Goal: Information Seeking & Learning: Learn about a topic

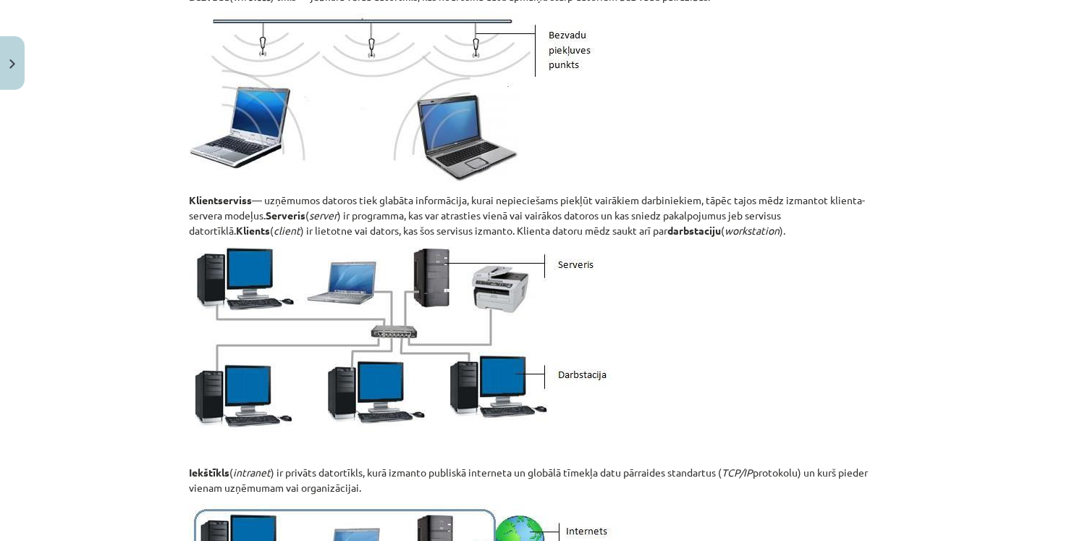
scroll to position [1034, 0]
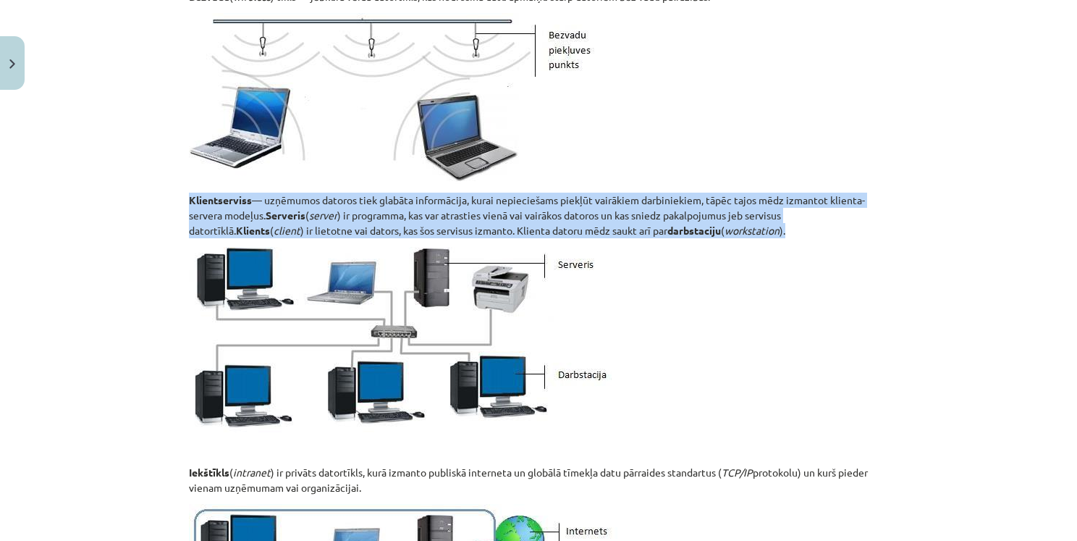
drag, startPoint x: 185, startPoint y: 195, endPoint x: 735, endPoint y: 227, distance: 551.2
click at [735, 228] on p "Klientserviss — uzņēmumos datoros tiek glabāta informācija, kurai nepieciešams …" at bounding box center [538, 216] width 699 height 46
copy p "Klientserviss — uzņēmumos datoros tiek glabāta informācija, kurai nepieciešams …"
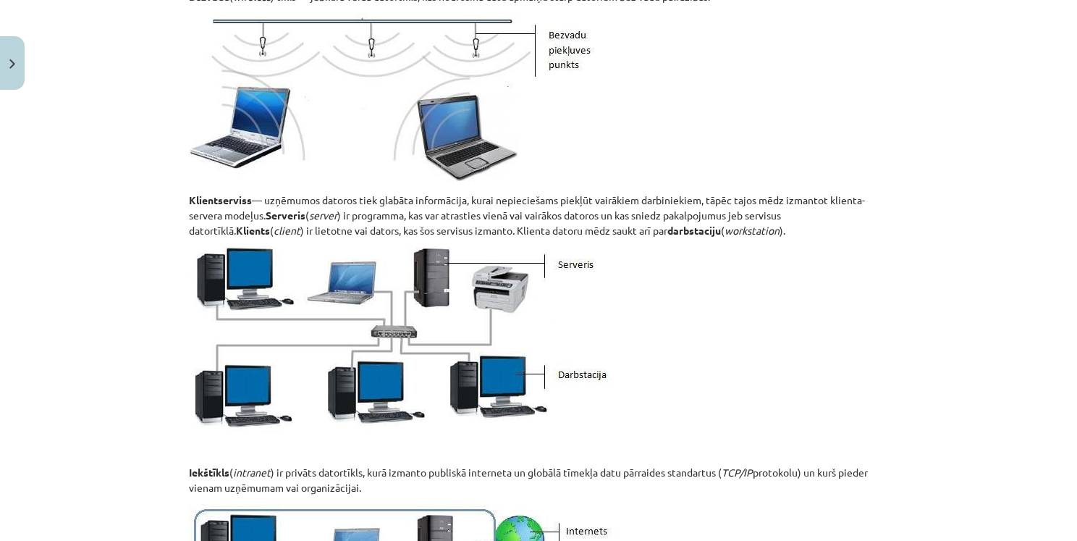
click at [855, 227] on div "Mācību tēma: Datorikas - 10. klases 1. ieskaites mācību materiāls #5 4. tēma – …" at bounding box center [538, 270] width 1077 height 541
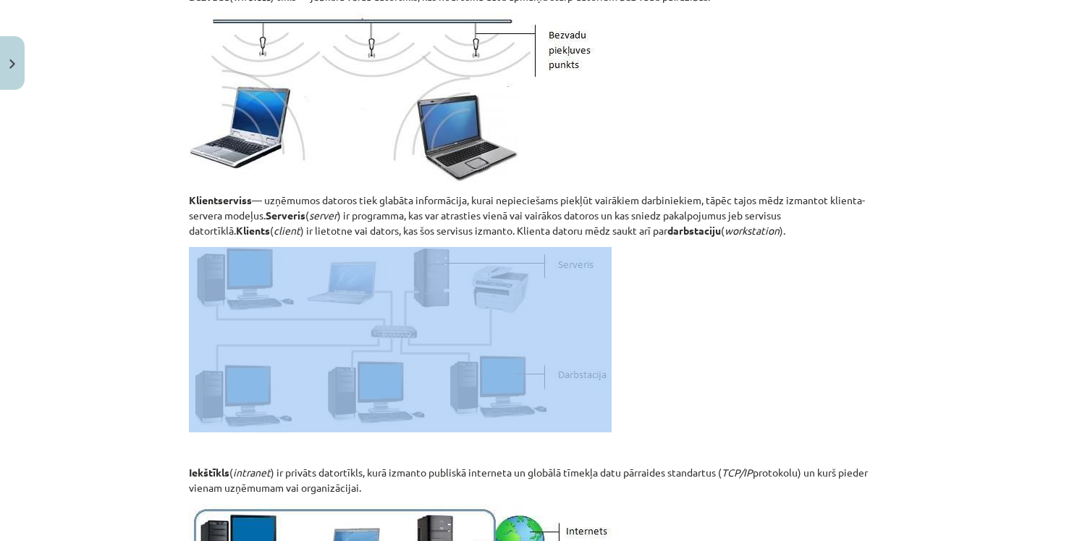
click at [852, 248] on p at bounding box center [538, 339] width 699 height 185
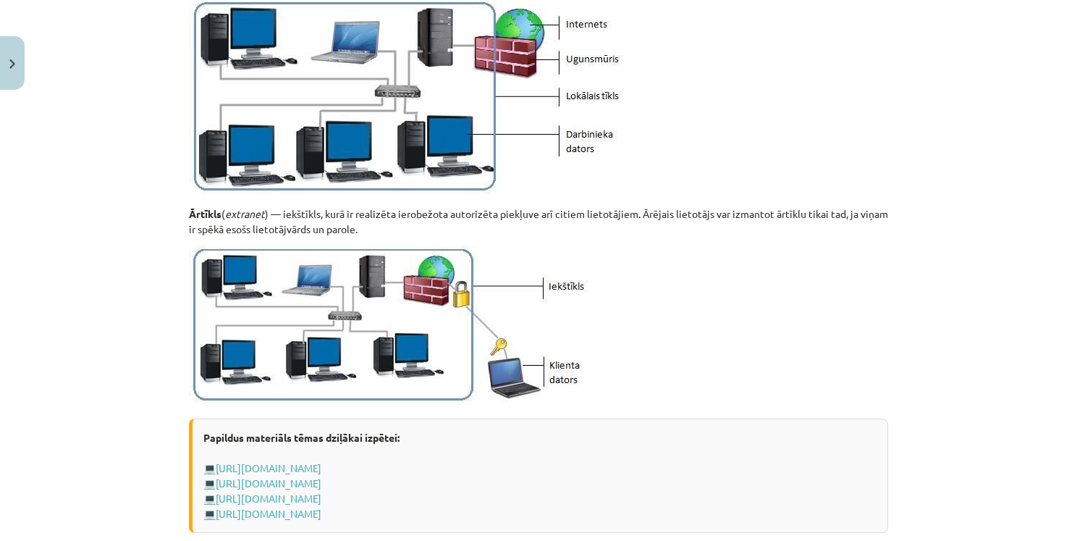
scroll to position [1613, 0]
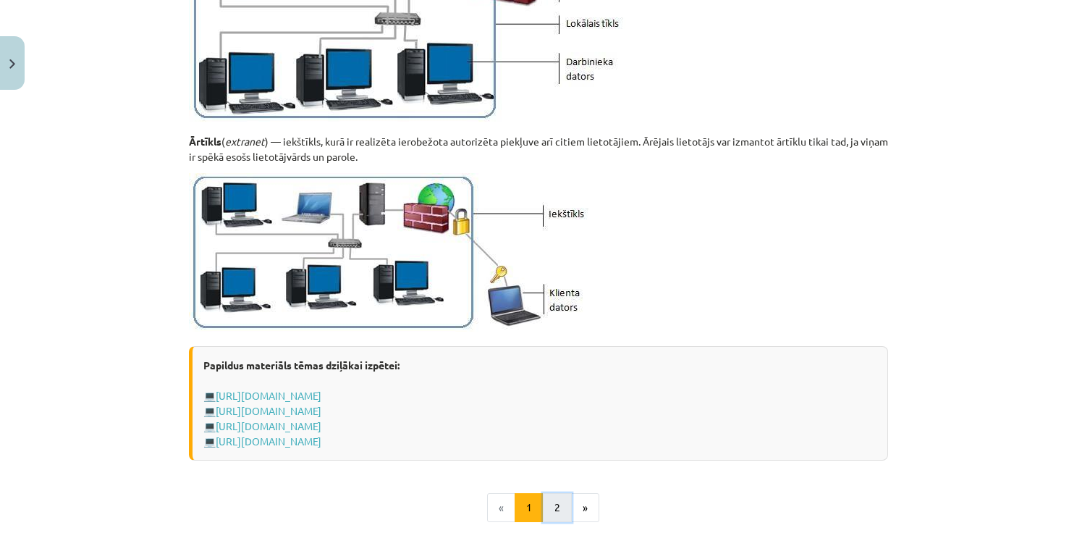
click at [549, 508] on button "2" at bounding box center [557, 507] width 29 height 29
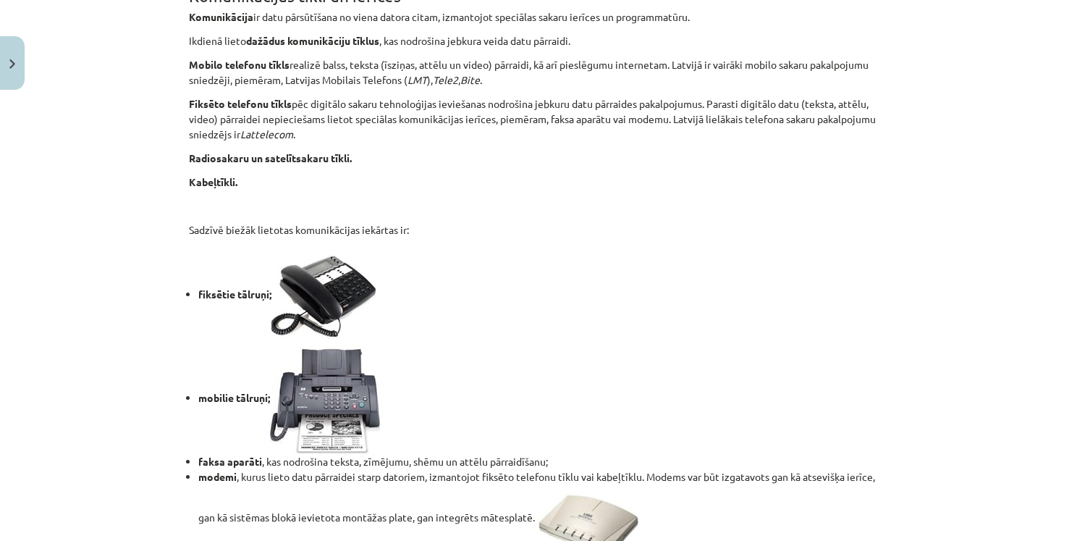
scroll to position [1200, 0]
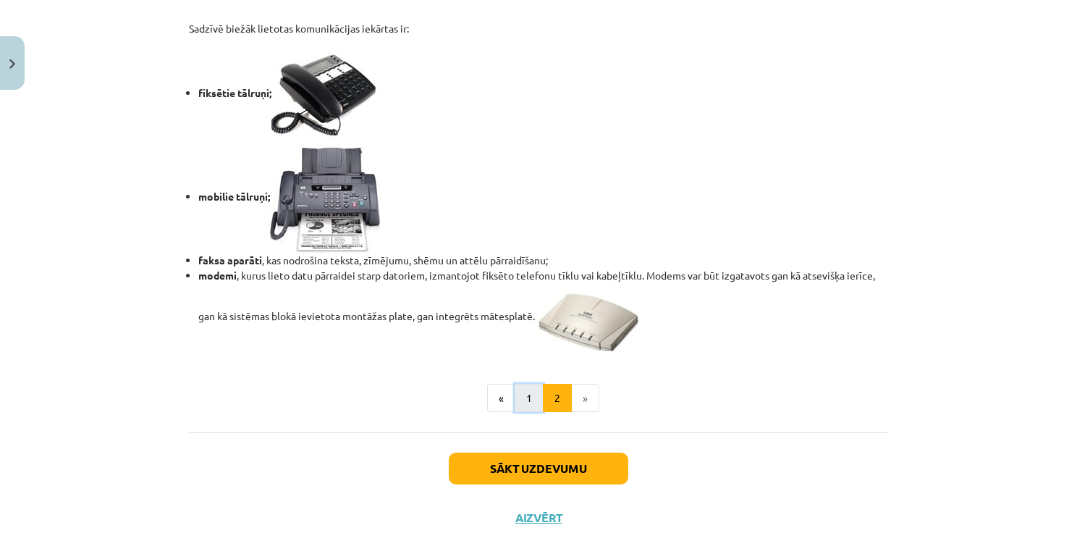
click at [523, 395] on button "1" at bounding box center [529, 398] width 29 height 29
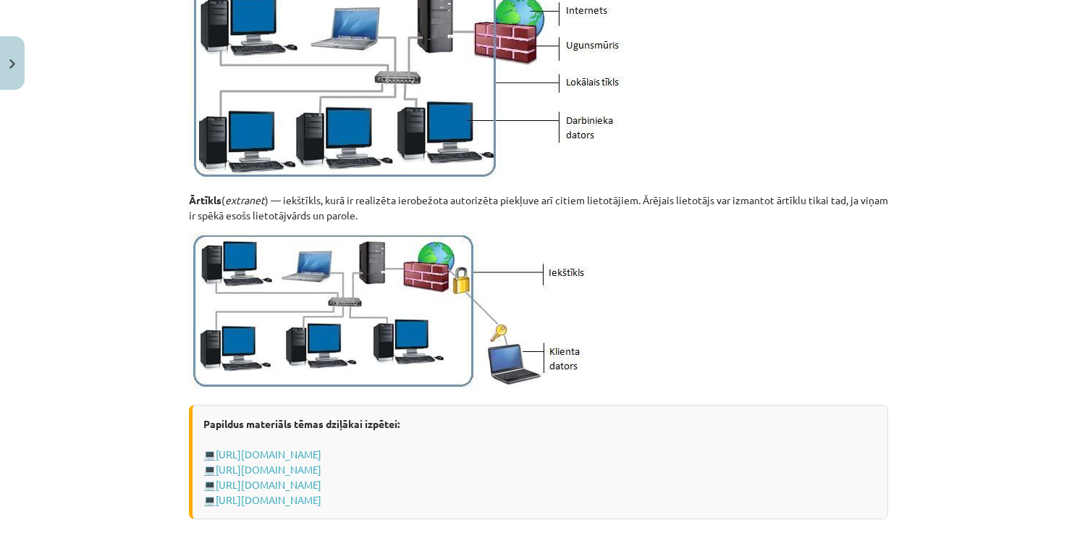
scroll to position [1593, 0]
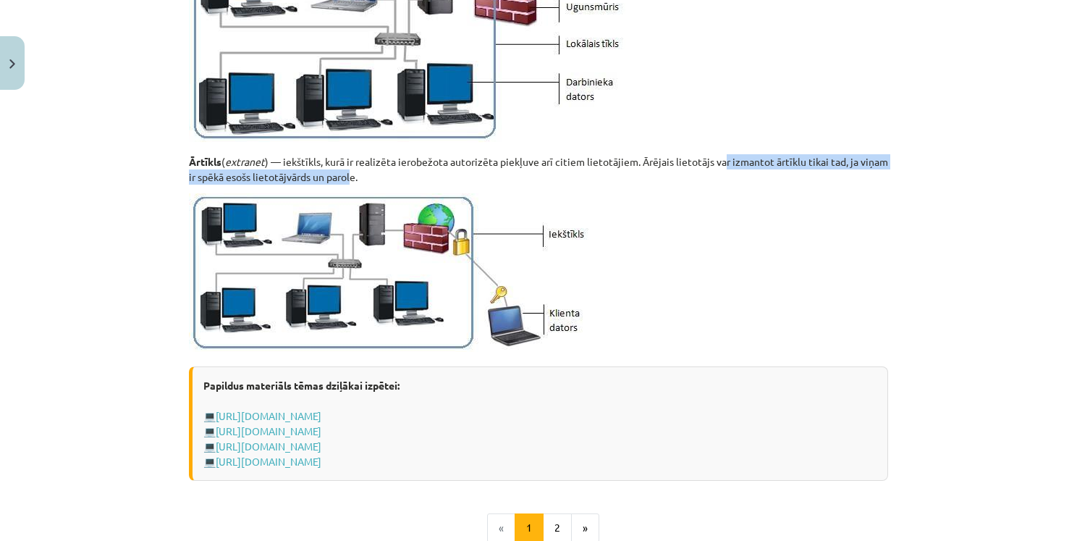
drag, startPoint x: 723, startPoint y: 165, endPoint x: 377, endPoint y: 177, distance: 346.3
click at [377, 177] on p "Ārtīkls ( extranet ) — iekštīkls, kurā ir realizēta ierobežota autorizēta piekļ…" at bounding box center [538, 169] width 699 height 30
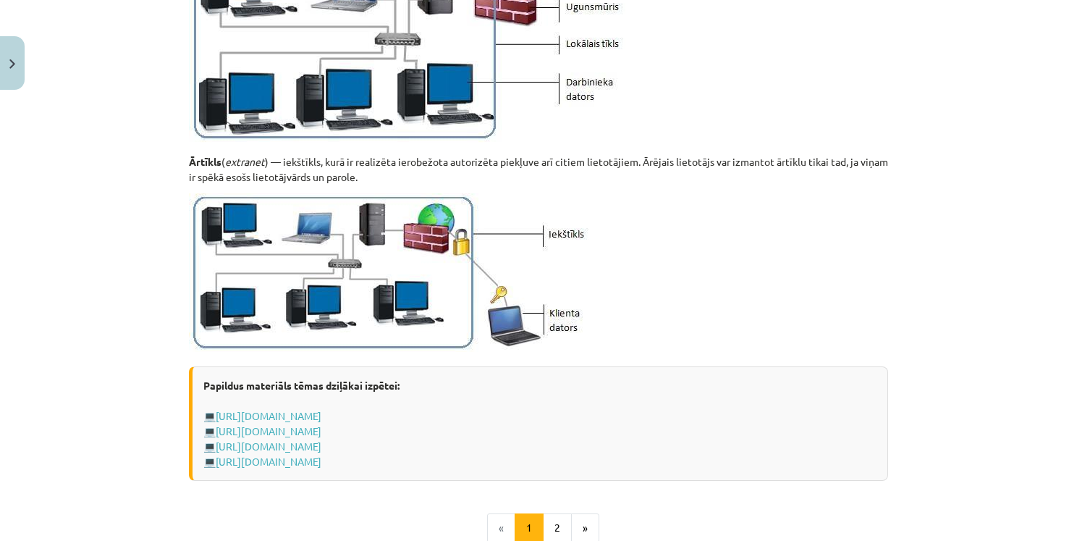
click at [682, 236] on p at bounding box center [538, 272] width 699 height 159
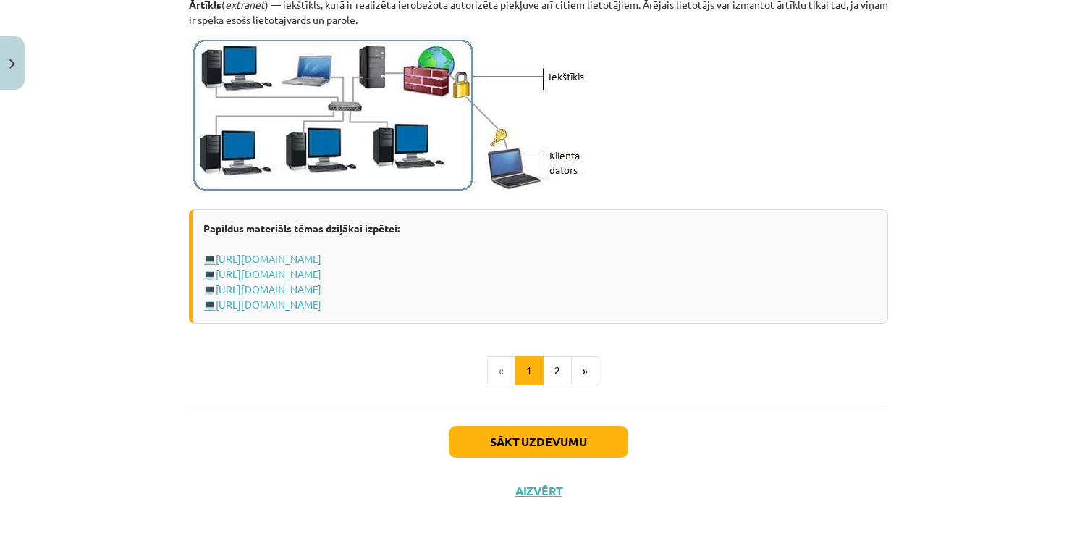
scroll to position [1758, 0]
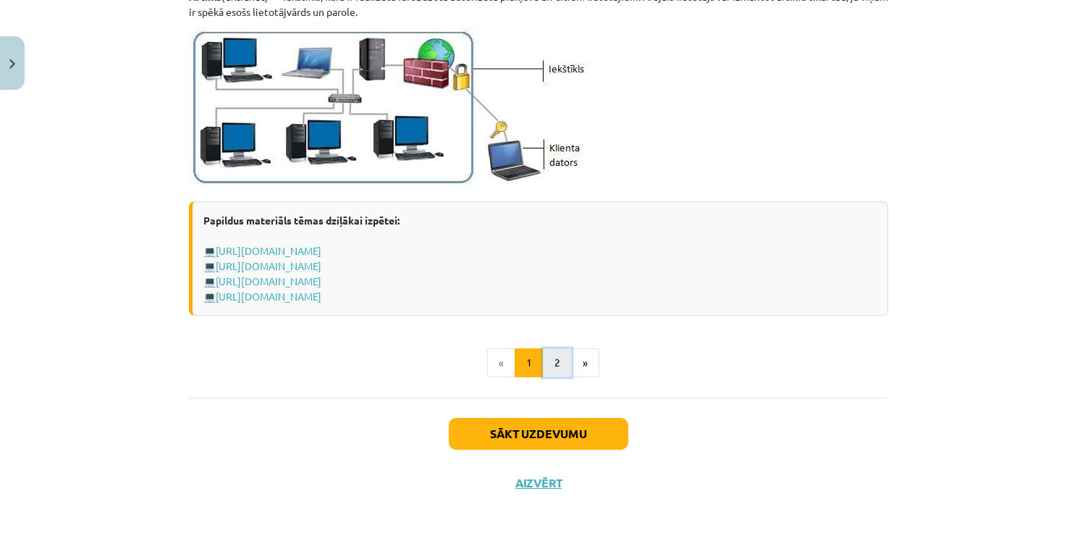
click at [552, 361] on button "2" at bounding box center [557, 362] width 29 height 29
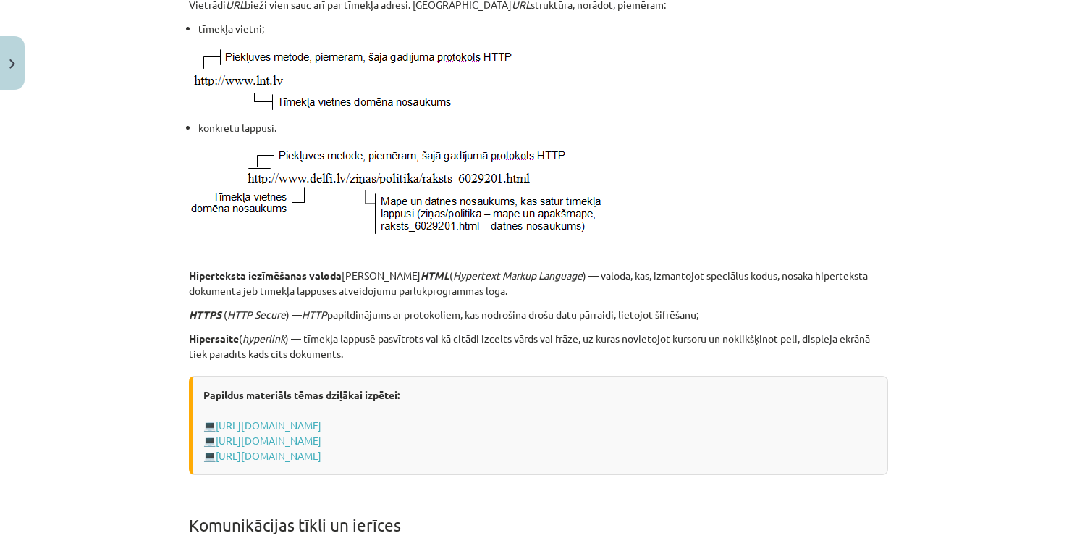
scroll to position [476, 0]
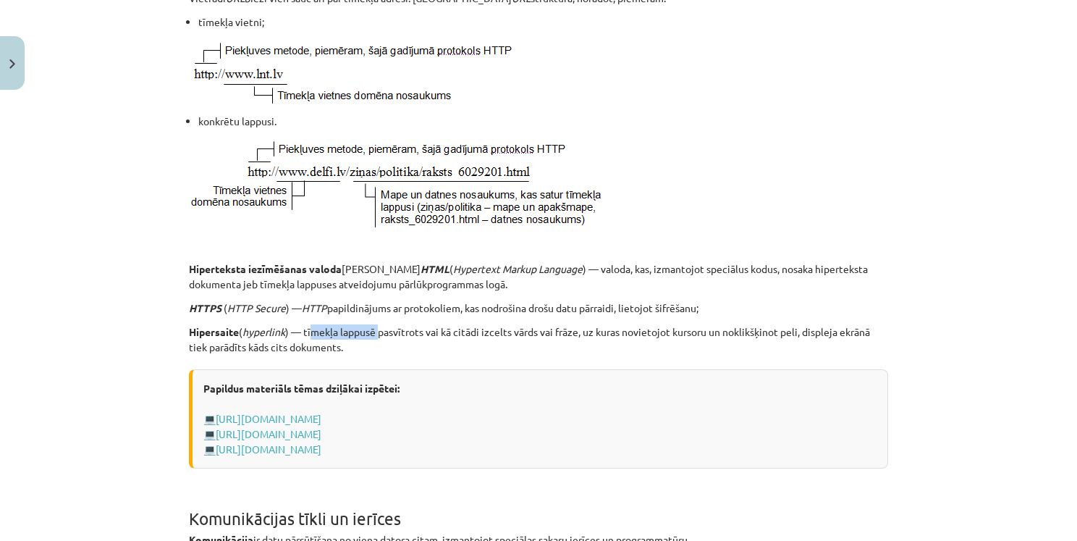
drag, startPoint x: 309, startPoint y: 331, endPoint x: 377, endPoint y: 335, distance: 68.2
click at [377, 335] on p "Hipersaite ( hyperlink ) — tīmekļa lappusē pasvītrots vai kā citādi izcelts vār…" at bounding box center [538, 339] width 699 height 30
click at [405, 348] on p "Hipersaite ( hyperlink ) — tīmekļa lappusē pasvītrots vai kā citādi izcelts vār…" at bounding box center [538, 339] width 699 height 30
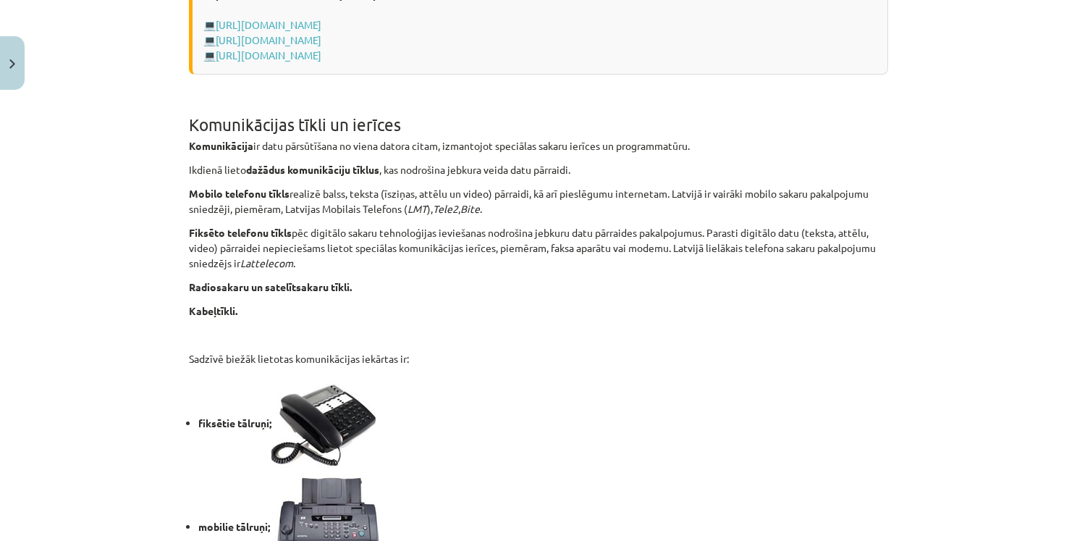
scroll to position [838, 0]
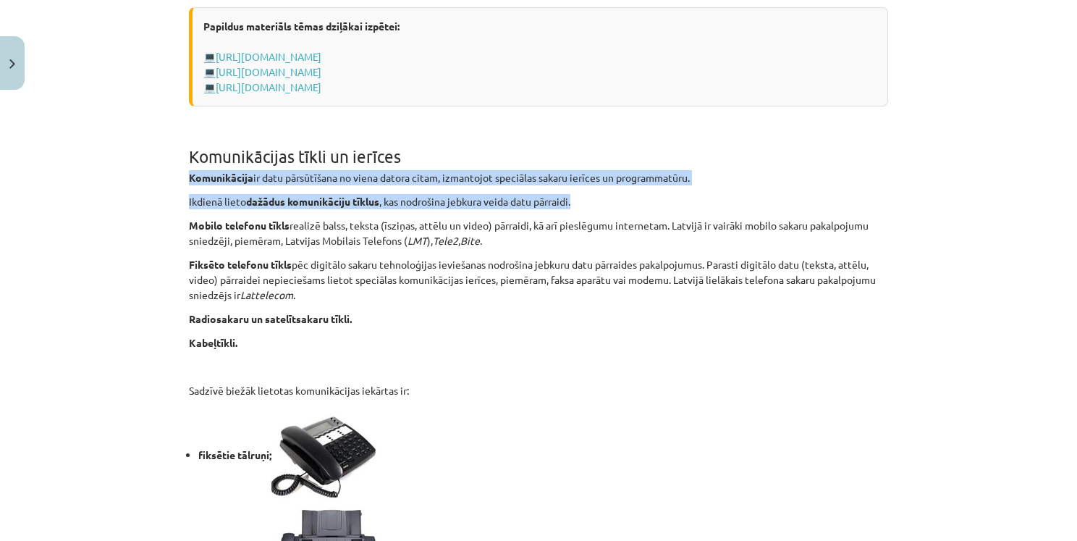
drag, startPoint x: 184, startPoint y: 176, endPoint x: 628, endPoint y: 207, distance: 444.9
click at [628, 207] on div "Tīkls Internet Tīkls Internet jeb internets ( Internet ) ir pasaules lielākais …" at bounding box center [538, 67] width 699 height 1292
copy div "Komunikācija ir datu pārsūtīšana no viena datora citam, izmantojot speciālas sa…"
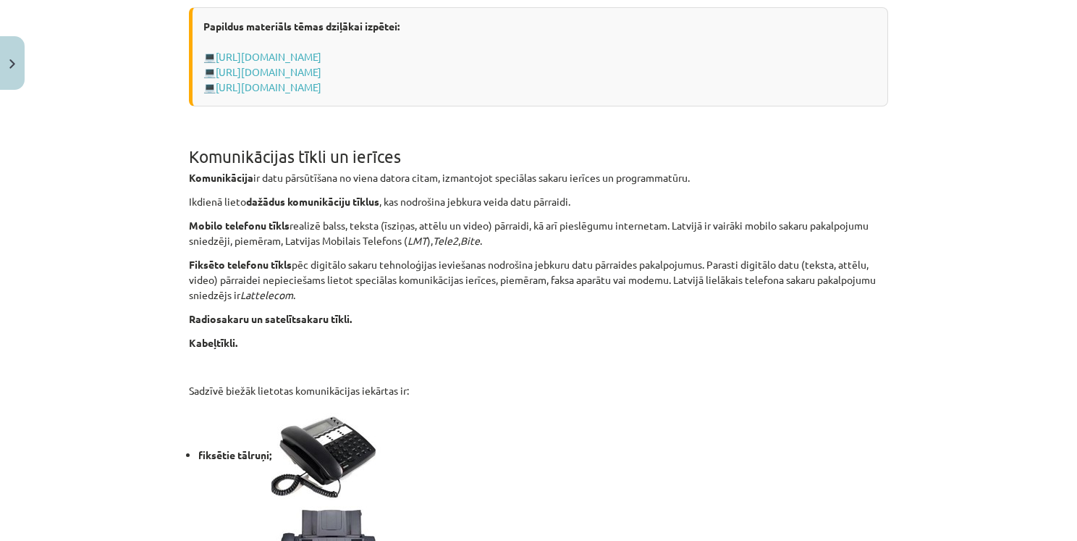
click at [538, 289] on p "Fiksēto telefonu tīkls pēc digitālo sakaru tehnoloģijas ieviešanas nodrošina je…" at bounding box center [538, 280] width 699 height 46
drag, startPoint x: 366, startPoint y: 279, endPoint x: 681, endPoint y: 285, distance: 315.8
click at [681, 285] on p "Fiksēto telefonu tīkls pēc digitālo sakaru tehnoloģijas ieviešanas nodrošina je…" at bounding box center [538, 280] width 699 height 46
click at [673, 318] on p "Radiosakaru un satelītsakaru tīkli." at bounding box center [538, 318] width 699 height 15
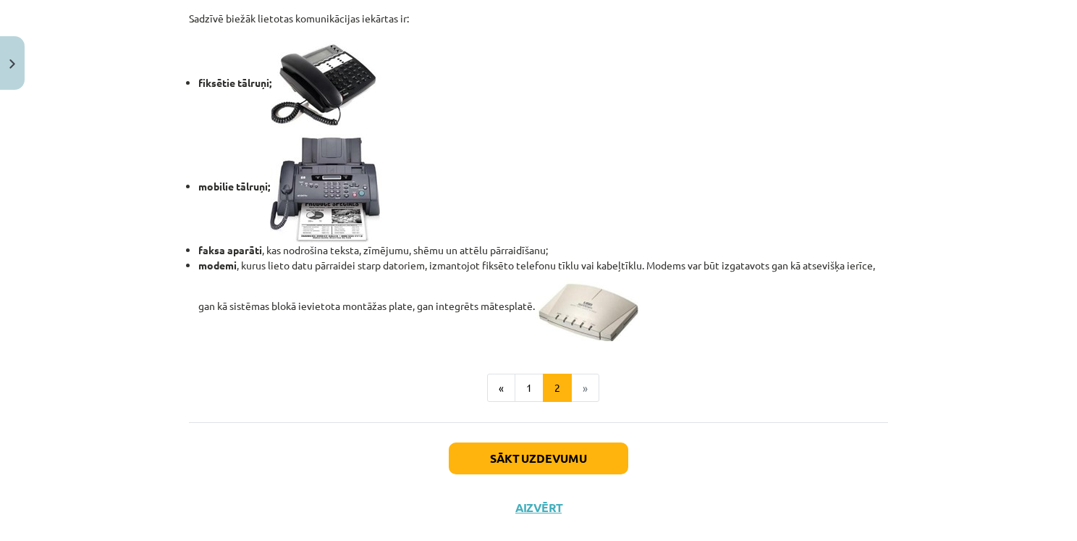
scroll to position [1236, 0]
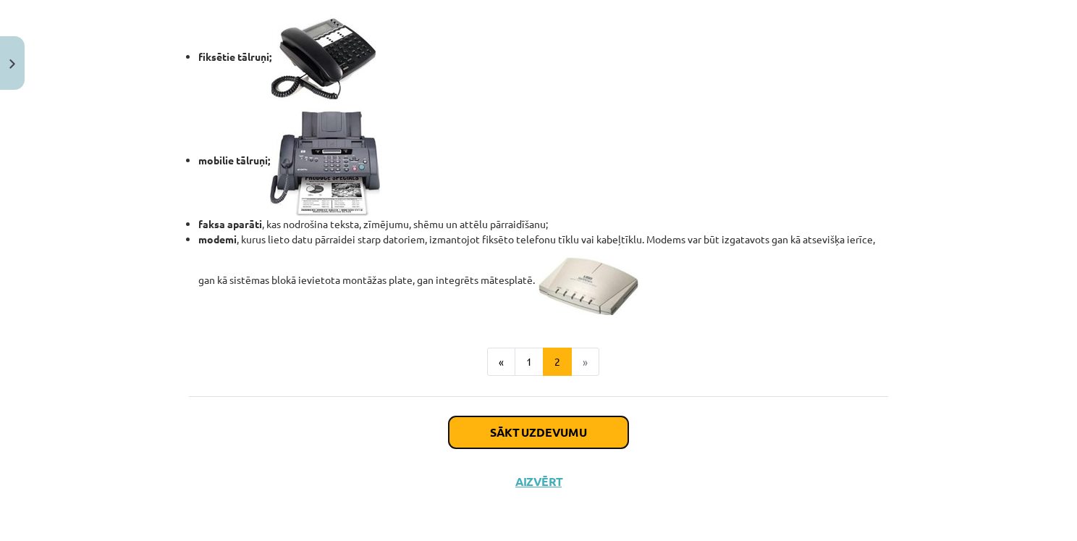
click at [584, 434] on button "Sākt uzdevumu" at bounding box center [539, 432] width 180 height 32
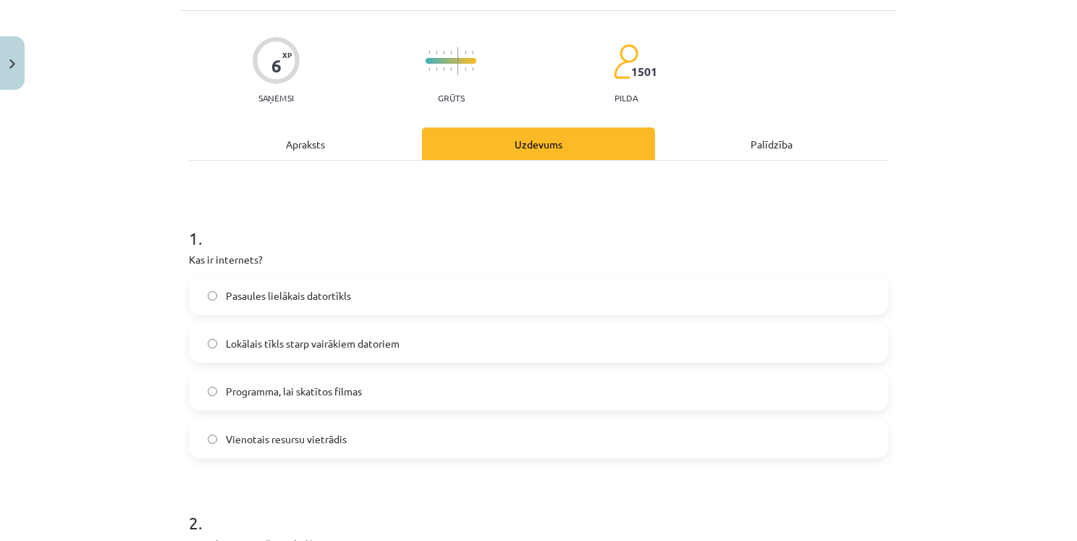
scroll to position [36, 0]
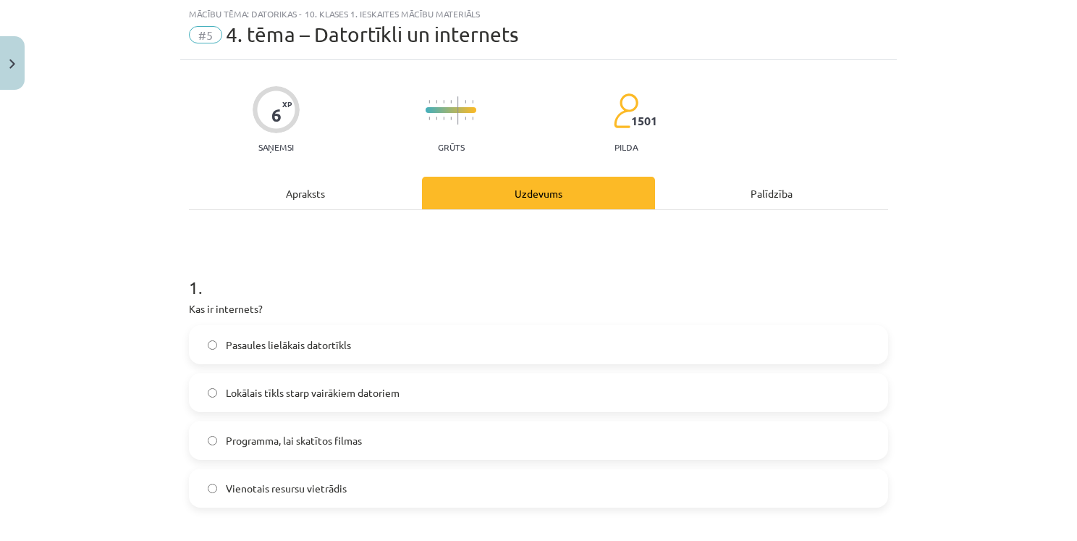
click at [359, 345] on label "Pasaules lielākais datortīkls" at bounding box center [538, 345] width 697 height 36
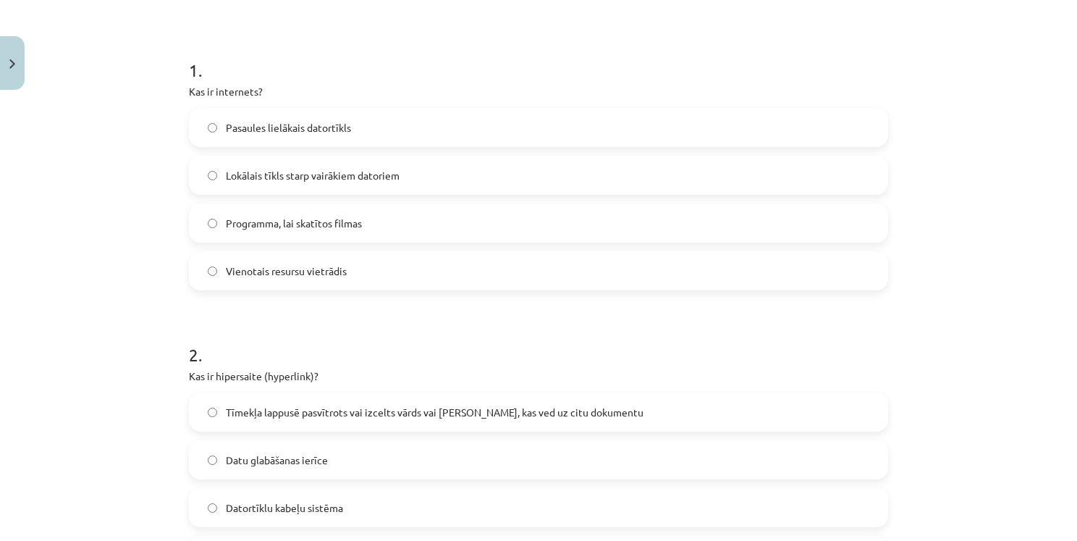
scroll to position [326, 0]
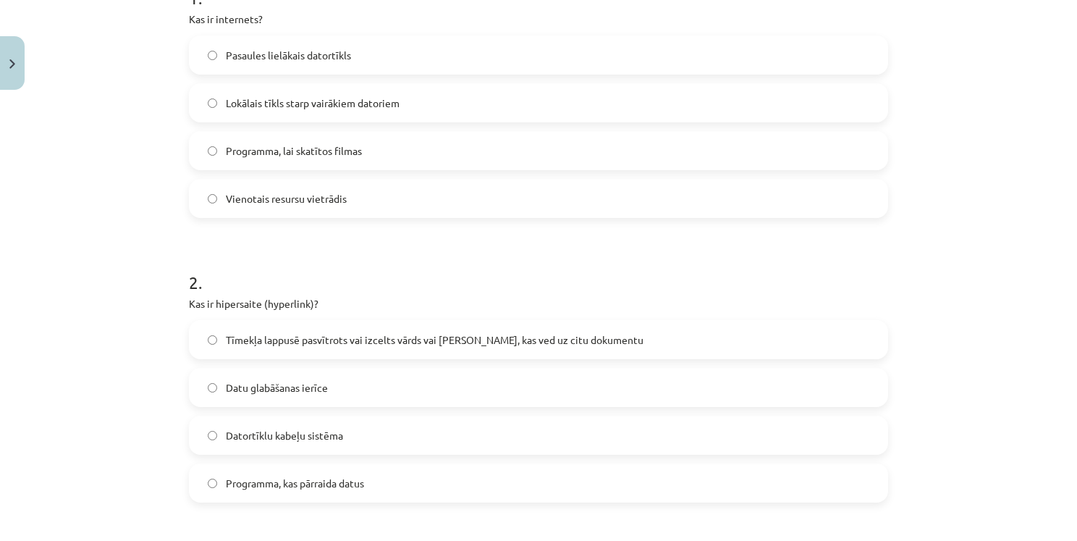
click at [447, 343] on span "Tīmekļa lappusē pasvītrots vai izcelts vārds vai [PERSON_NAME], kas ved uz citu…" at bounding box center [435, 339] width 418 height 15
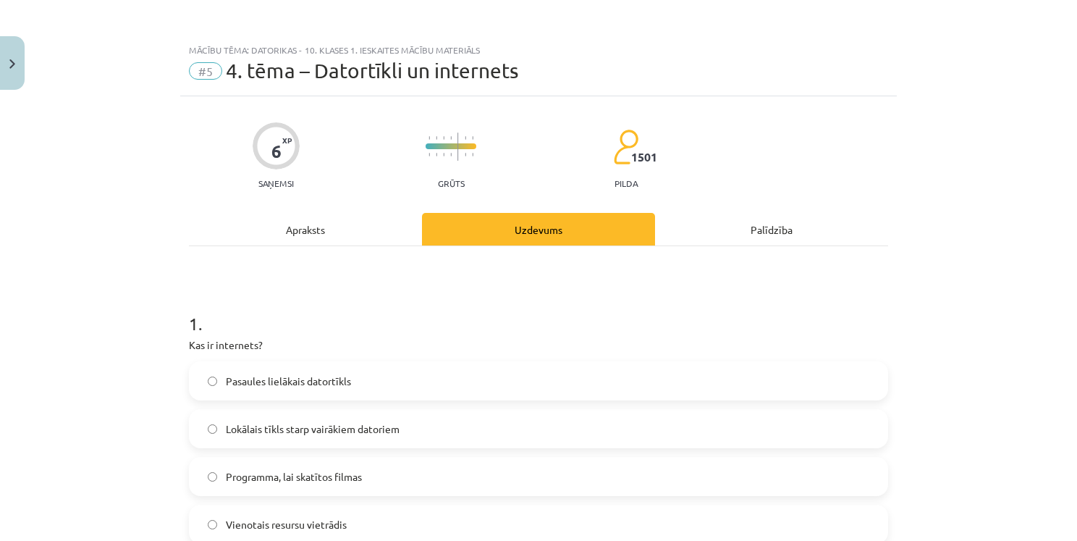
scroll to position [0, 0]
click at [324, 230] on div "Apraksts" at bounding box center [305, 229] width 233 height 33
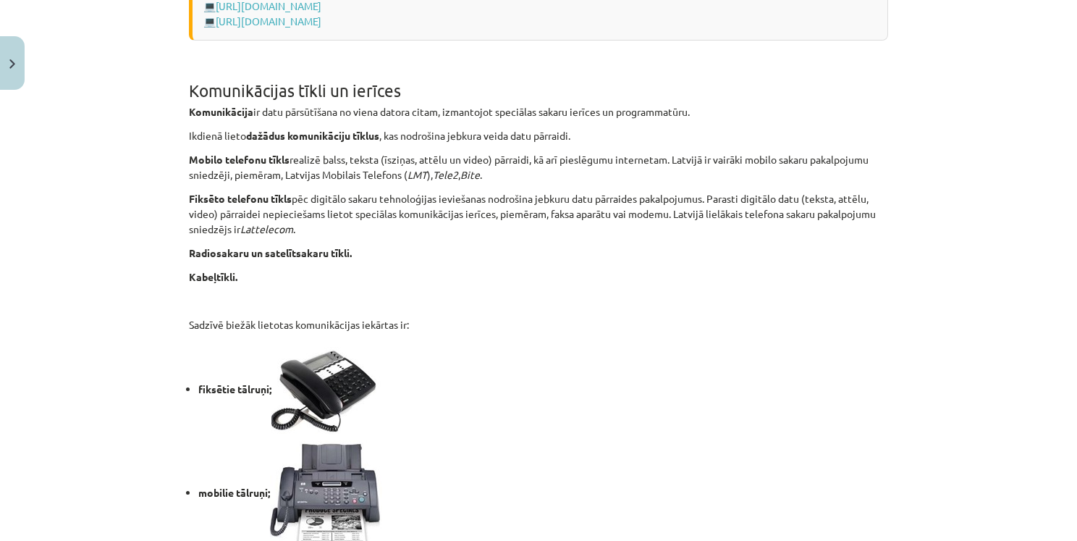
scroll to position [1050, 0]
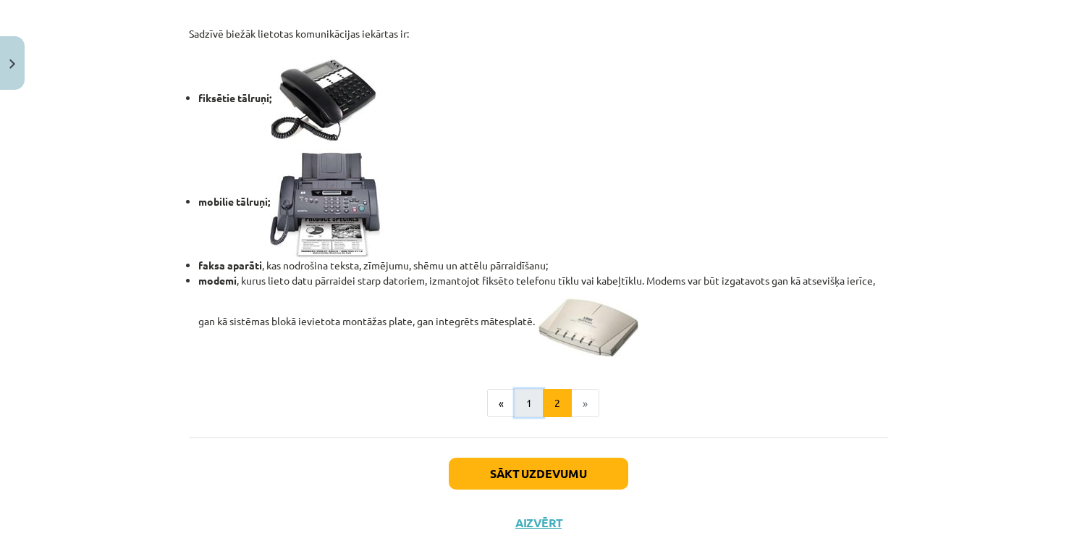
click at [523, 405] on button "1" at bounding box center [529, 403] width 29 height 29
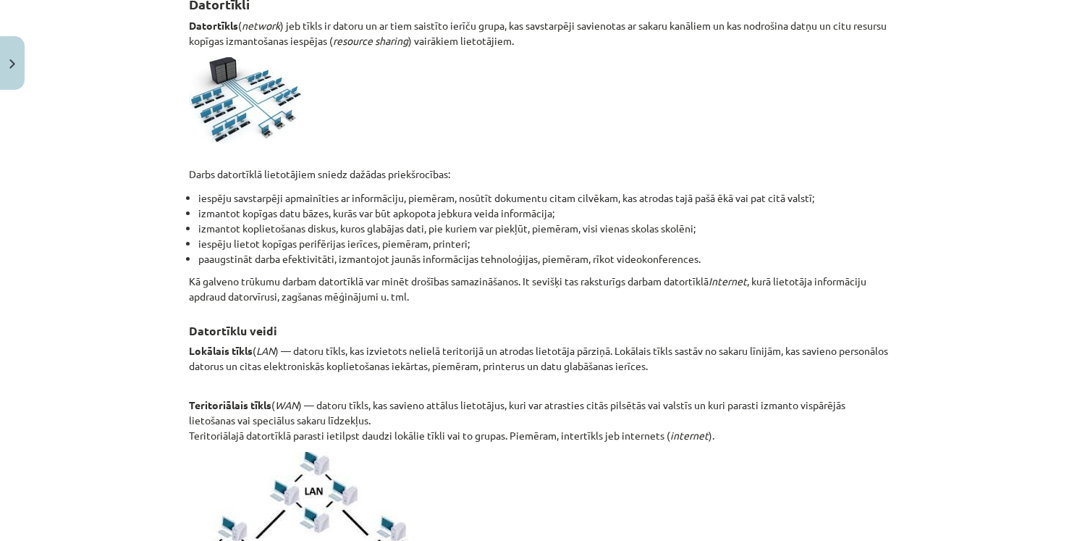
scroll to position [0, 0]
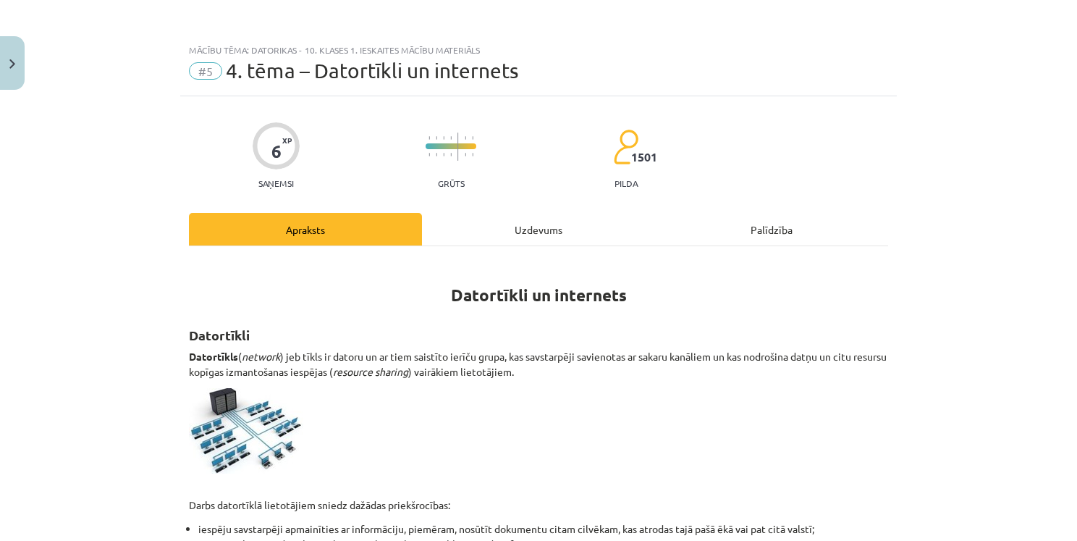
click at [520, 235] on div "Uzdevums" at bounding box center [538, 229] width 233 height 33
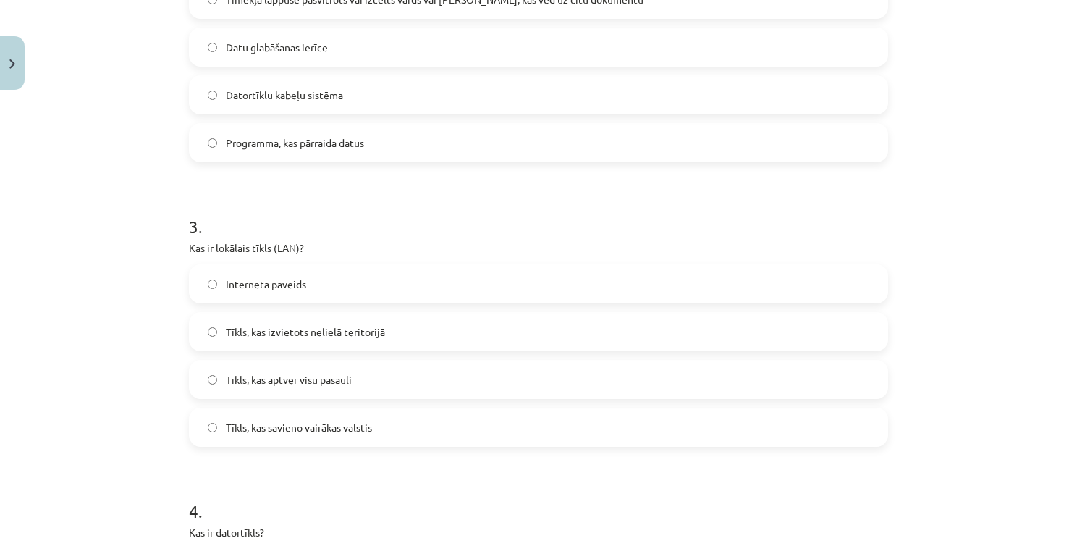
scroll to position [688, 0]
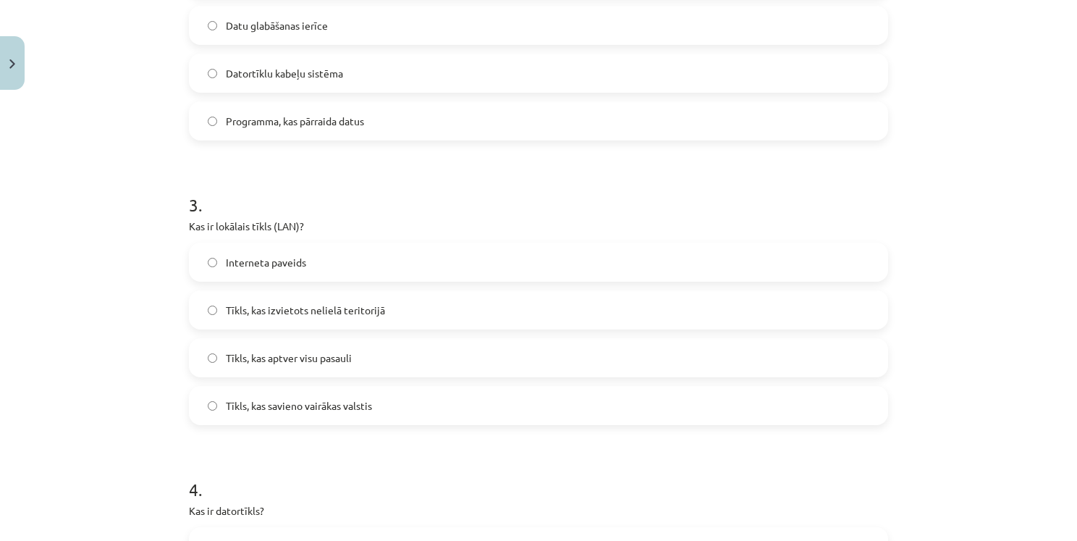
click at [421, 306] on label "Tīkls, kas izvietots nelielā teritorijā" at bounding box center [538, 310] width 697 height 36
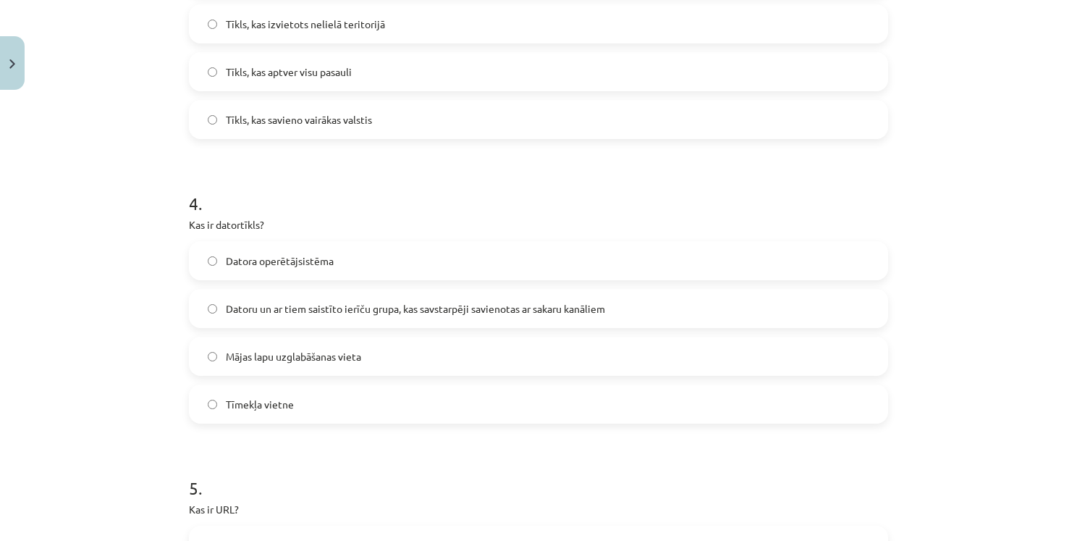
scroll to position [977, 0]
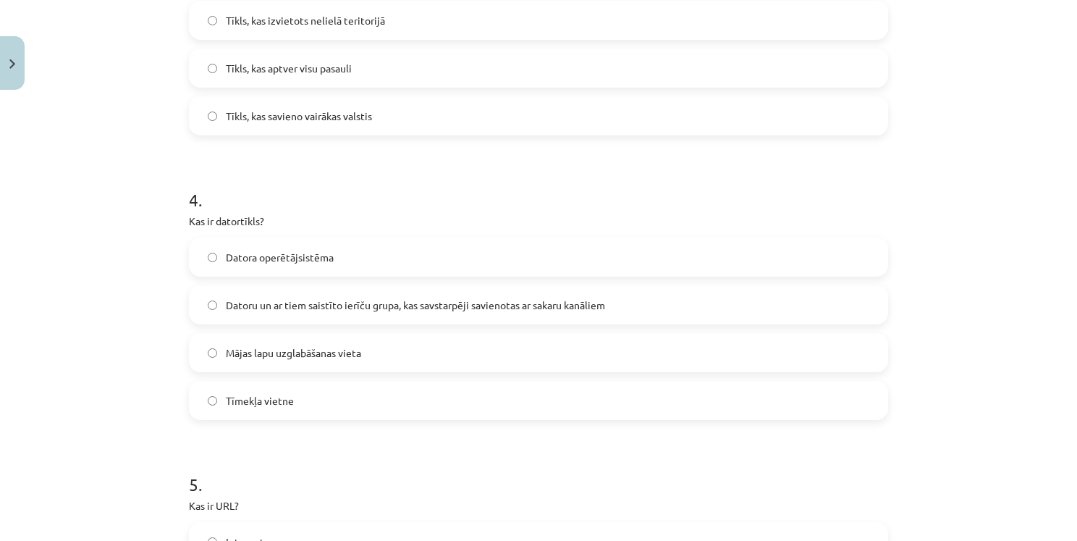
click at [622, 311] on label "Datoru un ar tiem saistīto ierīču grupa, kas savstarpēji savienotas ar sakaru k…" at bounding box center [538, 305] width 697 height 36
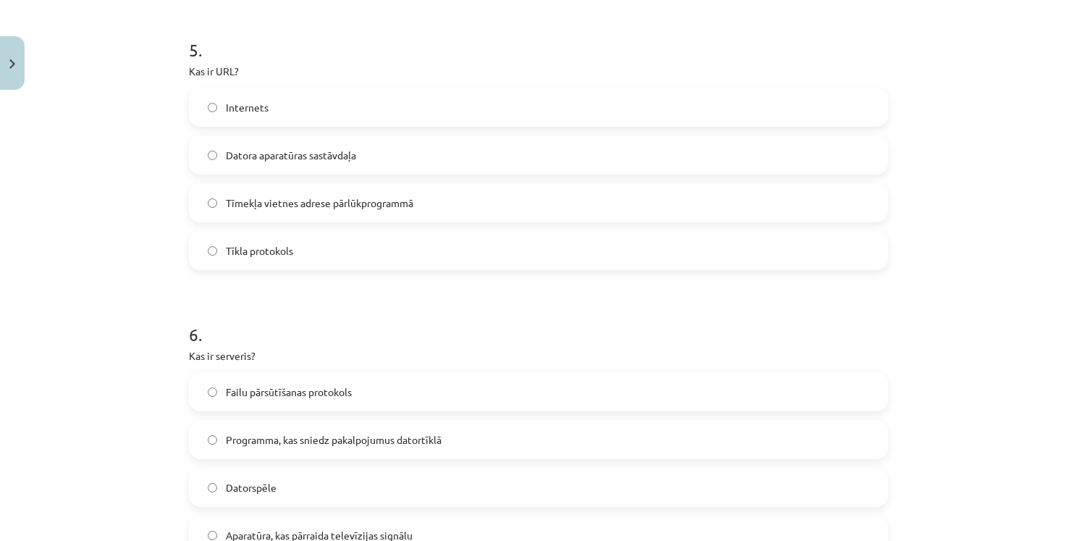
scroll to position [1484, 0]
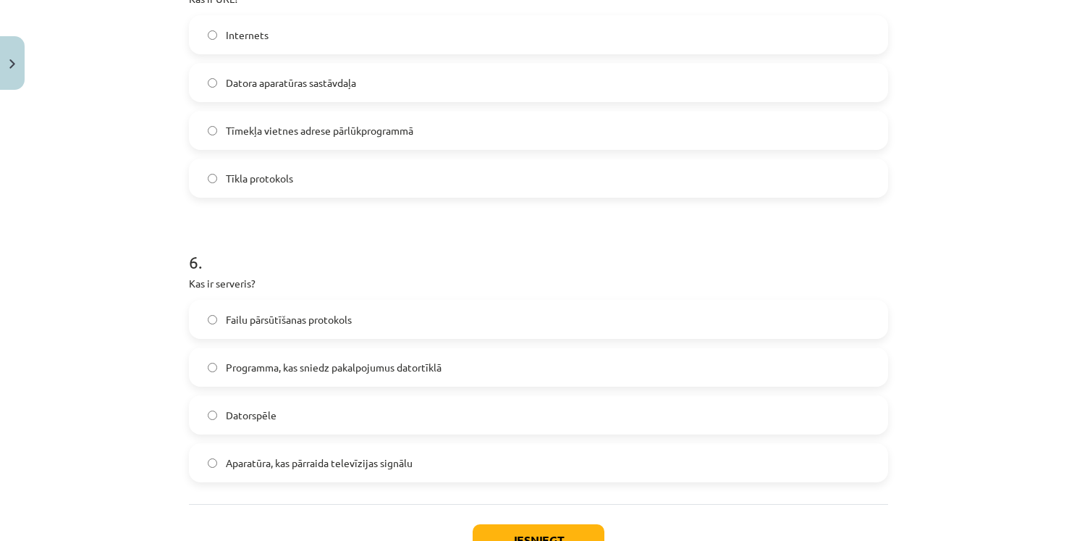
click at [468, 363] on label "Programma, kas sniedz pakalpojumus datortīklā" at bounding box center [538, 367] width 697 height 36
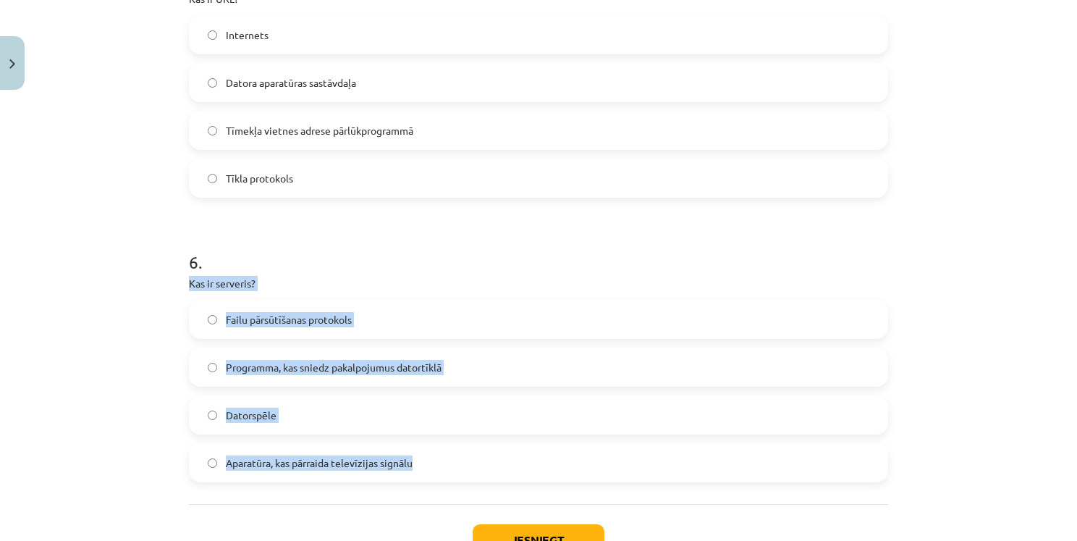
drag, startPoint x: 185, startPoint y: 279, endPoint x: 605, endPoint y: 462, distance: 457.9
click at [605, 462] on div "6 . Kas ir serveris? Failu pārsūtīšanas protokols Programma, kas sniedz pakalpo…" at bounding box center [538, 355] width 699 height 256
copy div "Kas ir serveris? Failu pārsūtīšanas protokols Programma, kas sniedz pakalpojumu…"
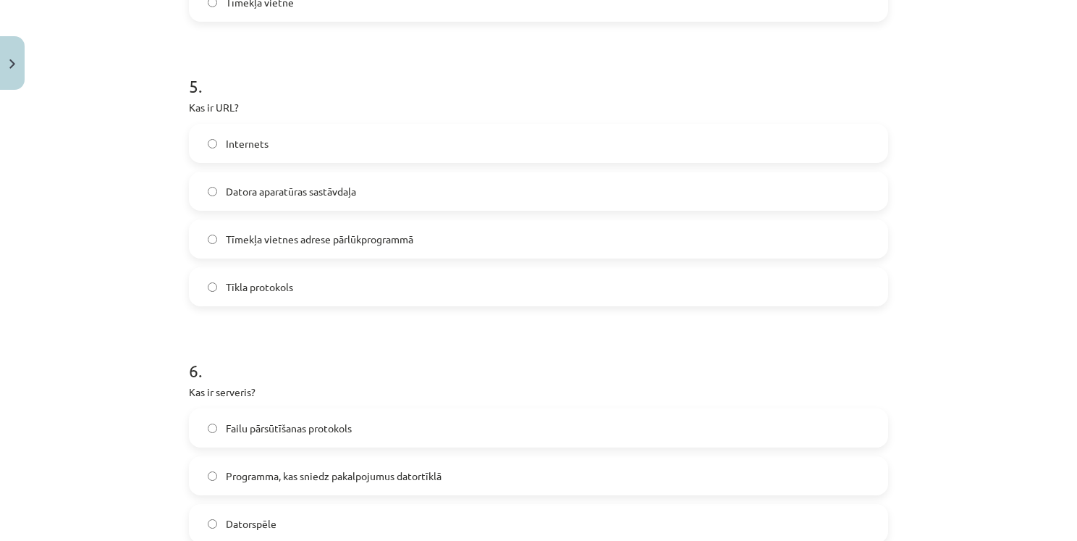
scroll to position [1340, 0]
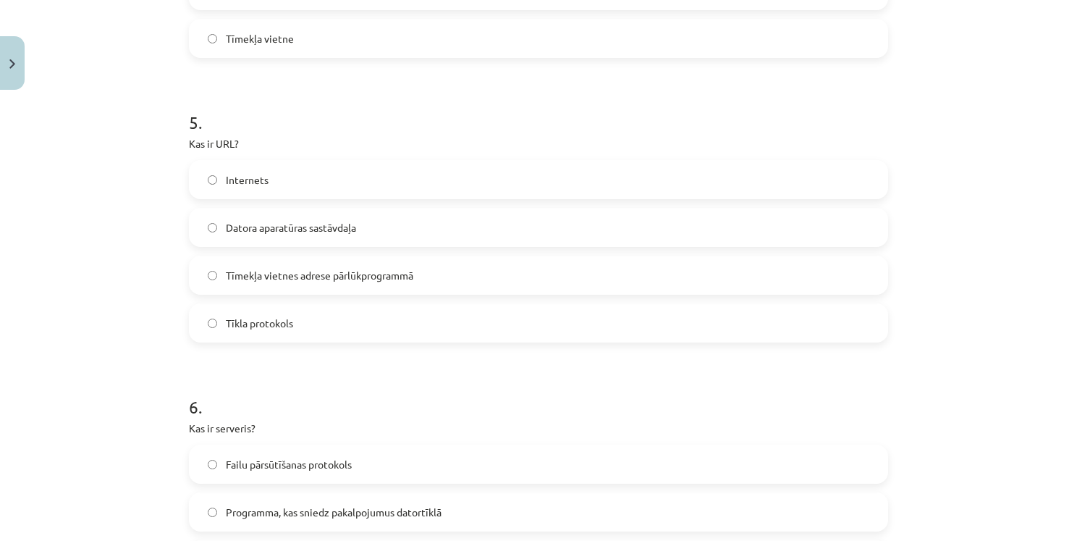
click at [284, 282] on label "Tīmekļa vietnes adrese pārlūkprogrammā" at bounding box center [538, 275] width 697 height 36
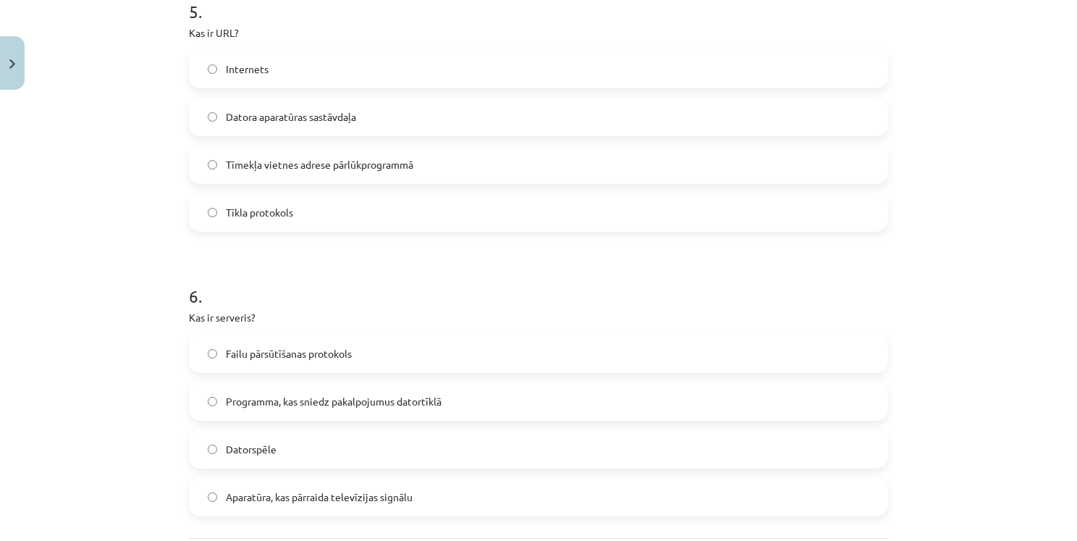
scroll to position [1484, 0]
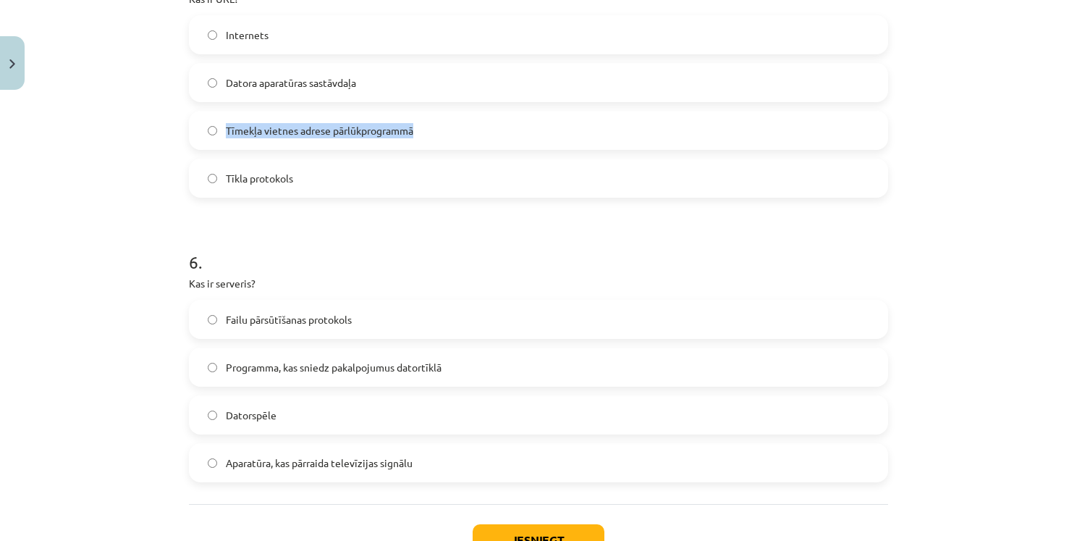
drag, startPoint x: 219, startPoint y: 131, endPoint x: 416, endPoint y: 133, distance: 197.0
click at [416, 133] on label "Tīmekļa vietnes adrese pārlūkprogrammā" at bounding box center [538, 130] width 697 height 36
copy span "Tīmekļa vietnes adrese pārlūkprogrammā"
click at [165, 114] on div "Mācību tēma: Datorikas - 10. klases 1. ieskaites mācību materiāls #5 4. tēma – …" at bounding box center [538, 270] width 1077 height 541
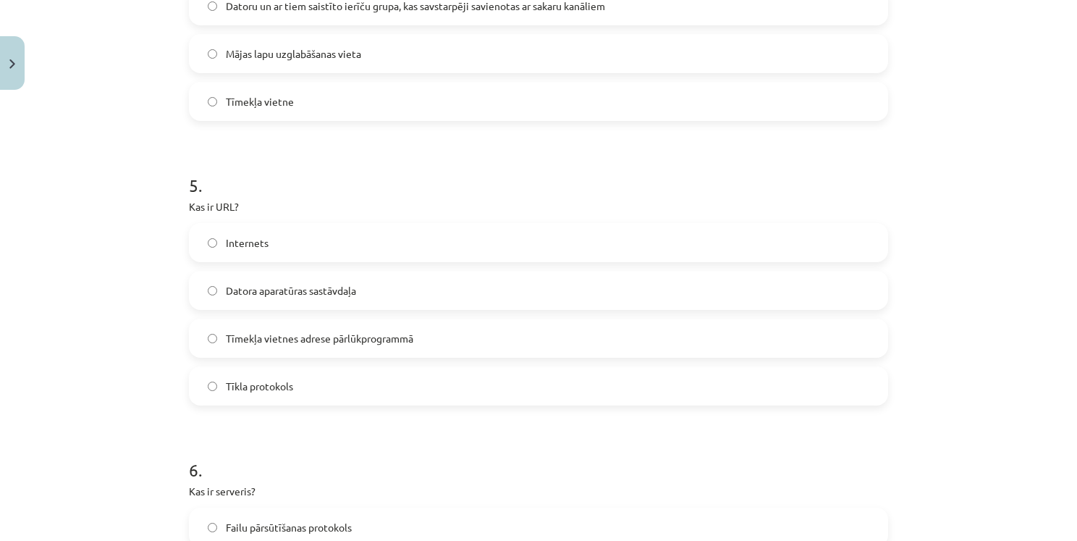
scroll to position [1521, 0]
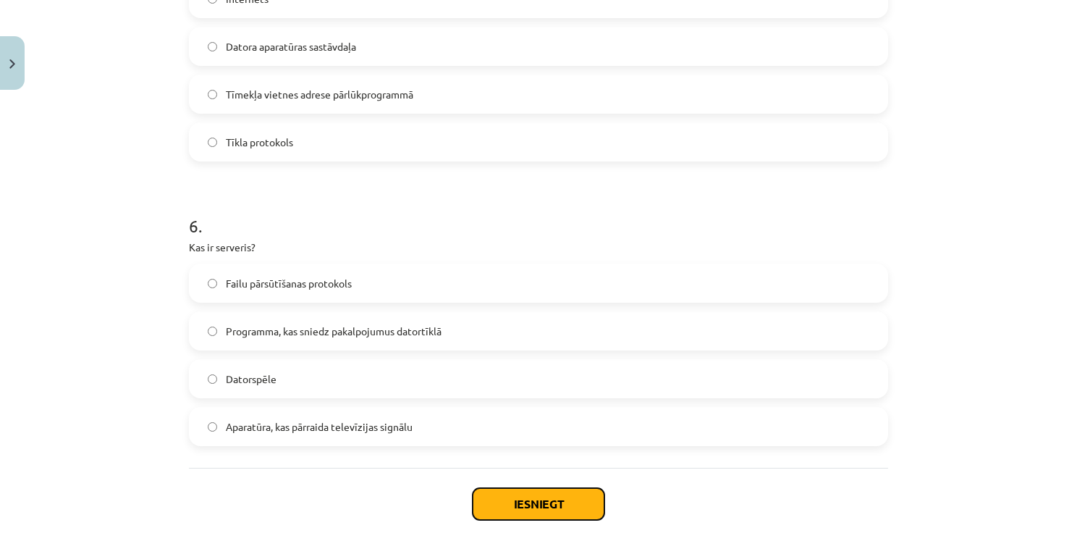
click at [576, 514] on button "Iesniegt" at bounding box center [539, 504] width 132 height 32
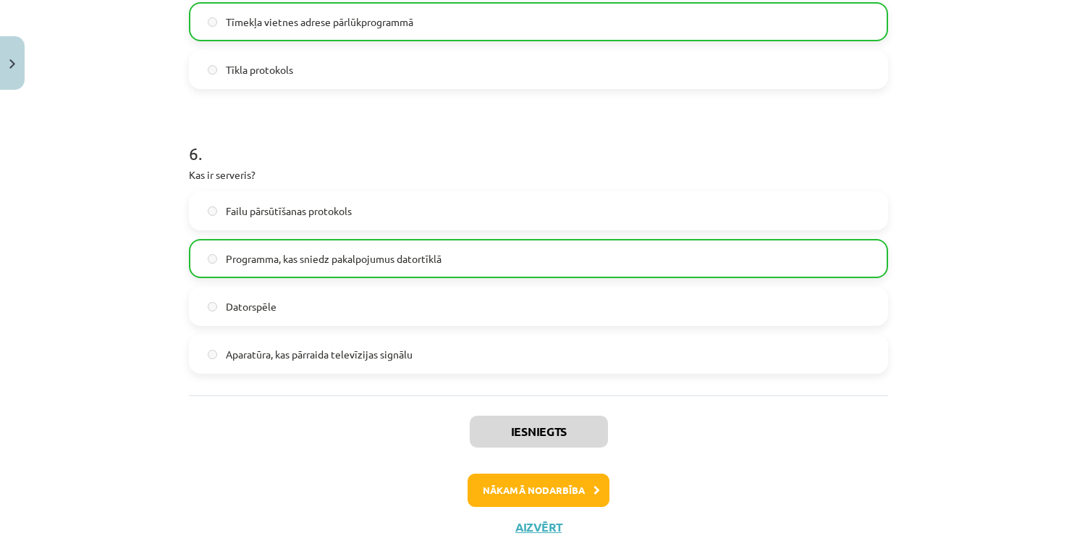
scroll to position [1639, 0]
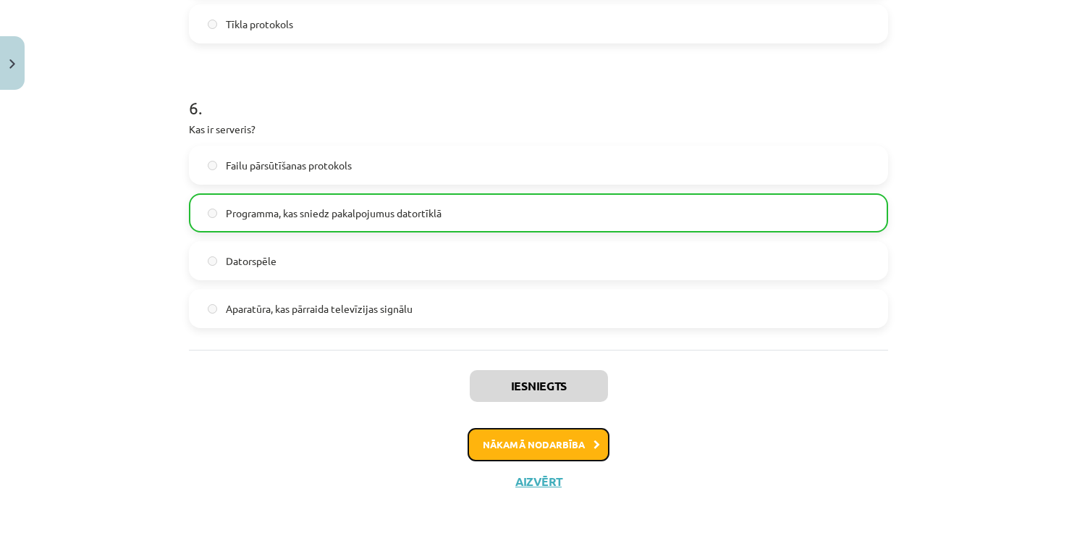
click at [578, 451] on button "Nākamā nodarbība" at bounding box center [539, 444] width 142 height 33
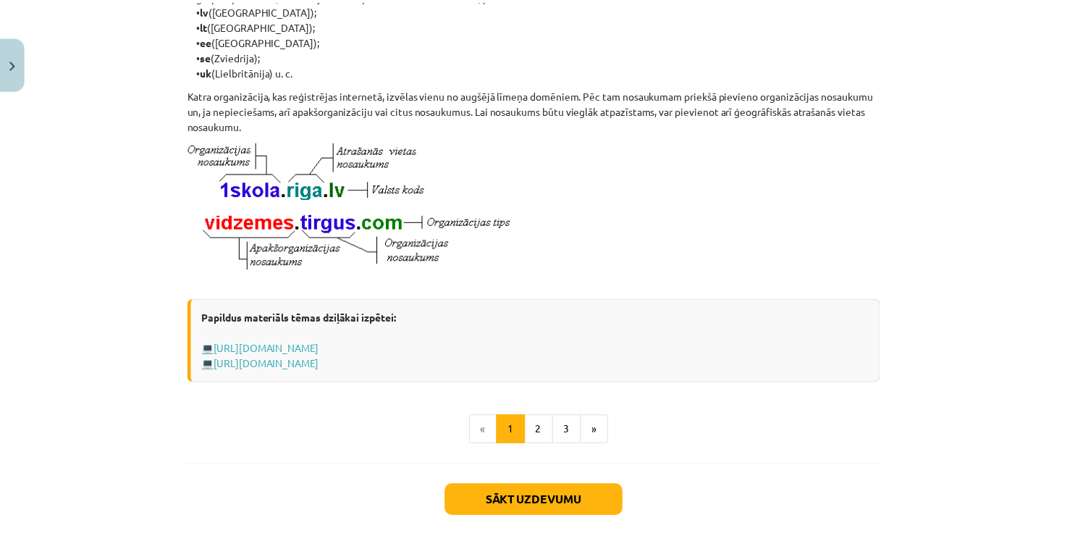
scroll to position [803, 0]
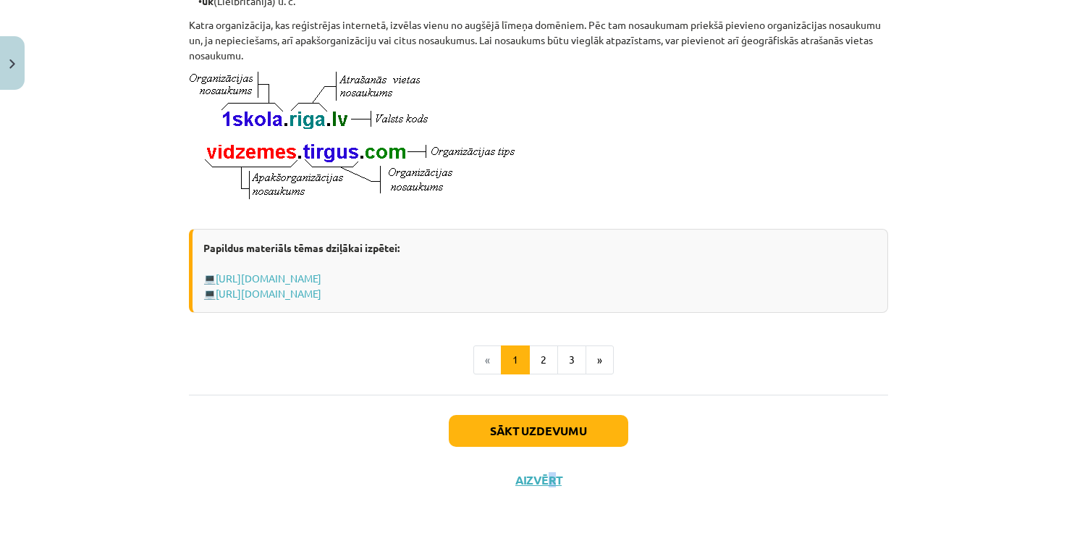
click at [548, 487] on div "Sākt uzdevumu Aizvērt" at bounding box center [538, 445] width 699 height 101
click at [546, 483] on button "Aizvērt" at bounding box center [538, 480] width 55 height 14
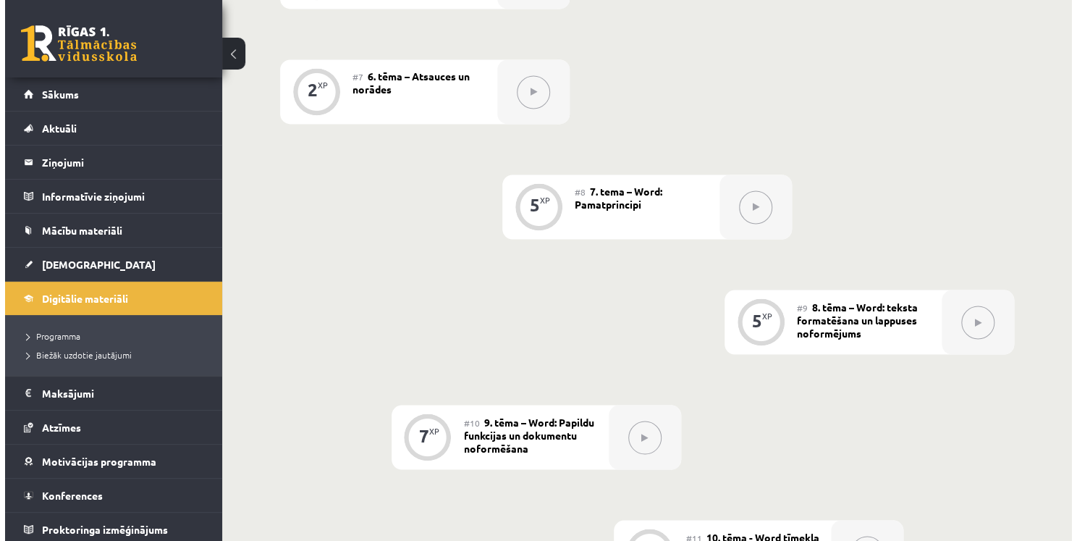
scroll to position [954, 0]
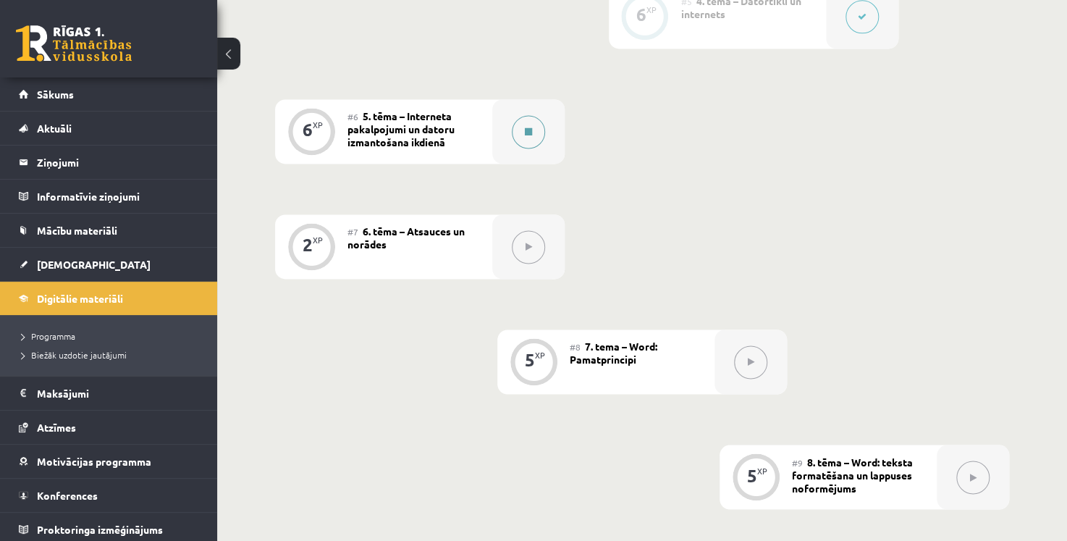
click at [532, 129] on icon at bounding box center [528, 131] width 7 height 9
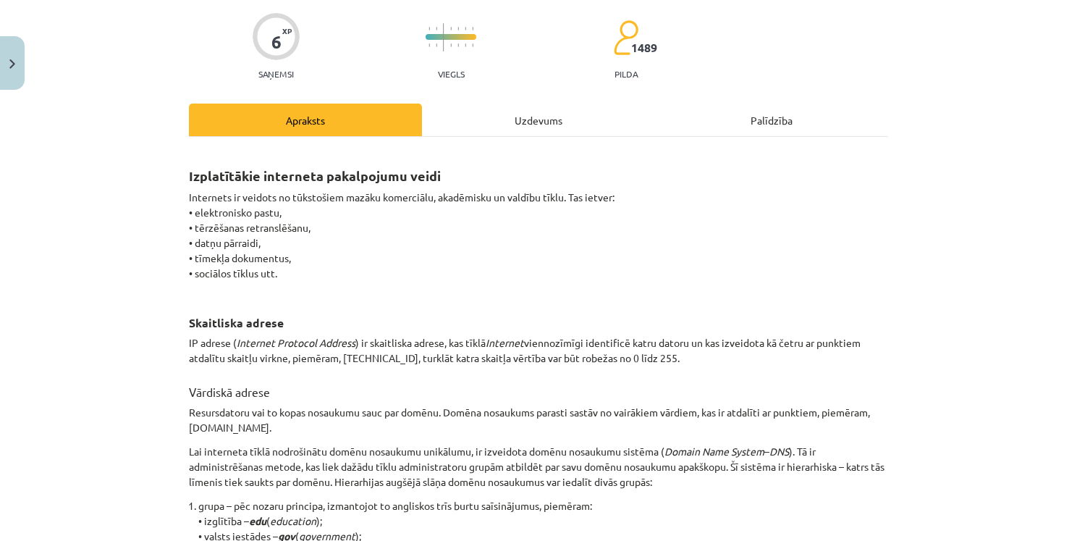
scroll to position [79, 0]
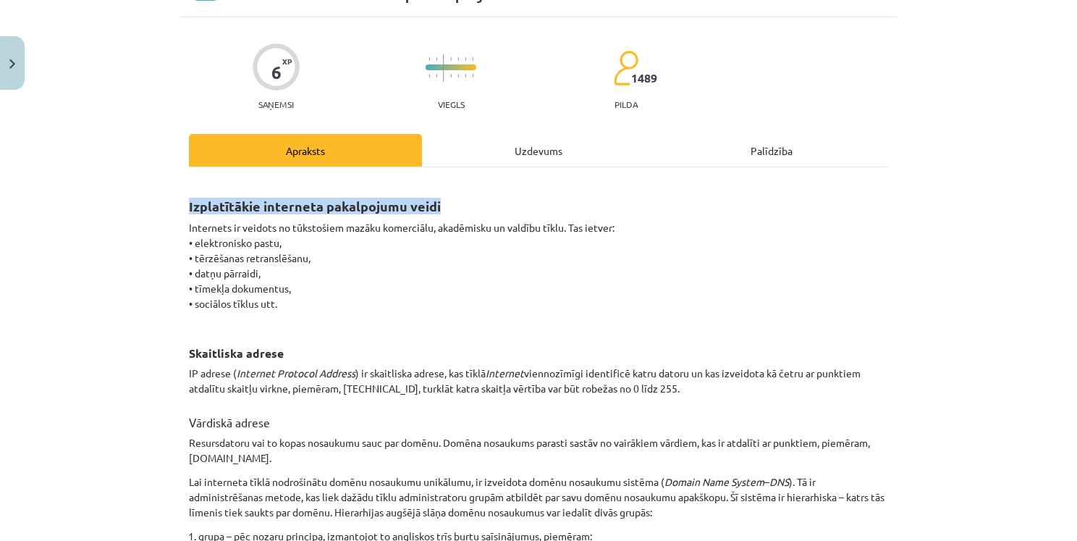
drag, startPoint x: 182, startPoint y: 207, endPoint x: 517, endPoint y: 214, distance: 334.6
copy strong "Izplatītākie interneta pakalpojumu veidi"
drag, startPoint x: 193, startPoint y: 256, endPoint x: 258, endPoint y: 262, distance: 64.8
click at [295, 267] on p "Internets ir veidots no tūkstošiem mazāku komerciālu, akadēmisku un valdību tīk…" at bounding box center [538, 273] width 699 height 106
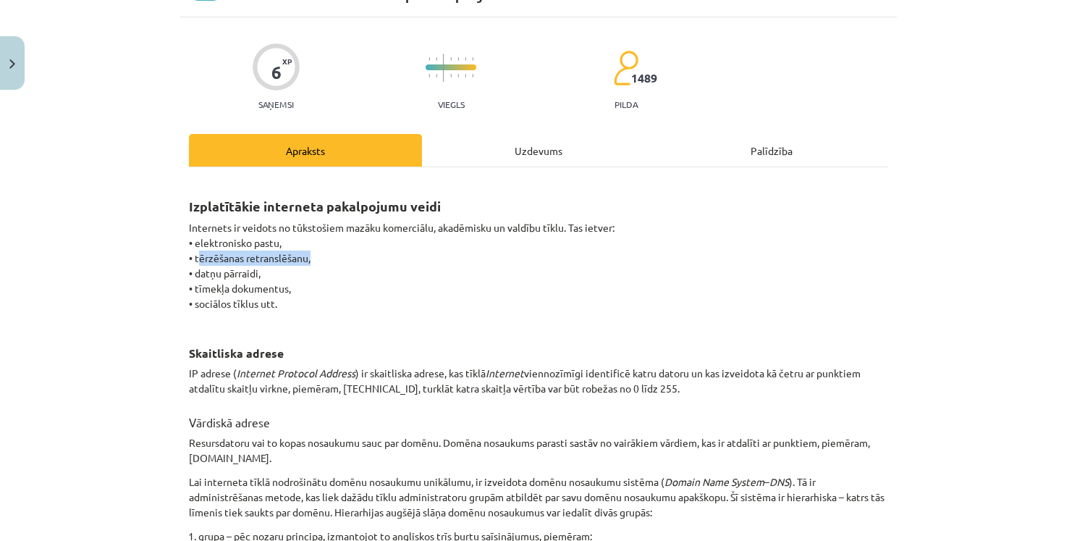
drag, startPoint x: 190, startPoint y: 256, endPoint x: 303, endPoint y: 262, distance: 113.1
click at [303, 262] on p "Internets ir veidots no tūkstošiem mazāku komerciālu, akadēmisku un valdību tīk…" at bounding box center [538, 273] width 699 height 106
copy p "tērzēšanas retranslēšanu"
click at [398, 279] on p "Internets ir veidots no tūkstošiem mazāku komerciālu, akadēmisku un valdību tīk…" at bounding box center [538, 273] width 699 height 106
drag, startPoint x: 186, startPoint y: 352, endPoint x: 341, endPoint y: 342, distance: 155.3
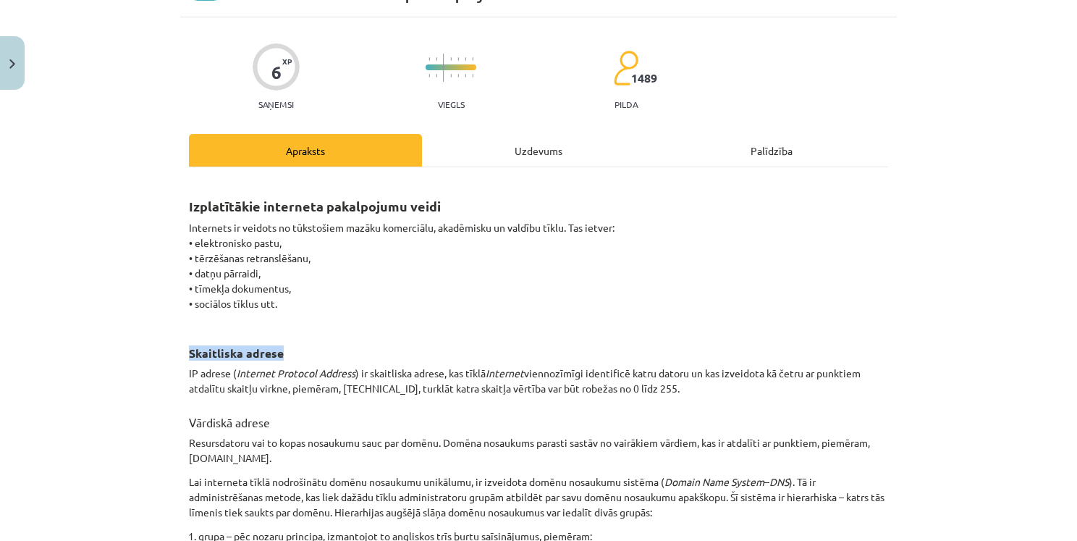
click at [343, 340] on h3 "Skaitliska adrese" at bounding box center [538, 348] width 699 height 27
copy strong "Skaitliska adrese"
click at [563, 277] on p "Internets ir veidots no tūkstošiem mazāku komerciālu, akadēmisku un valdību tīk…" at bounding box center [538, 273] width 699 height 106
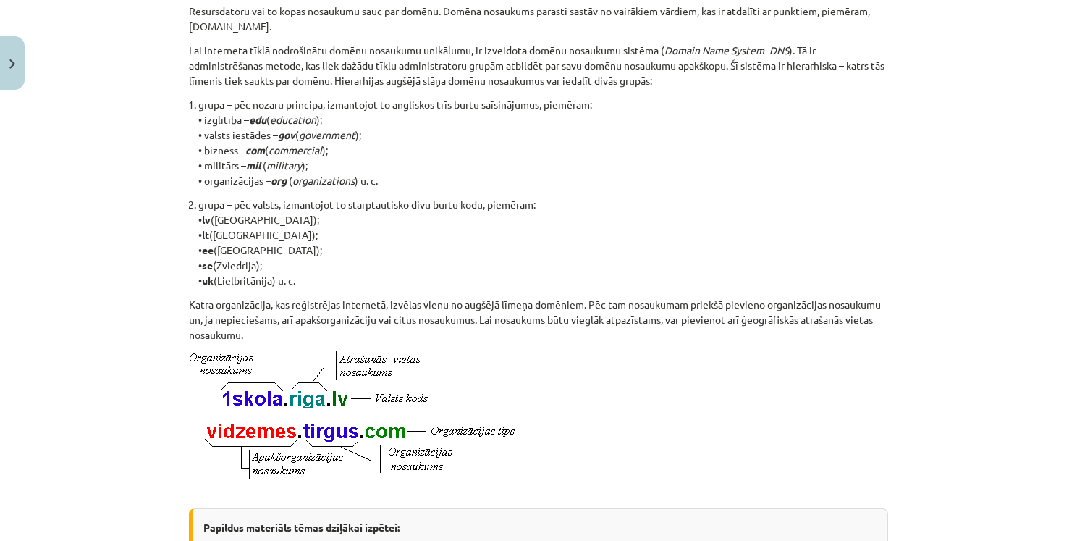
scroll to position [513, 0]
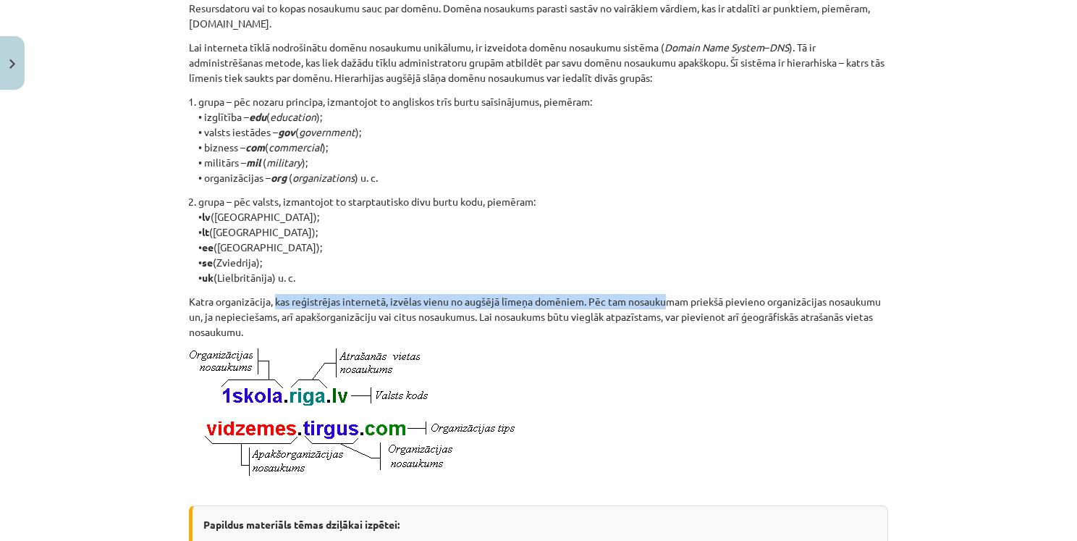
drag, startPoint x: 272, startPoint y: 300, endPoint x: 662, endPoint y: 297, distance: 389.6
click at [662, 297] on p "Katra organizācija, kas reģistrējas internetā, izvēlas vienu no augšējā līmeņa …" at bounding box center [538, 317] width 699 height 46
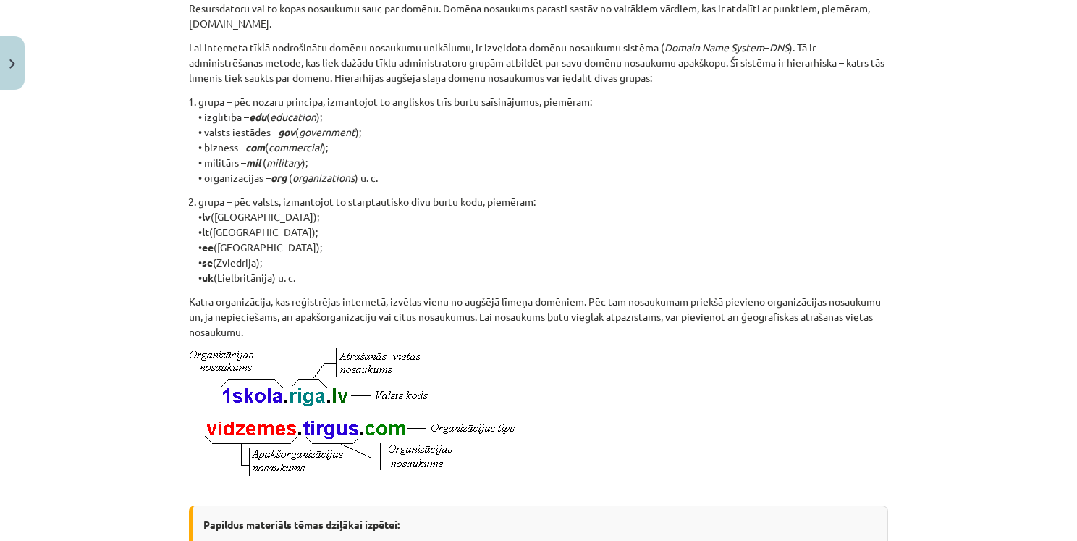
click at [928, 248] on div "Mācību tēma: Datorikas - 10. klases 1. ieskaites mācību materiāls #6 5. tēma – …" at bounding box center [538, 270] width 1077 height 541
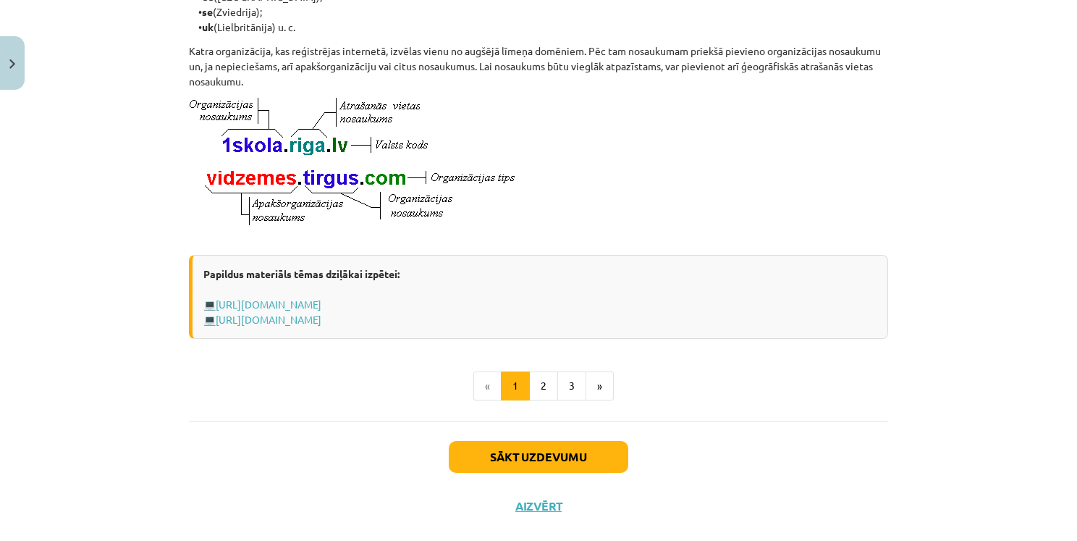
scroll to position [803, 0]
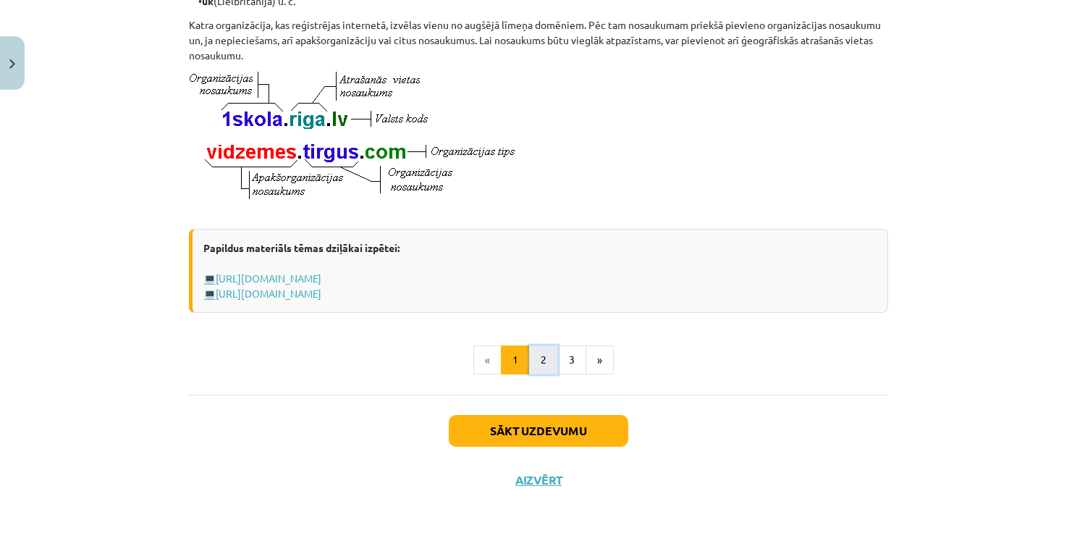
click at [547, 359] on button "2" at bounding box center [543, 359] width 29 height 29
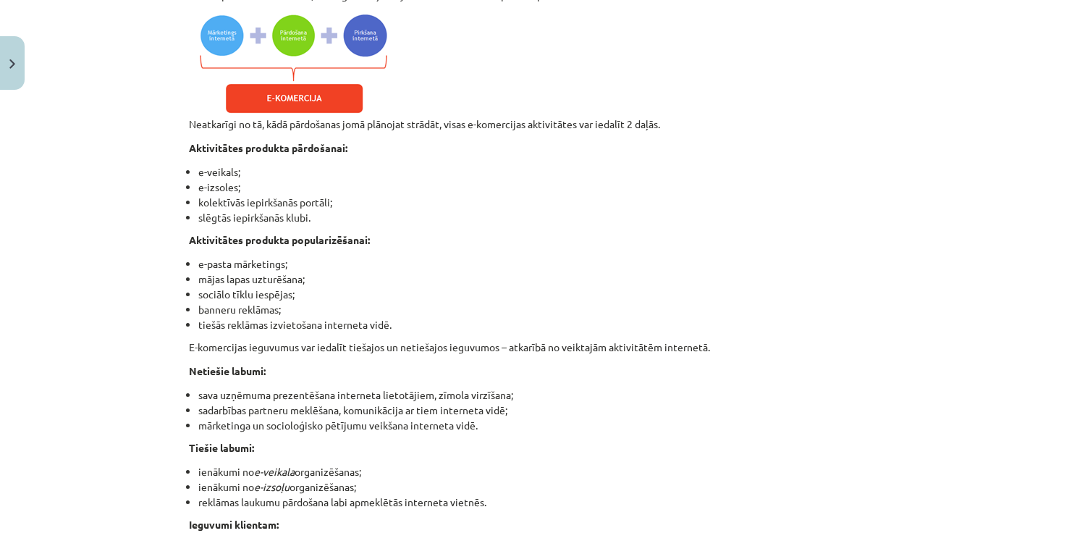
scroll to position [1322, 0]
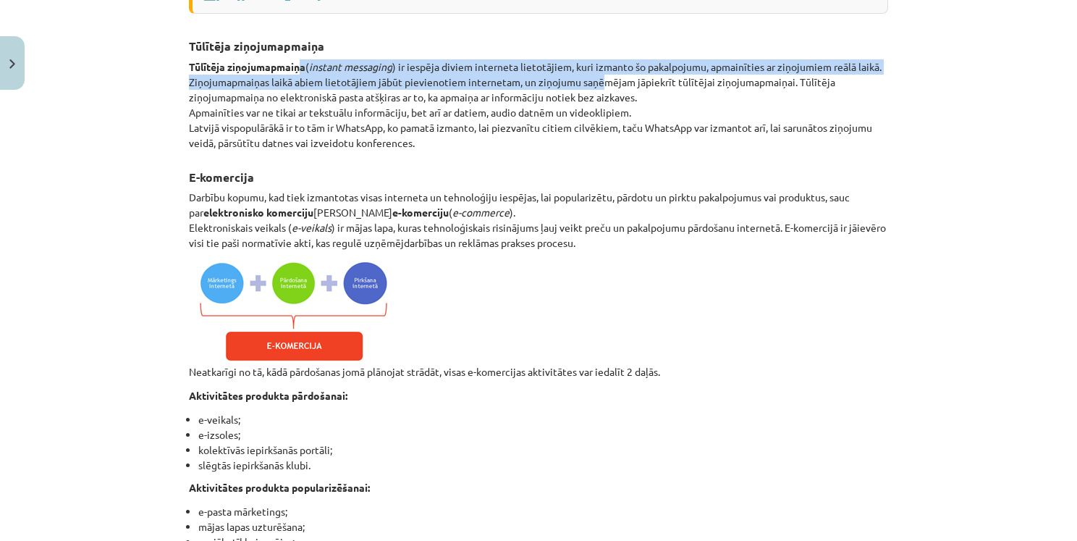
drag, startPoint x: 295, startPoint y: 93, endPoint x: 597, endPoint y: 109, distance: 301.6
click at [597, 109] on p "Tūlītēja ziņojumapmaiņa ( instant messaging ) ir iespēja diviem interneta lieto…" at bounding box center [538, 104] width 699 height 91
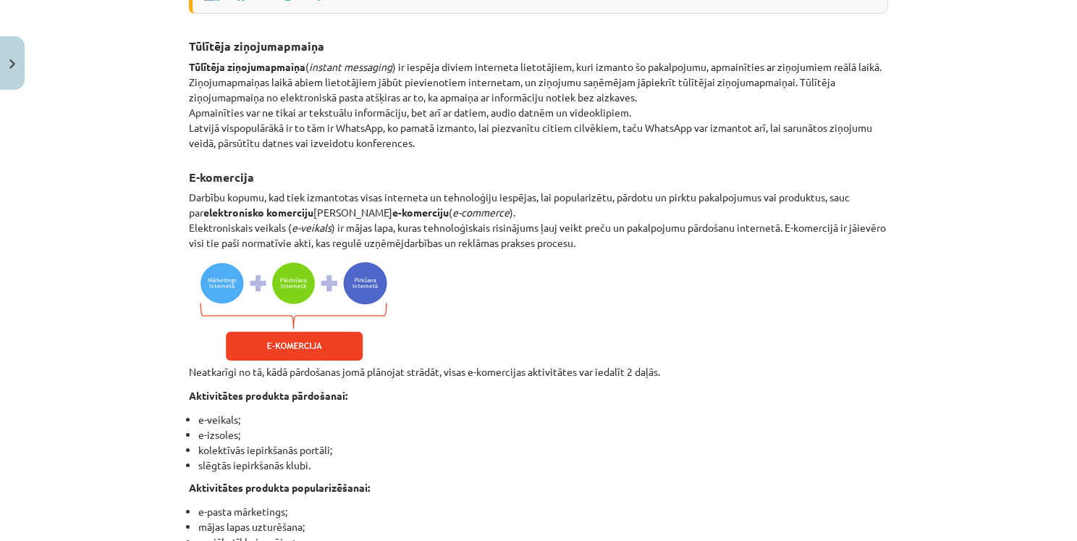
drag, startPoint x: 733, startPoint y: 137, endPoint x: 516, endPoint y: 126, distance: 216.8
click at [703, 140] on p "Tūlītēja ziņojumapmaiņa ( instant messaging ) ir iespēja diviem interneta lieto…" at bounding box center [538, 104] width 699 height 91
drag, startPoint x: 183, startPoint y: 93, endPoint x: 303, endPoint y: 95, distance: 119.5
click at [303, 95] on p "Tūlītēja ziņojumapmaiņa ( instant messaging ) ir iespēja diviem interneta lieto…" at bounding box center [538, 104] width 699 height 91
copy strong "Tūlītēja ziņojumapmaiņa"
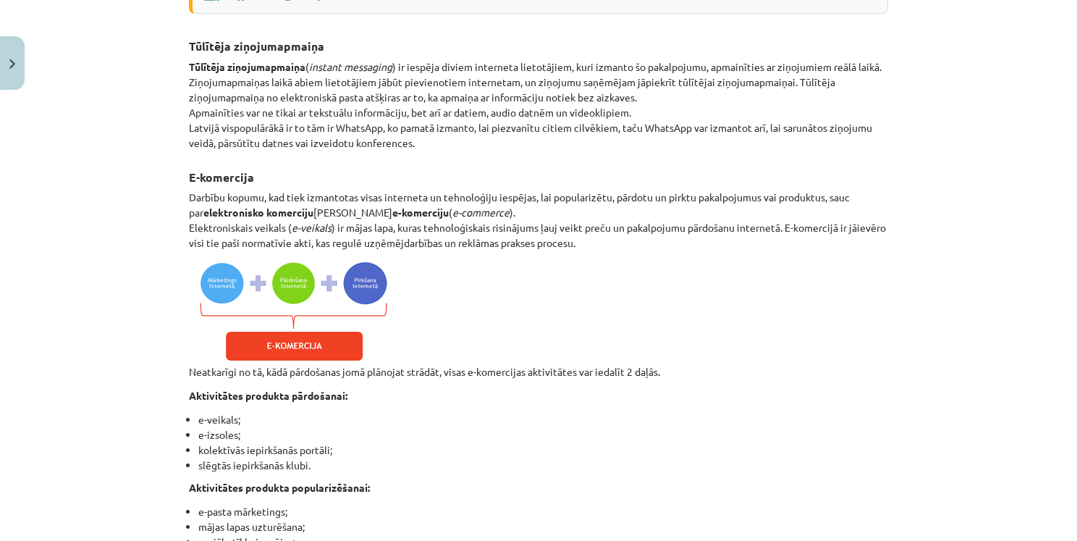
drag, startPoint x: 537, startPoint y: 158, endPoint x: 749, endPoint y: 182, distance: 213.6
click at [535, 151] on p "Tūlītēja ziņojumapmaiņa ( instant messaging ) ir iespēja diviem interneta lieto…" at bounding box center [538, 104] width 699 height 91
drag, startPoint x: 456, startPoint y: 111, endPoint x: 838, endPoint y: 110, distance: 382.3
click at [838, 110] on p "Tūlītēja ziņojumapmaiņa ( instant messaging ) ir iespēja diviem interneta lieto…" at bounding box center [538, 104] width 699 height 91
click at [848, 127] on p "Tūlītēja ziņojumapmaiņa ( instant messaging ) ir iespēja diviem interneta lieto…" at bounding box center [538, 104] width 699 height 91
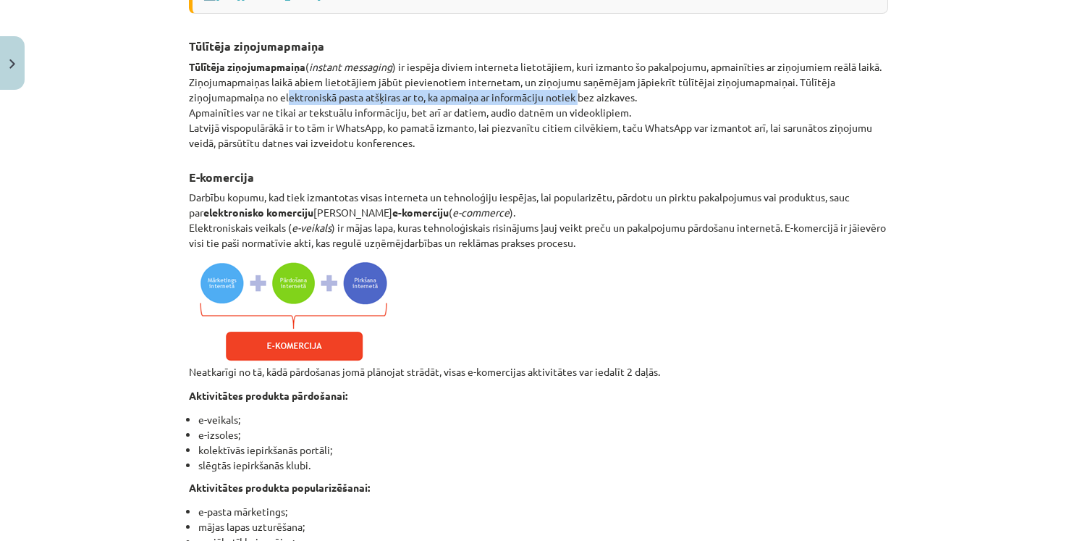
drag, startPoint x: 284, startPoint y: 124, endPoint x: 581, endPoint y: 129, distance: 297.6
click at [581, 129] on p "Tūlītēja ziņojumapmaiņa ( instant messaging ) ir iespēja diviem interneta lieto…" at bounding box center [538, 104] width 699 height 91
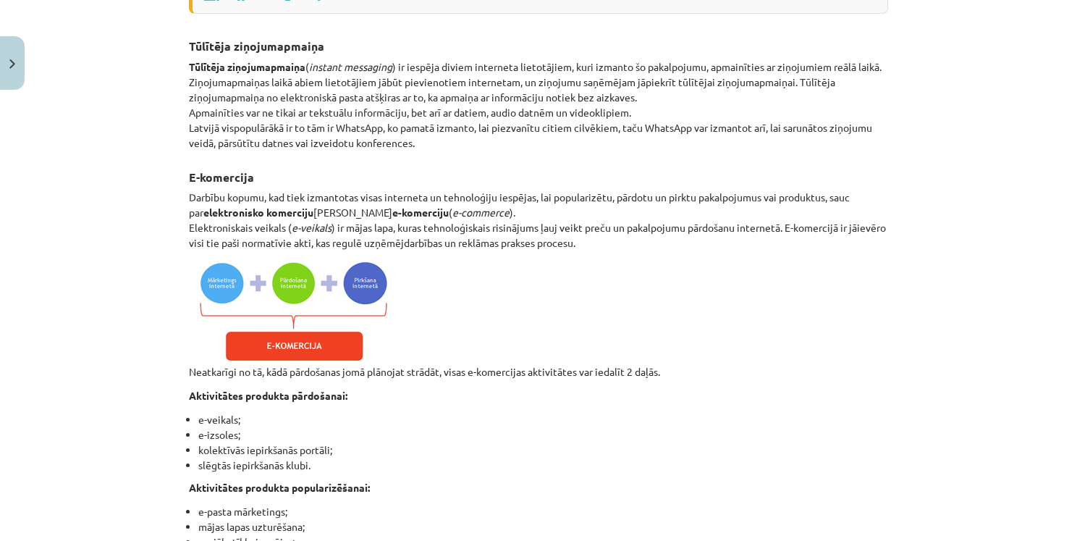
click at [509, 184] on div "Globālais tīmeklis Internetā ir realizēti dažādi servisi jeb pakalpojumi, no ku…" at bounding box center [538, 119] width 699 height 2365
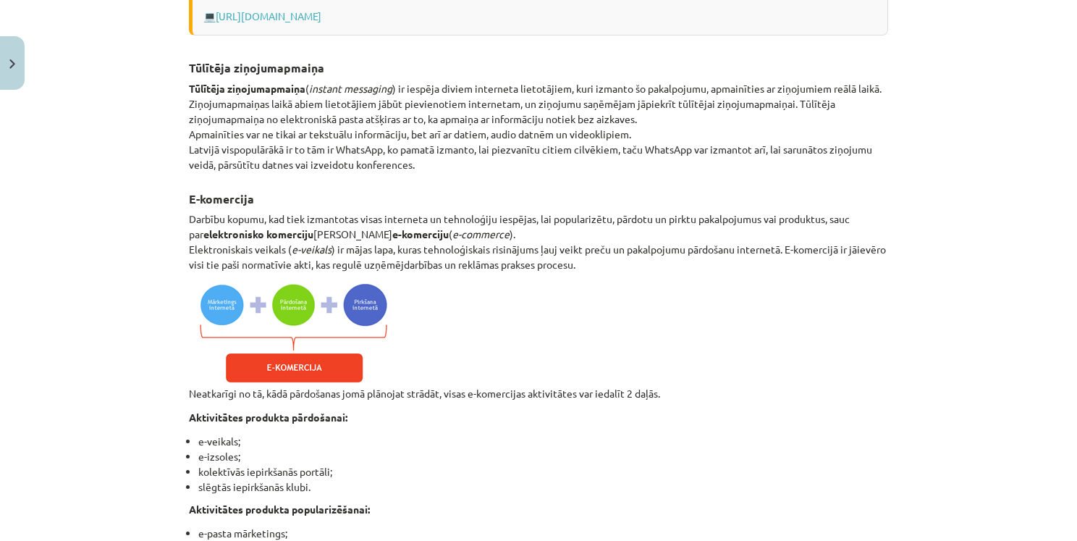
scroll to position [1395, 0]
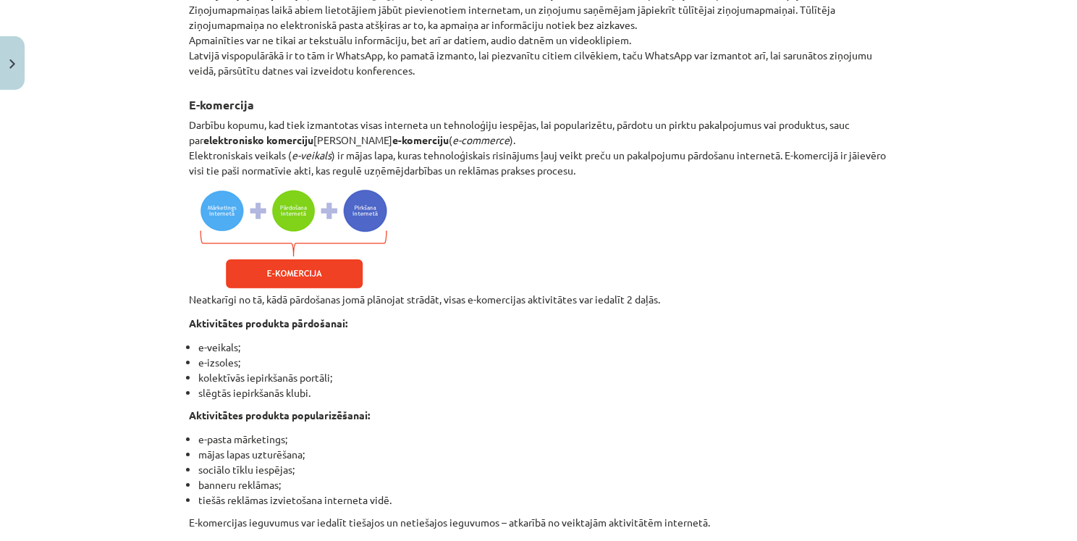
click at [306, 251] on img at bounding box center [292, 239] width 206 height 105
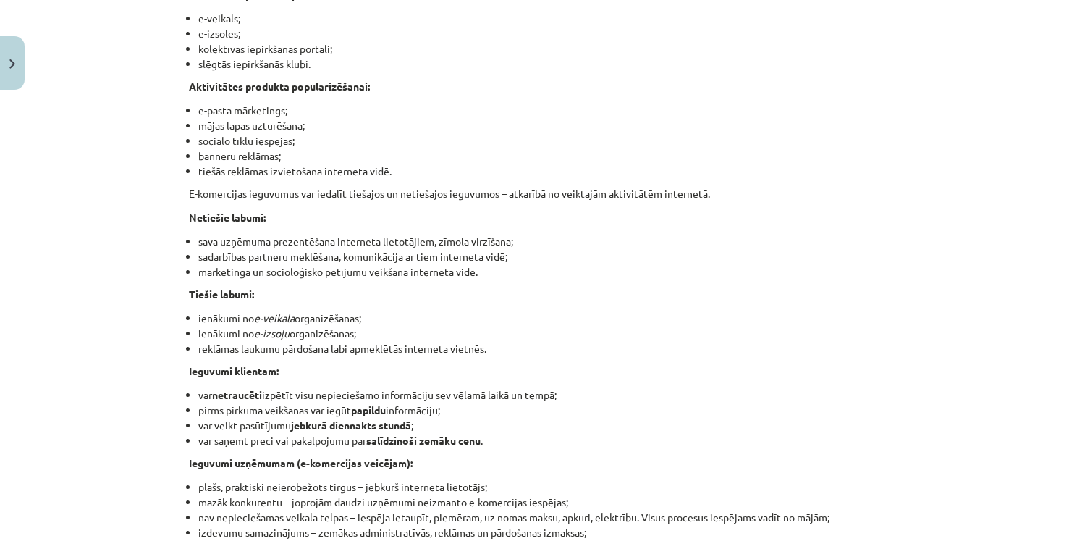
scroll to position [1757, 0]
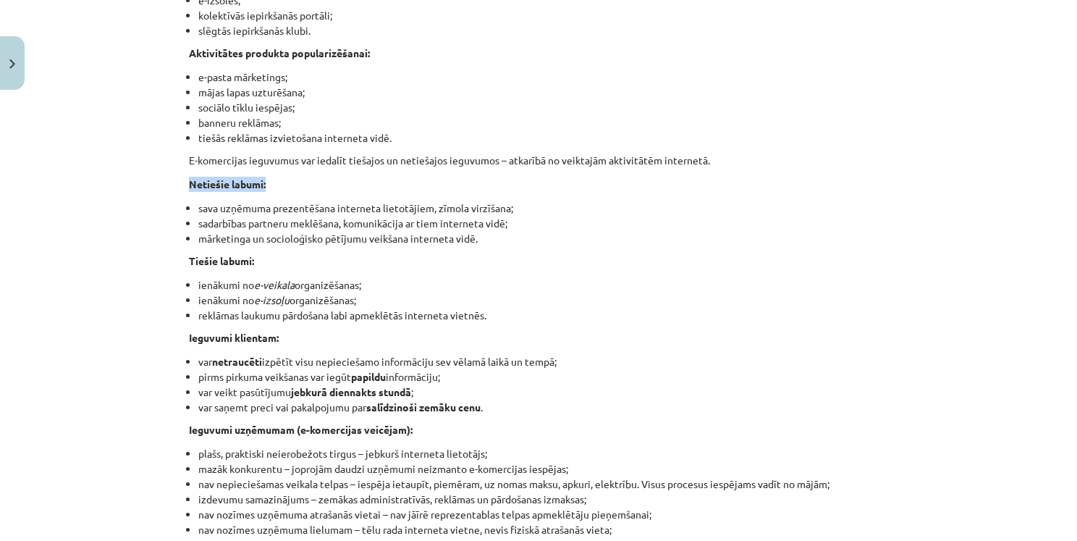
drag, startPoint x: 186, startPoint y: 209, endPoint x: 369, endPoint y: 207, distance: 183.2
click at [378, 192] on p "Netiešie labumi:" at bounding box center [538, 184] width 699 height 15
copy strong "Netiešie labumi:"
click at [227, 293] on li "ienākumi no e-veikala organizēšanas;" at bounding box center [543, 284] width 690 height 15
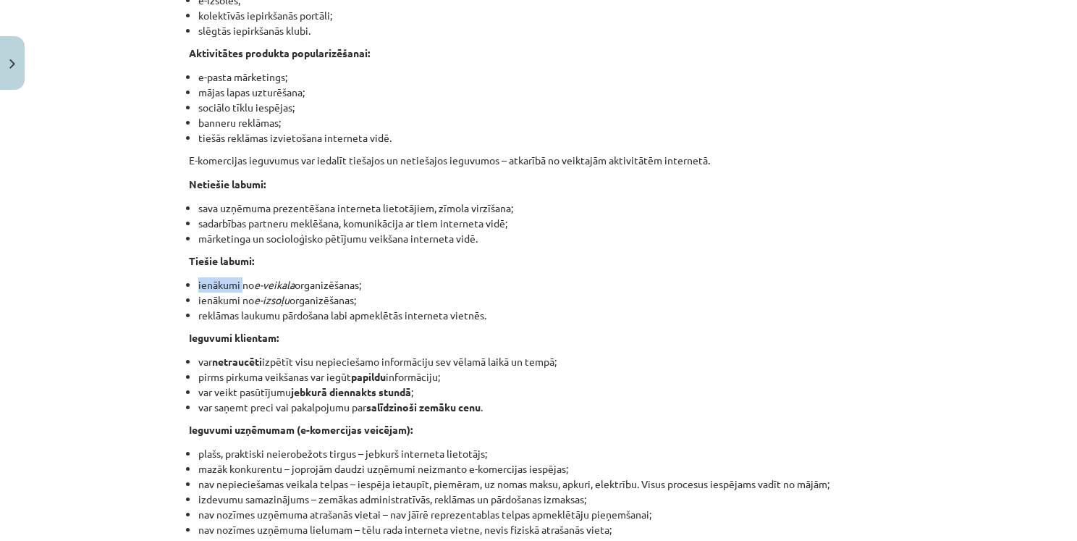
copy li "ienākumi"
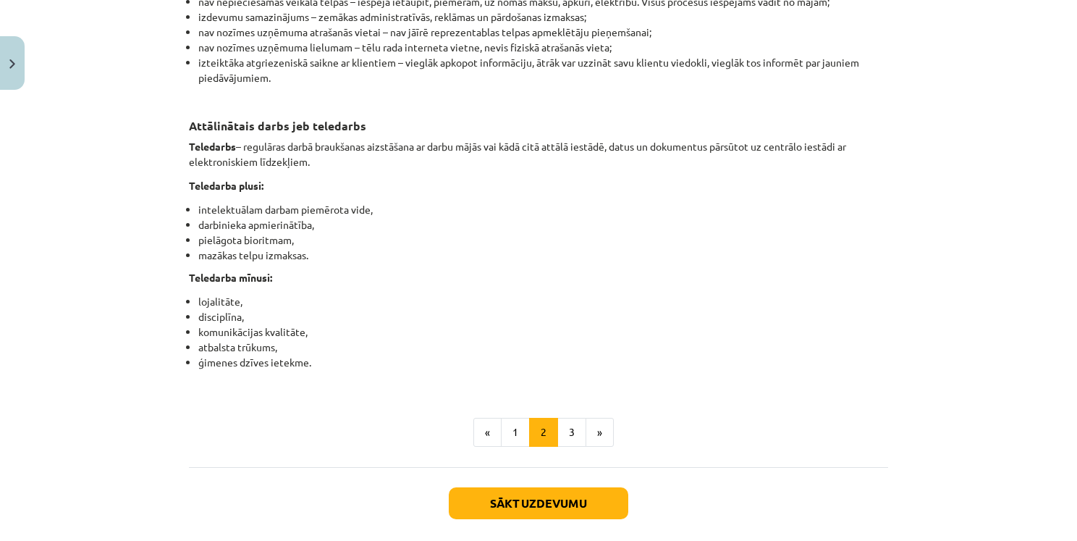
scroll to position [2263, 0]
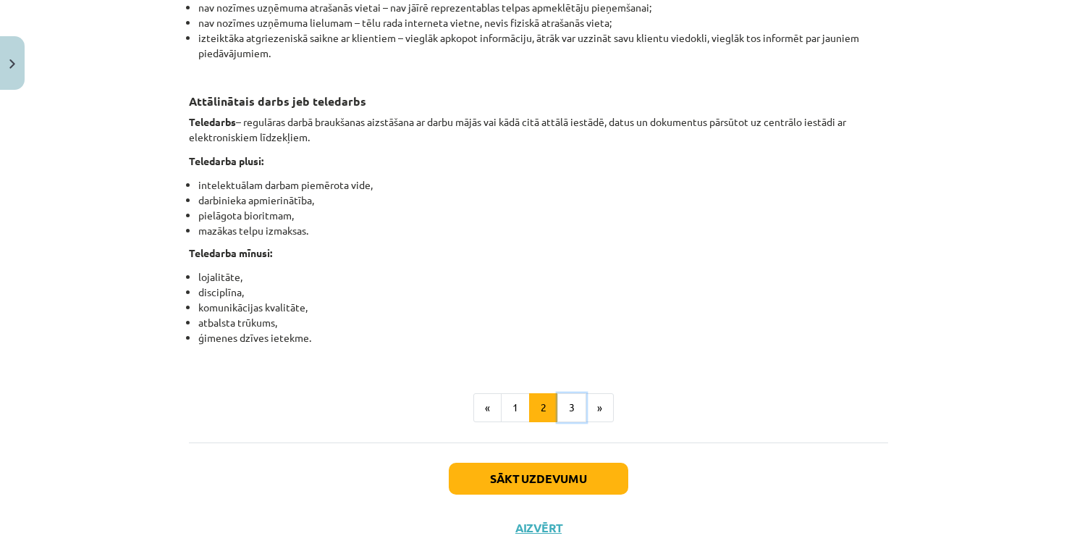
click at [558, 422] on button "3" at bounding box center [572, 407] width 29 height 29
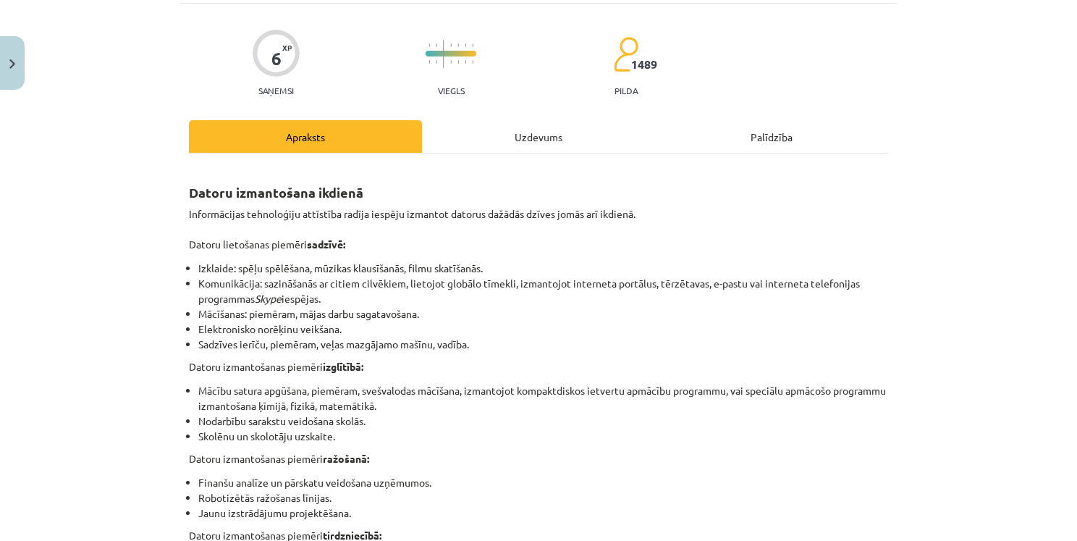
scroll to position [165, 0]
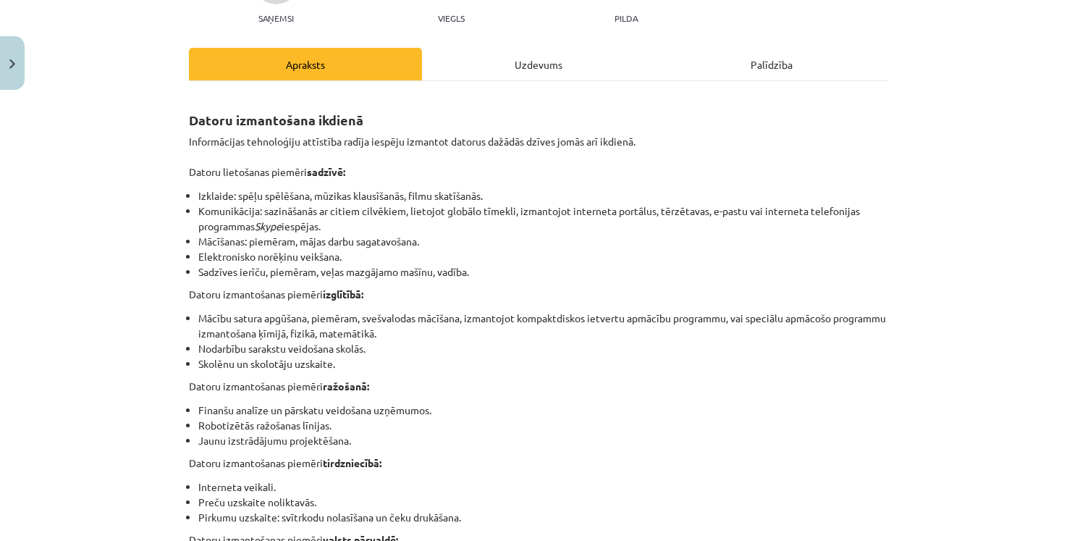
click at [274, 256] on li "Elektronisko norēķinu veikšana." at bounding box center [543, 256] width 690 height 15
drag, startPoint x: 196, startPoint y: 251, endPoint x: 236, endPoint y: 256, distance: 40.1
click at [269, 253] on li "Elektronisko norēķinu veikšana." at bounding box center [543, 256] width 690 height 15
click at [199, 256] on li "Elektronisko norēķinu veikšana." at bounding box center [543, 256] width 690 height 15
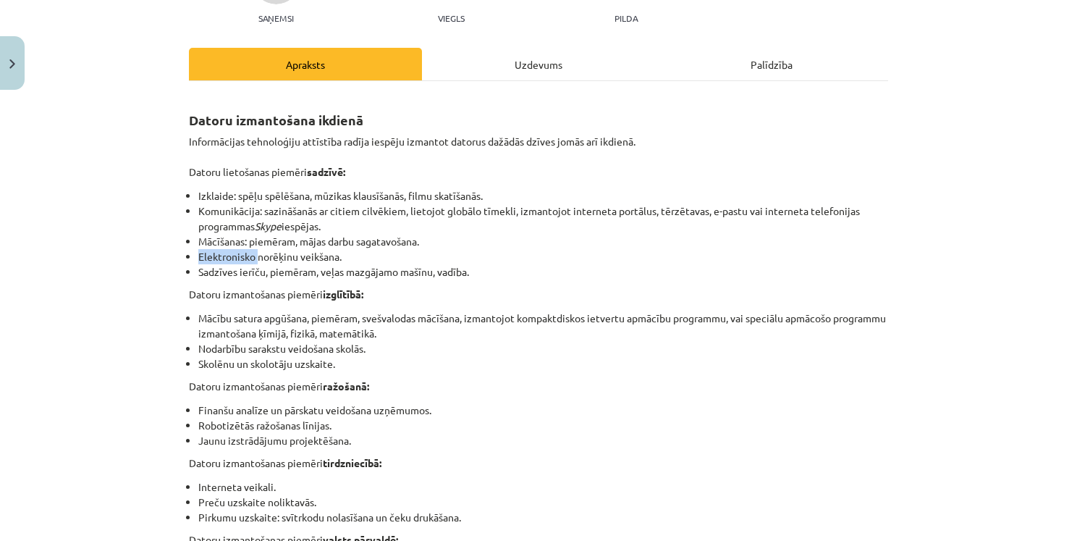
click at [199, 256] on li "Elektronisko norēķinu veikšana." at bounding box center [543, 256] width 690 height 15
click at [240, 277] on li "Sadzīves ierīču, piemēram, veļas mazgājamo mašīnu, vadība." at bounding box center [543, 271] width 690 height 15
click at [270, 256] on li "Elektronisko norēķinu veikšana." at bounding box center [543, 256] width 690 height 15
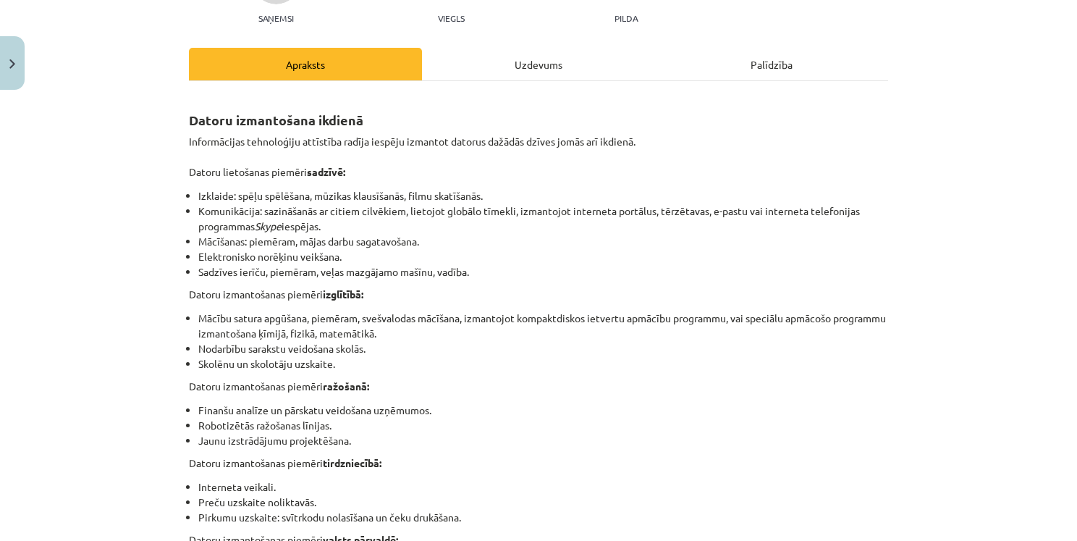
click at [638, 268] on li "Sadzīves ierīču, piemēram, veļas mazgājamo mašīnu, vadība." at bounding box center [543, 271] width 690 height 15
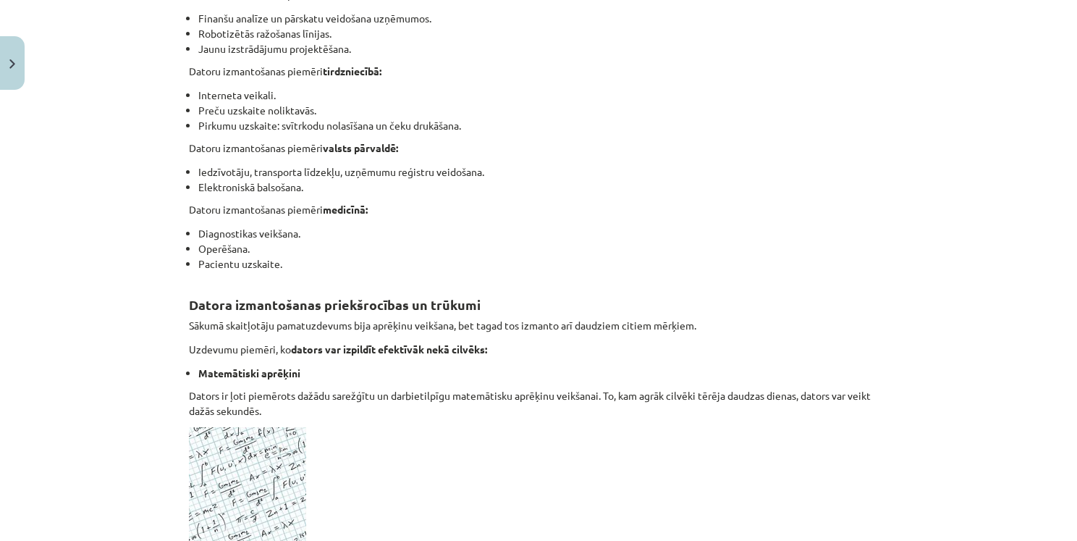
scroll to position [672, 0]
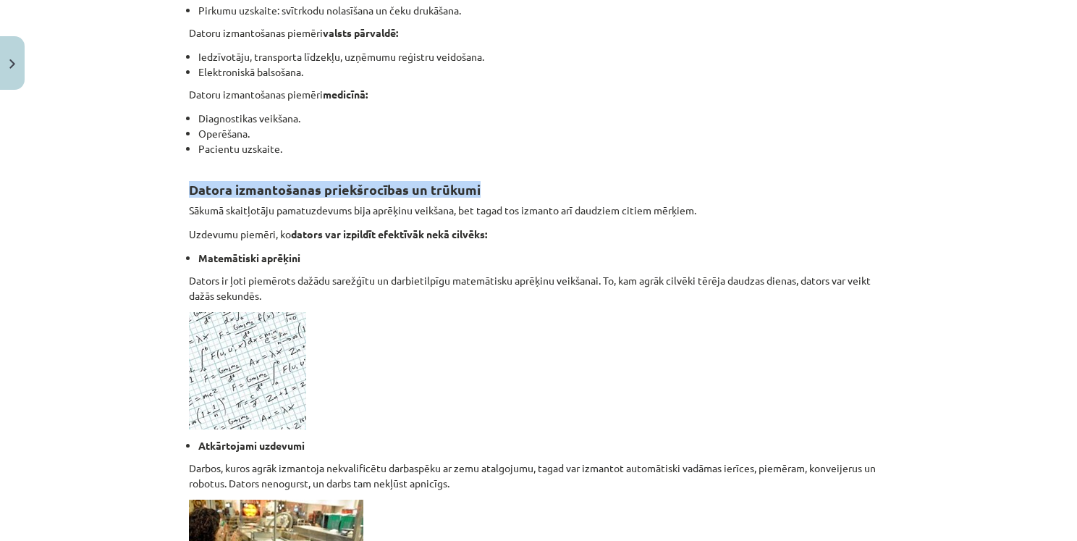
drag, startPoint x: 188, startPoint y: 188, endPoint x: 552, endPoint y: 176, distance: 365.1
click at [555, 176] on h2 "Datora izmantošanas priekšrocības un trūkumi" at bounding box center [538, 181] width 699 height 35
click at [502, 158] on div "Datoru izmantošana ikdienā Informācijas tehnoloģiju attīstība radīja iespēju iz…" at bounding box center [538, 312] width 699 height 1451
click at [569, 236] on p "Uzdevumu piemēri, ko dators var izpildīt efektīvāk nekā cilvēks:" at bounding box center [538, 234] width 699 height 15
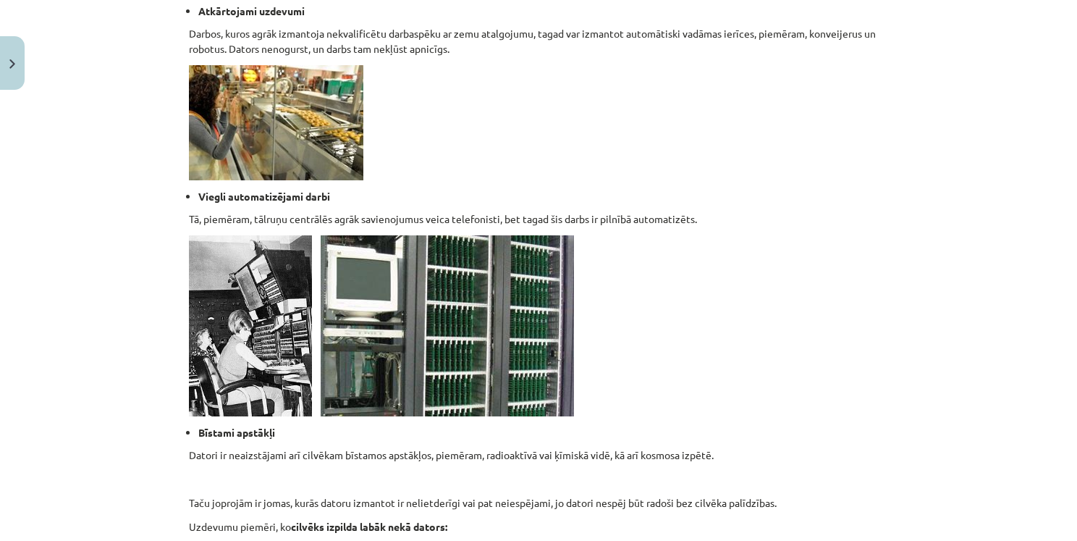
scroll to position [1396, 0]
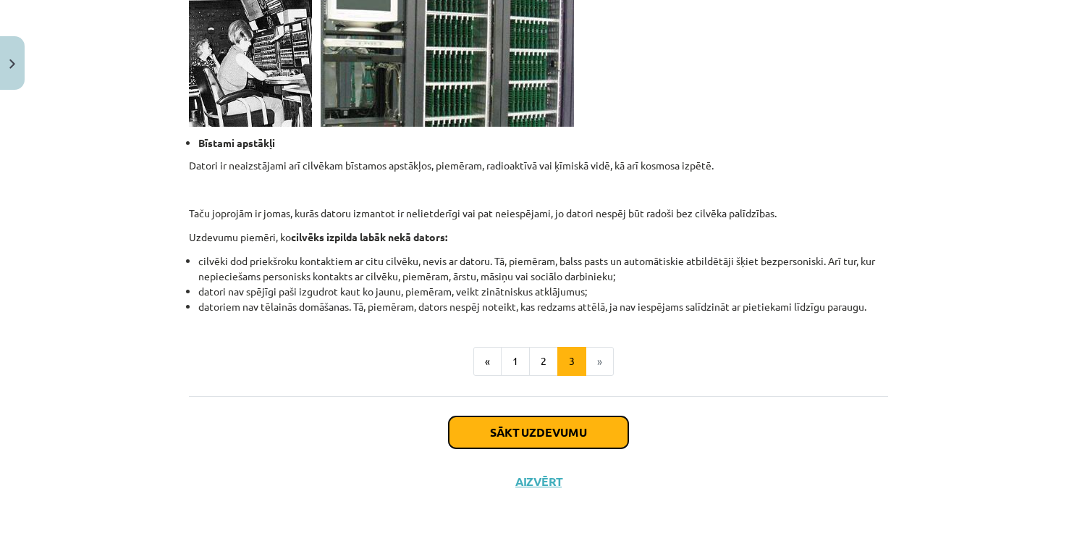
click at [578, 430] on button "Sākt uzdevumu" at bounding box center [539, 432] width 180 height 32
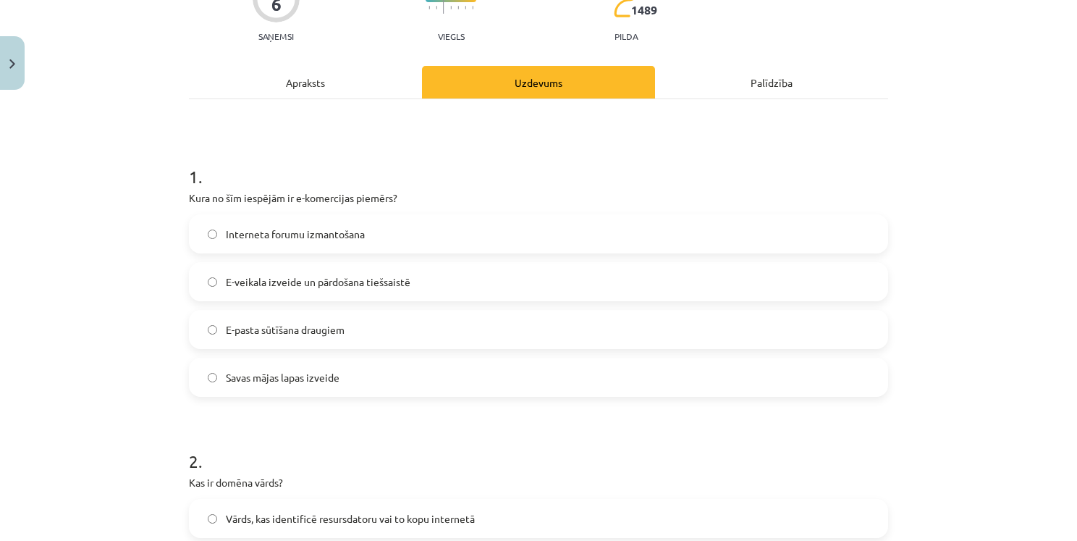
scroll to position [181, 0]
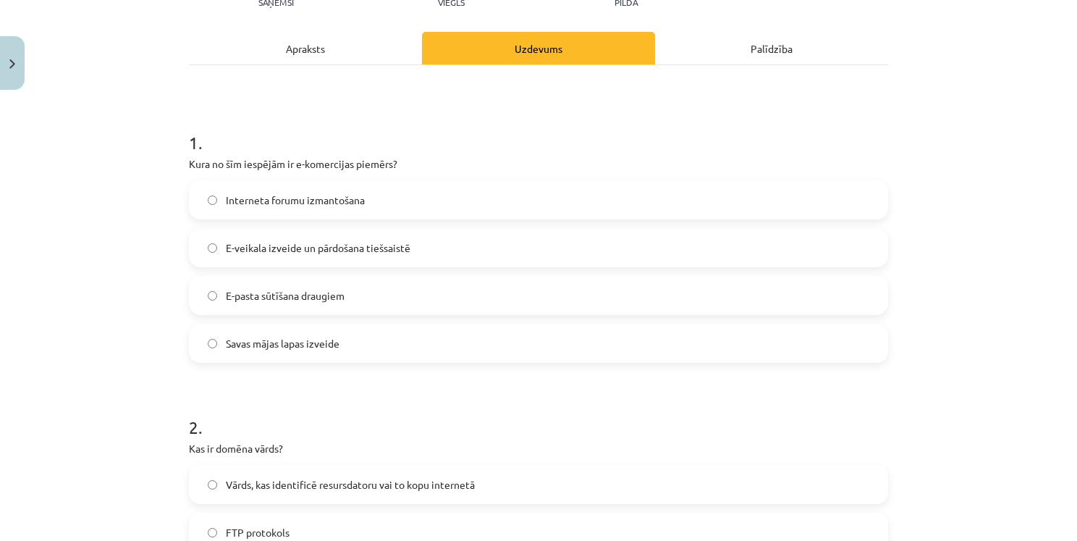
click at [325, 249] on span "E-veikala izveide un pārdošana tiešsaistē" at bounding box center [318, 247] width 185 height 15
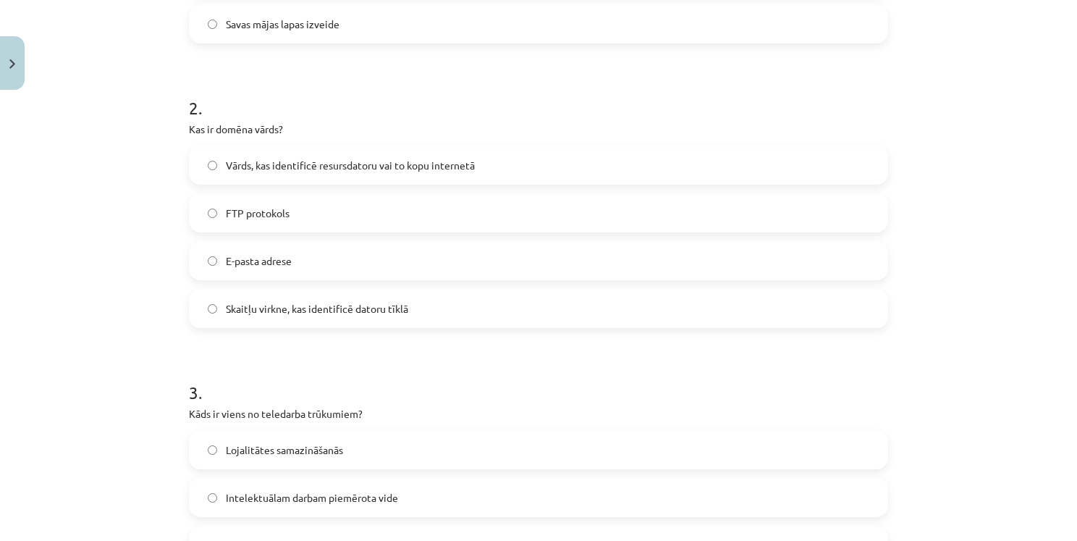
scroll to position [398, 0]
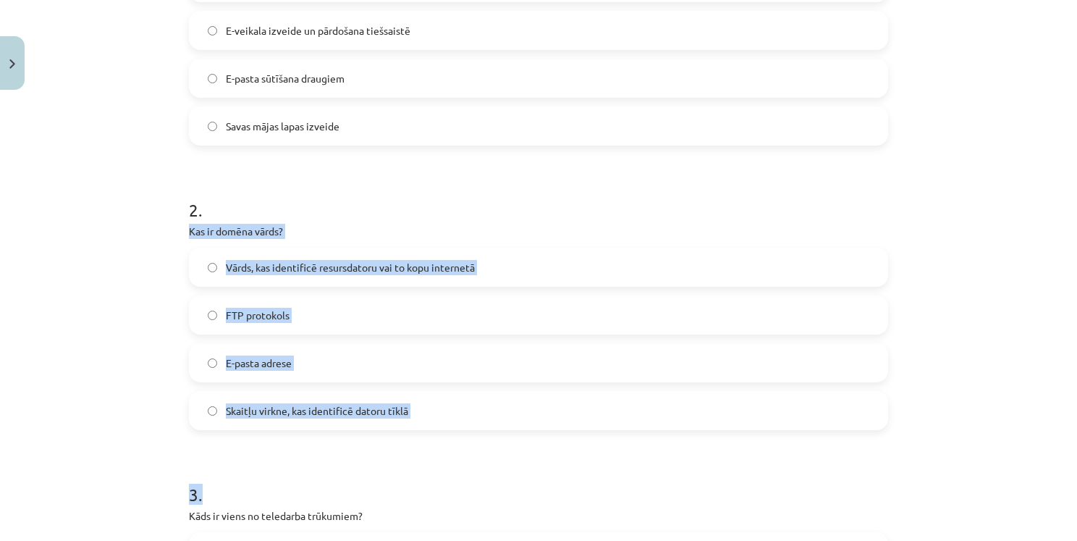
drag, startPoint x: 176, startPoint y: 226, endPoint x: 542, endPoint y: 442, distance: 424.6
drag, startPoint x: 162, startPoint y: 274, endPoint x: 175, endPoint y: 273, distance: 13.1
click at [161, 274] on div "Mācību tēma: Datorikas - 10. klases 1. ieskaites mācību materiāls #6 5. tēma – …" at bounding box center [538, 270] width 1077 height 541
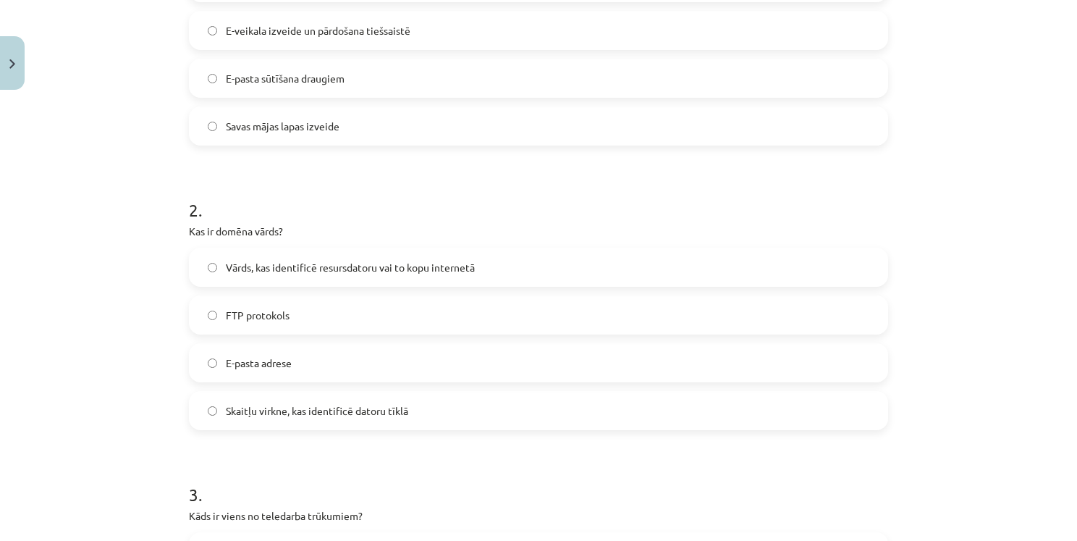
click at [335, 142] on label "Savas mājas lapas izveide" at bounding box center [538, 126] width 697 height 36
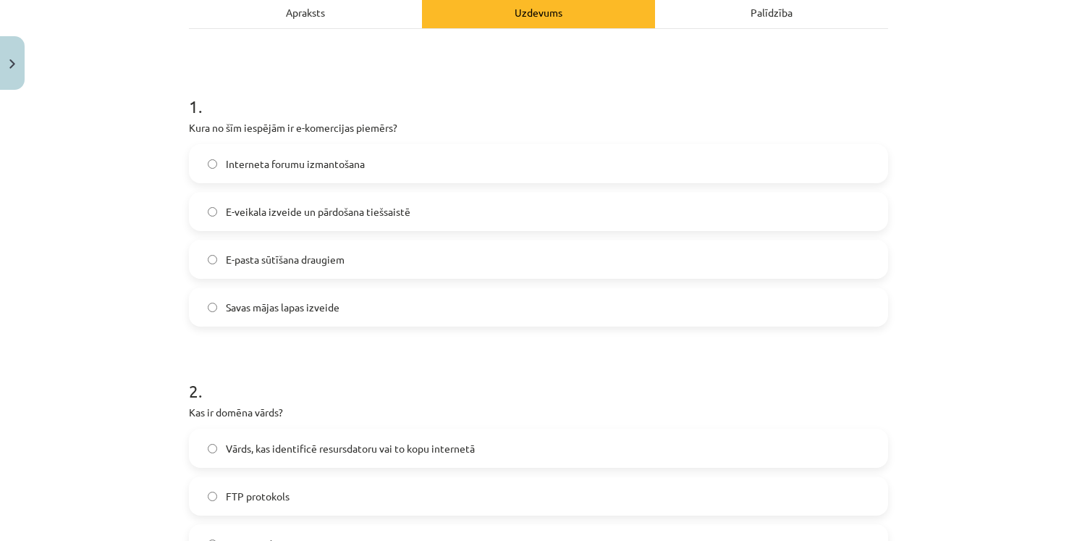
scroll to position [181, 0]
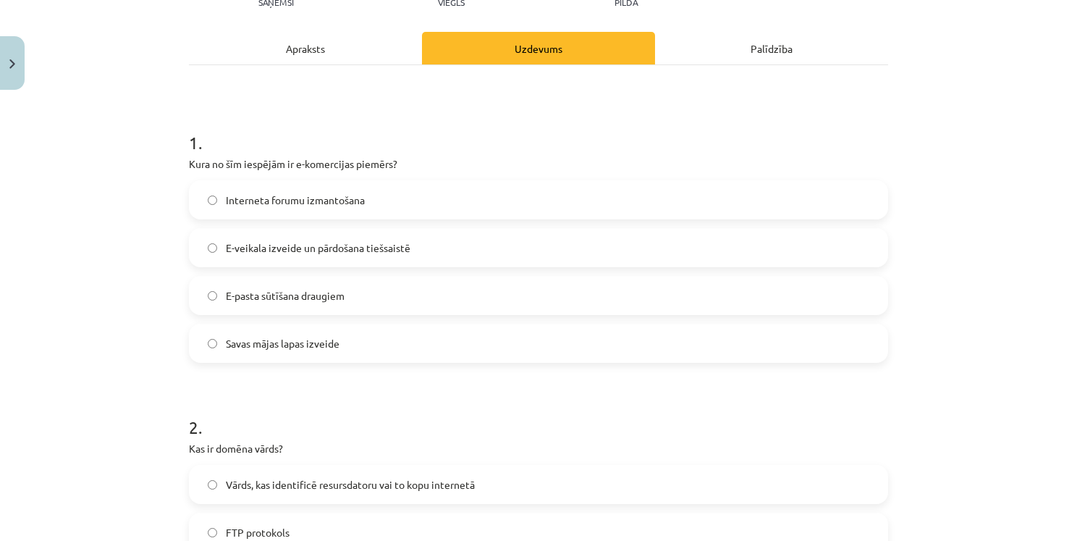
click at [247, 199] on span "Interneta forumu izmantošana" at bounding box center [295, 200] width 139 height 15
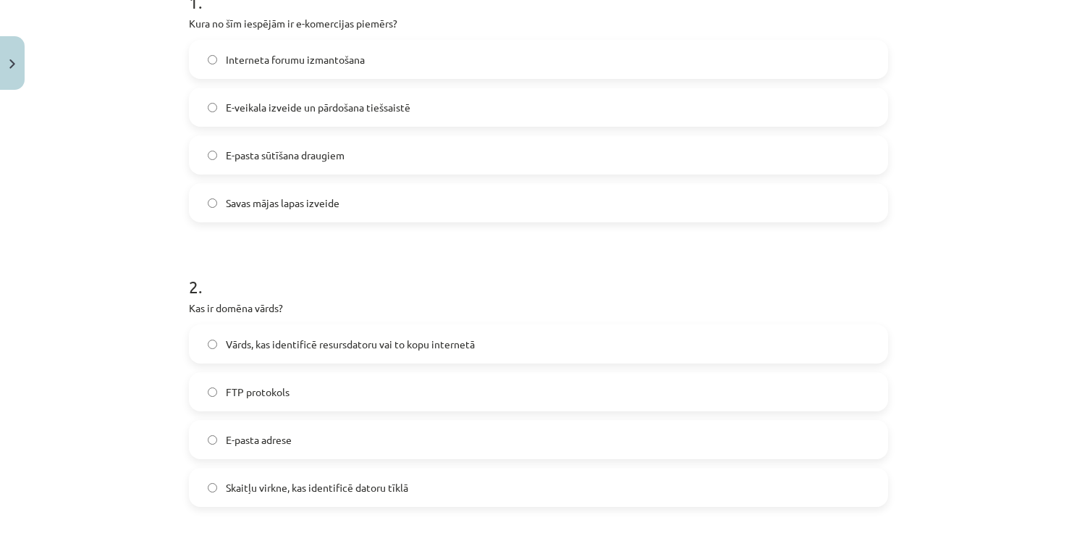
scroll to position [326, 0]
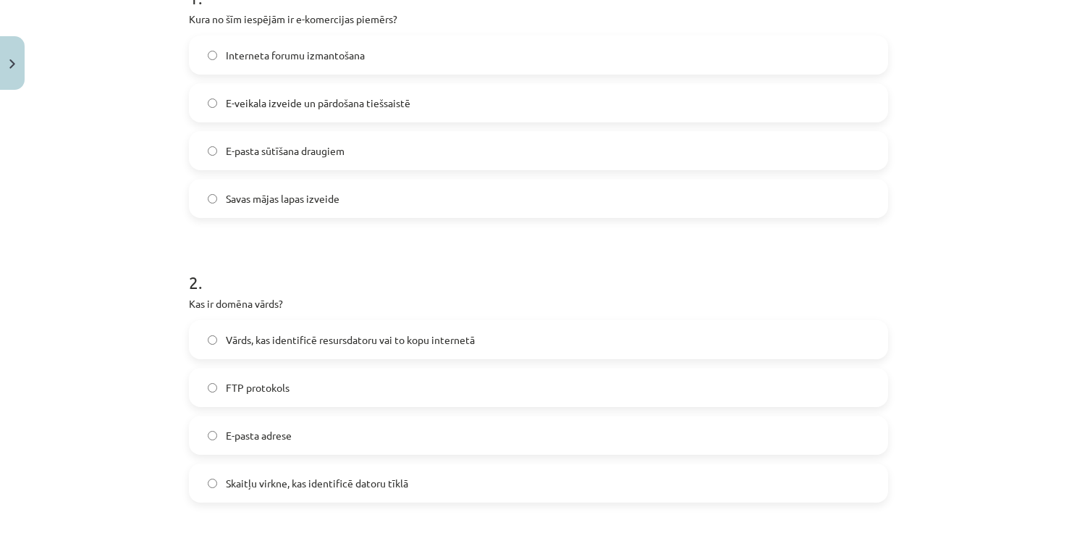
click at [318, 340] on span "Vārds, kas identificē resursdatoru vai to kopu internetā" at bounding box center [350, 339] width 249 height 15
click at [357, 98] on span "E-veikala izveide un pārdošana tiešsaistē" at bounding box center [318, 103] width 185 height 15
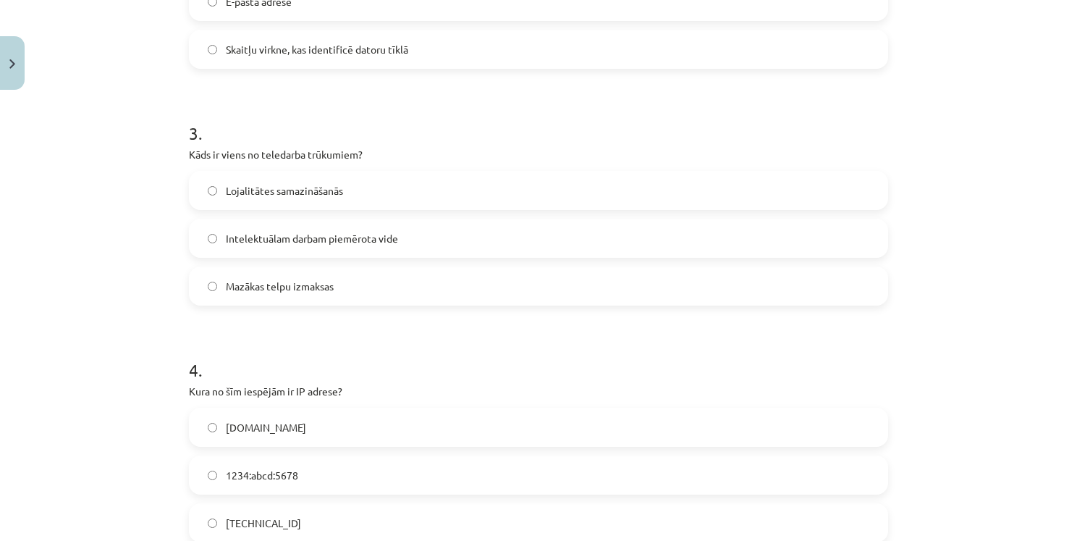
scroll to position [760, 0]
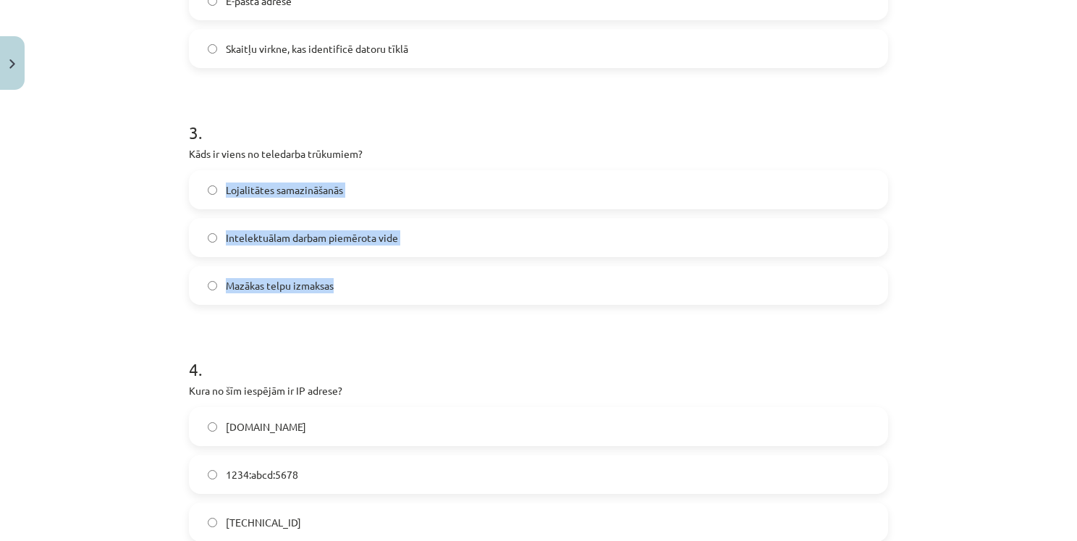
drag, startPoint x: 222, startPoint y: 192, endPoint x: 394, endPoint y: 290, distance: 197.5
click at [394, 290] on div "Lojalitātes samazināšanās Intelektuālam darbam piemērota vide Mazākas telpu izm…" at bounding box center [538, 237] width 699 height 135
click at [335, 168] on div "3 . Kāds ir viens no teledarba trūkumiem? Lojalitātes samazināšanās Intelektuāl…" at bounding box center [538, 201] width 699 height 208
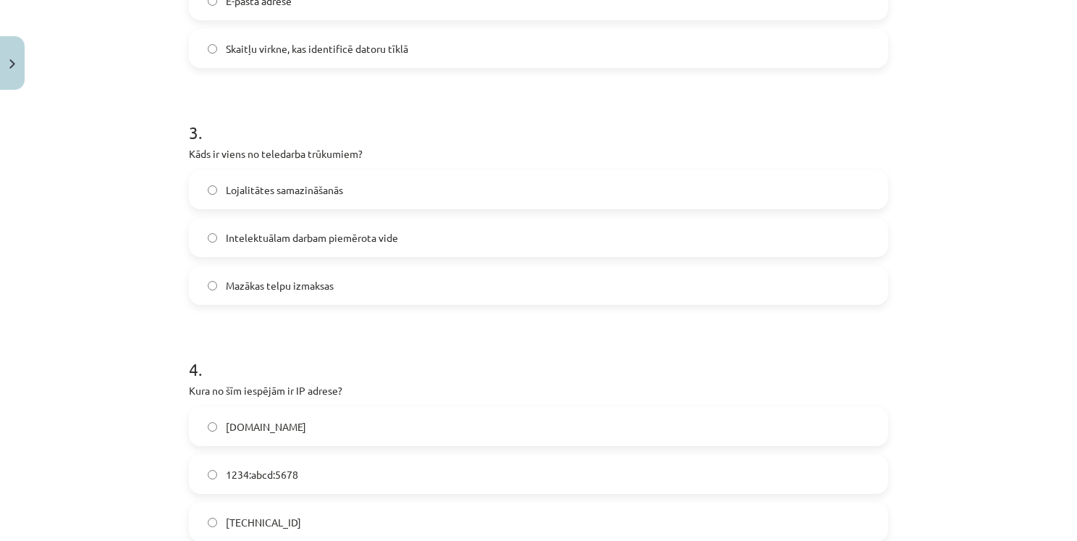
click at [315, 188] on span "Lojalitātes samazināšanās" at bounding box center [284, 189] width 117 height 15
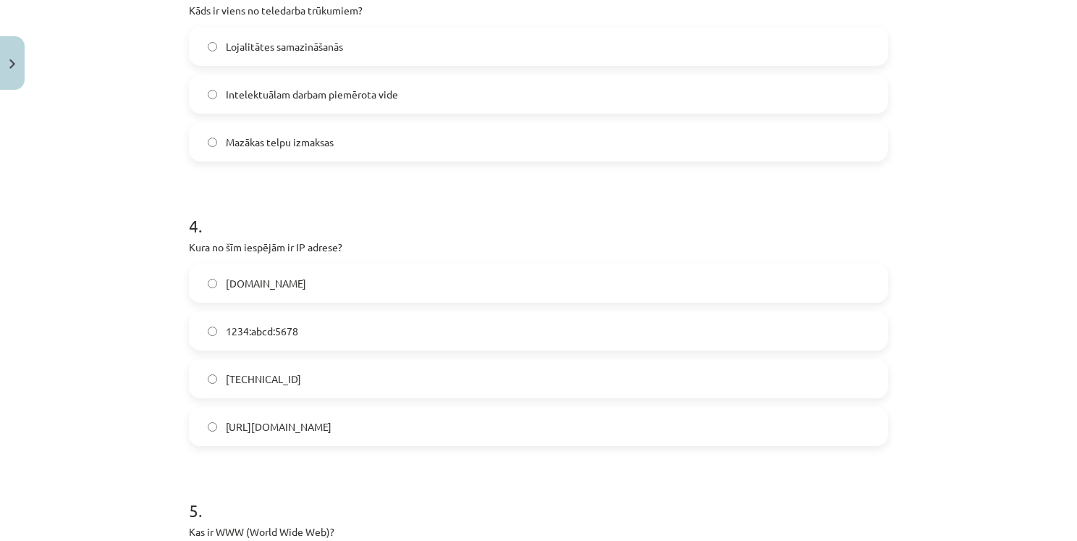
scroll to position [905, 0]
click at [295, 384] on label "[TECHNICAL_ID]" at bounding box center [538, 377] width 697 height 36
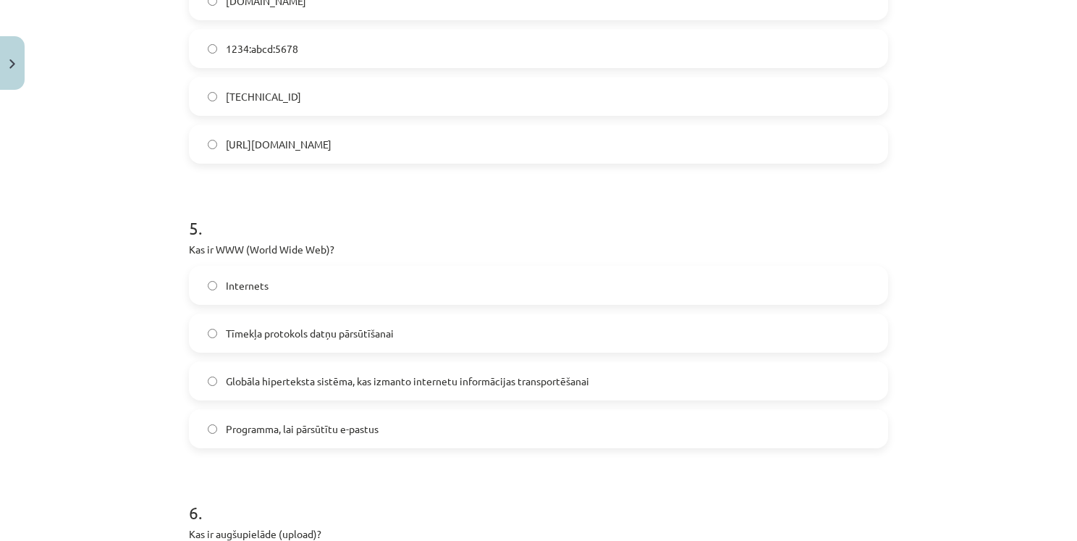
scroll to position [1195, 0]
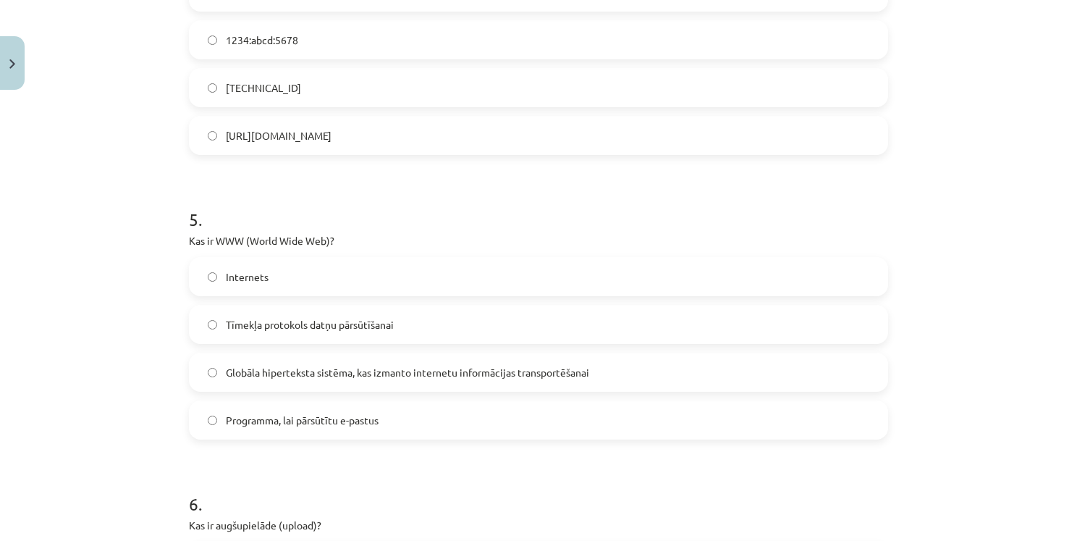
click at [287, 377] on span "Globāla hiperteksta sistēma, kas izmanto internetu informācijas transportēšanai" at bounding box center [407, 372] width 363 height 15
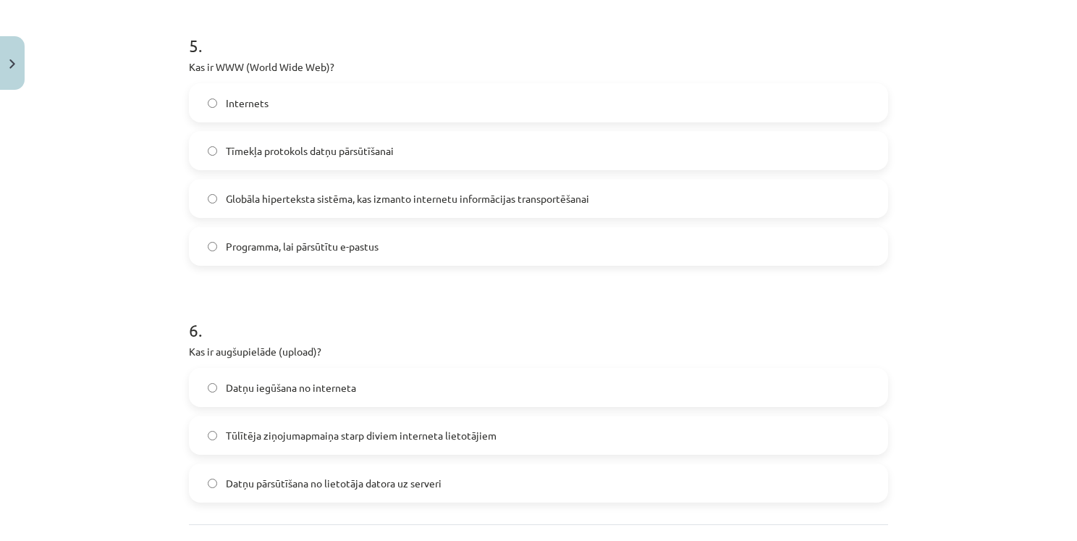
scroll to position [1412, 0]
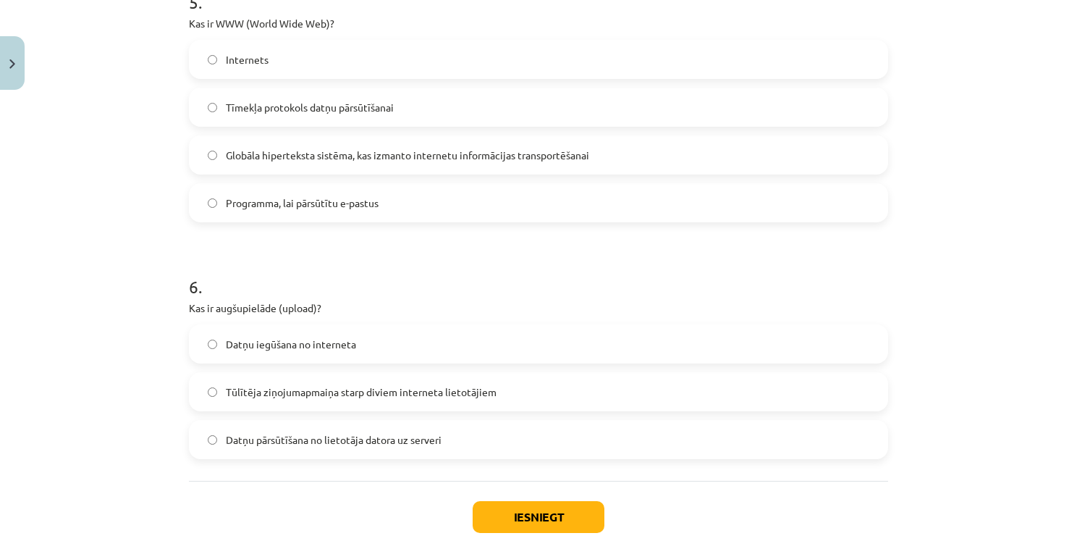
click at [350, 441] on span "Datņu pārsūtīšana no lietotāja datora uz serveri" at bounding box center [334, 439] width 216 height 15
click at [570, 514] on button "Iesniegt" at bounding box center [539, 517] width 132 height 32
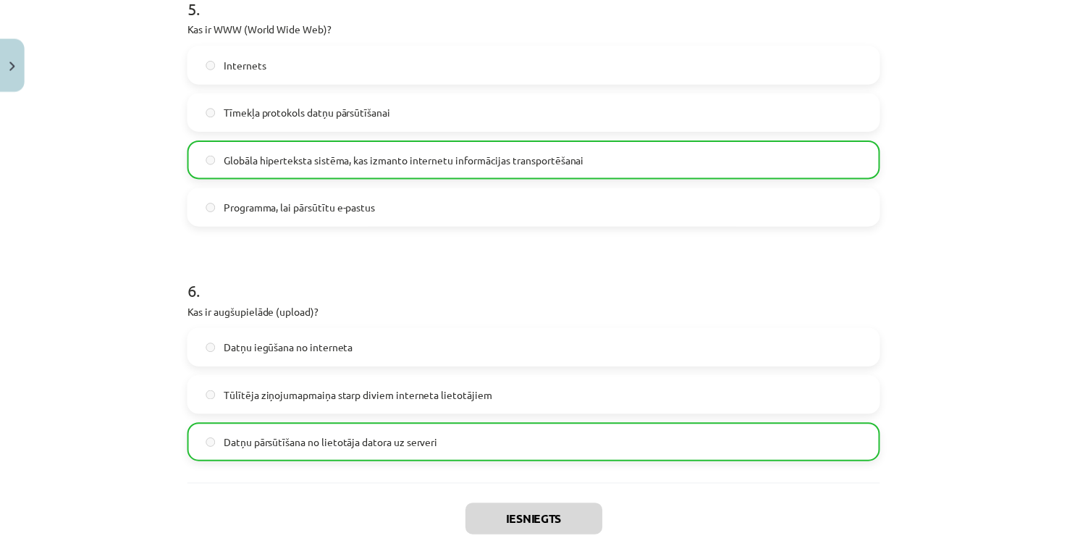
scroll to position [1543, 0]
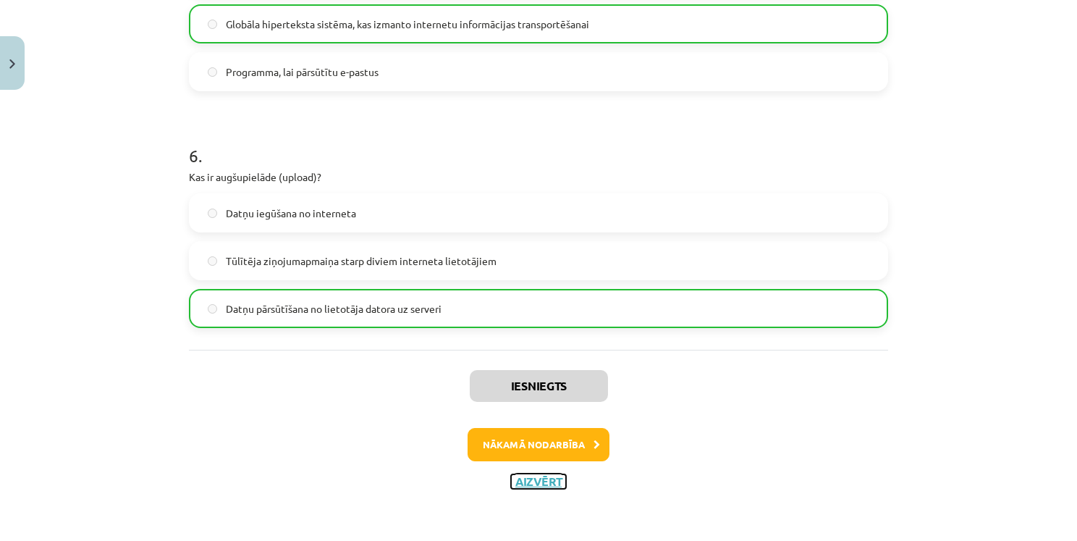
click at [533, 482] on button "Aizvērt" at bounding box center [538, 481] width 55 height 14
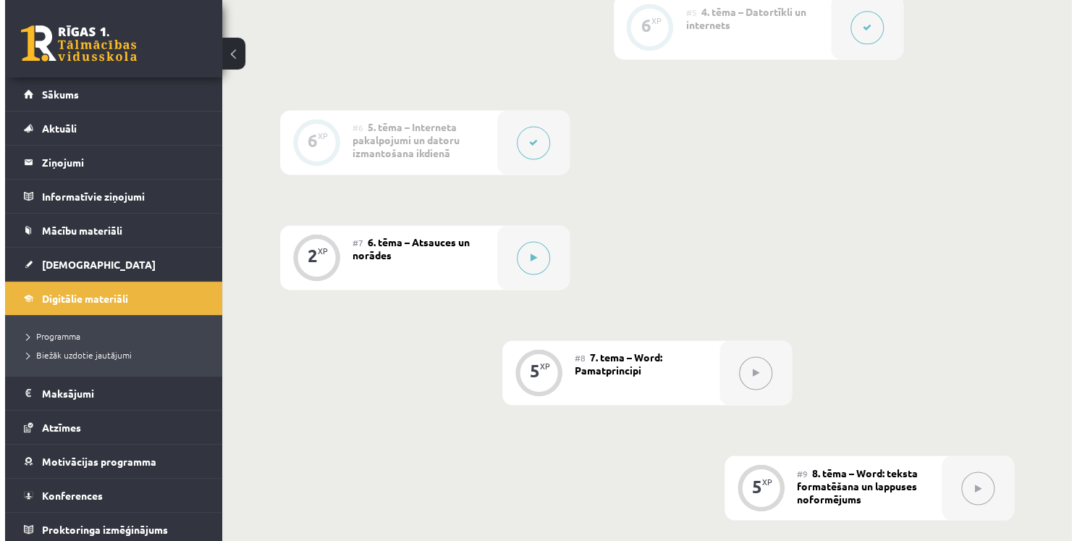
scroll to position [941, 0]
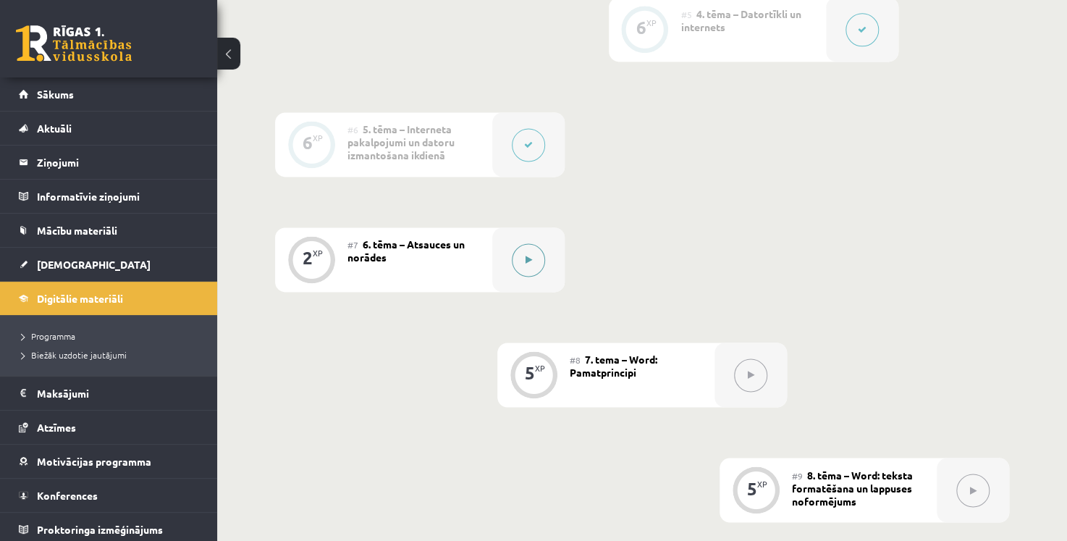
click at [534, 272] on button at bounding box center [528, 259] width 33 height 33
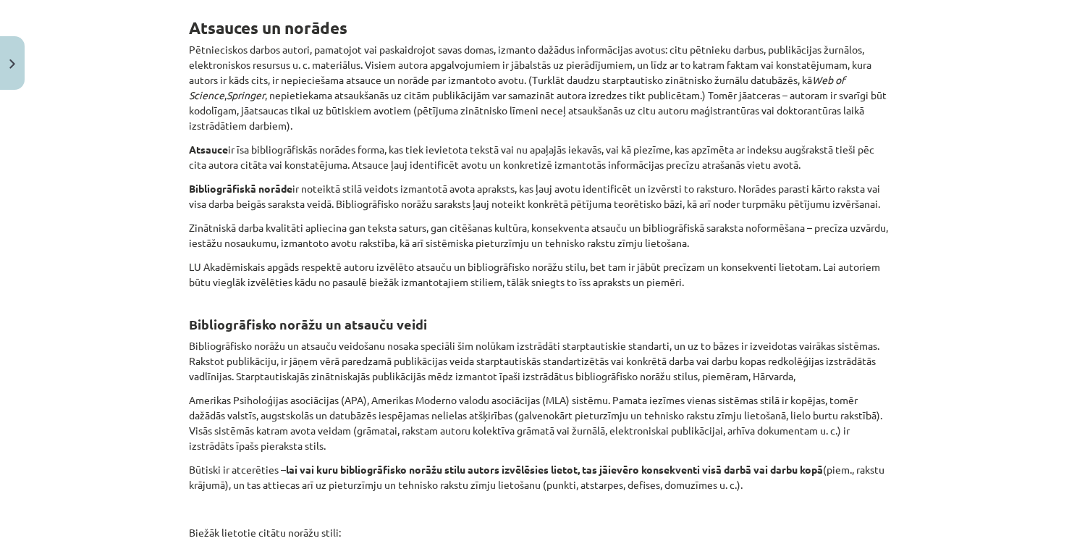
scroll to position [133, 0]
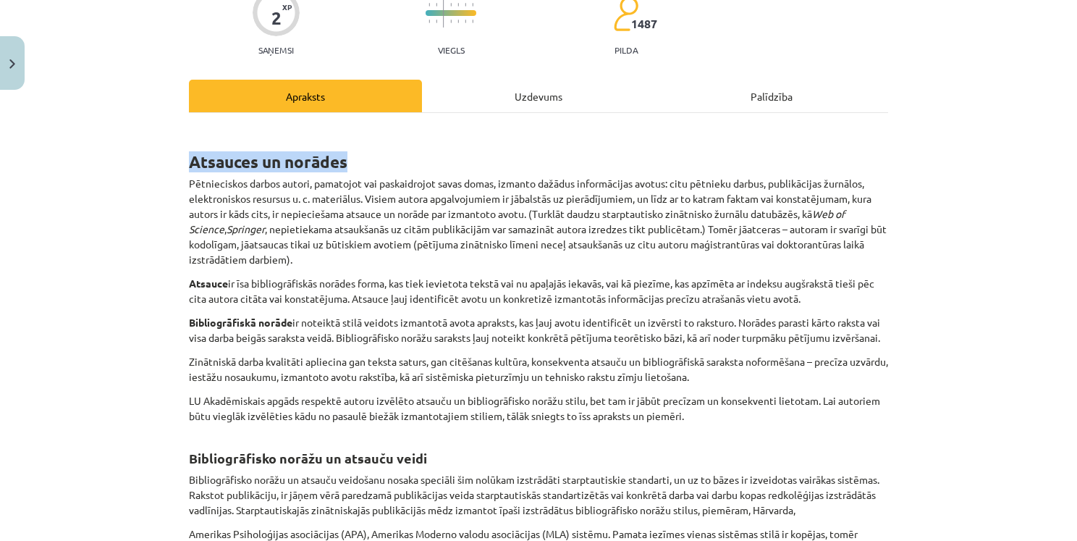
drag, startPoint x: 185, startPoint y: 161, endPoint x: 405, endPoint y: 164, distance: 220.1
click at [405, 164] on h1 "Atsauces un norādes" at bounding box center [538, 149] width 699 height 46
click at [624, 172] on div "Atsauces un norādes Pētnieciskos darbos autori, pamatojot vai paskaidrojot sava…" at bounding box center [538, 460] width 699 height 668
click at [235, 245] on p "Pētnieciskos darbos autori, pamatojot vai paskaidrojot savas domas, izmanto daž…" at bounding box center [538, 221] width 699 height 91
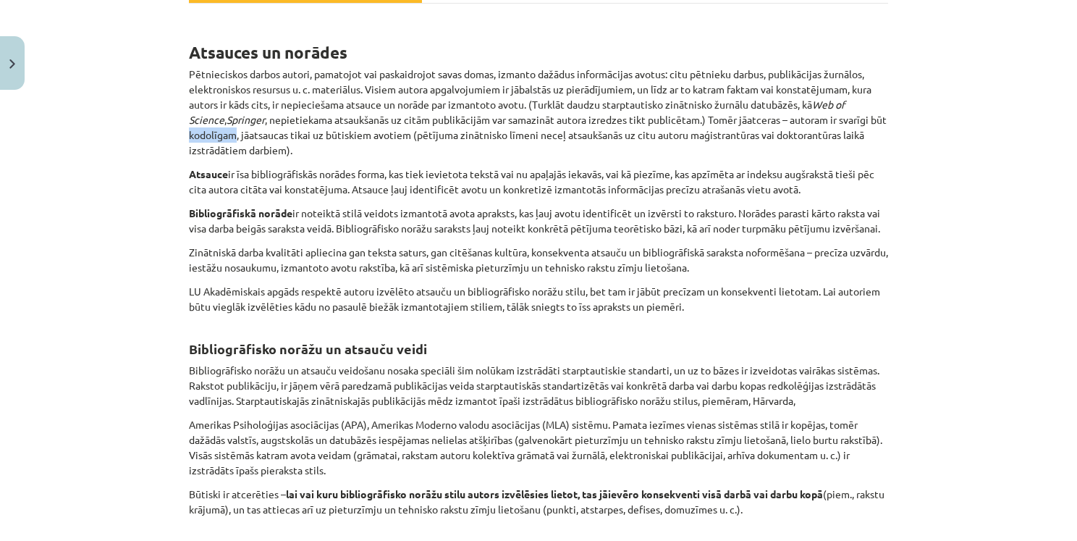
scroll to position [278, 0]
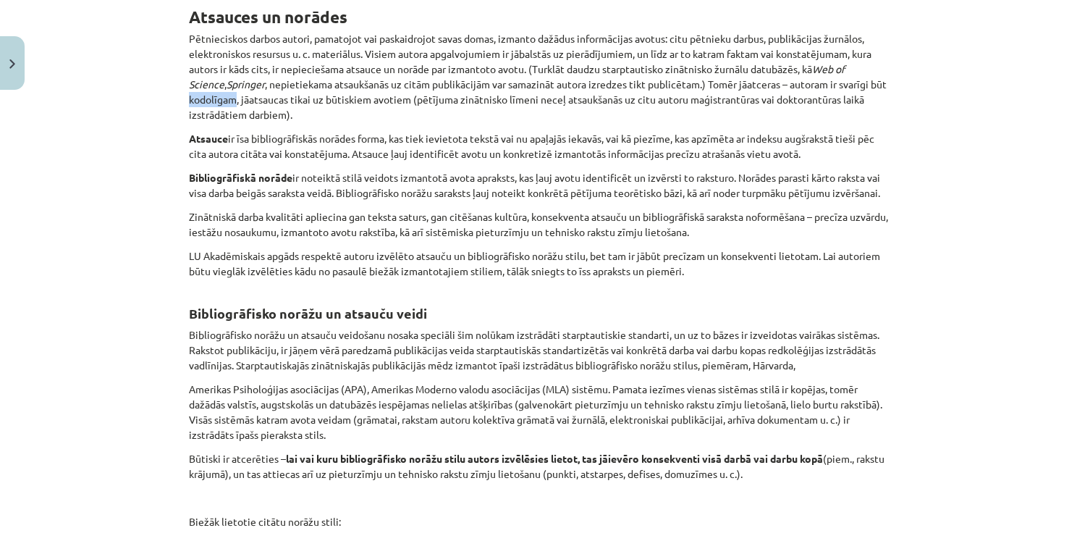
drag, startPoint x: 183, startPoint y: 139, endPoint x: 809, endPoint y: 149, distance: 625.7
click at [810, 148] on p "Atsauce ir īsa bibliogrāfiskās norādes forma, kas tiek ievietota tekstā vai nu …" at bounding box center [538, 146] width 699 height 30
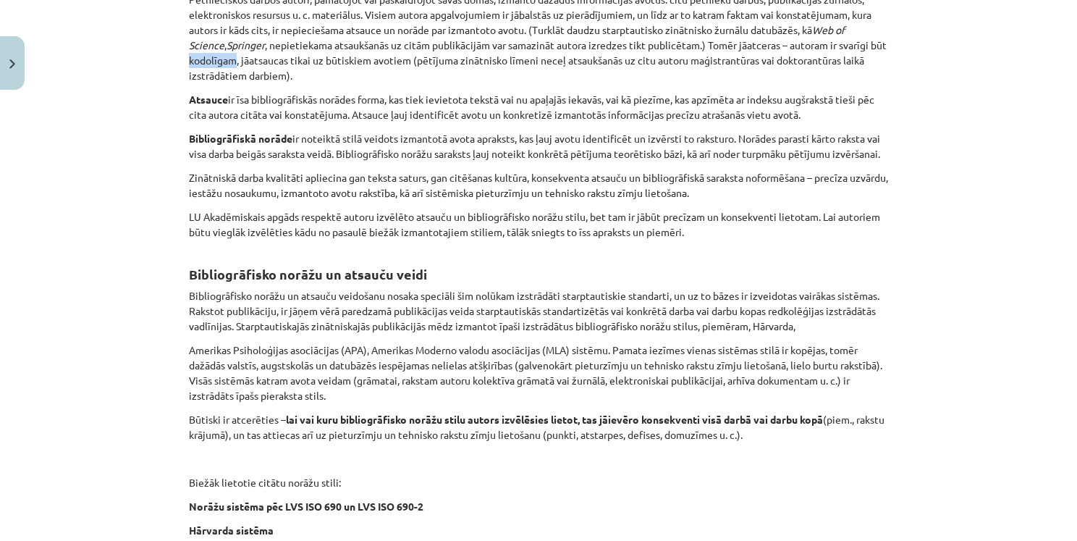
scroll to position [350, 0]
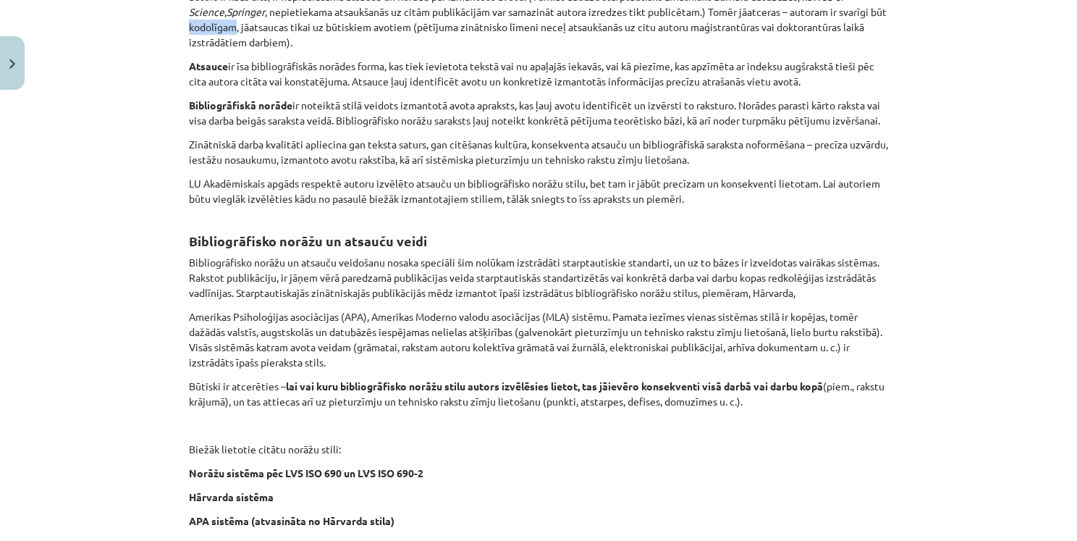
drag, startPoint x: 183, startPoint y: 102, endPoint x: 343, endPoint y: 138, distance: 163.9
click at [344, 128] on p "Bibliogrāfiskā norāde ir noteiktā stilā veidots izmantotā avota apraksts, kas ļ…" at bounding box center [538, 113] width 699 height 30
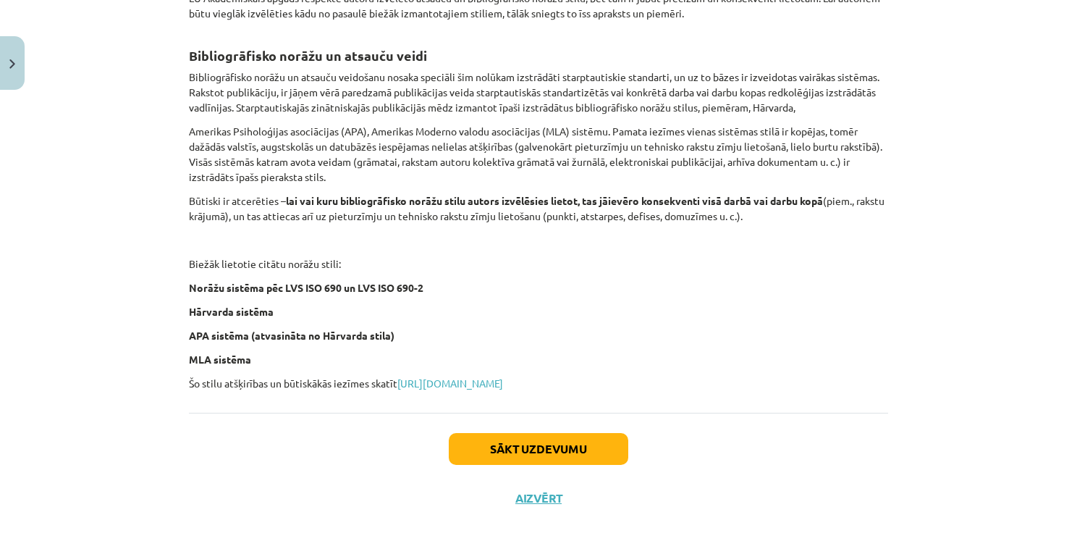
scroll to position [568, 0]
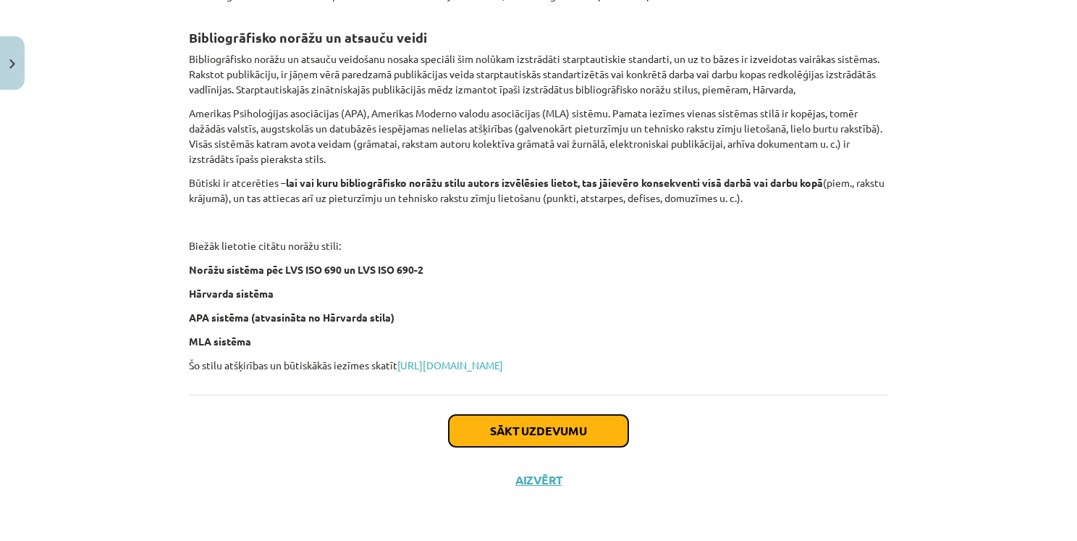
click at [587, 428] on button "Sākt uzdevumu" at bounding box center [539, 431] width 180 height 32
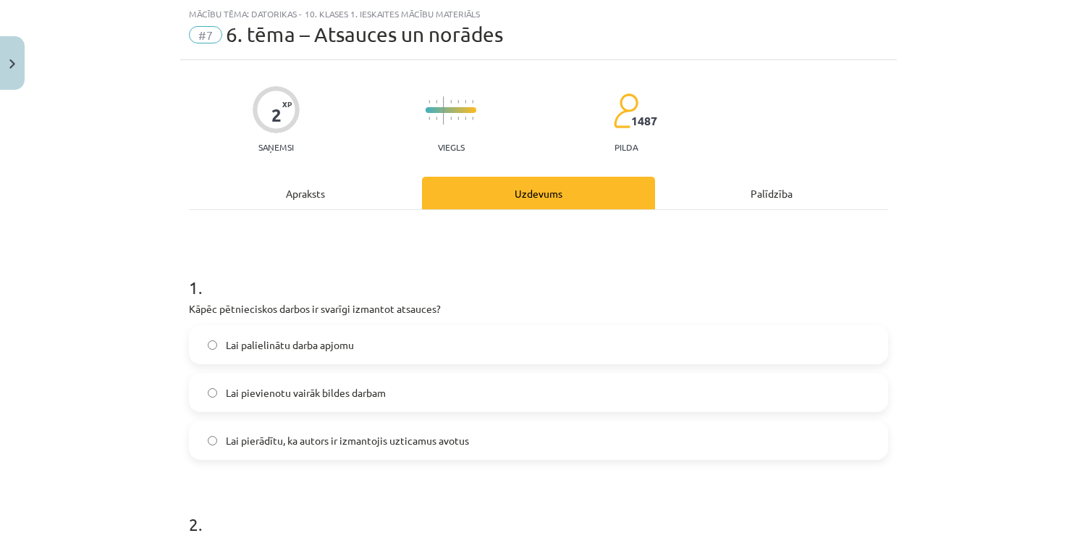
scroll to position [109, 0]
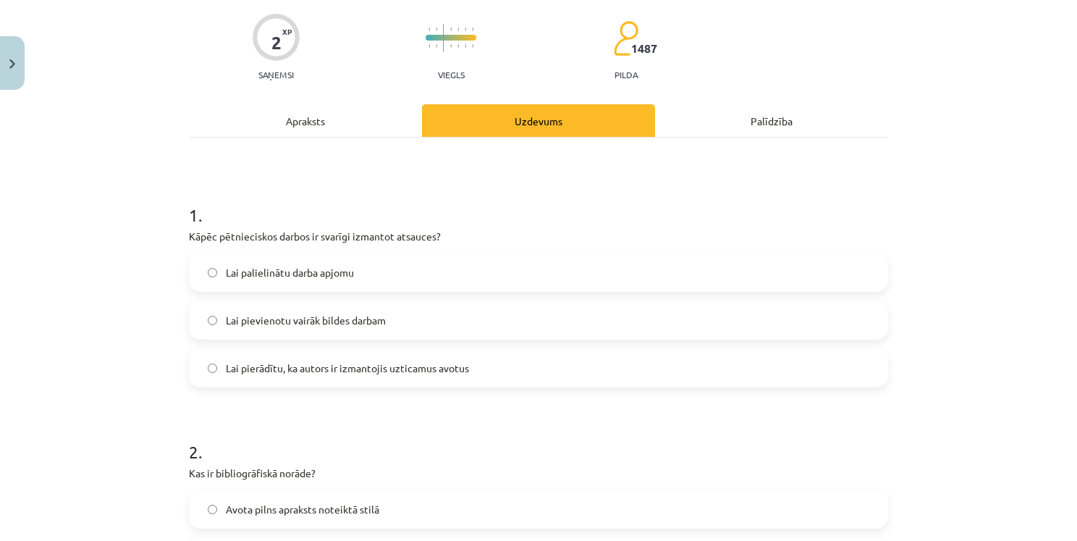
click at [483, 367] on label "Lai pierādītu, ka autors ir izmantojis uzticamus avotus" at bounding box center [538, 368] width 697 height 36
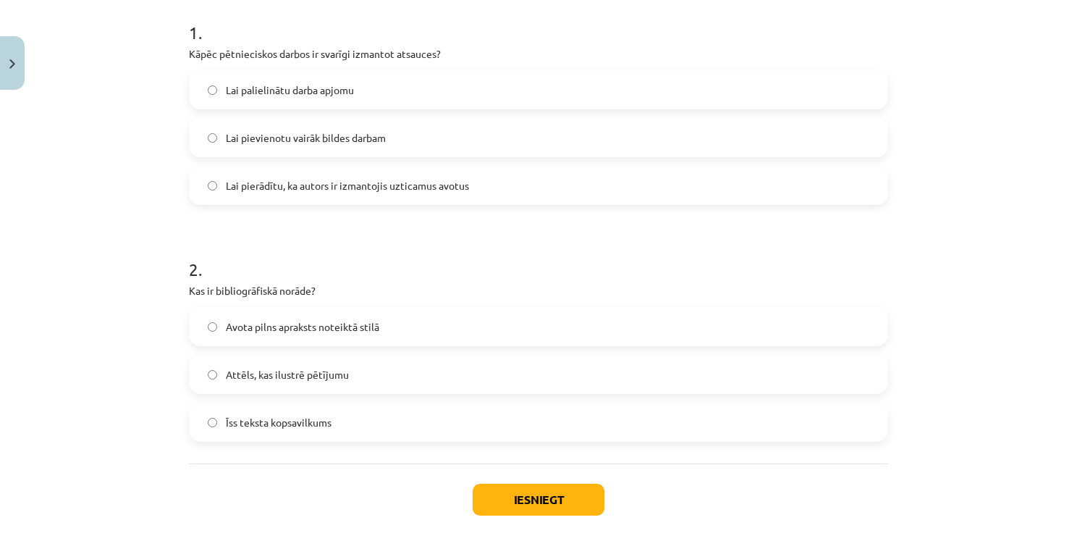
scroll to position [326, 0]
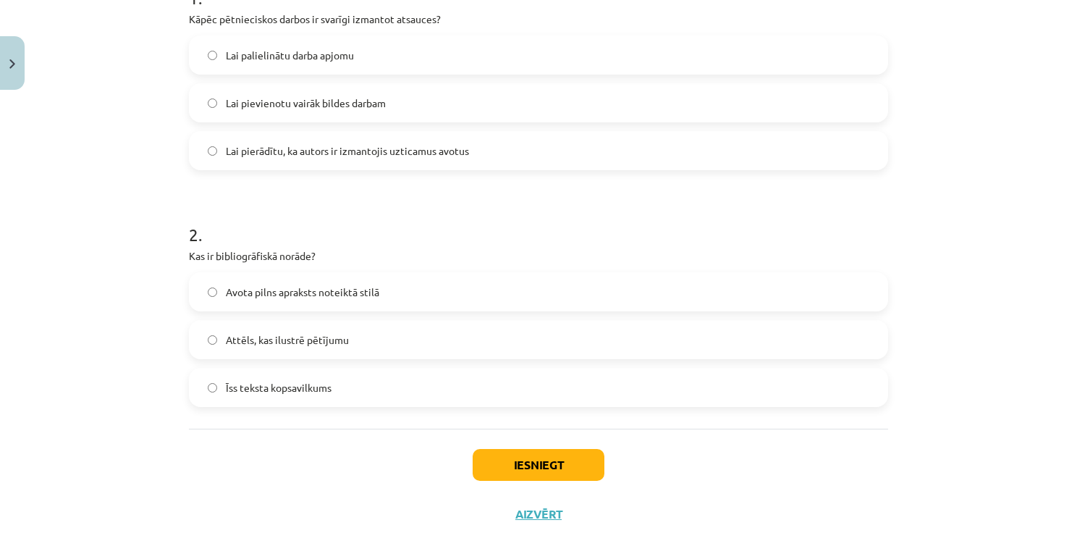
click at [227, 293] on span "Avota pilns apraksts noteiktā stilā" at bounding box center [303, 292] width 154 height 15
drag, startPoint x: 211, startPoint y: 258, endPoint x: 340, endPoint y: 255, distance: 129.6
click at [340, 255] on p "Kas ir bibliogrāfiskā norāde?" at bounding box center [538, 255] width 699 height 15
click at [550, 464] on button "Iesniegt" at bounding box center [539, 465] width 132 height 32
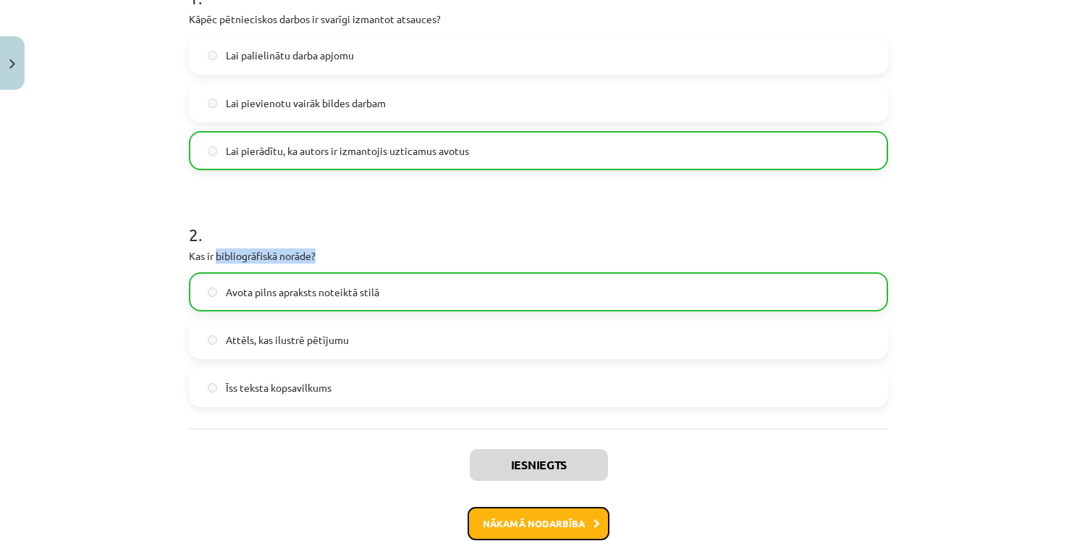
click at [550, 526] on button "Nākamā nodarbība" at bounding box center [539, 523] width 142 height 33
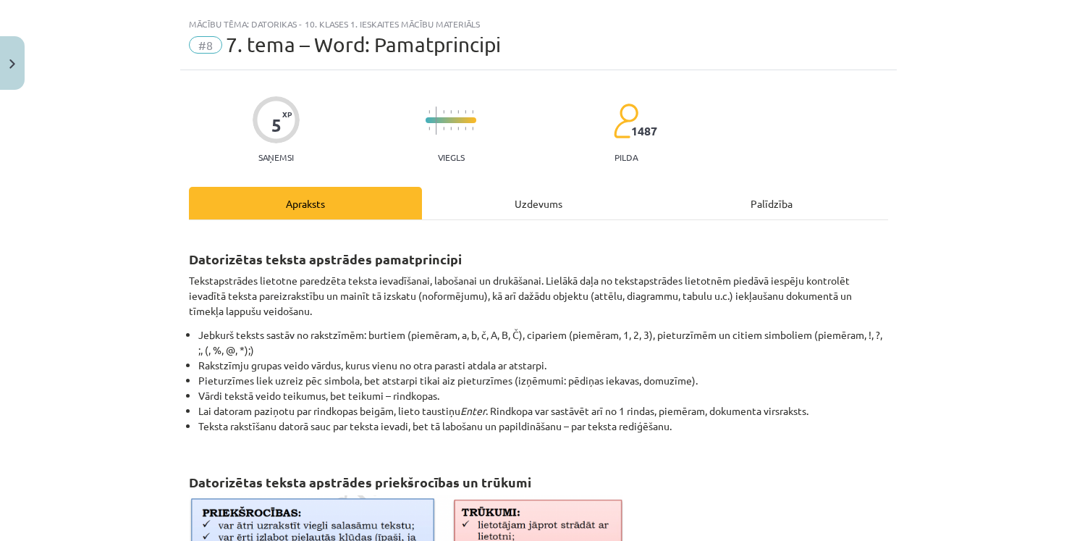
scroll to position [11, 0]
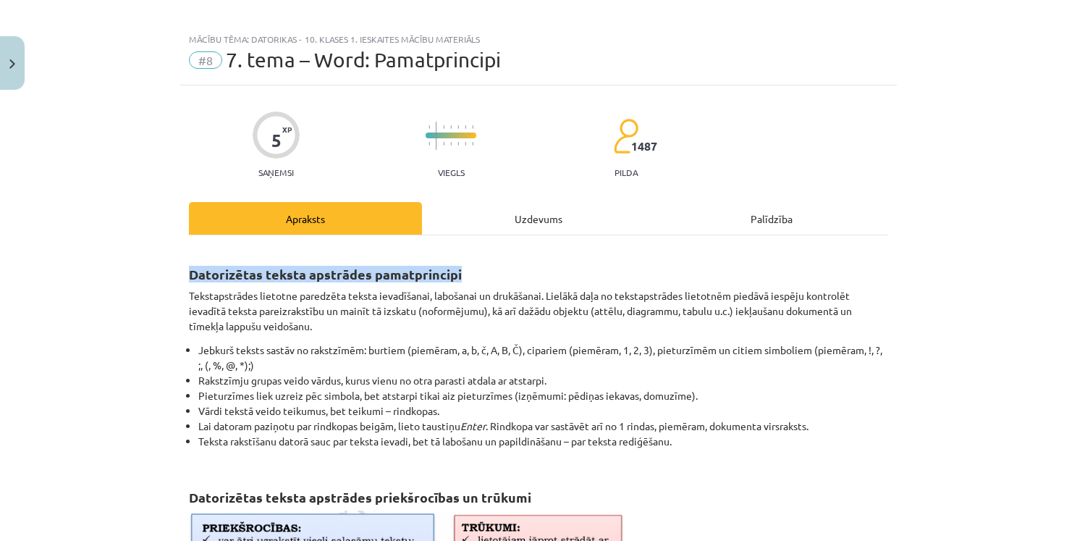
drag, startPoint x: 183, startPoint y: 274, endPoint x: 524, endPoint y: 261, distance: 341.3
click at [524, 261] on h2 "Datorizētas teksta apstrādes pamatprincipi" at bounding box center [538, 265] width 699 height 35
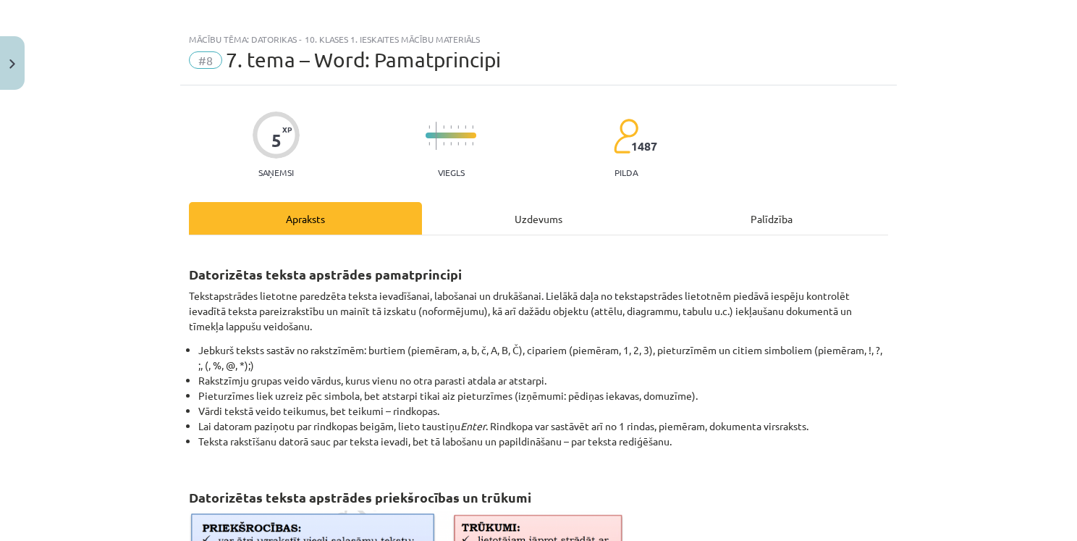
click at [949, 297] on div "Mācību tēma: Datorikas - 10. klases 1. ieskaites mācību materiāls #8 7. tema – …" at bounding box center [538, 270] width 1077 height 541
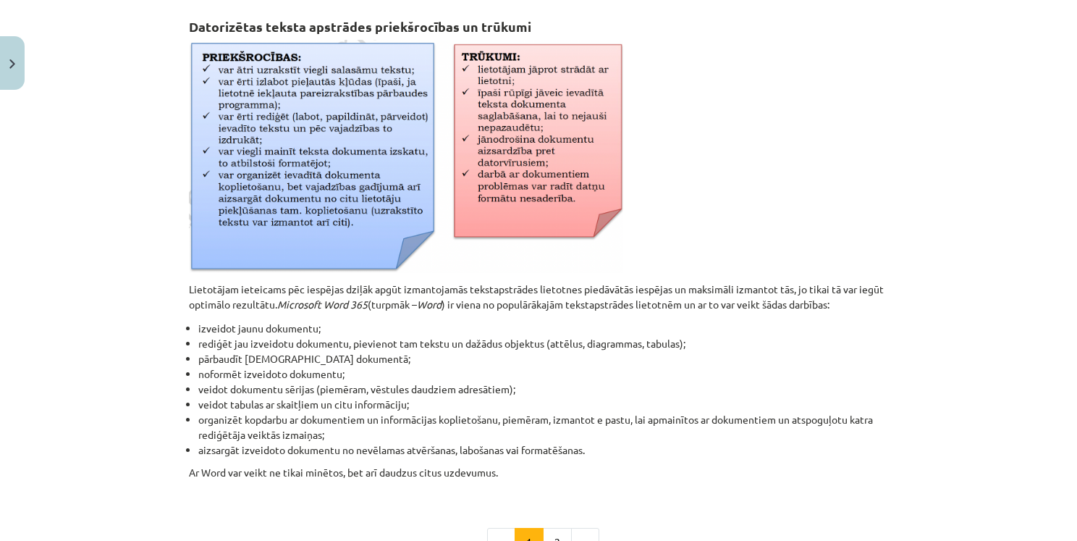
scroll to position [518, 0]
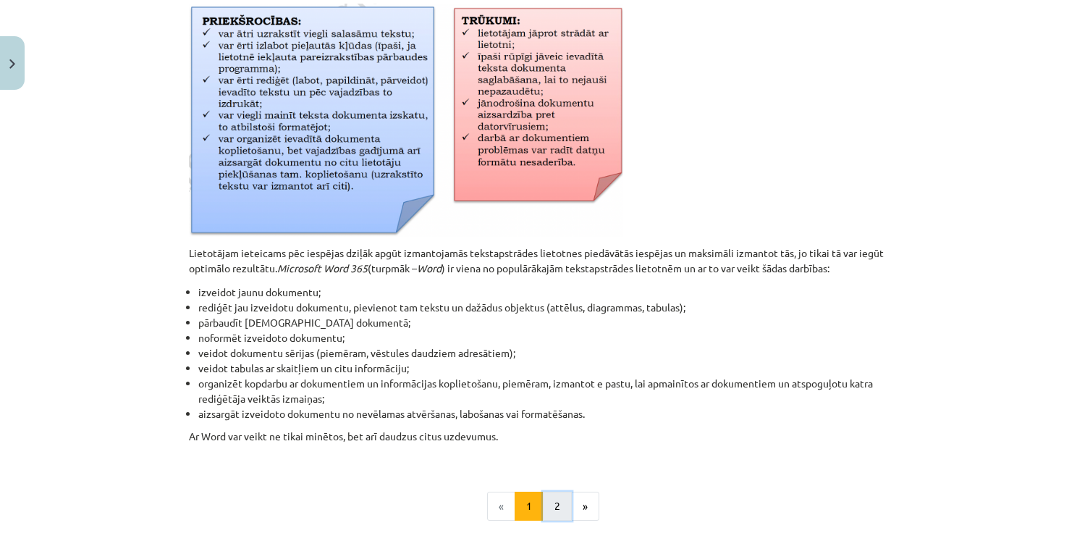
click at [544, 500] on button "2" at bounding box center [557, 506] width 29 height 29
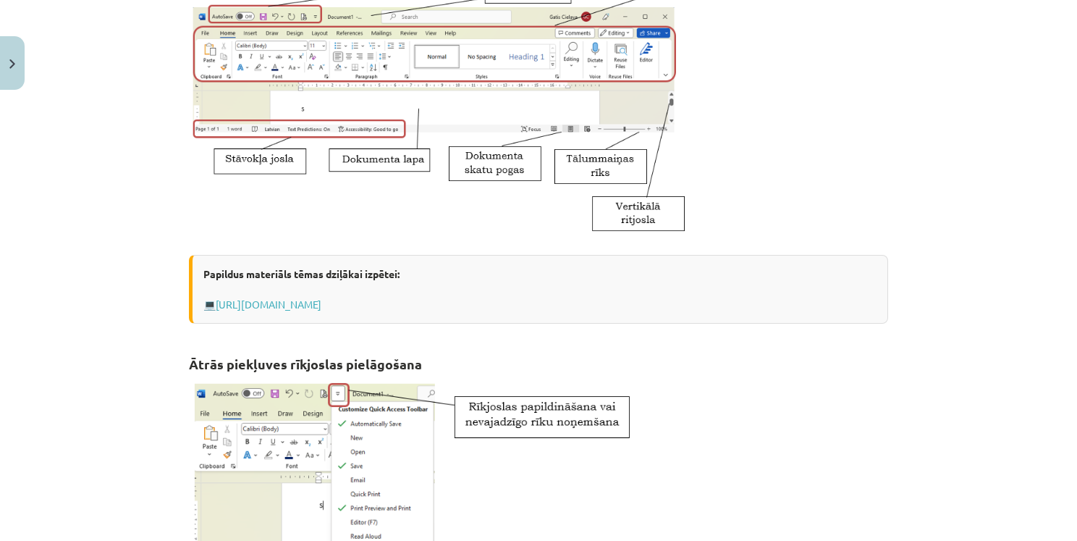
scroll to position [479, 0]
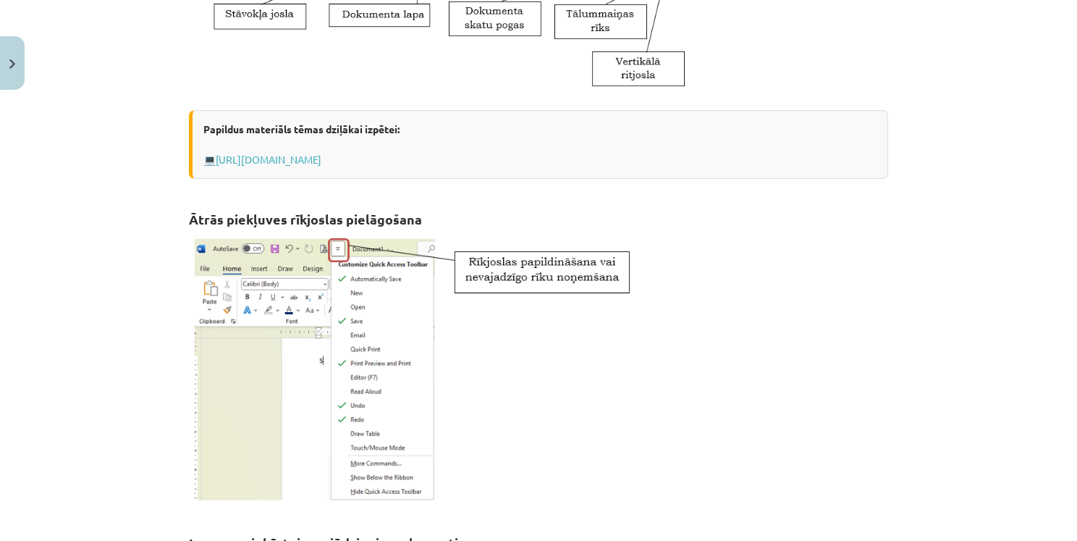
drag, startPoint x: 180, startPoint y: 213, endPoint x: 529, endPoint y: 201, distance: 349.2
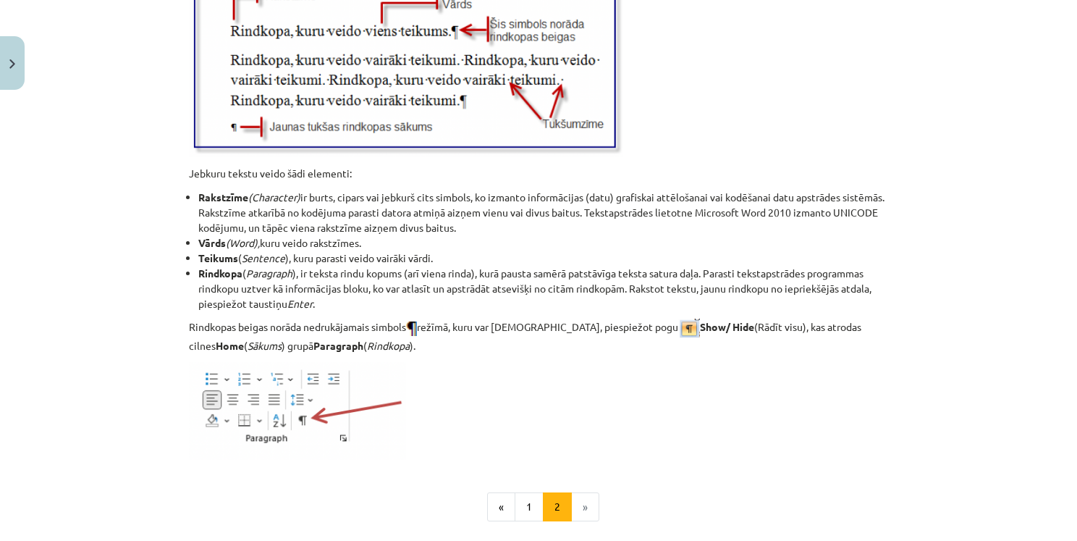
scroll to position [1782, 0]
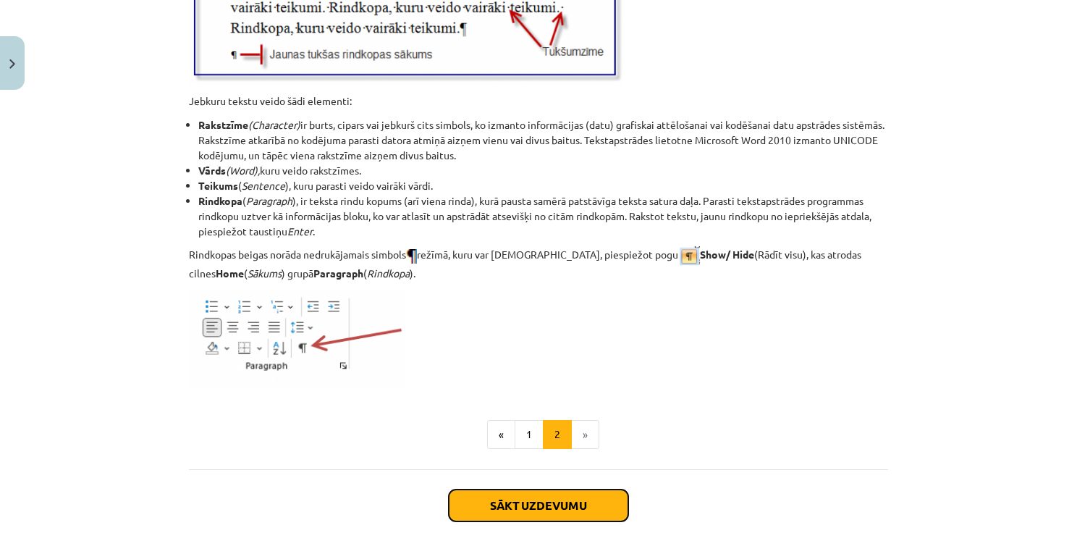
click at [588, 508] on button "Sākt uzdevumu" at bounding box center [539, 505] width 180 height 32
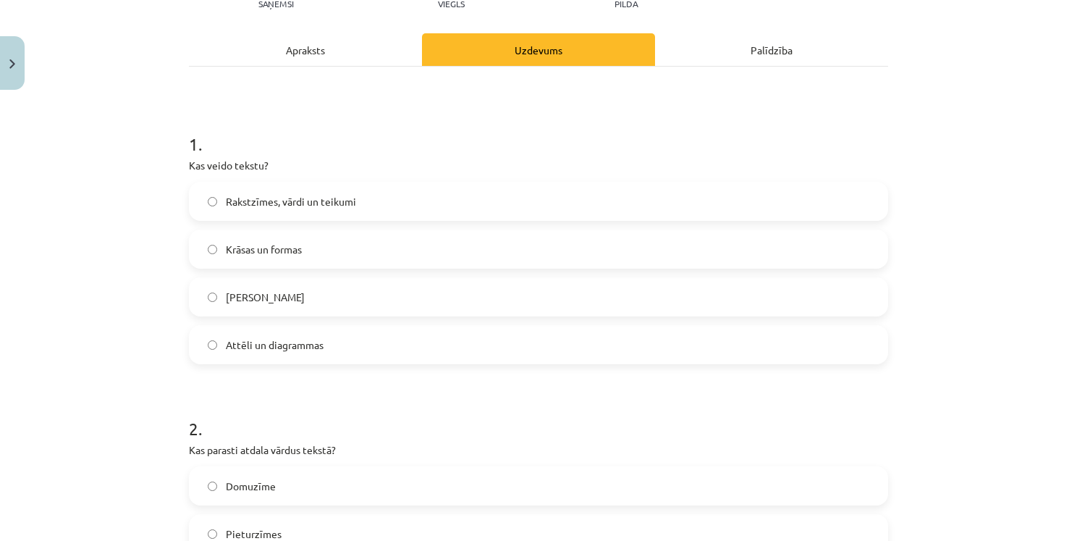
scroll to position [36, 0]
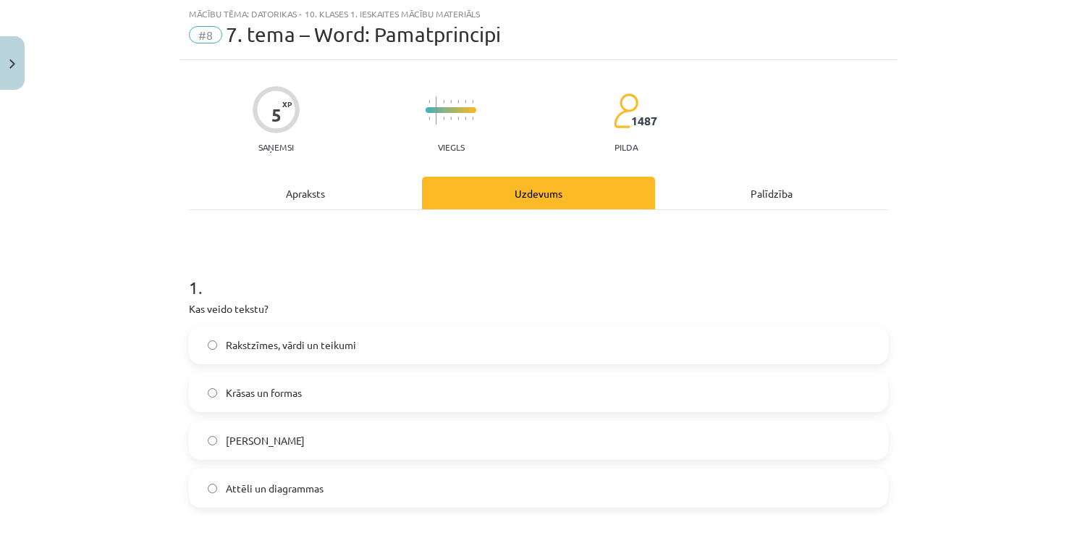
click at [356, 345] on label "Rakstzīmes, vārdi un teikumi" at bounding box center [538, 345] width 697 height 36
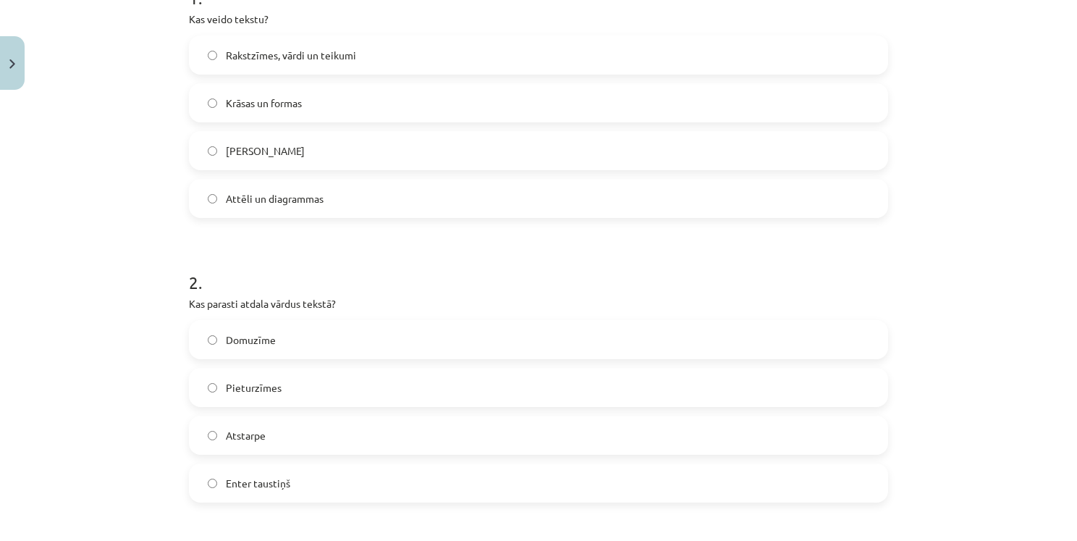
scroll to position [398, 0]
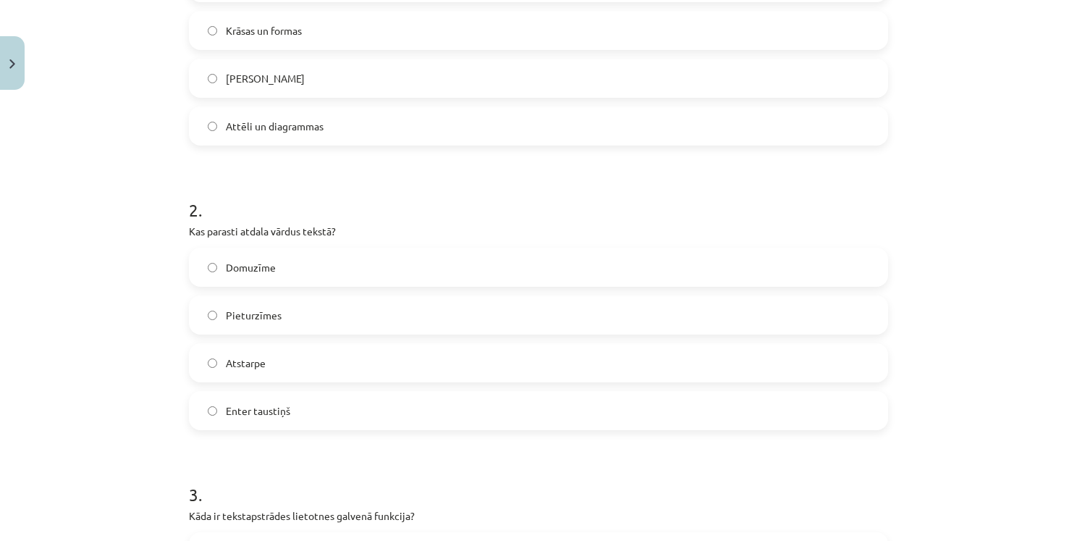
click at [295, 358] on label "Atstarpe" at bounding box center [538, 363] width 697 height 36
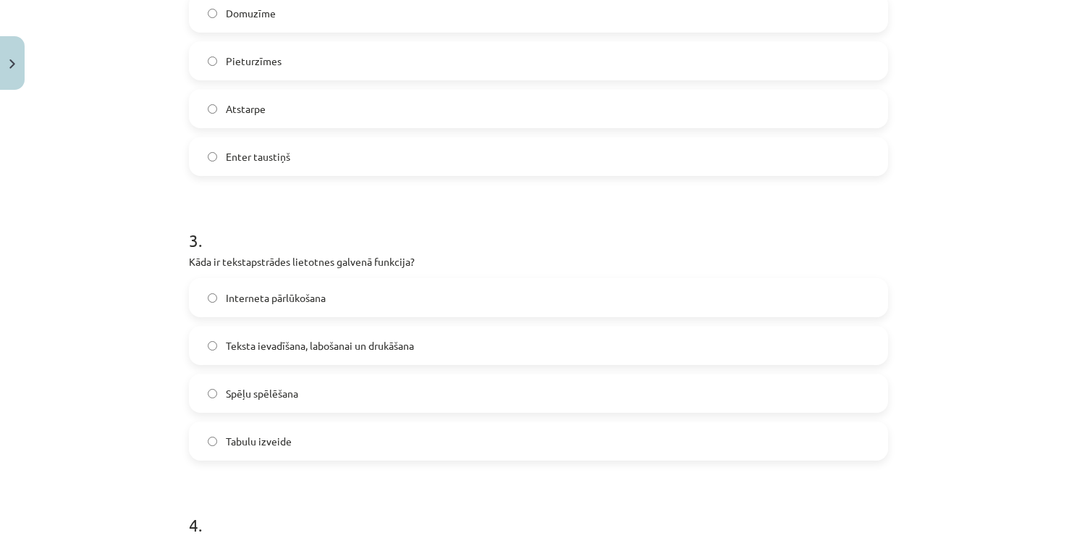
scroll to position [688, 0]
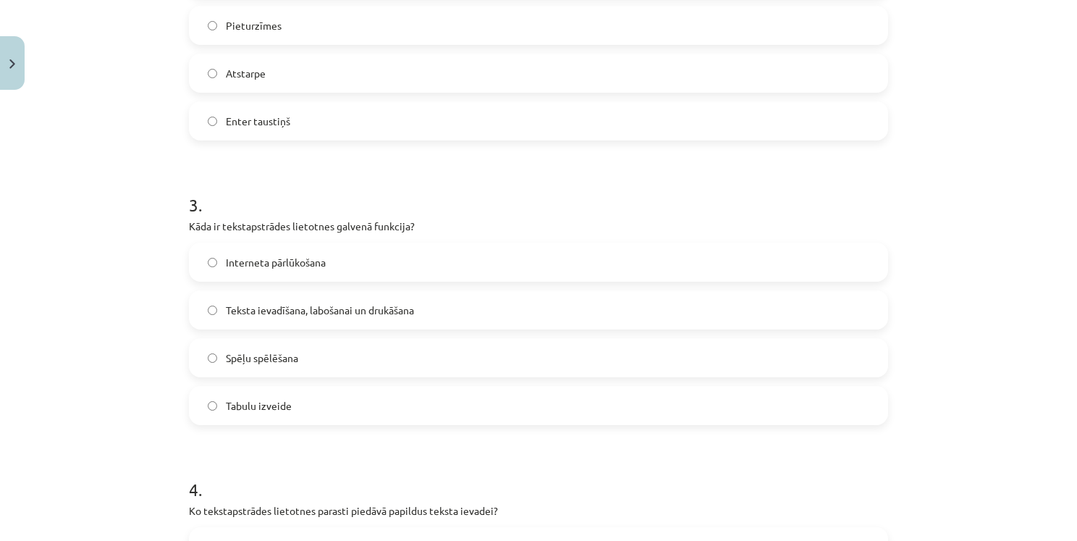
click at [231, 227] on p "Kāda ir tekstapstrādes lietotnes galvenā funkcija?" at bounding box center [538, 226] width 699 height 15
click at [232, 227] on p "Kāda ir tekstapstrādes lietotnes galvenā funkcija?" at bounding box center [538, 226] width 699 height 15
click at [421, 315] on label "Teksta ievadīšana, labošanai un drukāšana" at bounding box center [538, 310] width 697 height 36
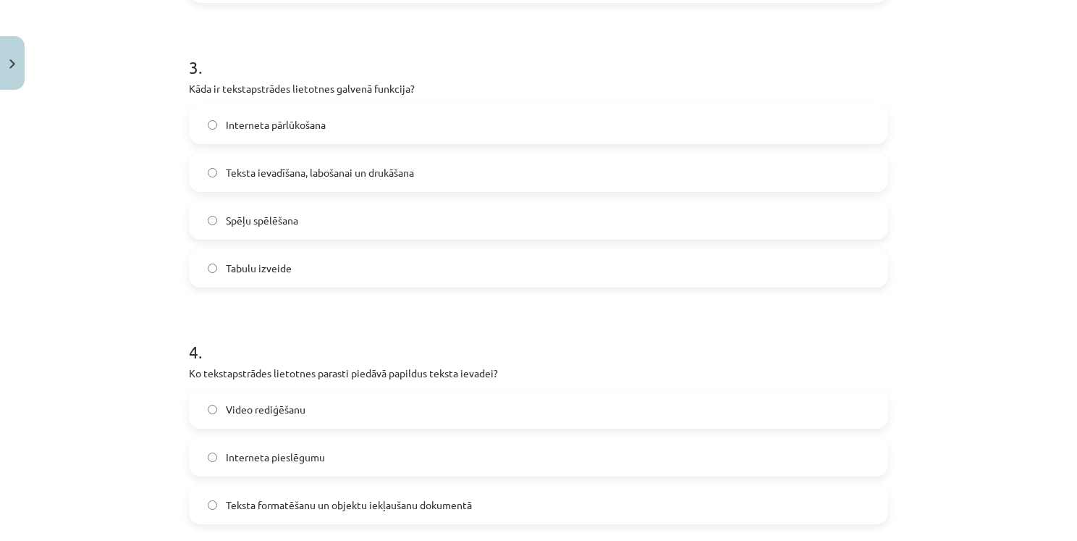
scroll to position [905, 0]
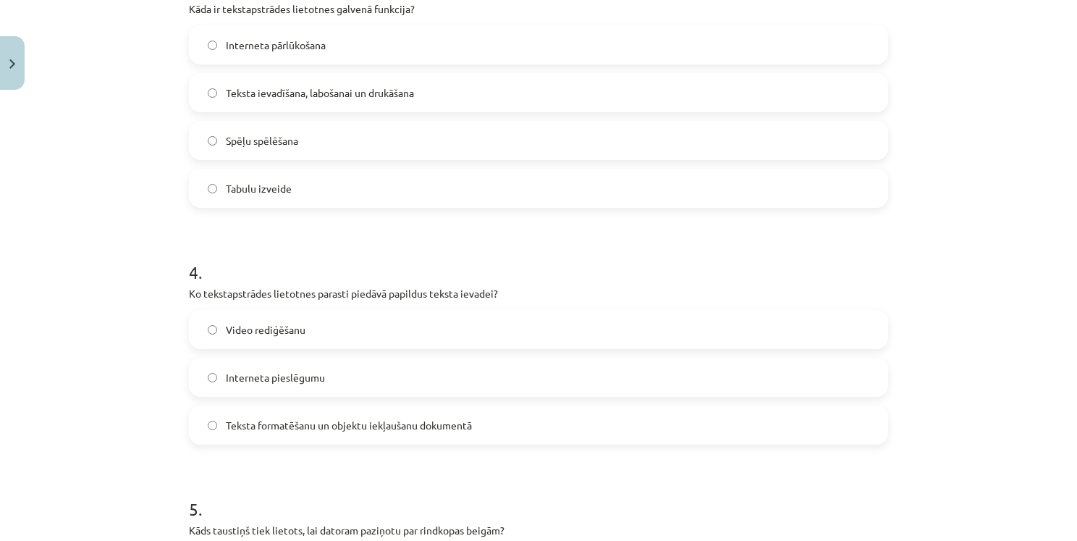
click at [550, 420] on label "Teksta formatēšanu un objektu iekļaušanu dokumentā" at bounding box center [538, 425] width 697 height 36
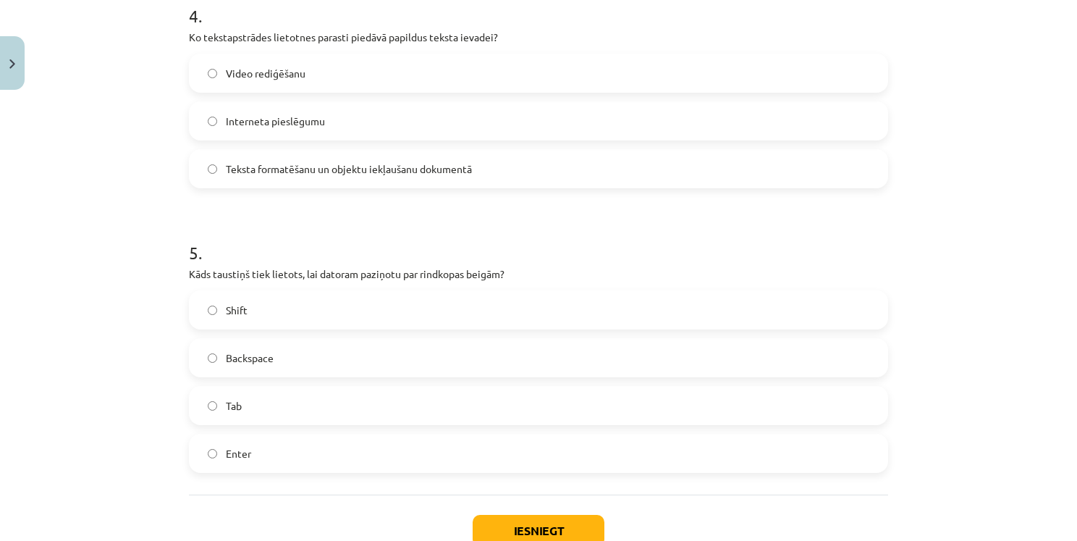
scroll to position [1195, 0]
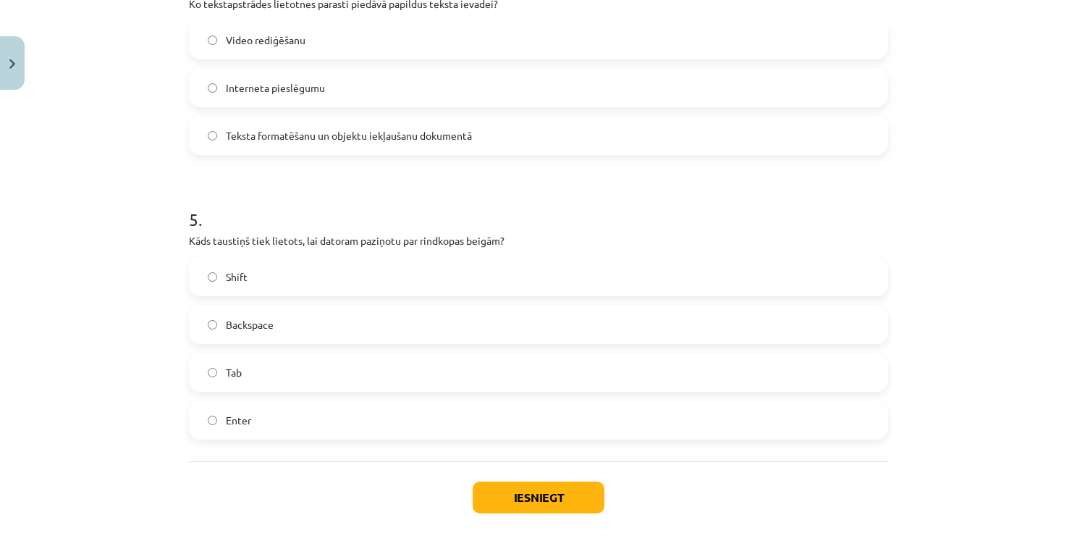
click at [282, 418] on label "Enter" at bounding box center [538, 420] width 697 height 36
click at [547, 497] on button "Iesniegt" at bounding box center [539, 498] width 132 height 32
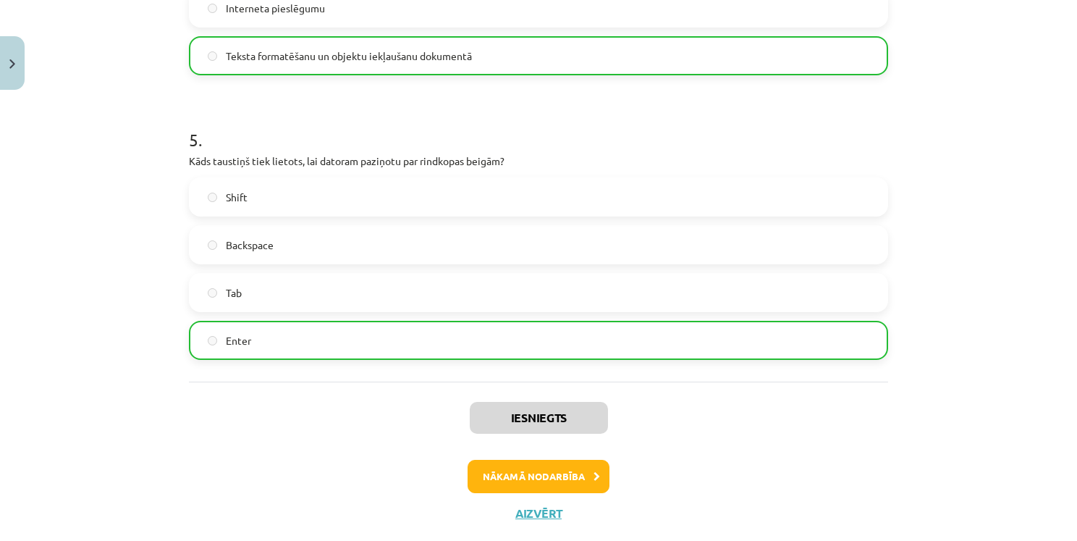
scroll to position [1306, 0]
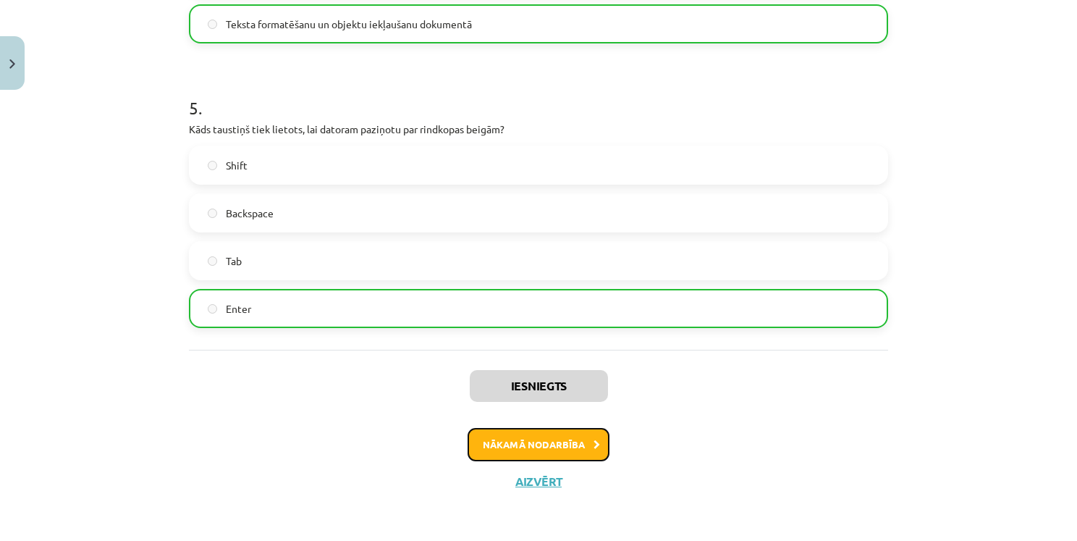
click at [573, 444] on button "Nākamā nodarbība" at bounding box center [539, 444] width 142 height 33
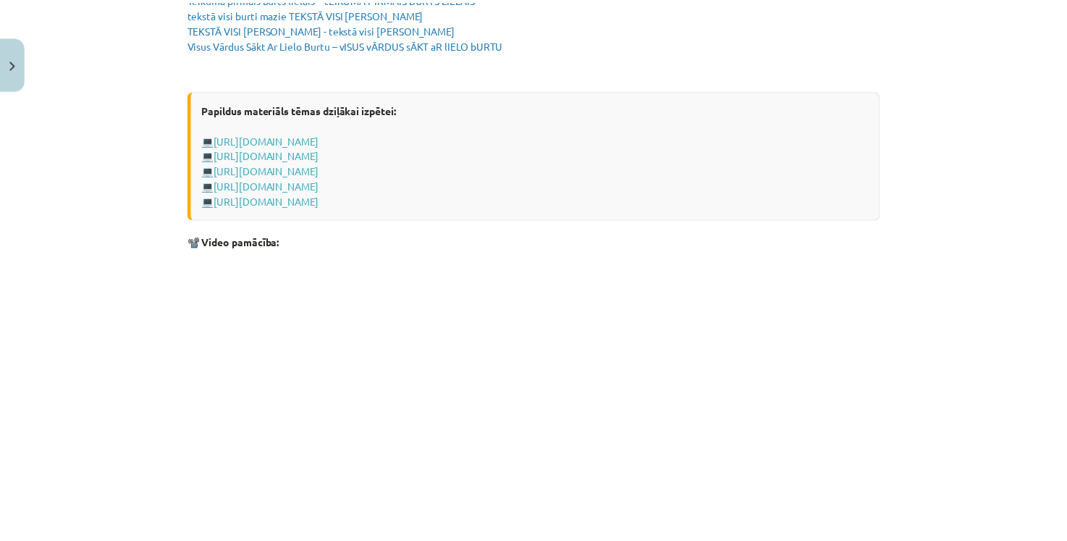
scroll to position [2860, 0]
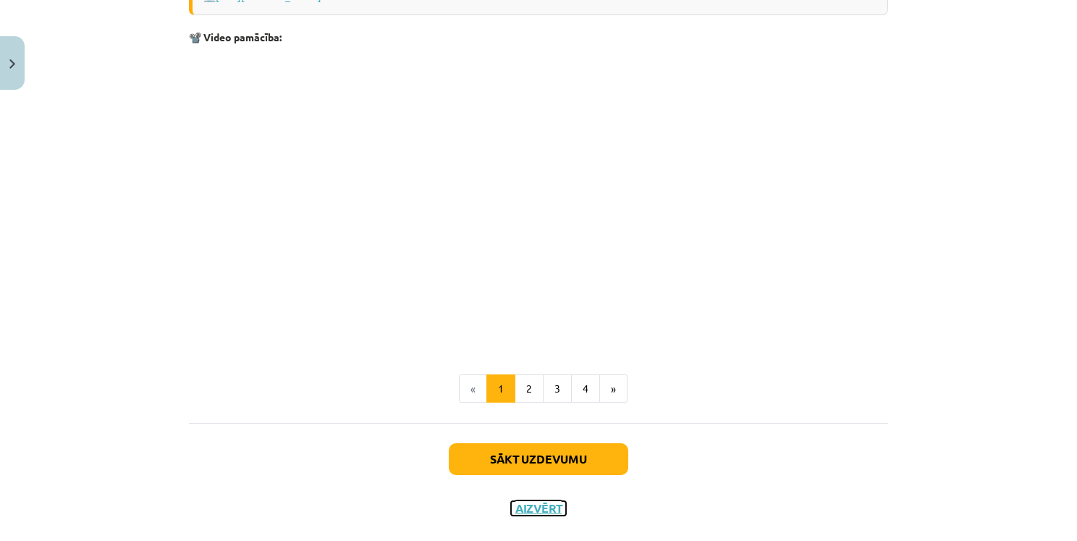
click at [538, 512] on button "Aizvērt" at bounding box center [538, 508] width 55 height 14
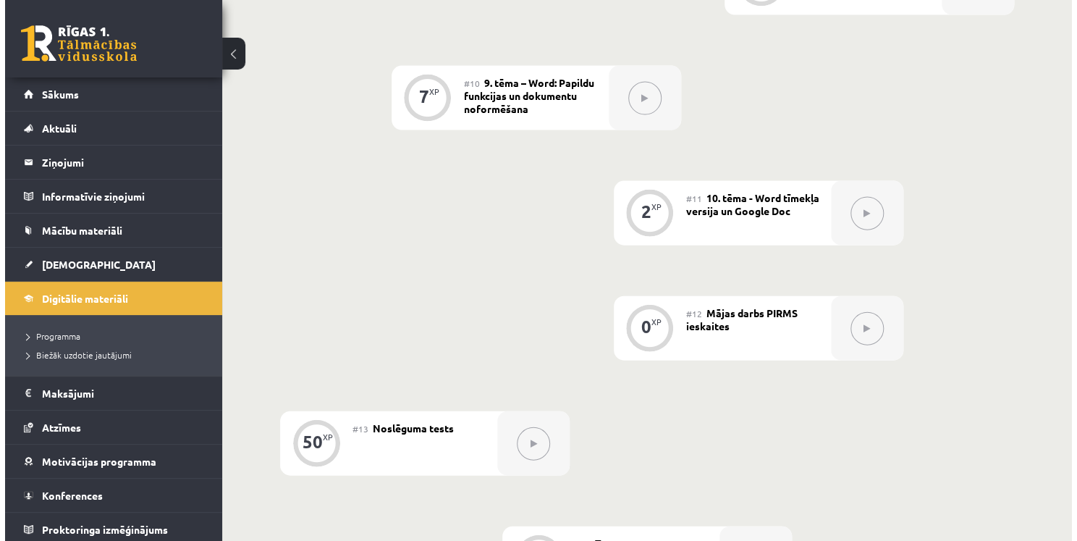
scroll to position [1303, 0]
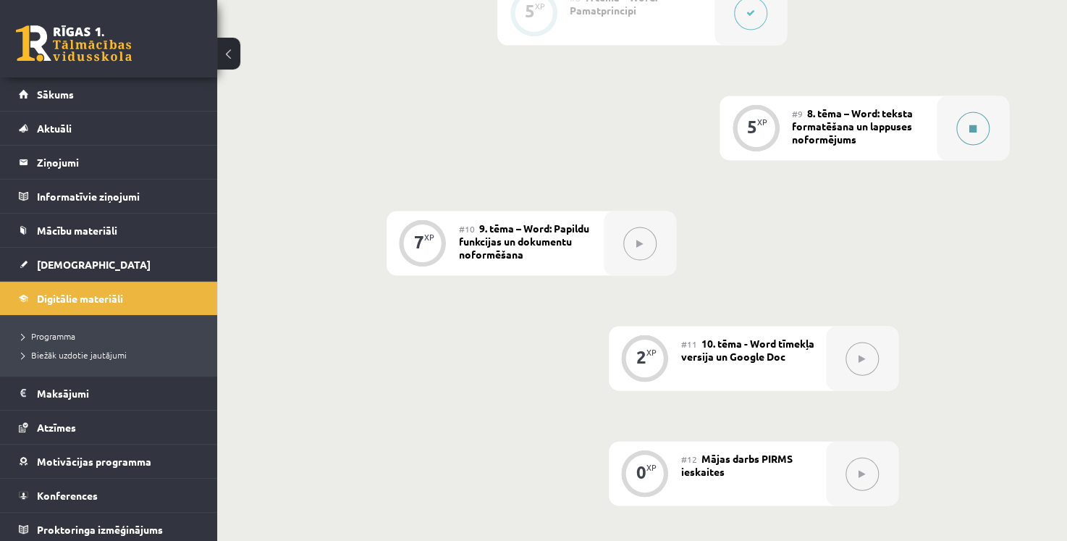
click at [949, 121] on div at bounding box center [973, 128] width 72 height 64
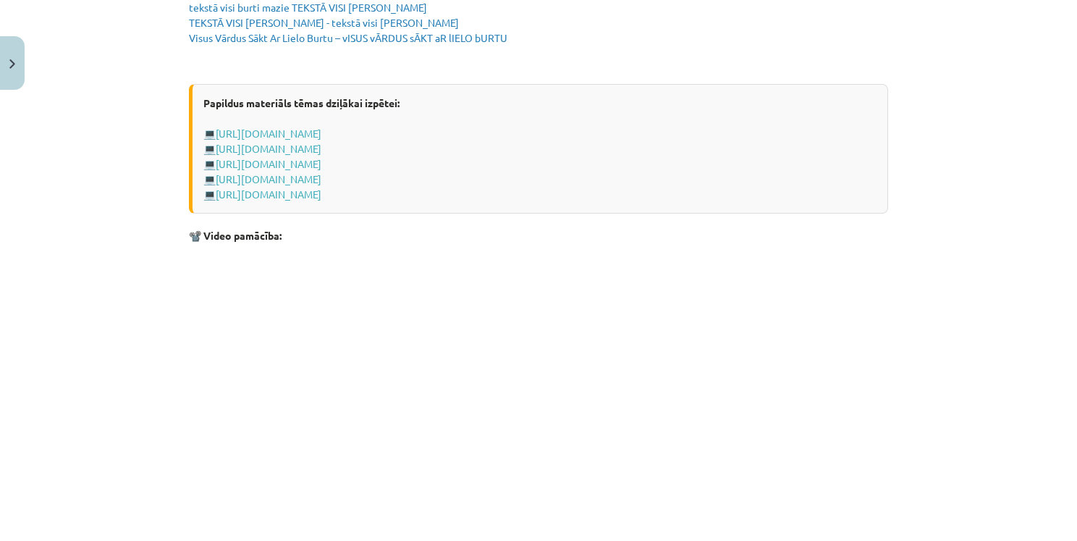
scroll to position [2887, 0]
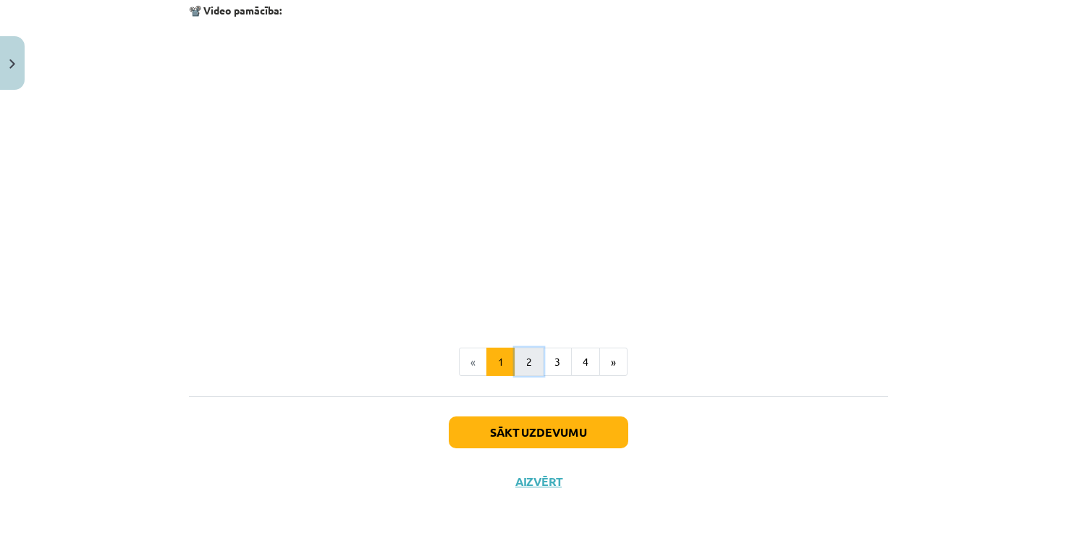
click at [534, 365] on button "2" at bounding box center [529, 362] width 29 height 29
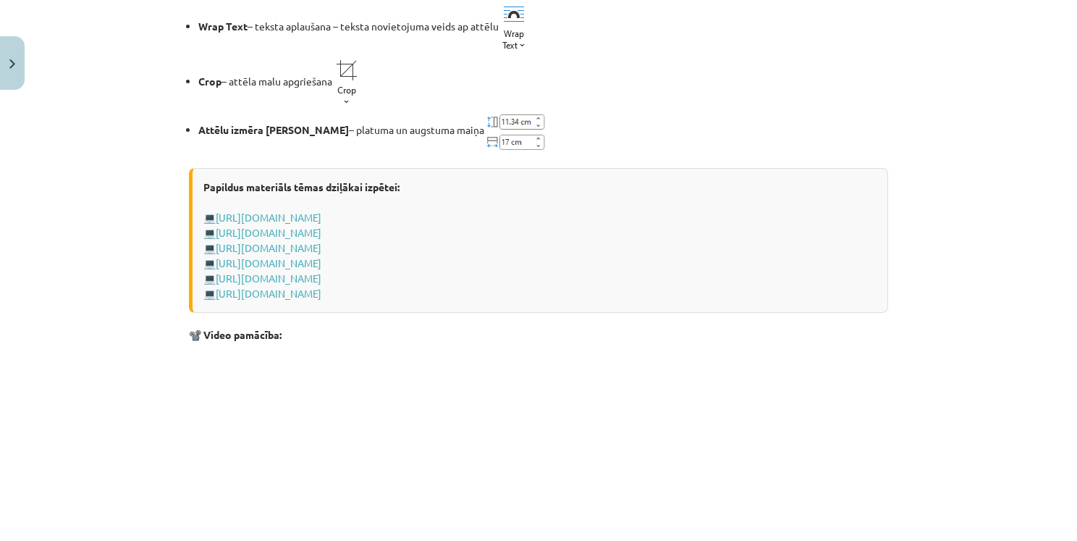
scroll to position [2213, 0]
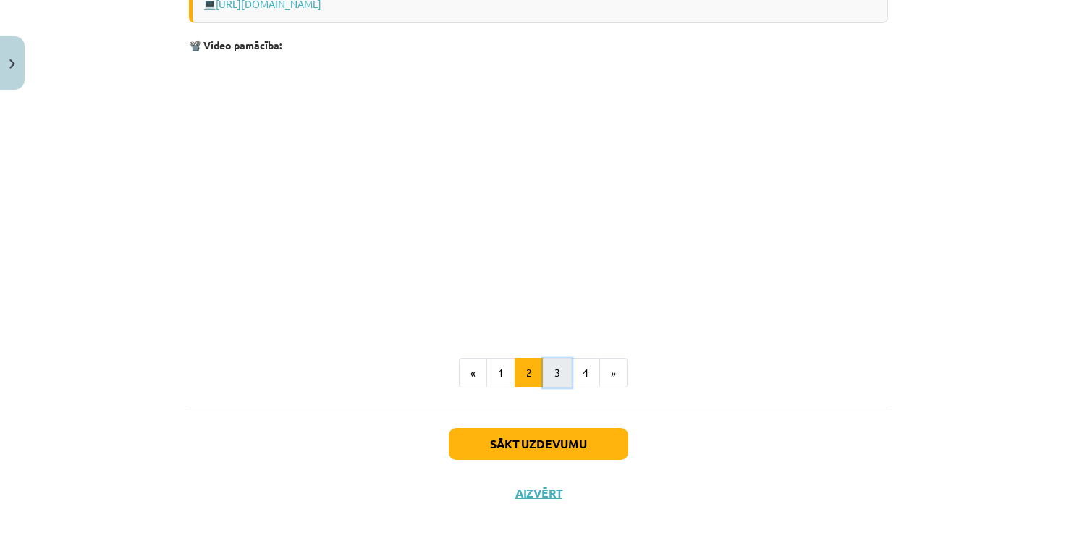
click at [558, 369] on button "3" at bounding box center [557, 372] width 29 height 29
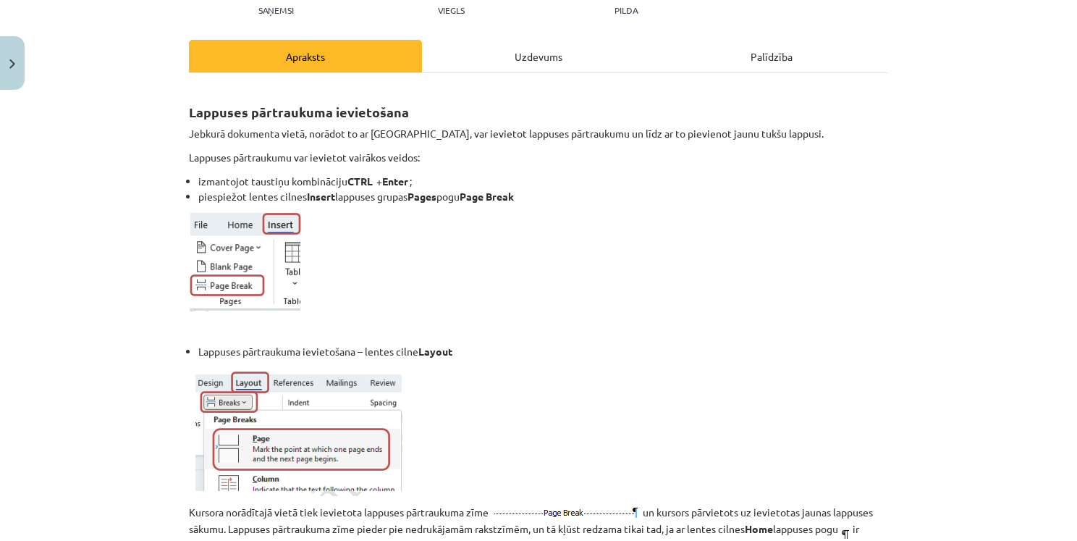
scroll to position [114, 0]
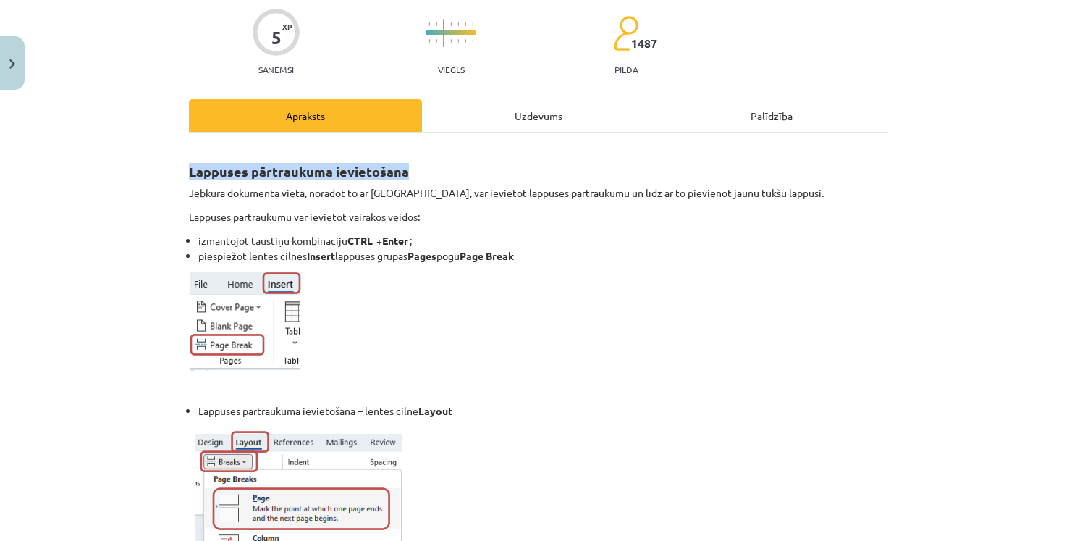
drag, startPoint x: 185, startPoint y: 176, endPoint x: 483, endPoint y: 160, distance: 298.7
click at [498, 159] on h2 "Lappuses pārtraukuma ievietošana" at bounding box center [538, 163] width 699 height 35
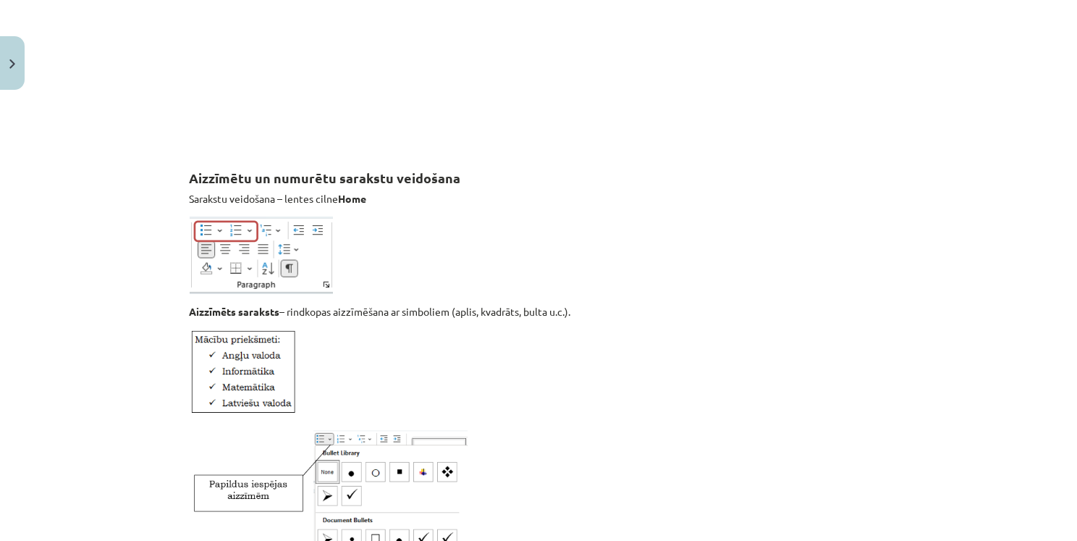
scroll to position [1055, 0]
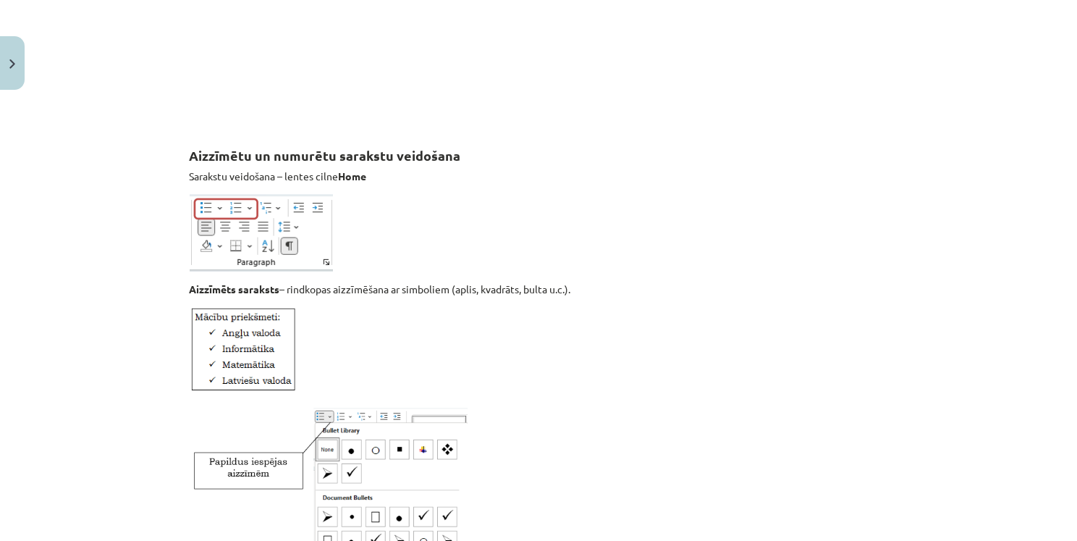
drag, startPoint x: 285, startPoint y: 175, endPoint x: 335, endPoint y: 178, distance: 50.8
click at [335, 178] on p "Sarakstu veidošana – lentes cilne Home" at bounding box center [538, 176] width 699 height 15
drag, startPoint x: 617, startPoint y: 123, endPoint x: 396, endPoint y: 127, distance: 220.9
click at [610, 124] on div "Lappuses pārtraukuma ievietošana Jebkurā dokumenta vietā, norādot to ar kursoru…" at bounding box center [538, 410] width 699 height 2413
drag, startPoint x: 278, startPoint y: 174, endPoint x: 335, endPoint y: 174, distance: 56.5
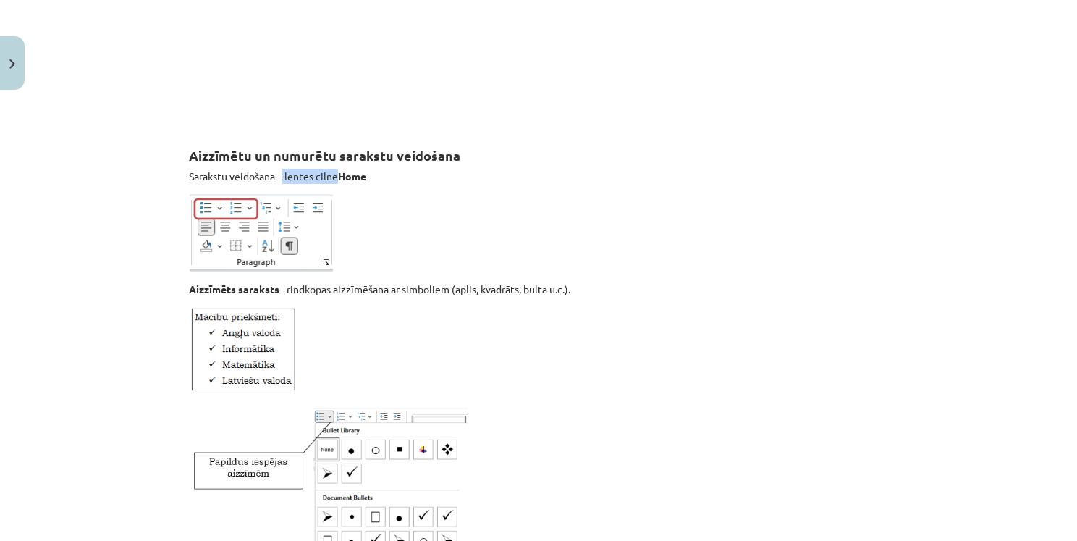
click at [335, 174] on p "Sarakstu veidošana – lentes cilne Home" at bounding box center [538, 176] width 699 height 15
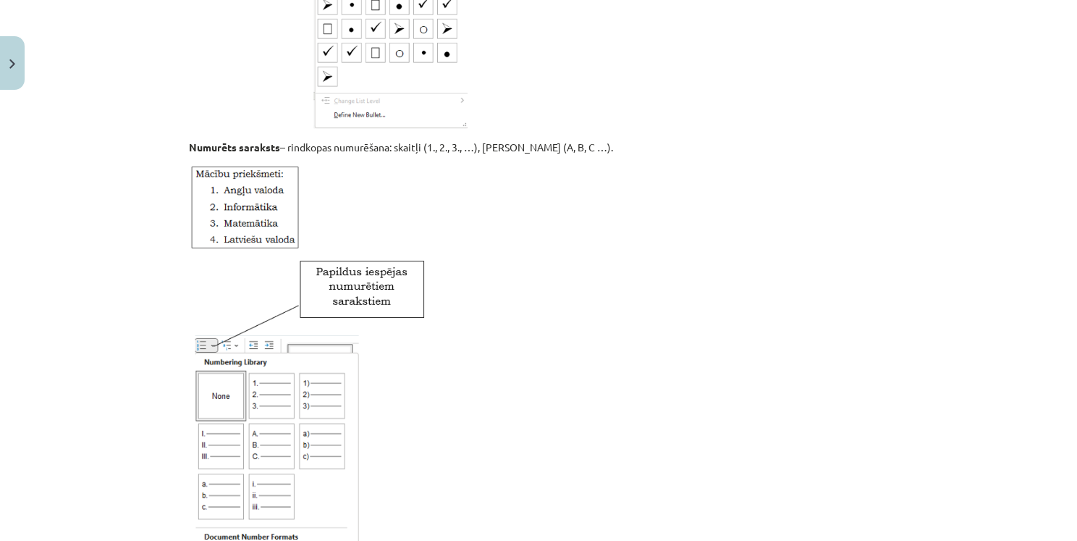
scroll to position [1707, 0]
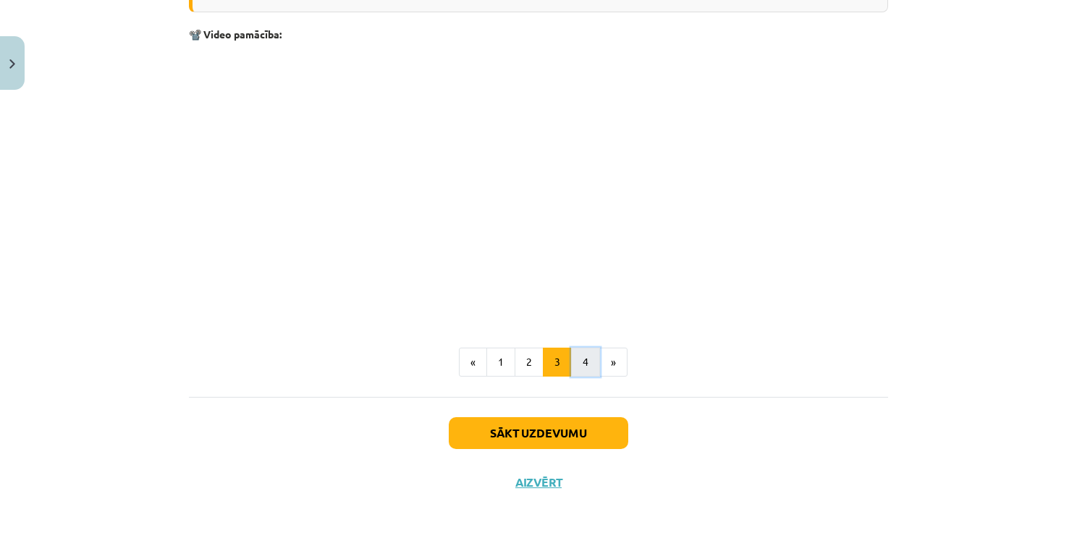
click at [584, 364] on button "4" at bounding box center [585, 362] width 29 height 29
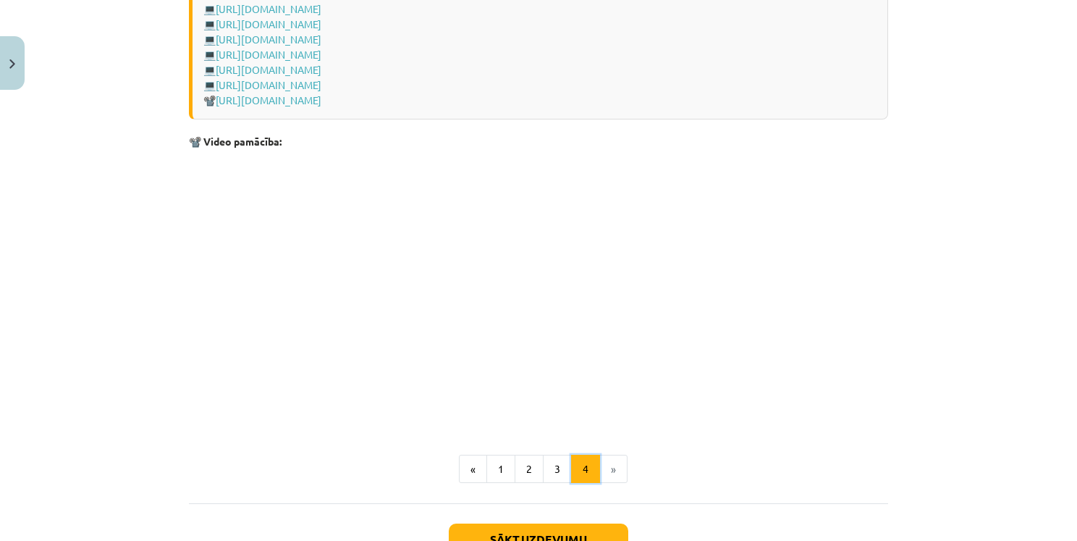
scroll to position [2141, 0]
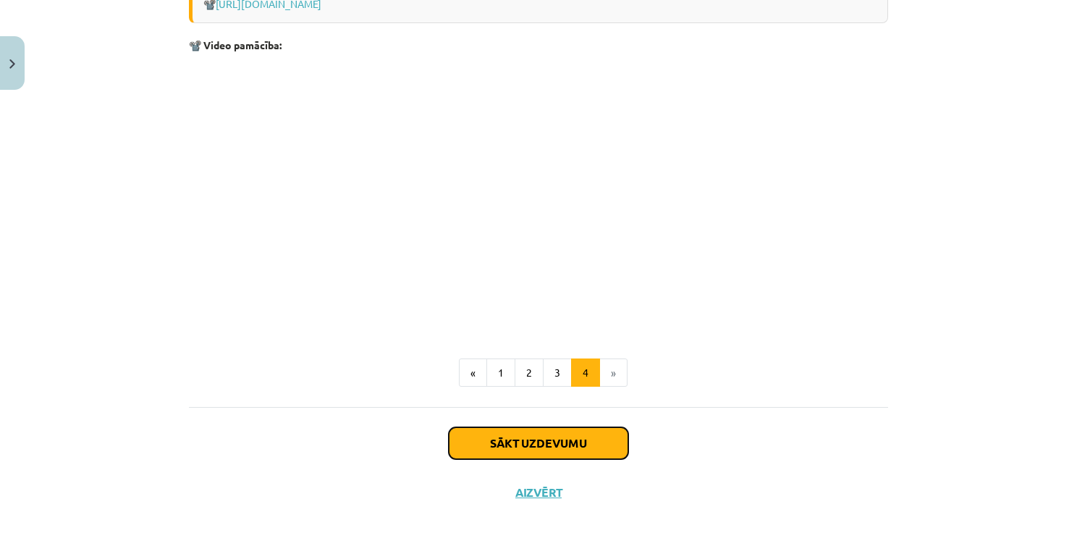
click at [500, 439] on button "Sākt uzdevumu" at bounding box center [539, 443] width 180 height 32
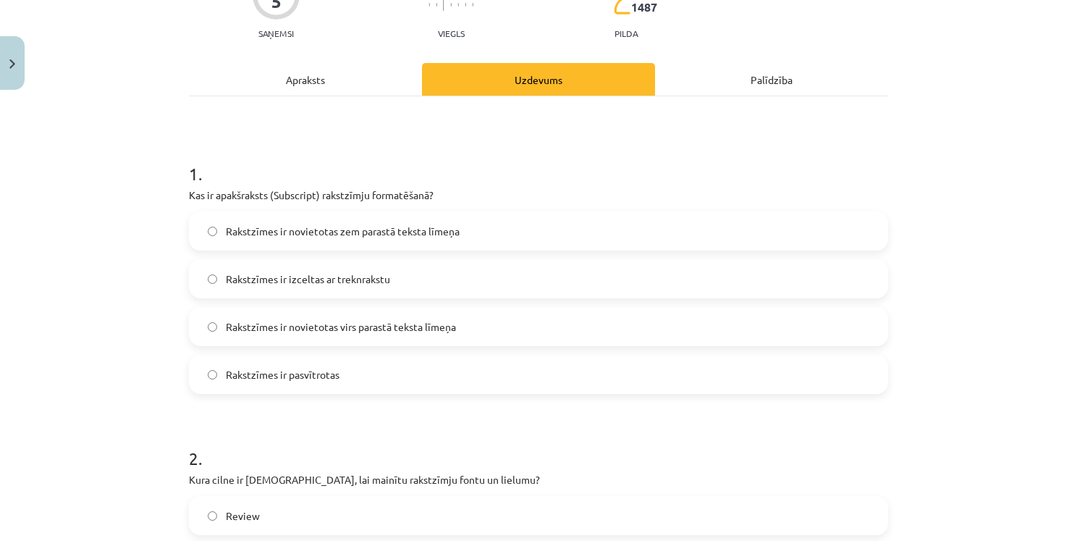
scroll to position [181, 0]
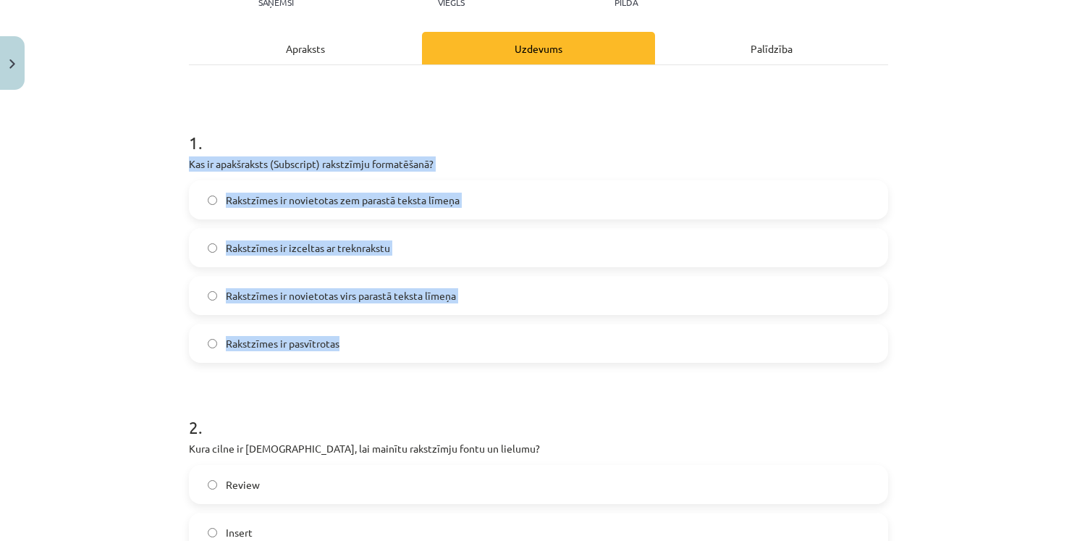
drag, startPoint x: 180, startPoint y: 161, endPoint x: 485, endPoint y: 352, distance: 360.4
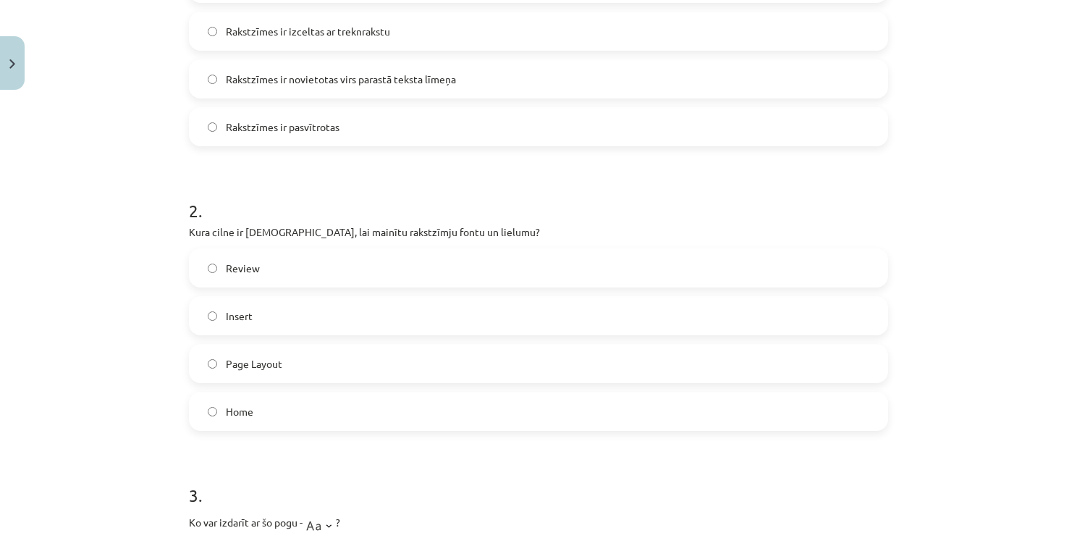
scroll to position [398, 0]
click at [253, 411] on label "Home" at bounding box center [538, 410] width 697 height 36
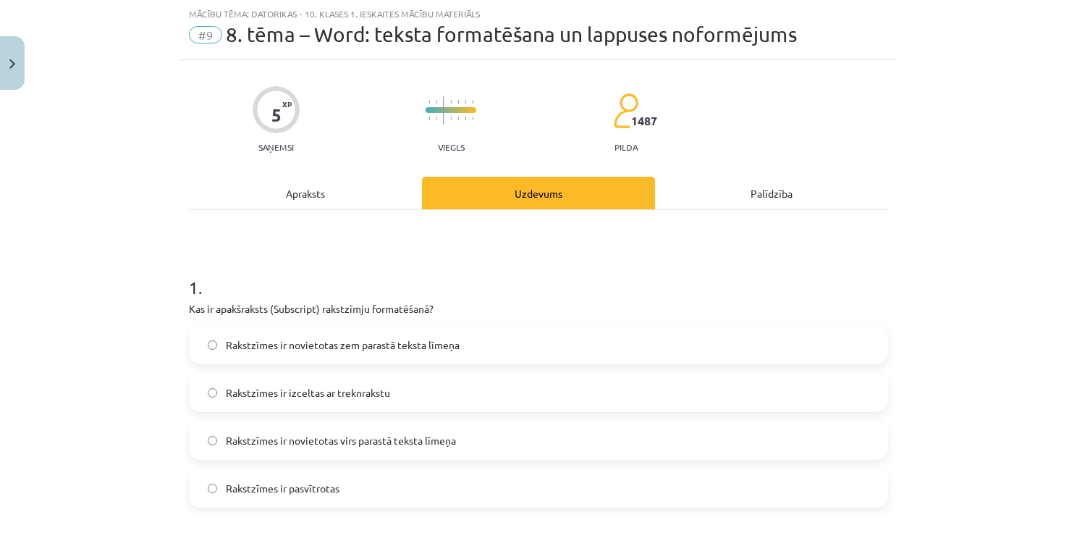
click at [312, 195] on div "Apraksts" at bounding box center [305, 193] width 233 height 33
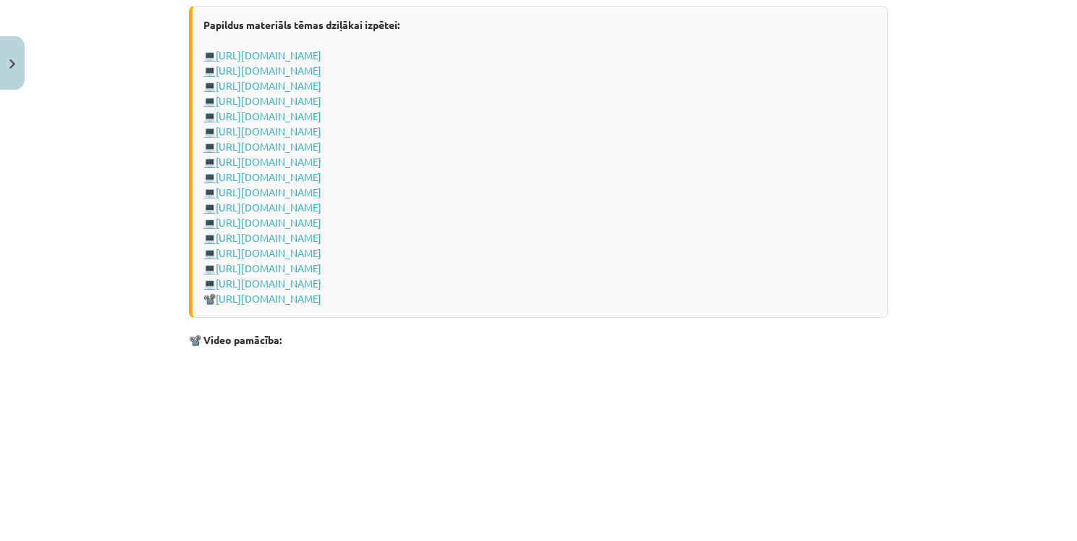
scroll to position [2150, 0]
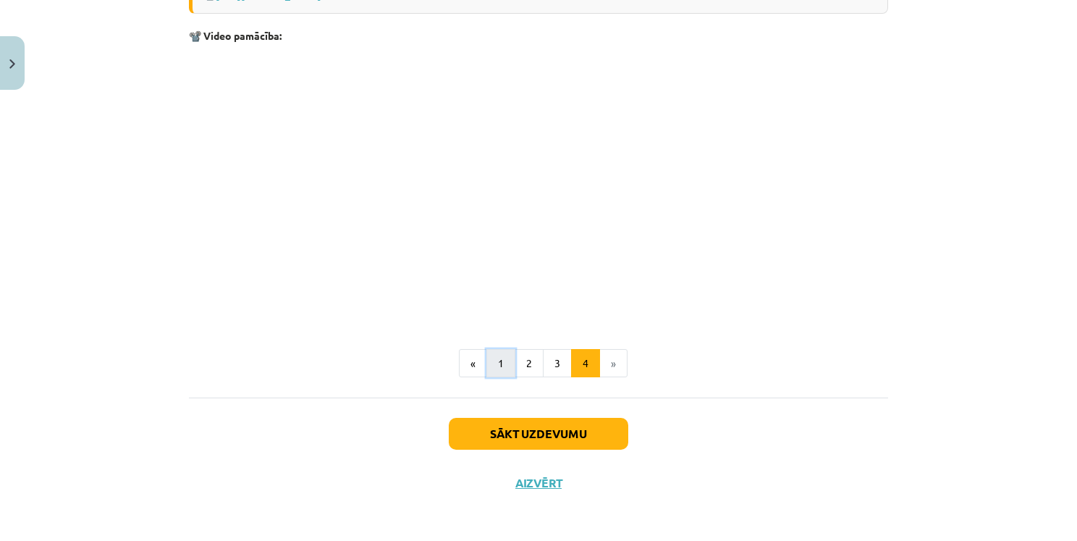
click at [487, 358] on button "1" at bounding box center [501, 363] width 29 height 29
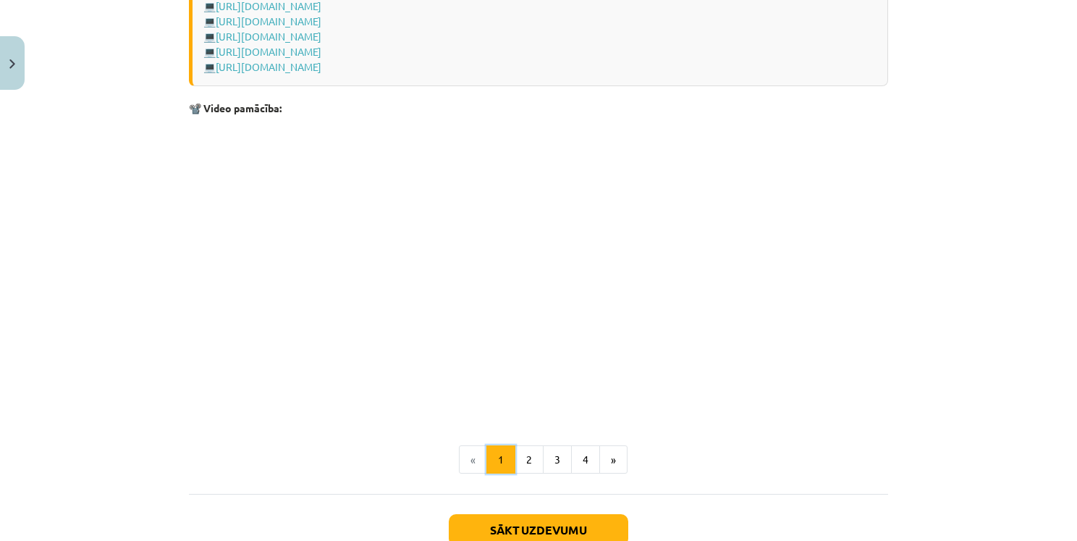
scroll to position [2887, 0]
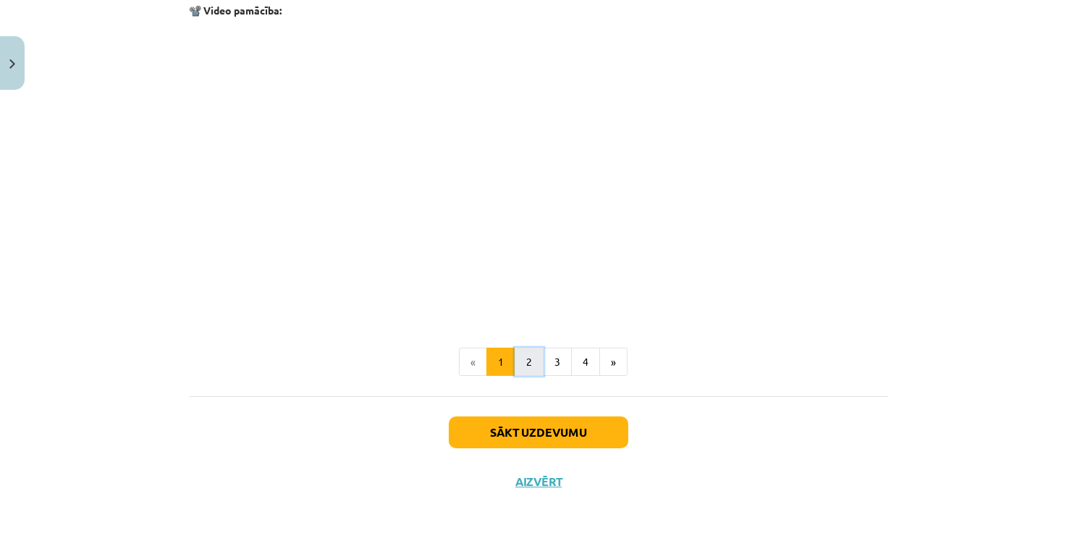
click at [518, 361] on button "2" at bounding box center [529, 362] width 29 height 29
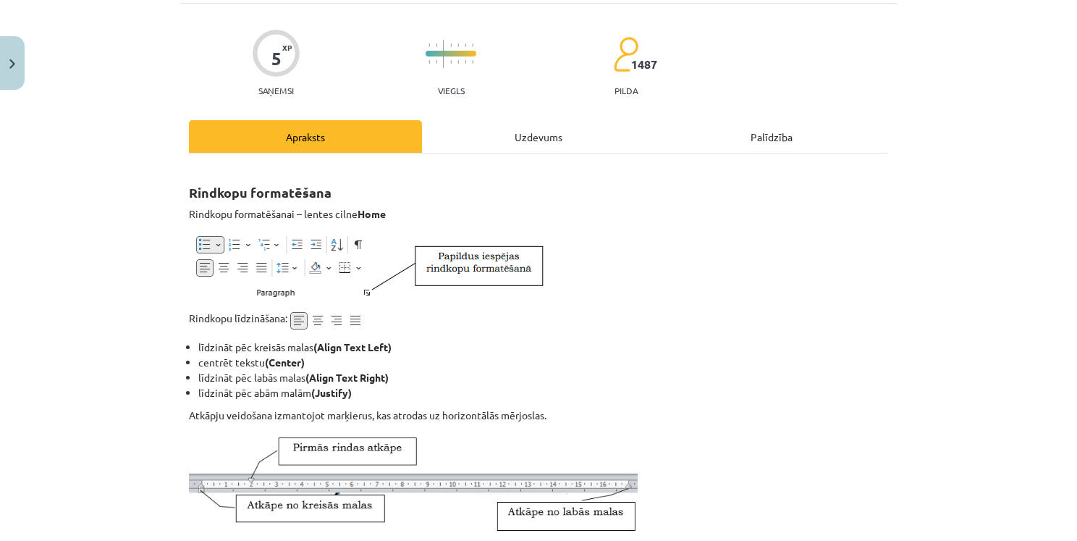
scroll to position [0, 0]
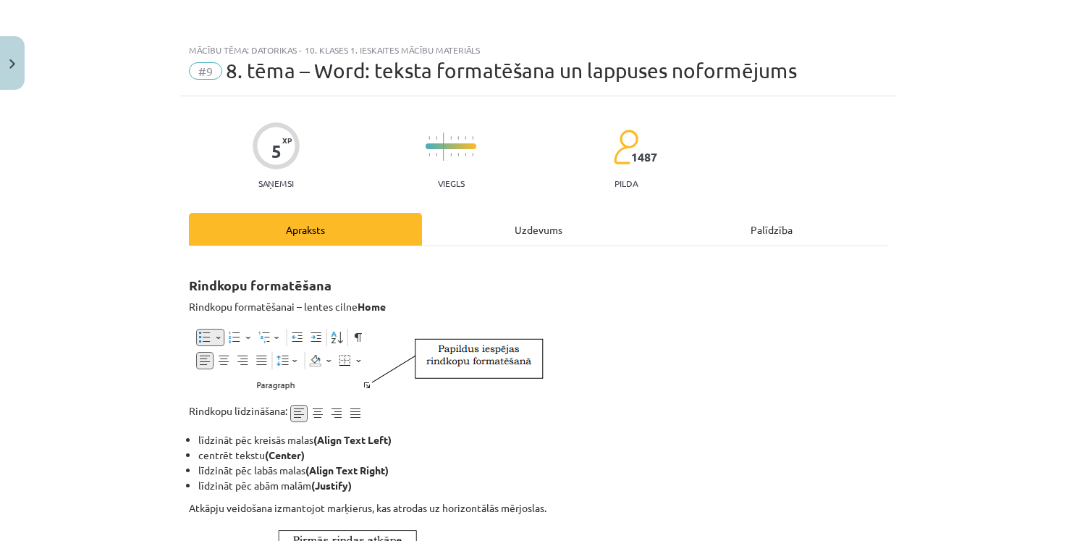
click at [478, 222] on div "Uzdevums" at bounding box center [538, 229] width 233 height 33
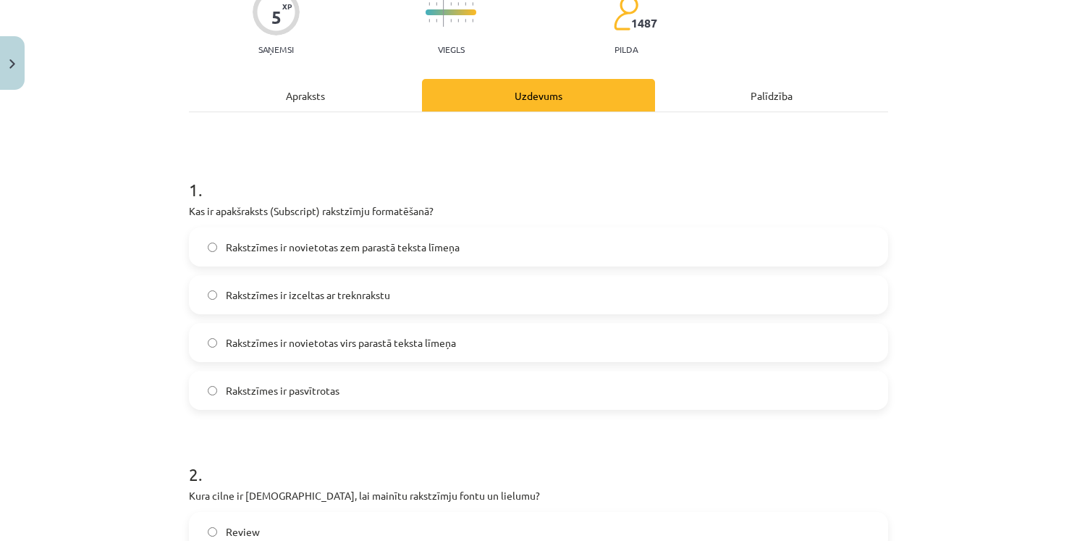
scroll to position [326, 0]
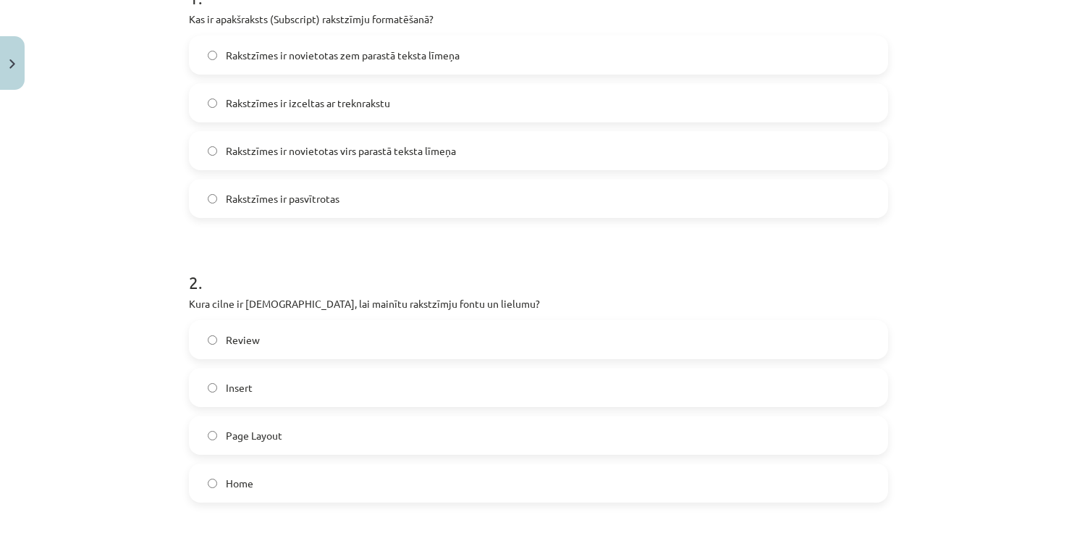
click at [333, 59] on span "Rakstzīmes ir novietotas zem parastā teksta līmeņa" at bounding box center [343, 55] width 234 height 15
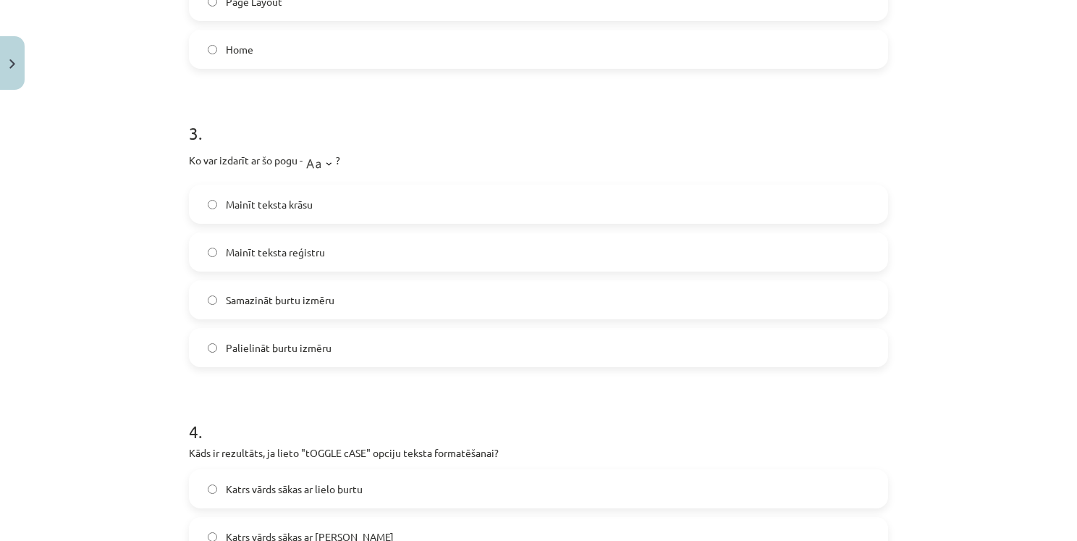
scroll to position [760, 0]
click at [348, 257] on label "Mainīt teksta reģistru" at bounding box center [538, 251] width 697 height 36
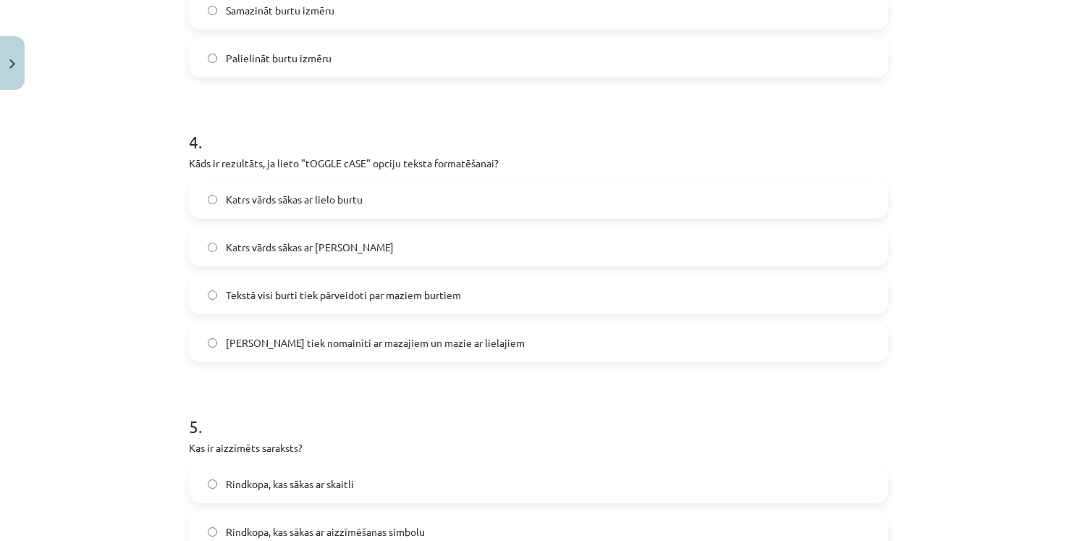
scroll to position [1050, 0]
click at [399, 354] on label "[PERSON_NAME] tiek nomainīti ar mazajiem un mazie ar lielajiem" at bounding box center [538, 342] width 697 height 36
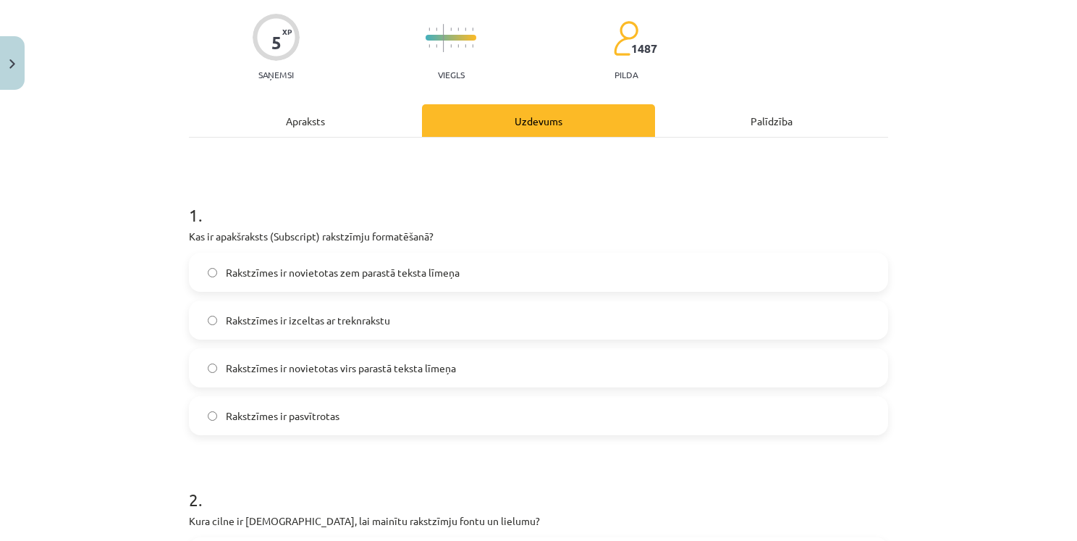
scroll to position [0, 0]
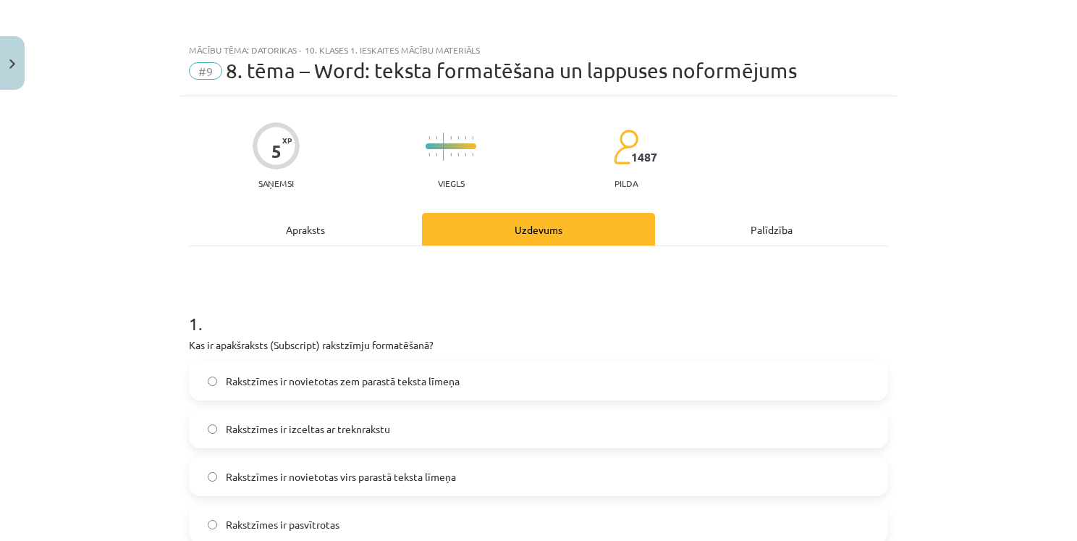
drag, startPoint x: 306, startPoint y: 230, endPoint x: 304, endPoint y: 241, distance: 11.7
click at [304, 230] on div "Apraksts" at bounding box center [305, 229] width 233 height 33
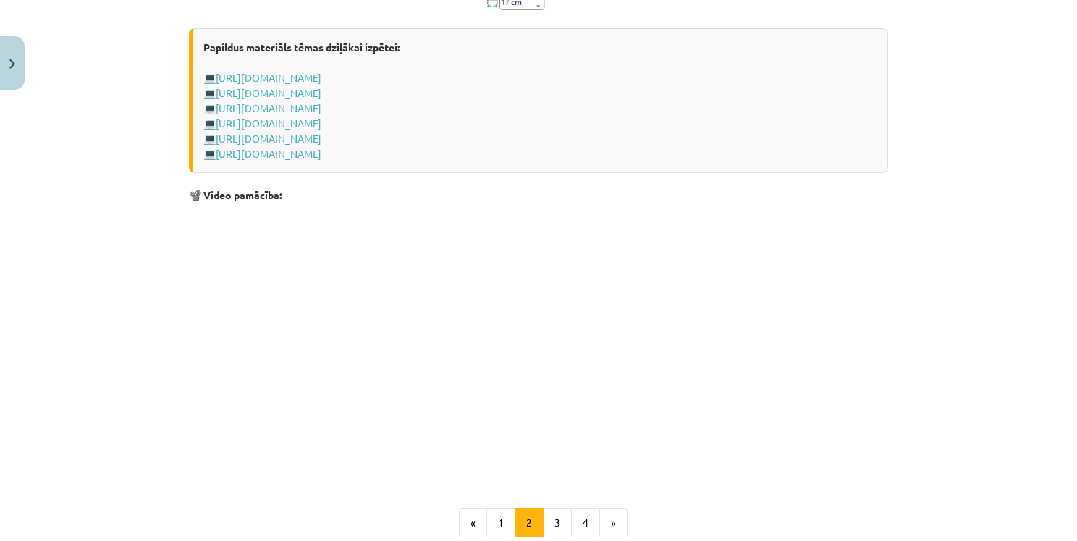
scroll to position [2226, 0]
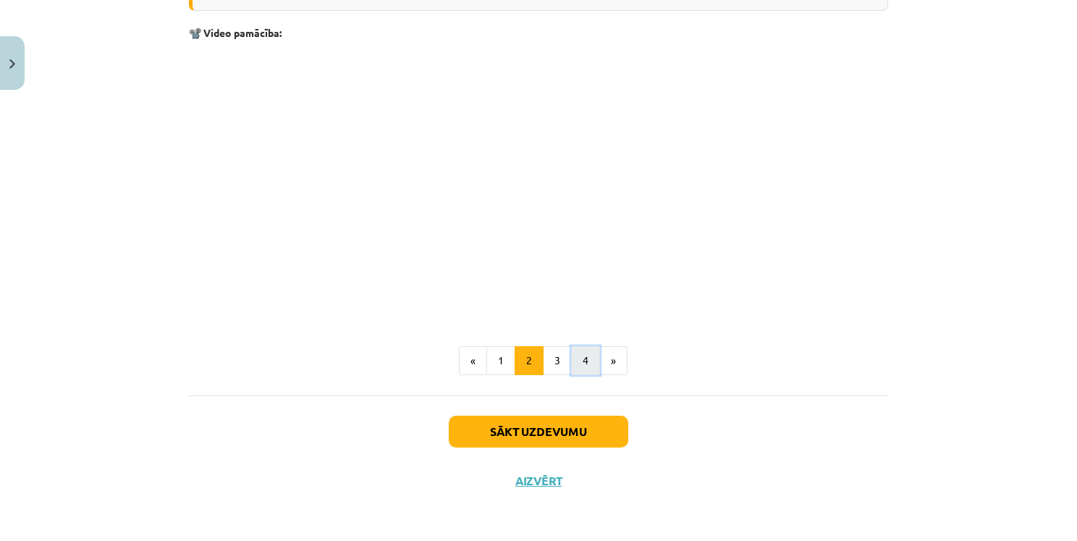
click at [582, 374] on button "4" at bounding box center [585, 360] width 29 height 29
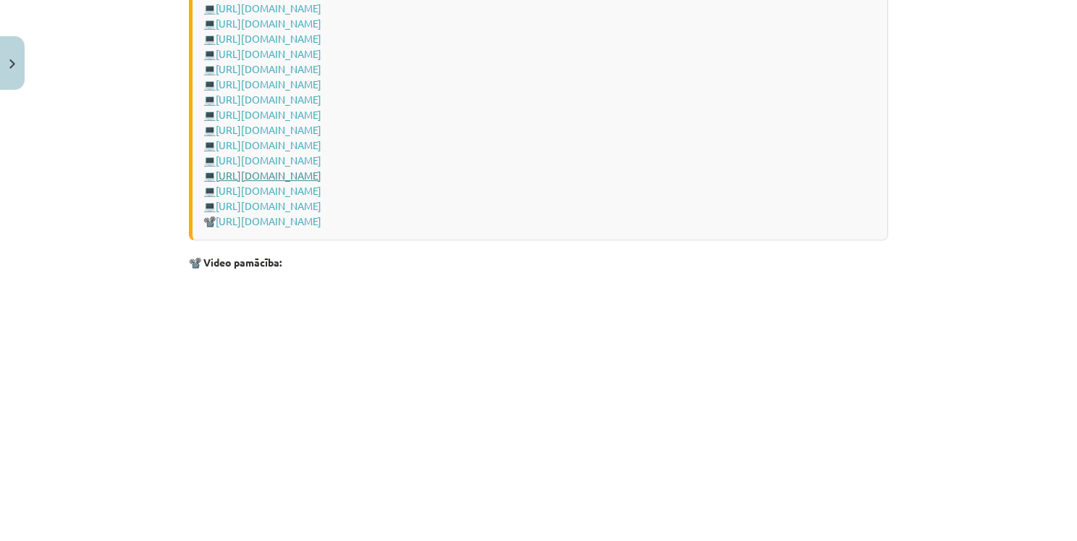
scroll to position [2150, 0]
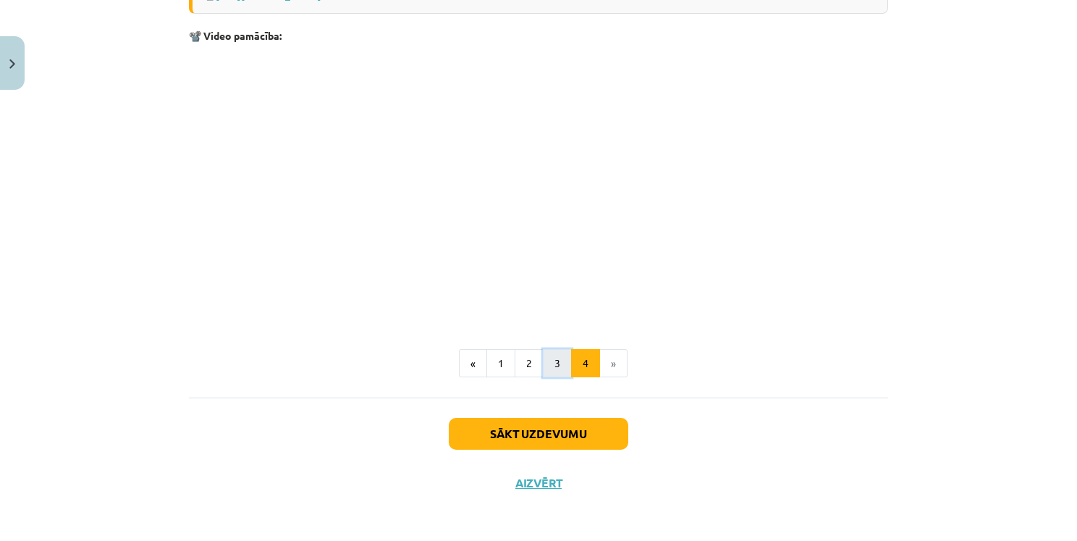
click at [552, 356] on button "3" at bounding box center [557, 363] width 29 height 29
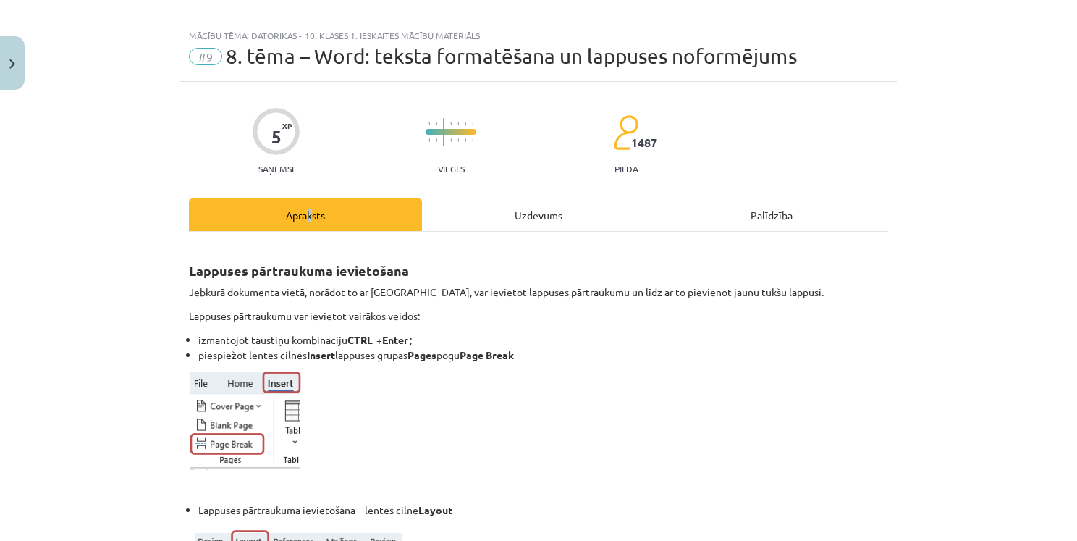
scroll to position [0, 0]
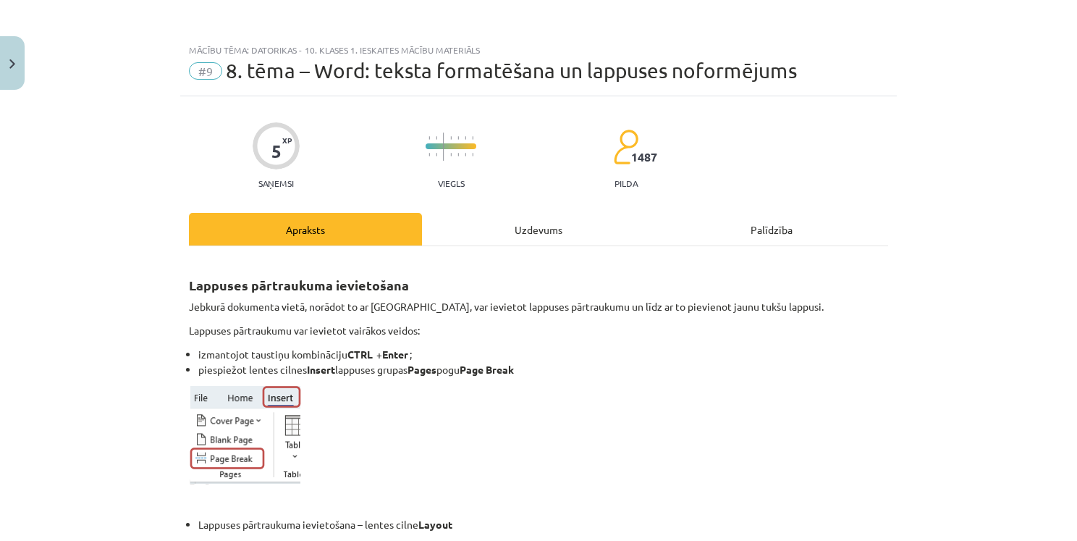
click at [538, 236] on div "Uzdevums" at bounding box center [538, 229] width 233 height 33
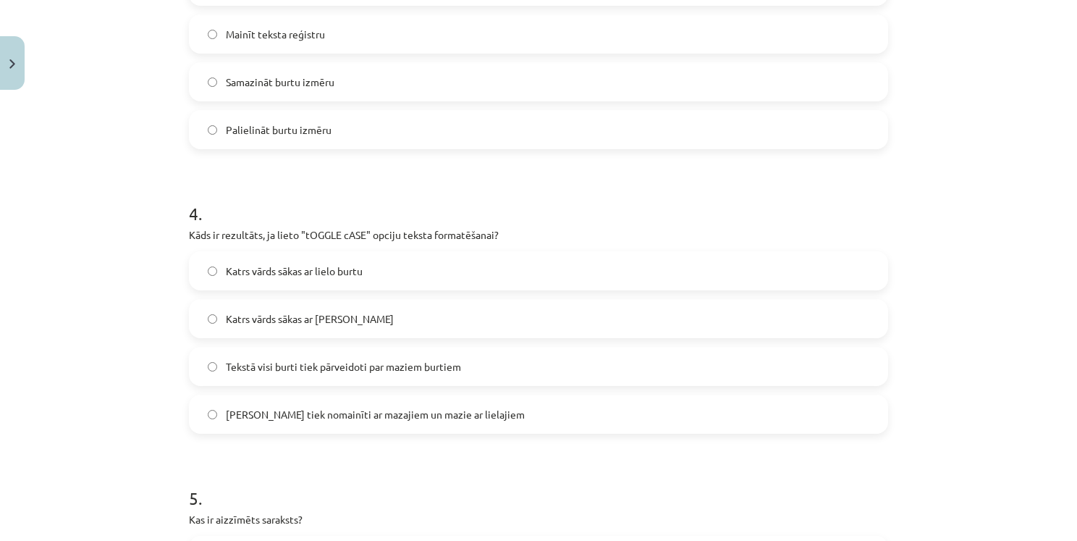
scroll to position [1322, 0]
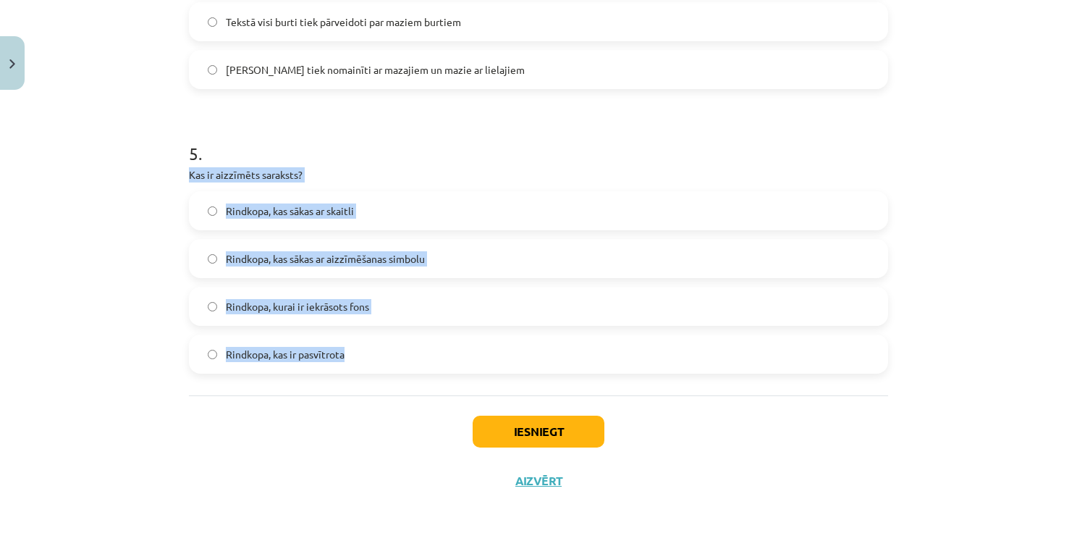
drag, startPoint x: 174, startPoint y: 172, endPoint x: 631, endPoint y: 343, distance: 487.1
click at [138, 322] on div "Mācību tēma: Datorikas - 10. klases 1. ieskaites mācību materiāls #9 8. tēma – …" at bounding box center [538, 270] width 1077 height 541
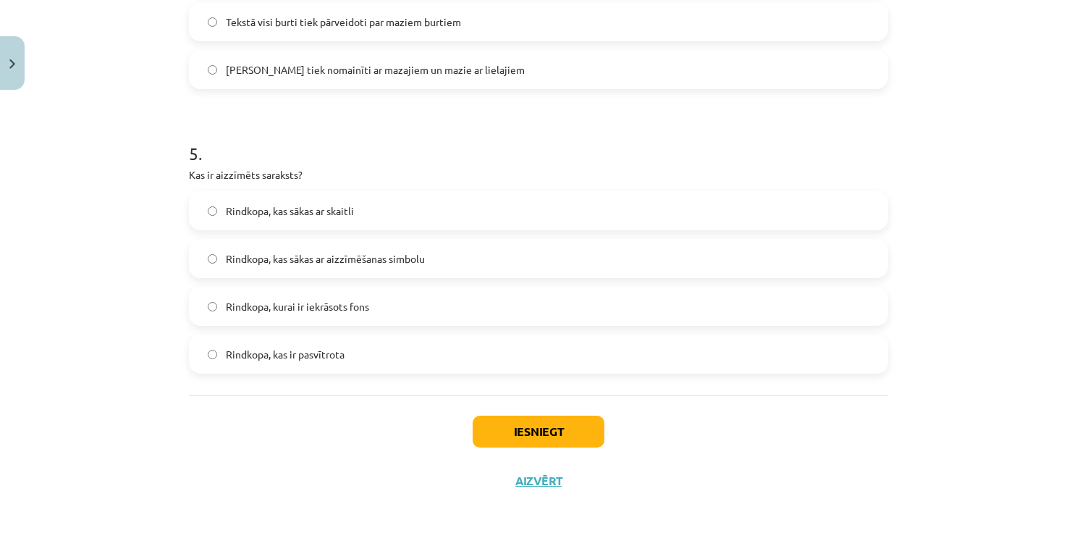
click at [253, 253] on span "Rindkopa, kas sākas ar aizzīmēšanas simbolu" at bounding box center [325, 258] width 199 height 15
click at [535, 430] on button "Iesniegt" at bounding box center [539, 432] width 132 height 32
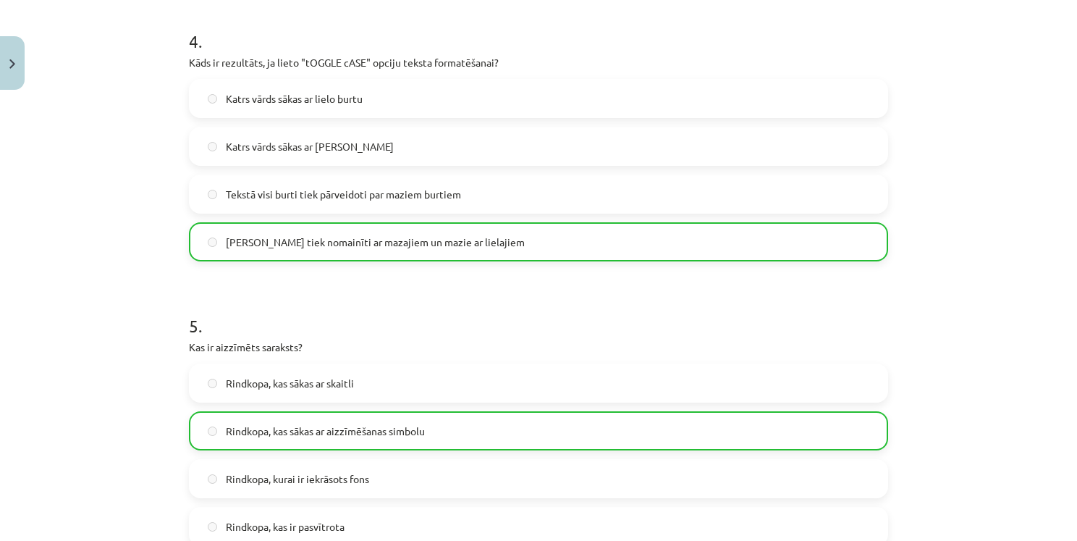
scroll to position [1368, 0]
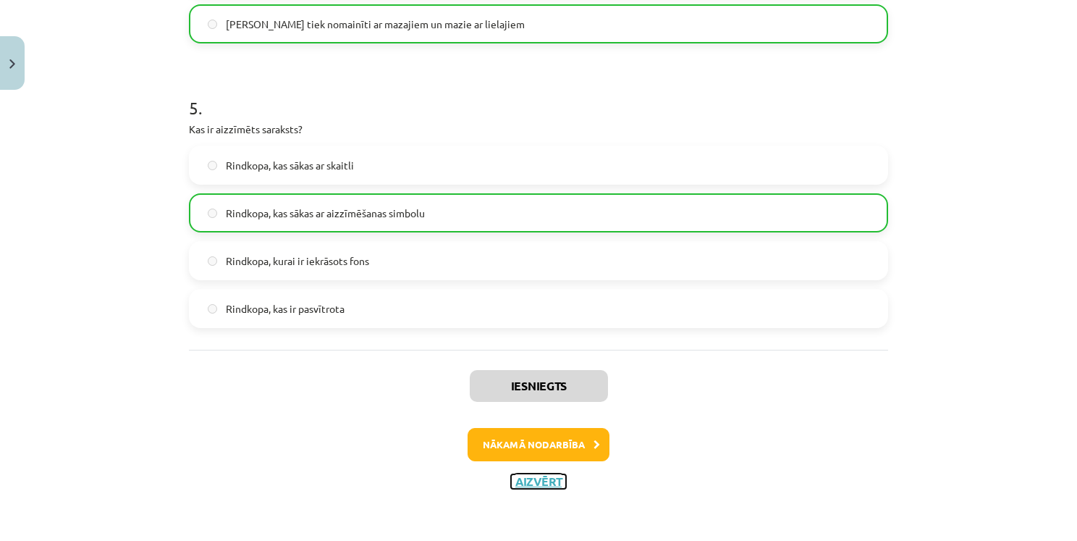
drag, startPoint x: 535, startPoint y: 482, endPoint x: 547, endPoint y: 485, distance: 12.6
click at [535, 482] on button "Aizvērt" at bounding box center [538, 481] width 55 height 14
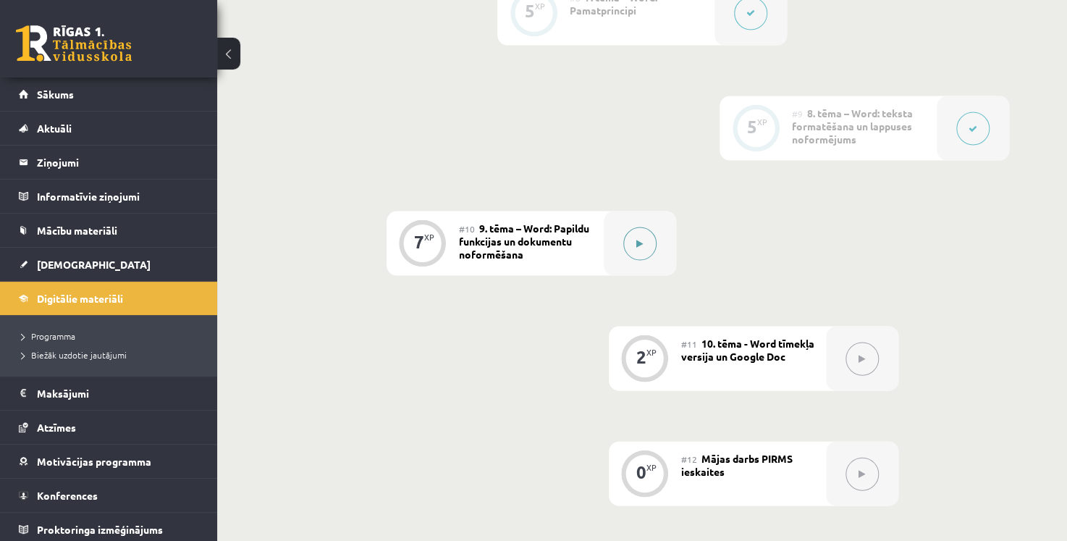
click at [660, 246] on div at bounding box center [640, 243] width 72 height 64
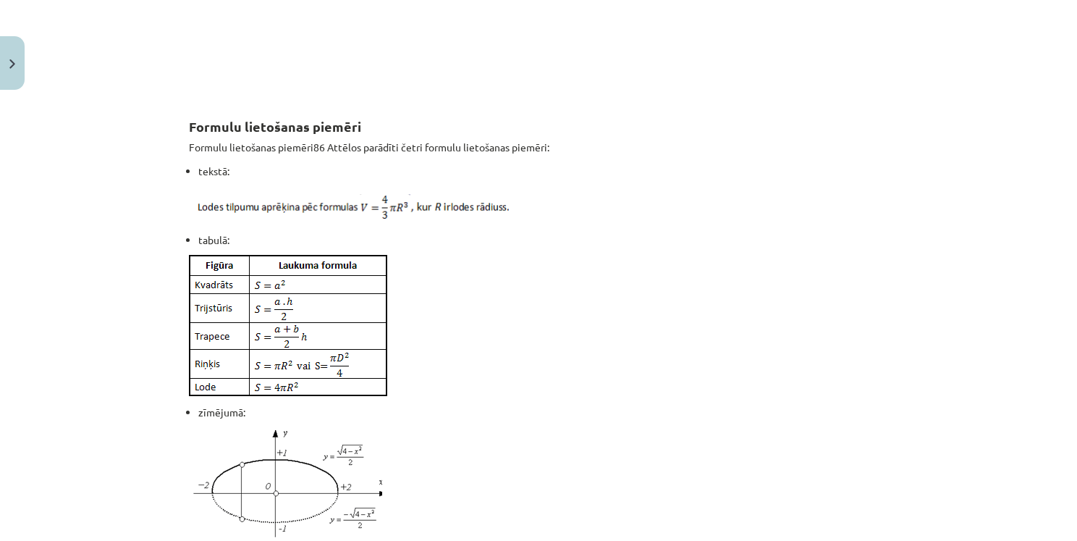
scroll to position [1106, 0]
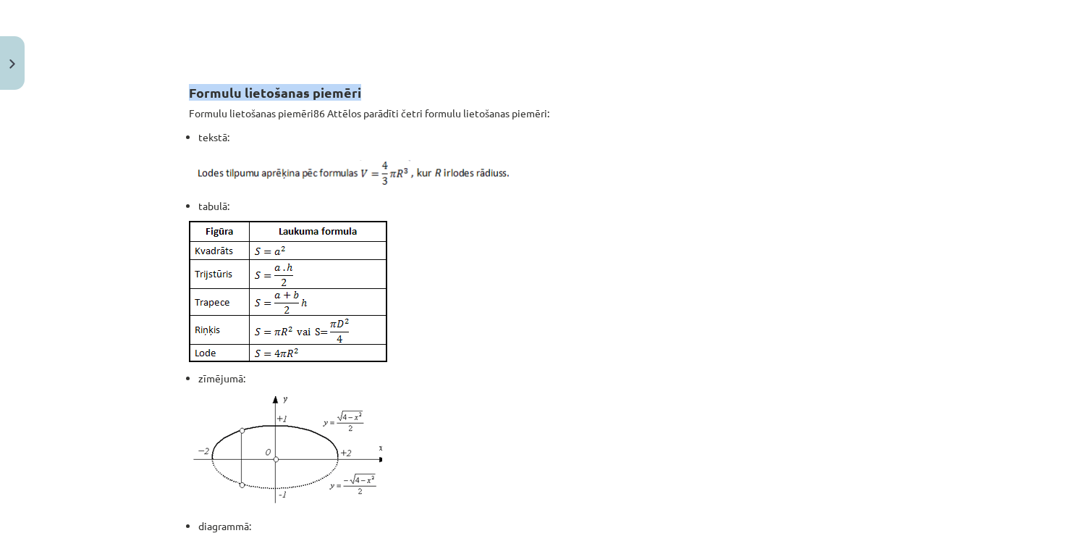
drag, startPoint x: 185, startPoint y: 109, endPoint x: 609, endPoint y: 100, distance: 424.4
click at [609, 100] on h2 "Formulu lietošanas piemēri" at bounding box center [538, 84] width 699 height 35
click at [607, 102] on h2 "Formulu lietošanas piemēri" at bounding box center [538, 84] width 699 height 35
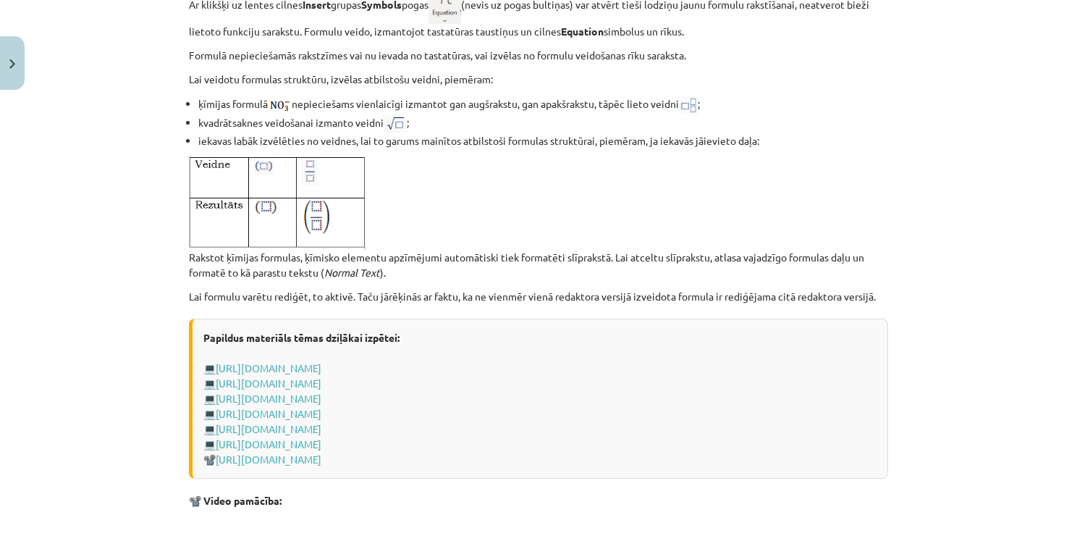
scroll to position [2554, 0]
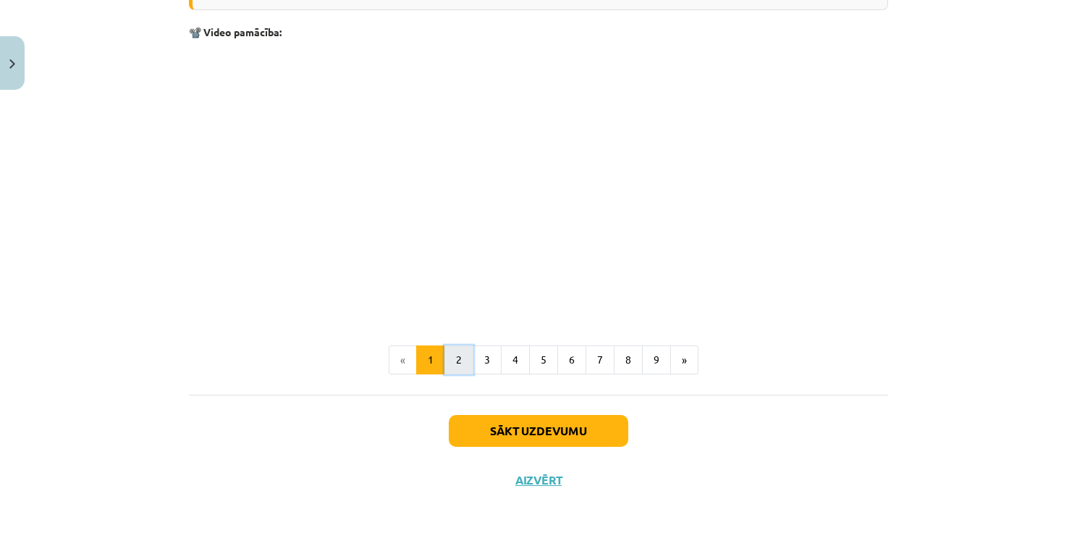
click at [461, 353] on button "2" at bounding box center [459, 359] width 29 height 29
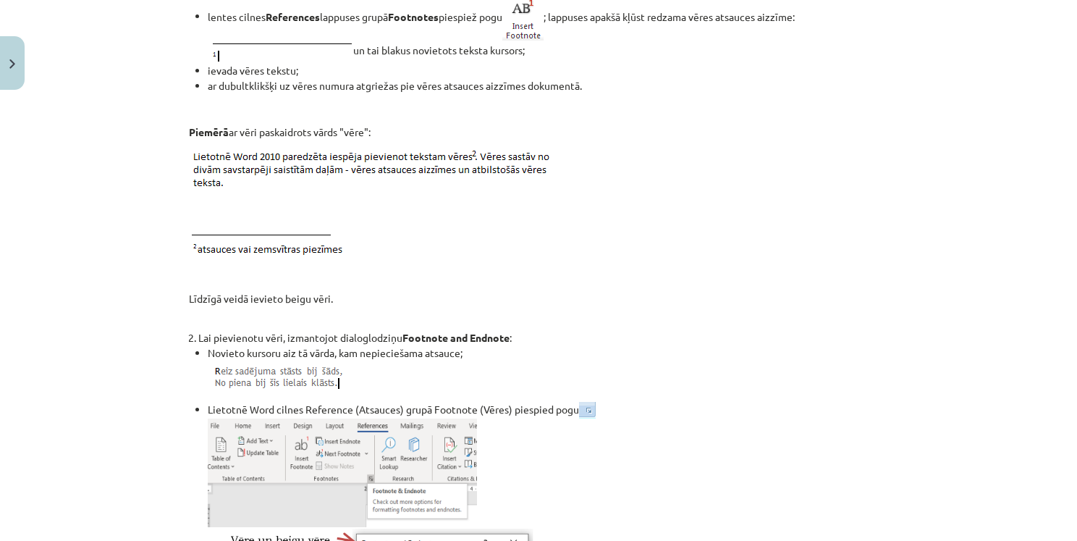
scroll to position [258, 0]
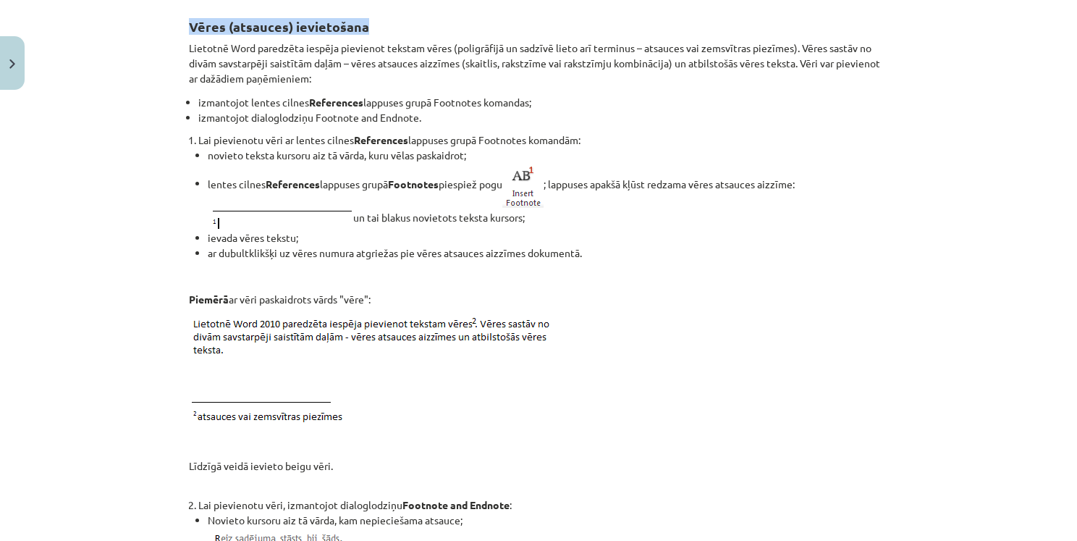
drag, startPoint x: 187, startPoint y: 24, endPoint x: 382, endPoint y: 25, distance: 194.8
click at [382, 25] on h2 "Vēres (atsauces) ievietošana" at bounding box center [538, 18] width 699 height 35
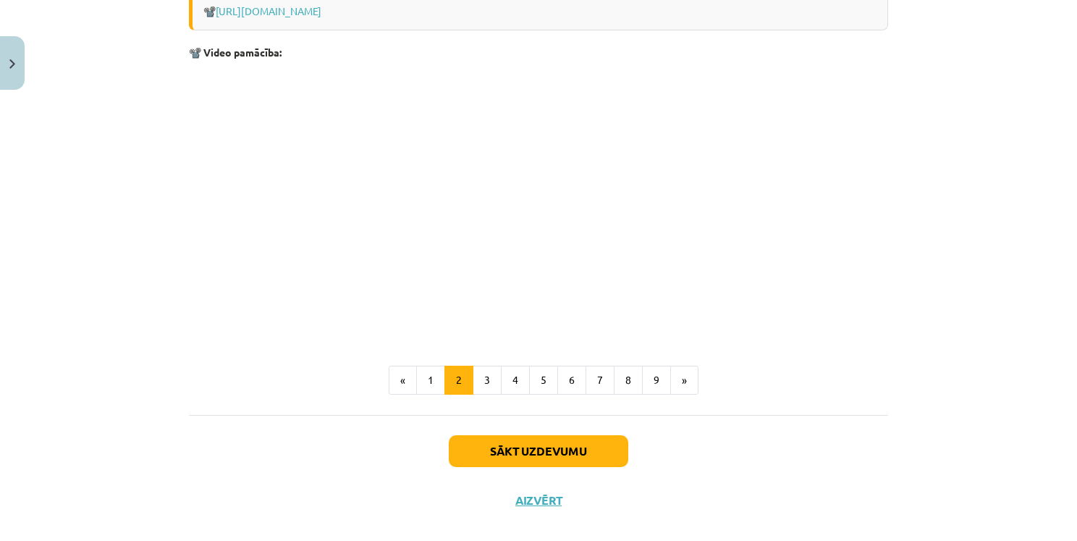
scroll to position [1754, 0]
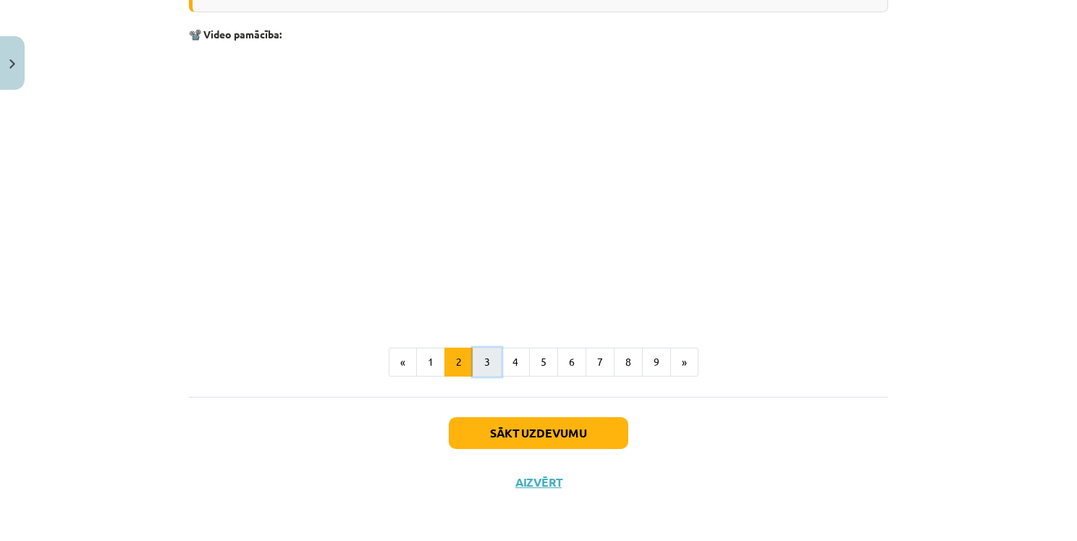
click at [482, 359] on button "3" at bounding box center [487, 362] width 29 height 29
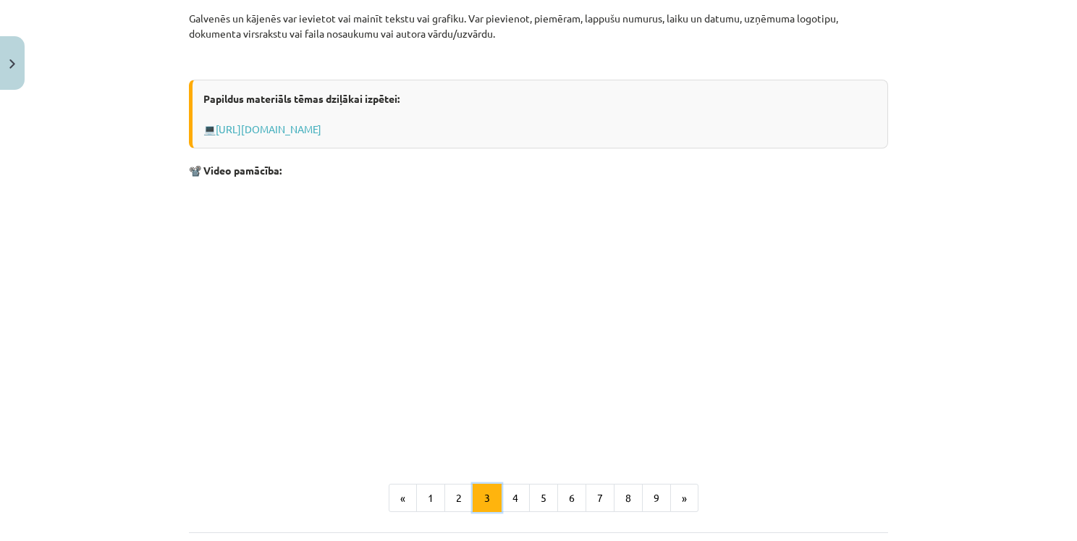
scroll to position [429, 0]
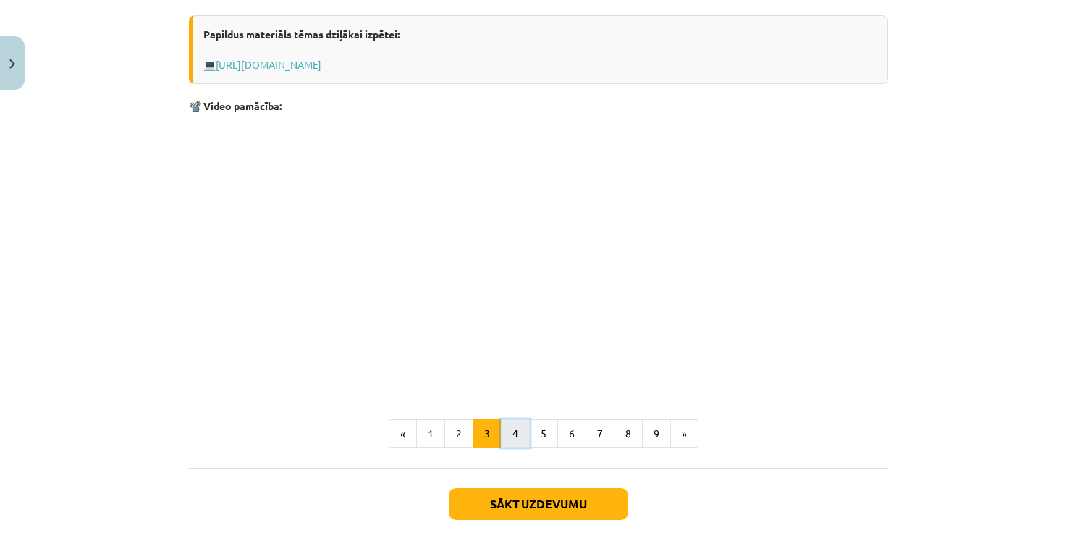
click at [501, 441] on button "4" at bounding box center [515, 433] width 29 height 29
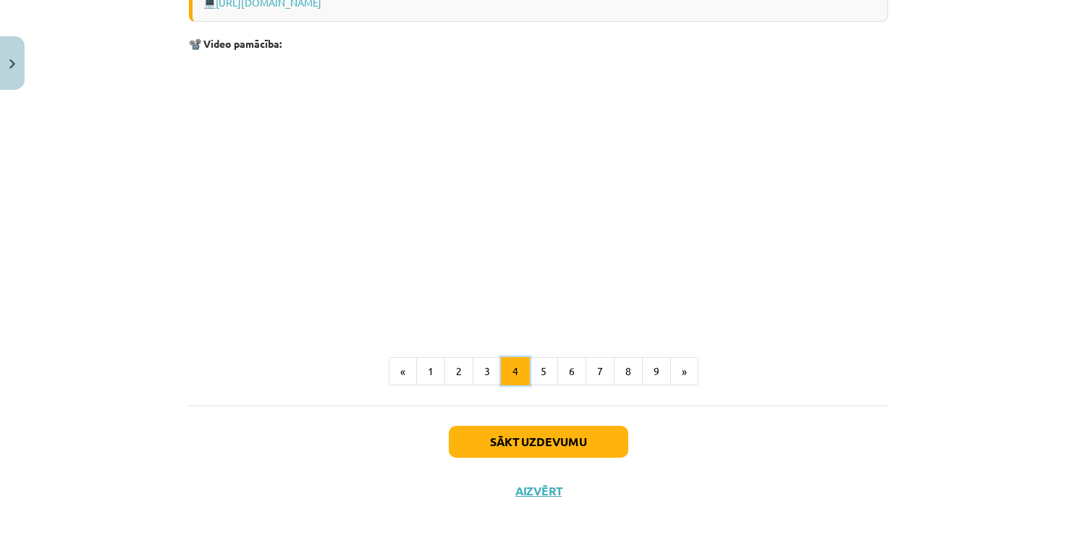
scroll to position [1345, 0]
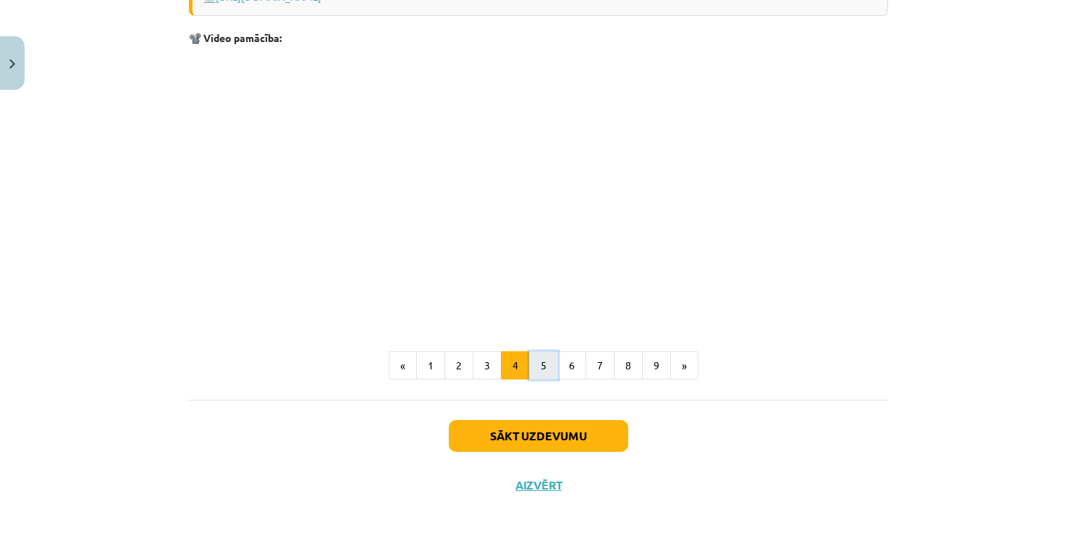
click at [541, 366] on button "5" at bounding box center [543, 365] width 29 height 29
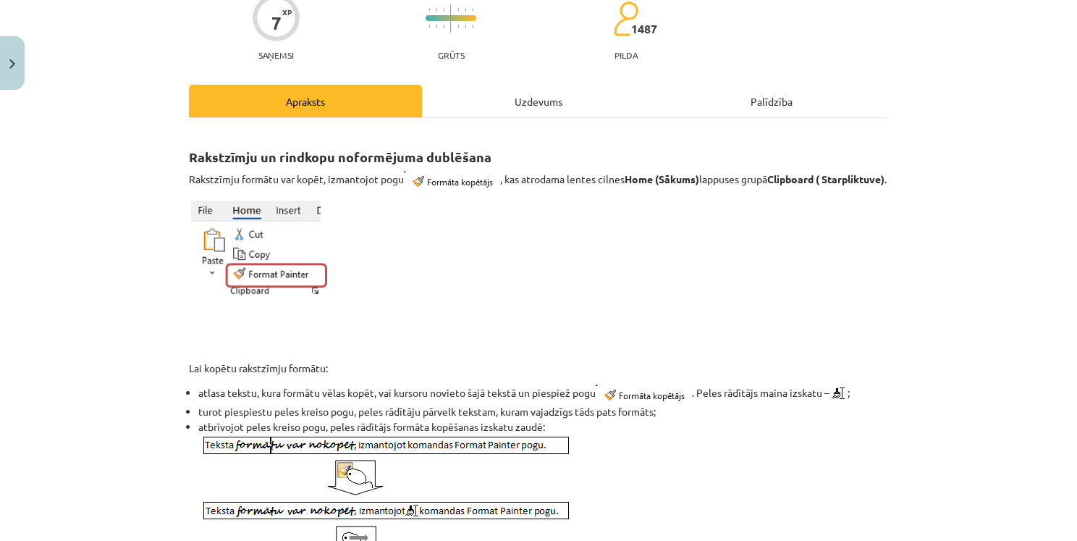
scroll to position [72, 0]
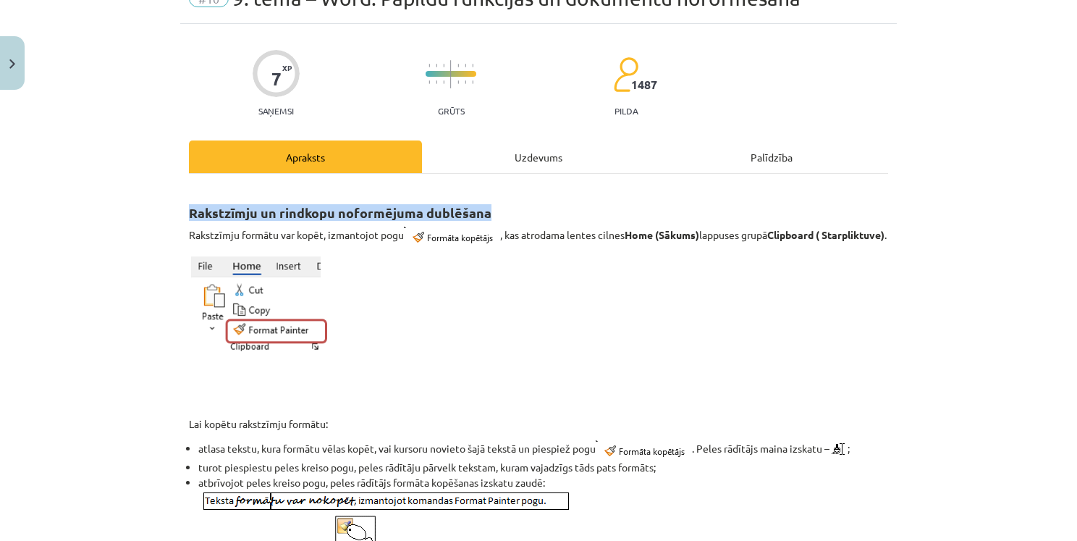
drag, startPoint x: 183, startPoint y: 211, endPoint x: 659, endPoint y: 185, distance: 476.4
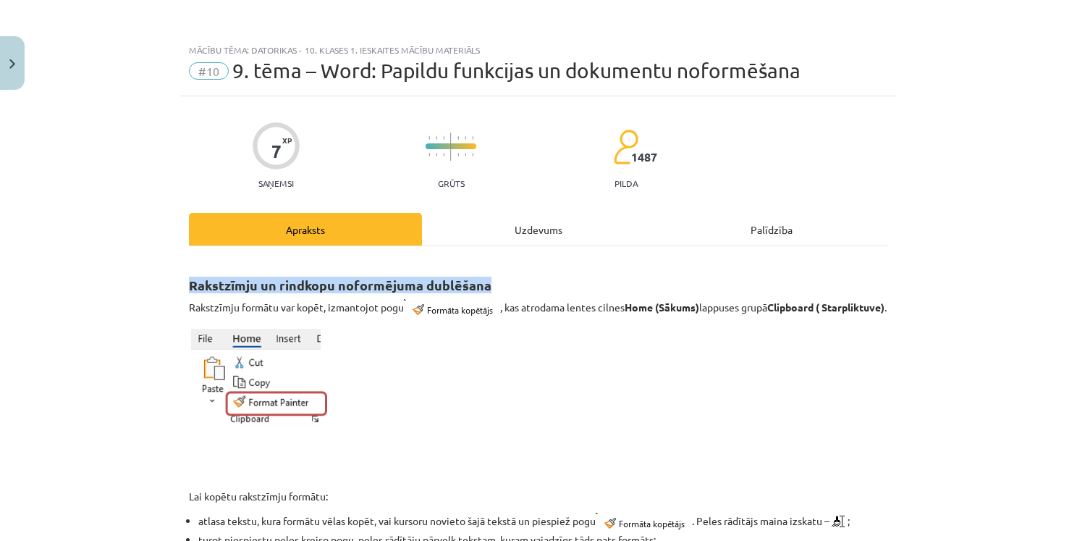
scroll to position [72, 0]
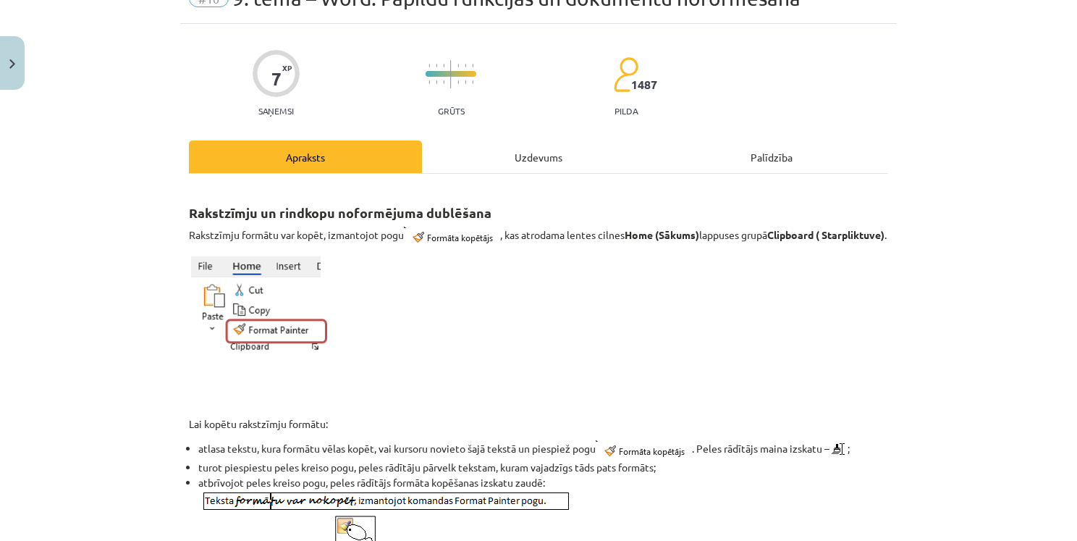
click at [525, 308] on p at bounding box center [538, 307] width 699 height 105
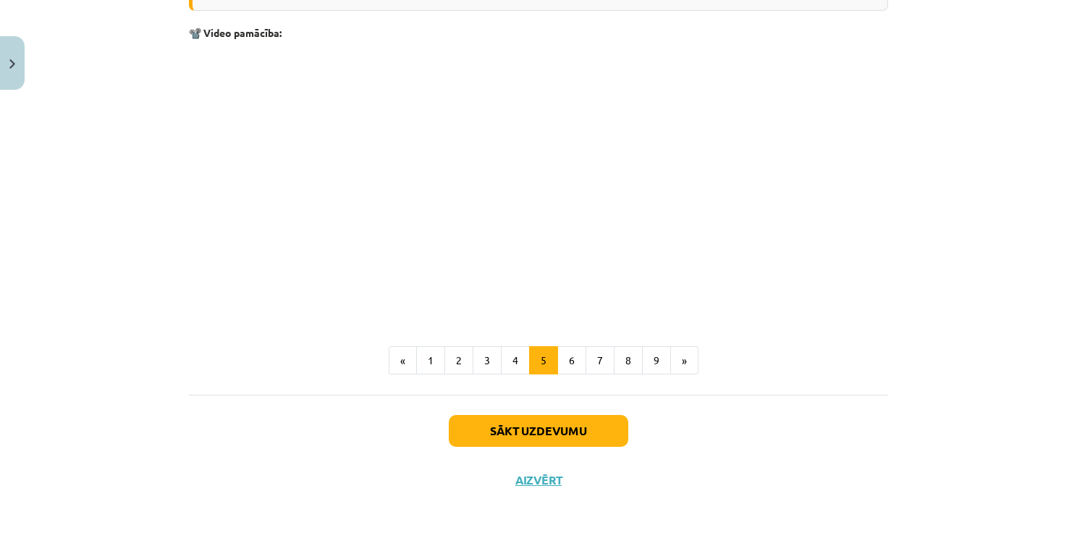
scroll to position [893, 0]
click at [576, 372] on button "6" at bounding box center [572, 360] width 29 height 29
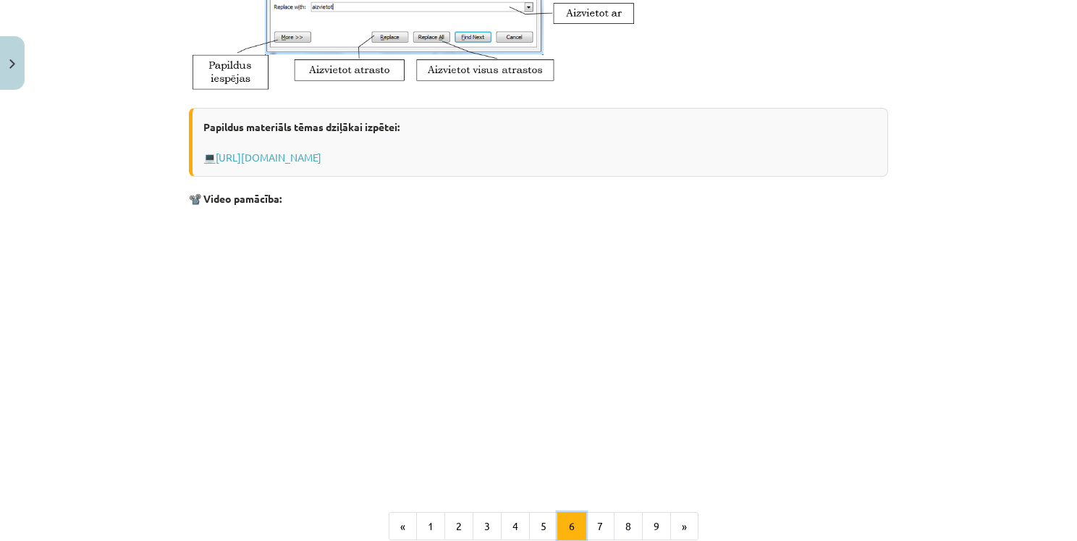
scroll to position [693, 0]
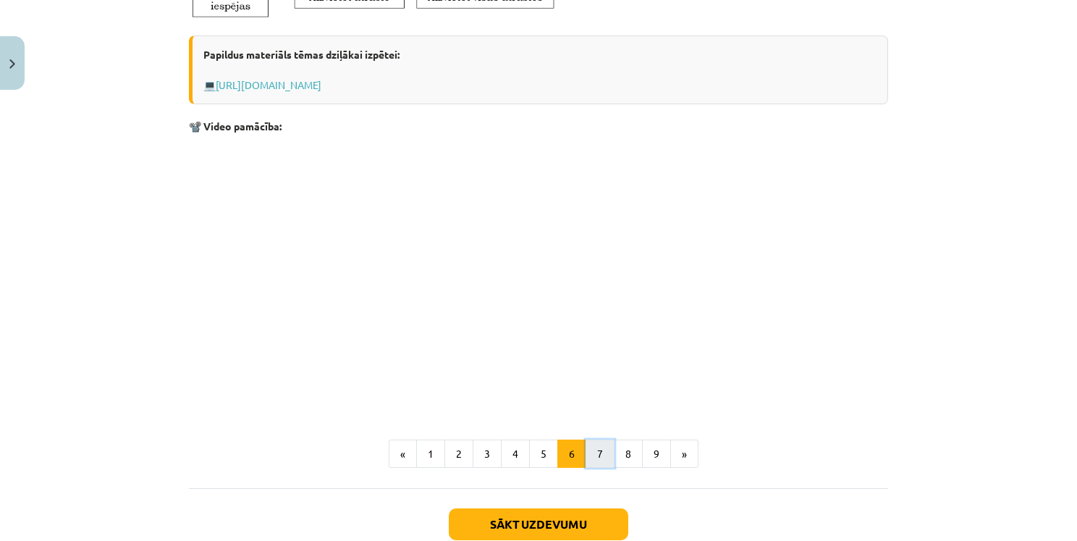
click at [598, 456] on button "7" at bounding box center [600, 454] width 29 height 29
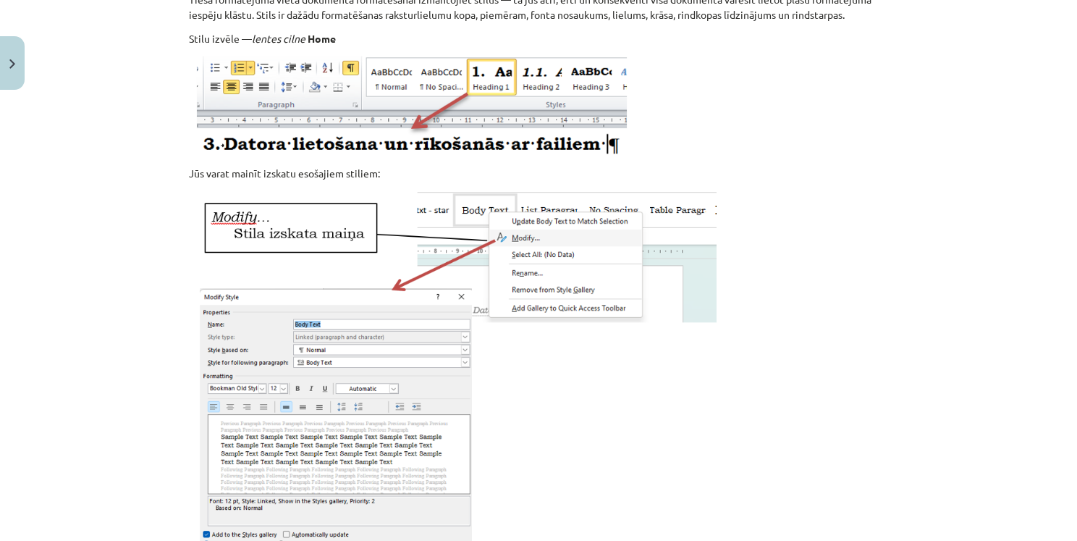
scroll to position [258, 0]
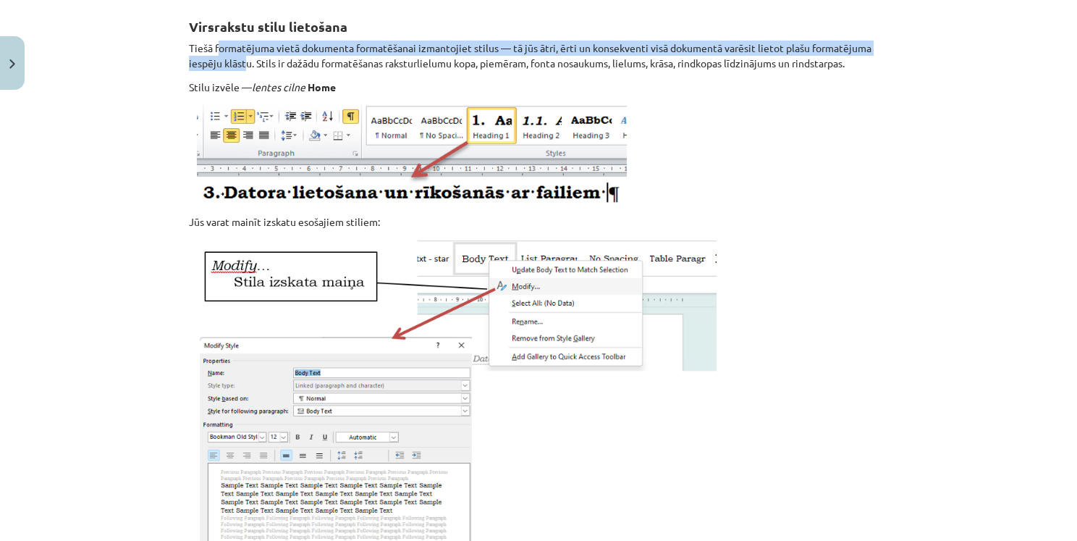
drag, startPoint x: 214, startPoint y: 47, endPoint x: 240, endPoint y: 68, distance: 34.0
click at [240, 68] on p "Tiešā formatējuma vietā dokumenta formatēšanai izmantojiet stilus — tā jūs ātri…" at bounding box center [538, 56] width 699 height 30
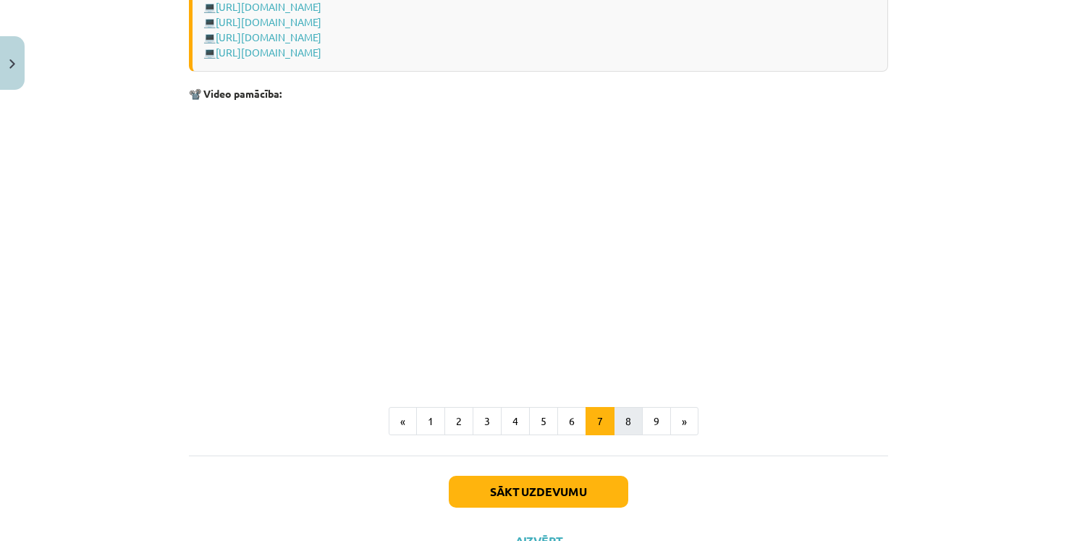
scroll to position [1200, 0]
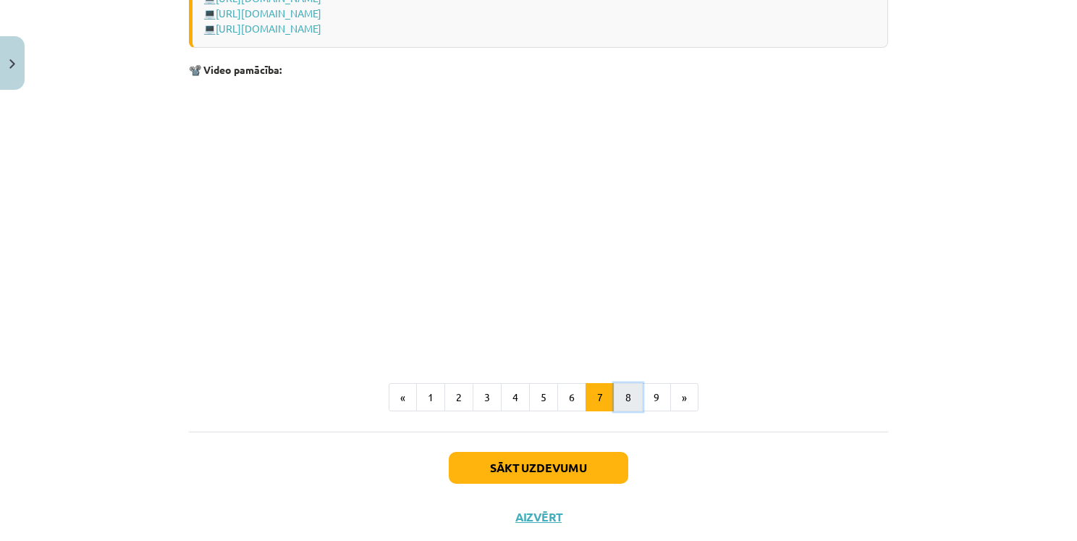
click at [614, 404] on button "8" at bounding box center [628, 397] width 29 height 29
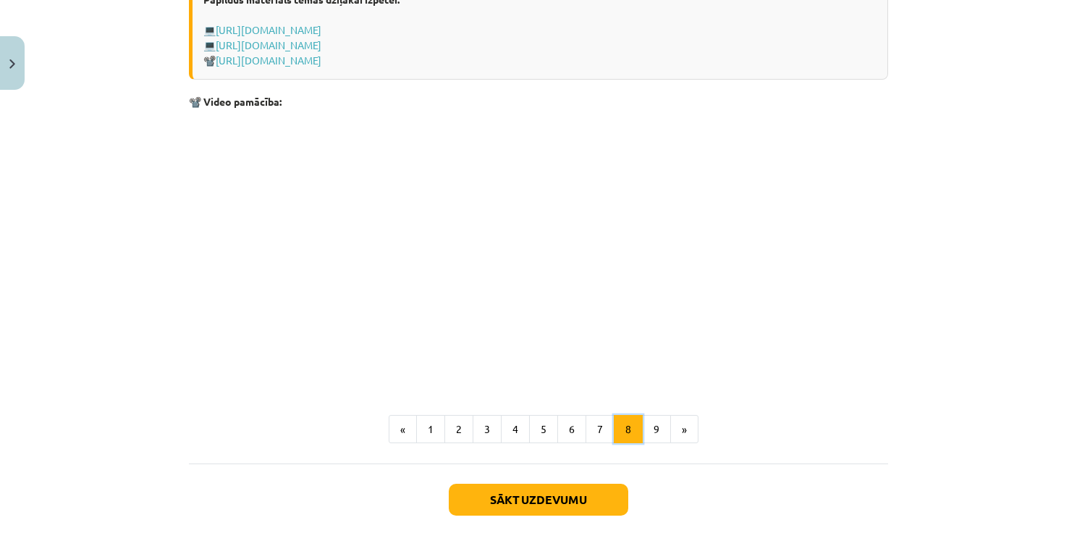
scroll to position [1094, 0]
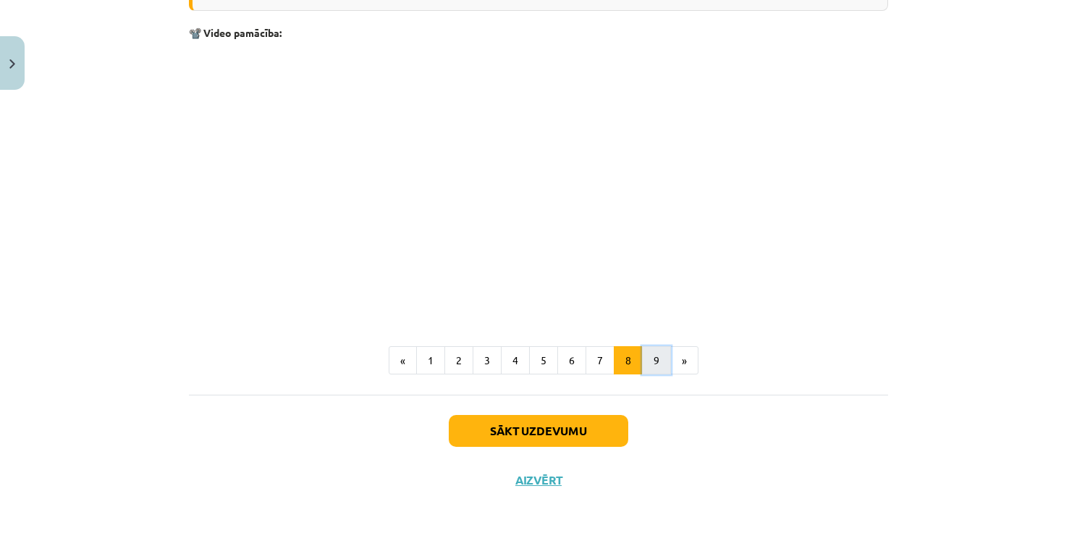
click at [647, 367] on button "9" at bounding box center [656, 360] width 29 height 29
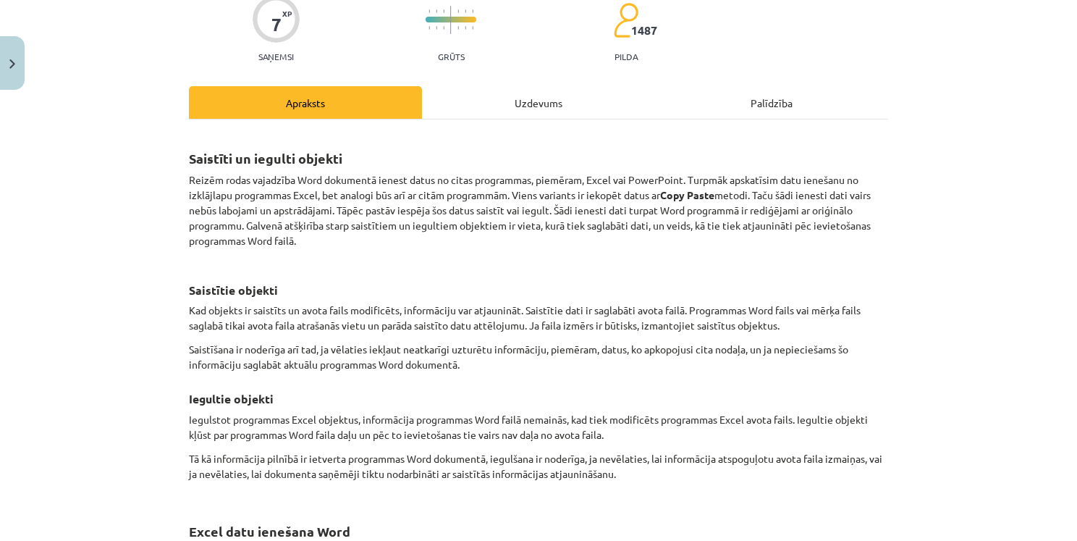
scroll to position [199, 0]
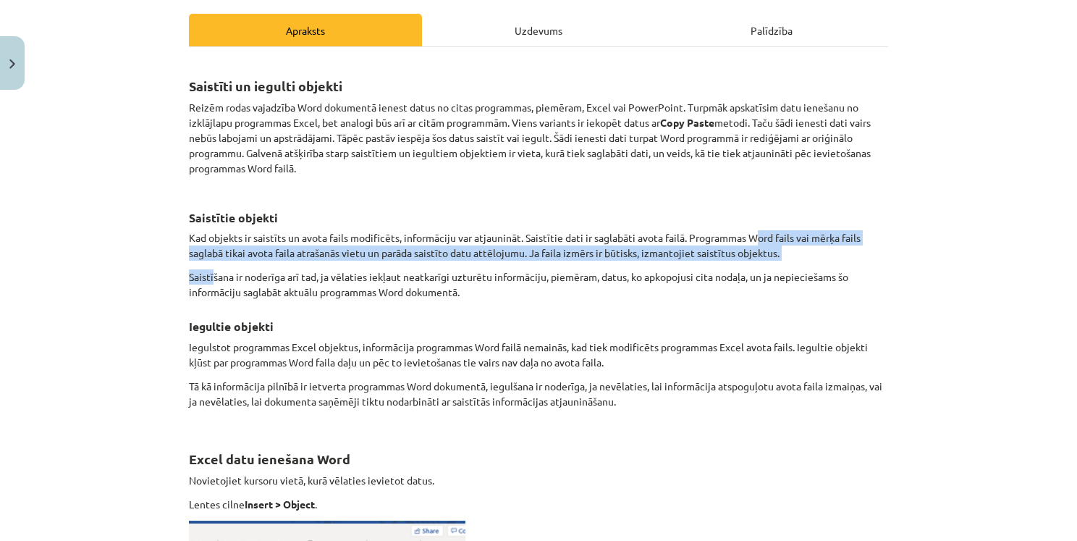
drag, startPoint x: 755, startPoint y: 239, endPoint x: 208, endPoint y: 268, distance: 548.2
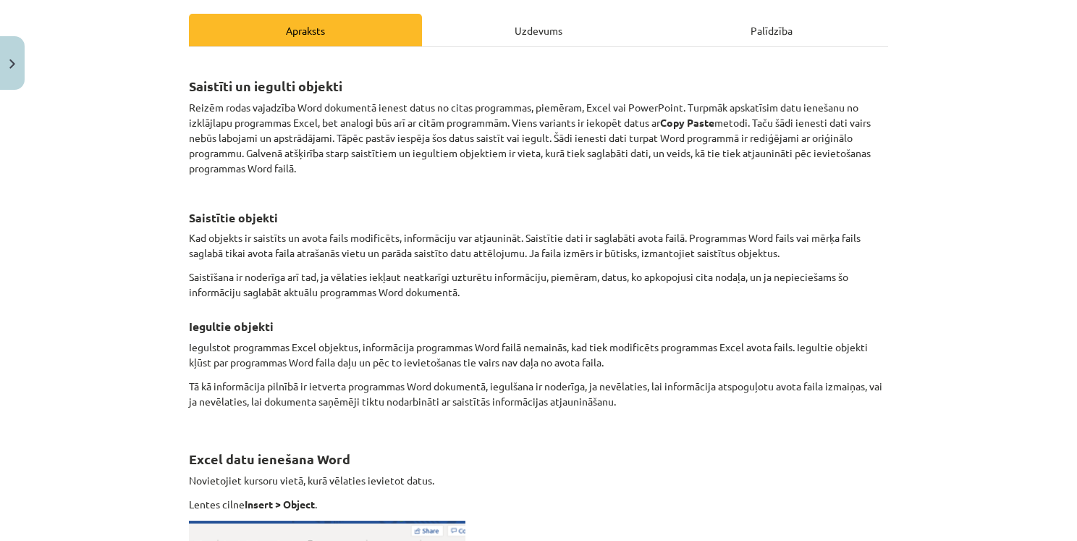
click at [144, 242] on div "Mācību tēma: Datorikas - 10. klases 1. ieskaites mācību materiāls #10 9. tēma –…" at bounding box center [538, 270] width 1077 height 541
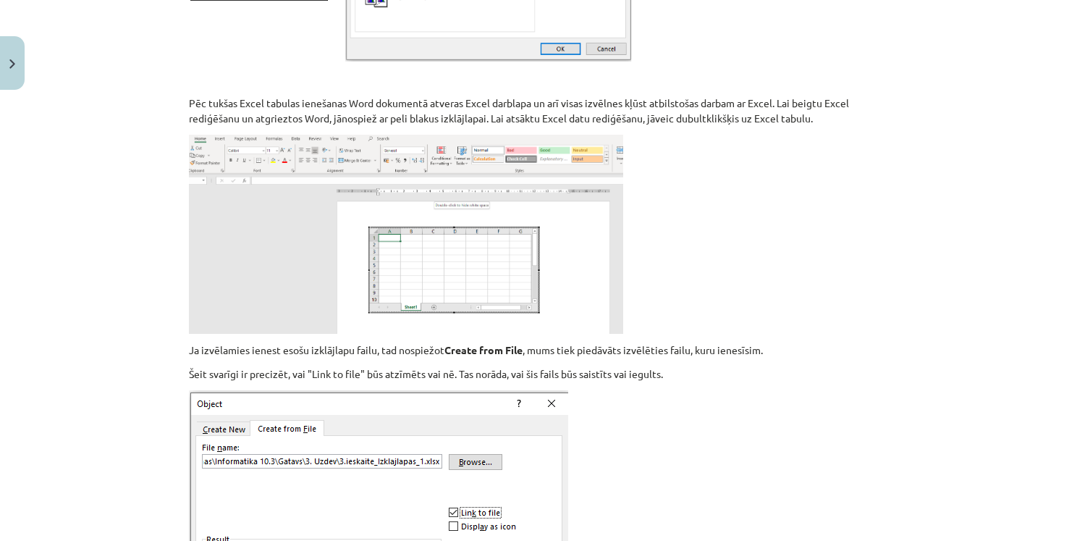
scroll to position [1213, 0]
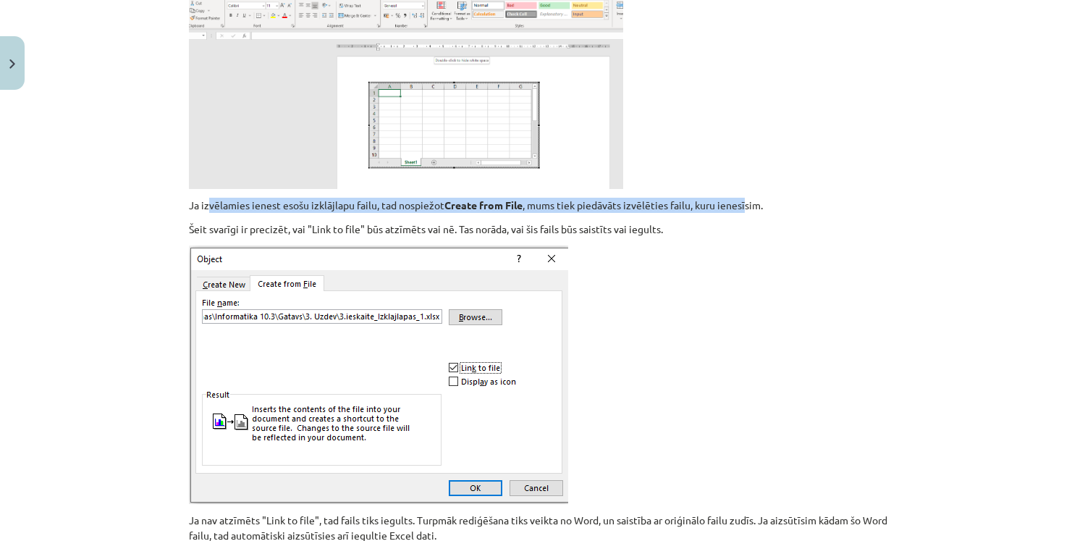
drag, startPoint x: 203, startPoint y: 207, endPoint x: 744, endPoint y: 208, distance: 540.9
click at [744, 208] on p "Ja izvēlamies ienest esošu izklājlapu failu, tad nospiežot Create from File , m…" at bounding box center [538, 205] width 699 height 15
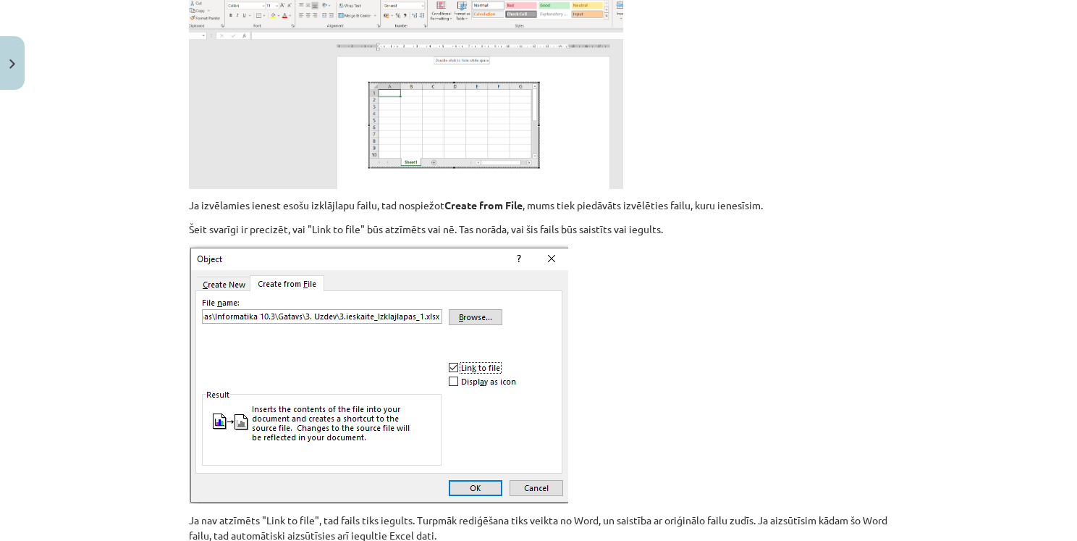
drag, startPoint x: 754, startPoint y: 212, endPoint x: 741, endPoint y: 222, distance: 16.5
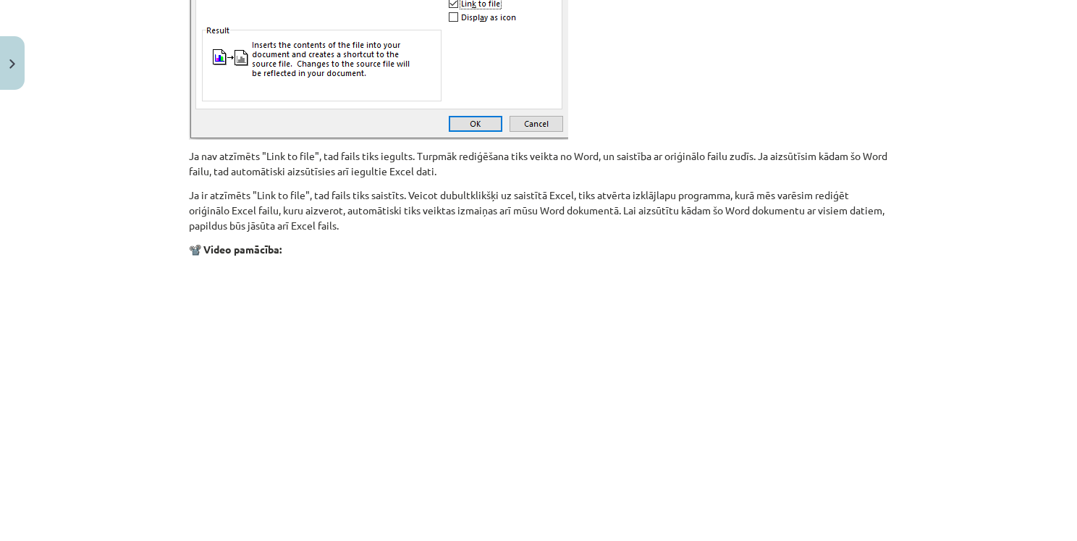
scroll to position [1575, 0]
drag, startPoint x: 210, startPoint y: 159, endPoint x: 345, endPoint y: 154, distance: 135.5
click at [345, 154] on p "Ja nav atzīmēts "Link to file", tad fails tiks iegults. Turpmāk rediģēšana tiks…" at bounding box center [538, 166] width 699 height 30
drag, startPoint x: 369, startPoint y: 158, endPoint x: 429, endPoint y: 155, distance: 60.9
click at [429, 155] on p "Ja nav atzīmēts "Link to file", tad fails tiks iegults. Turpmāk rediģēšana tiks…" at bounding box center [538, 166] width 699 height 30
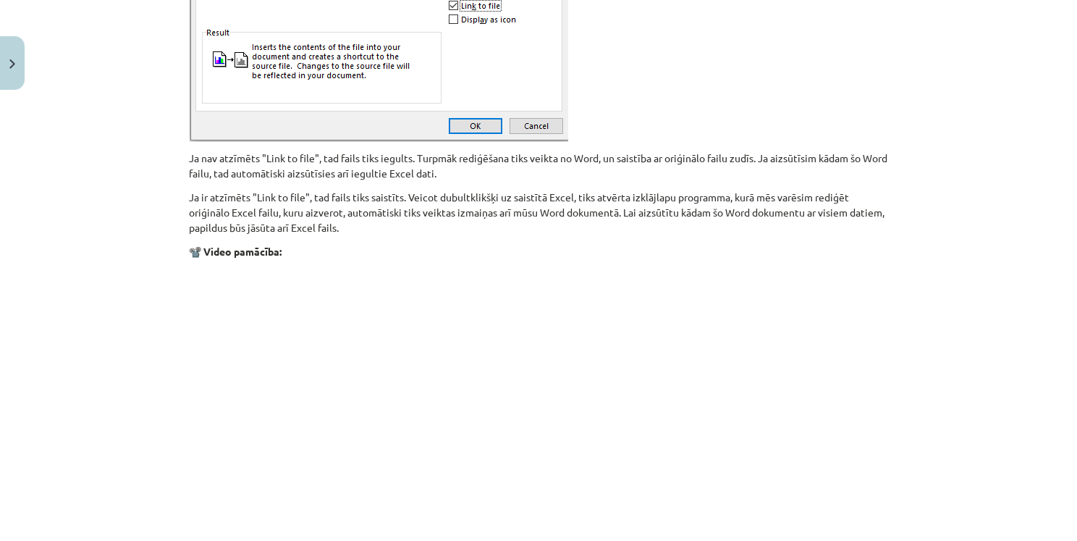
click at [389, 154] on p "Ja nav atzīmēts "Link to file", tad fails tiks iegults. Turpmāk rediģēšana tiks…" at bounding box center [538, 166] width 699 height 30
copy p "iegults"
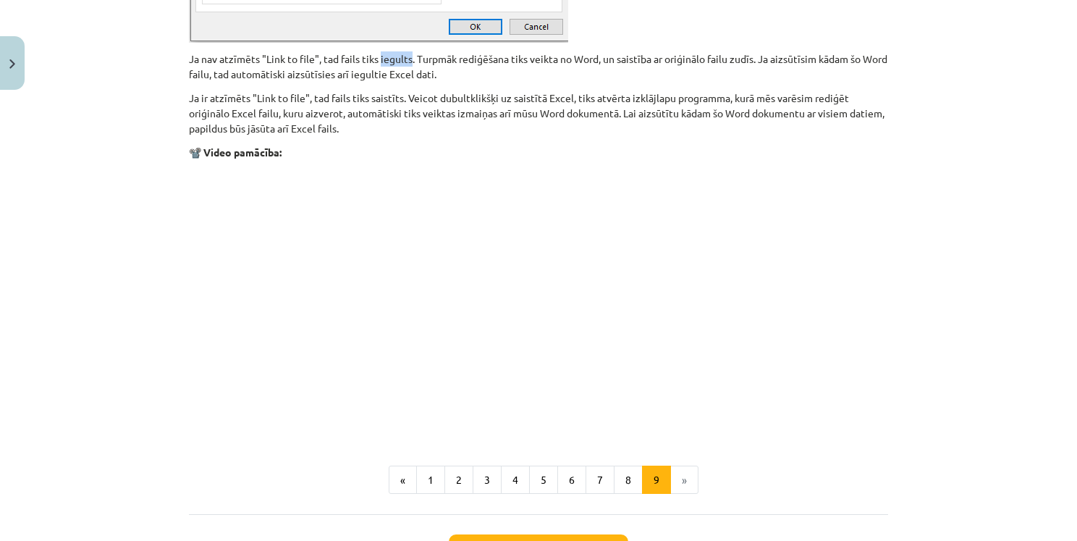
scroll to position [1792, 0]
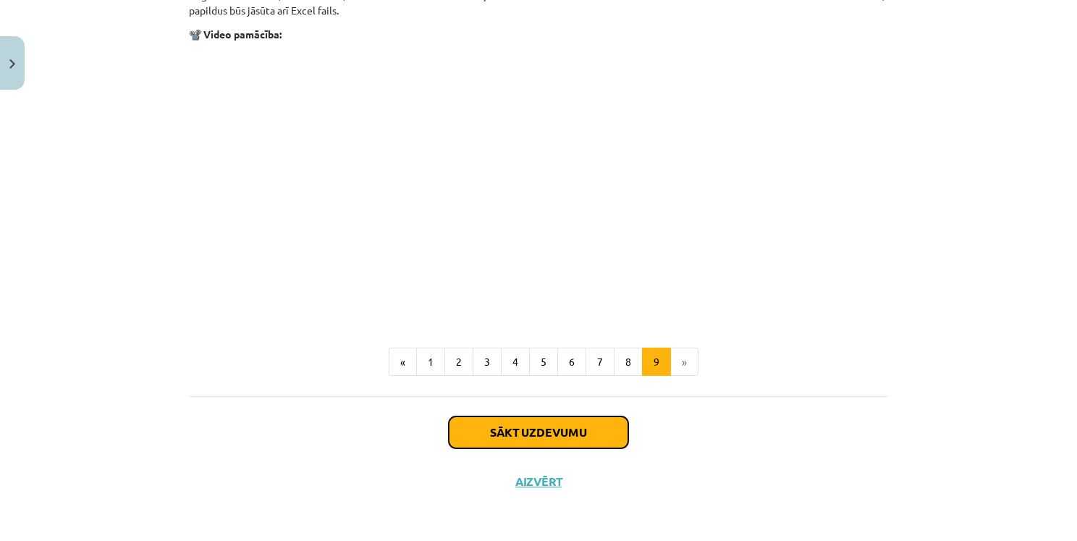
click at [592, 424] on button "Sākt uzdevumu" at bounding box center [539, 432] width 180 height 32
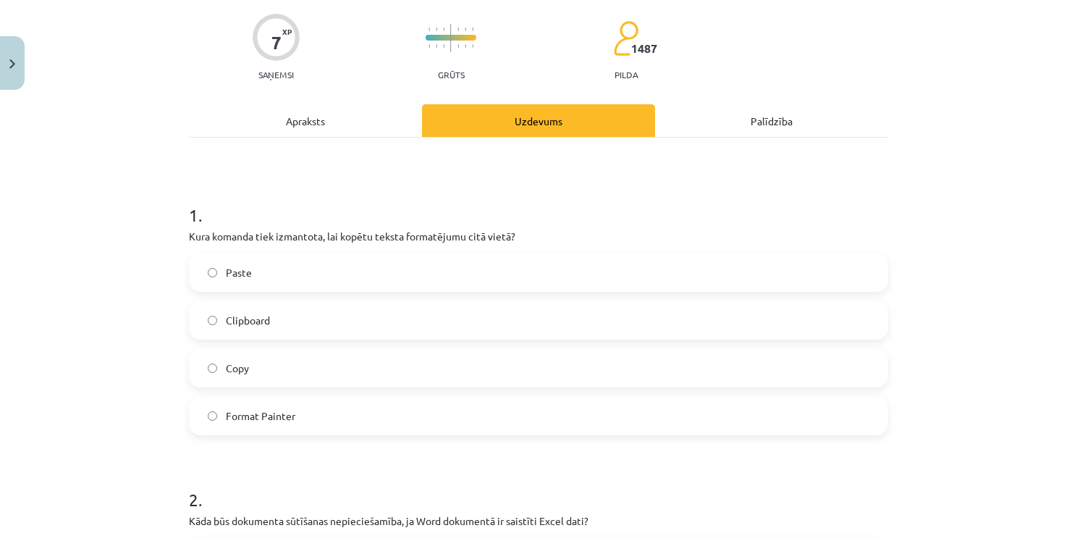
scroll to position [181, 0]
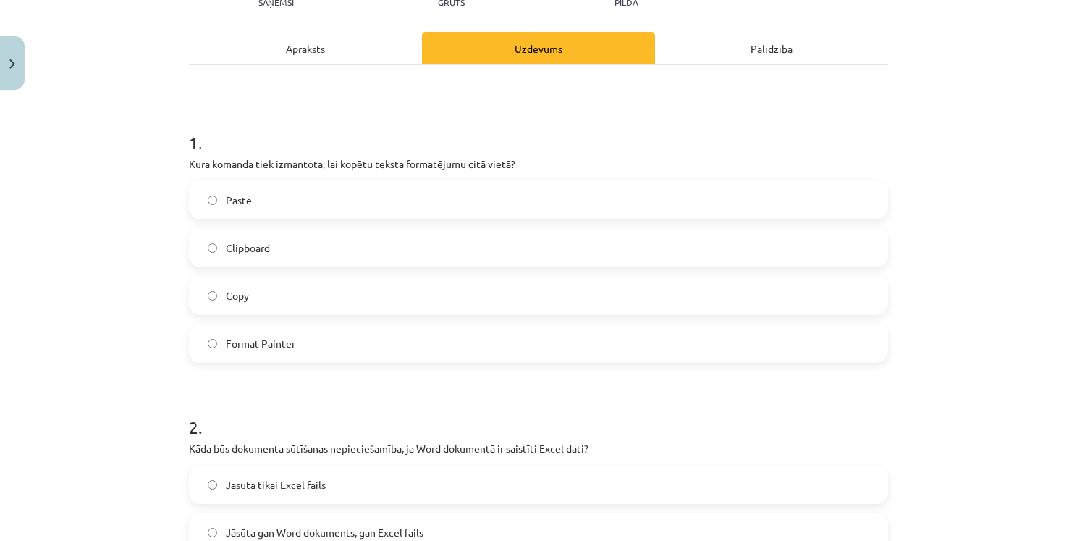
click at [293, 337] on label "Format Painter" at bounding box center [538, 343] width 697 height 36
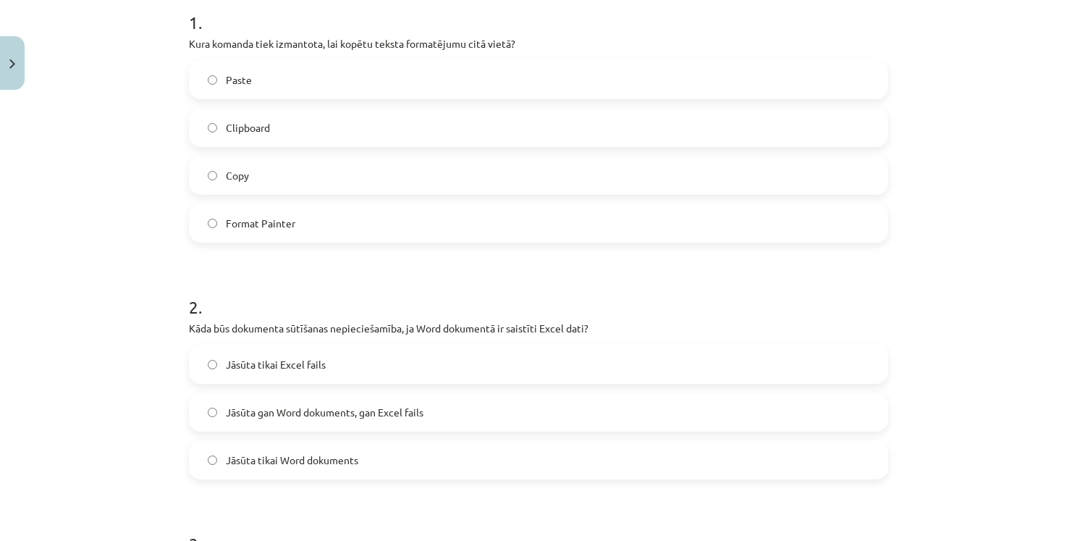
scroll to position [326, 0]
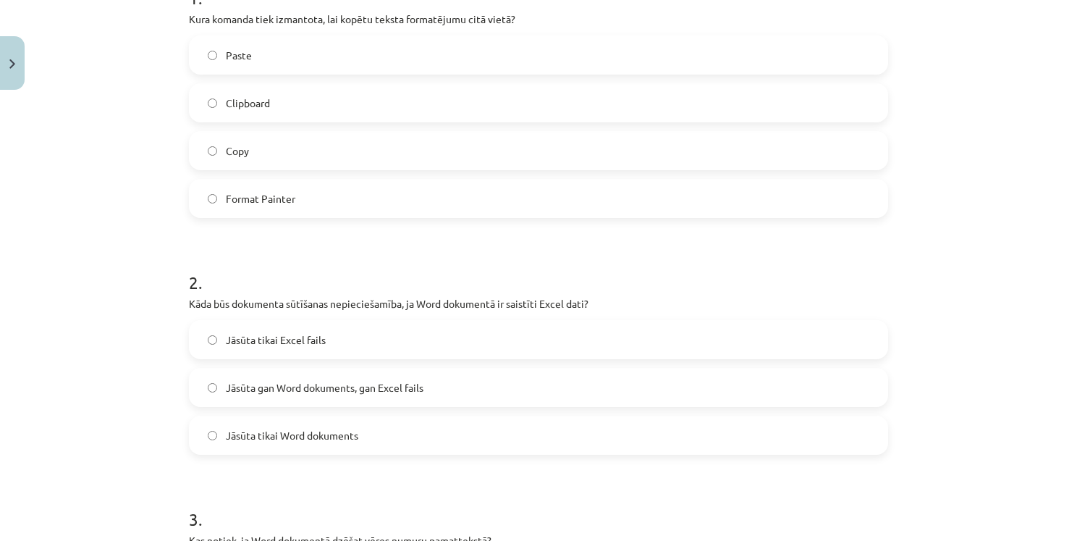
click at [340, 428] on span "Jāsūta tikai Word dokuments" at bounding box center [292, 435] width 133 height 15
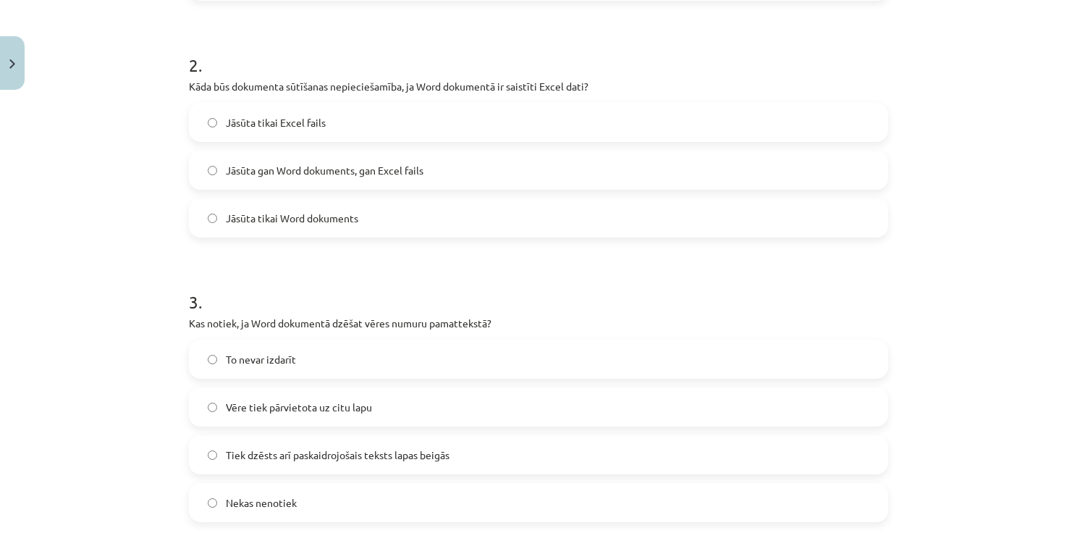
scroll to position [615, 0]
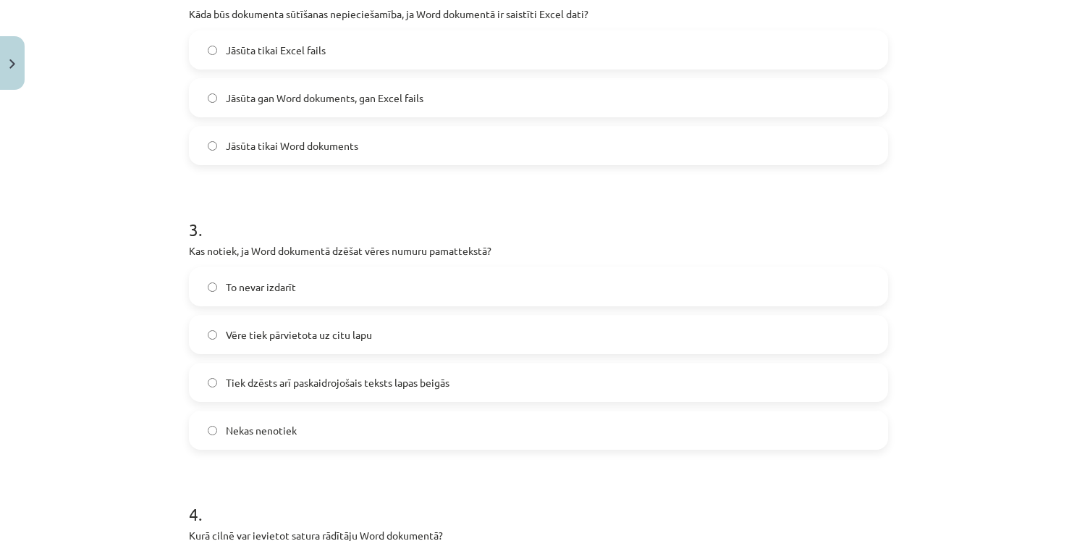
click at [327, 378] on span "Tiek dzēsts arī paskaidrojošais teksts lapas beigās" at bounding box center [338, 382] width 224 height 15
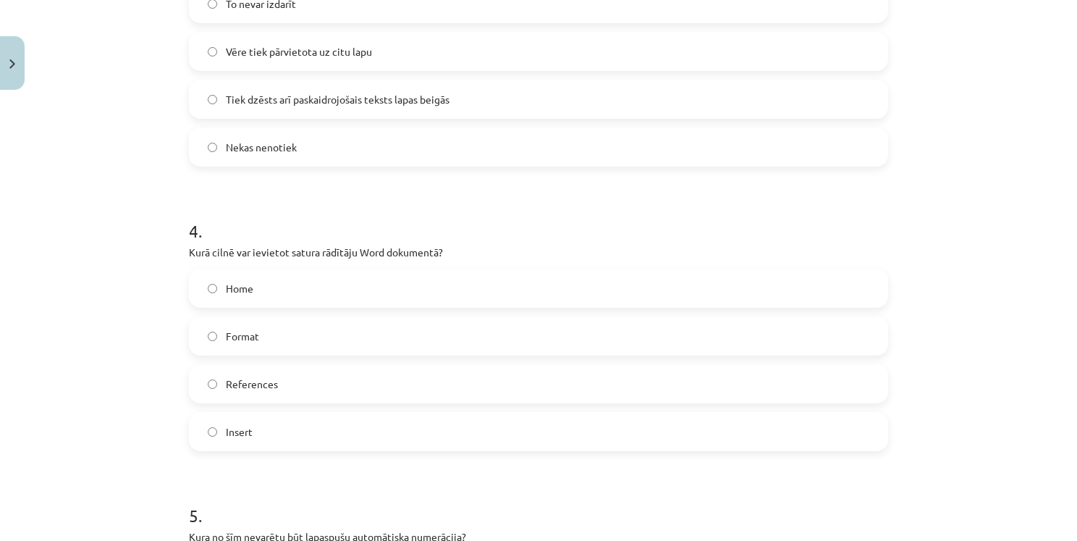
scroll to position [905, 0]
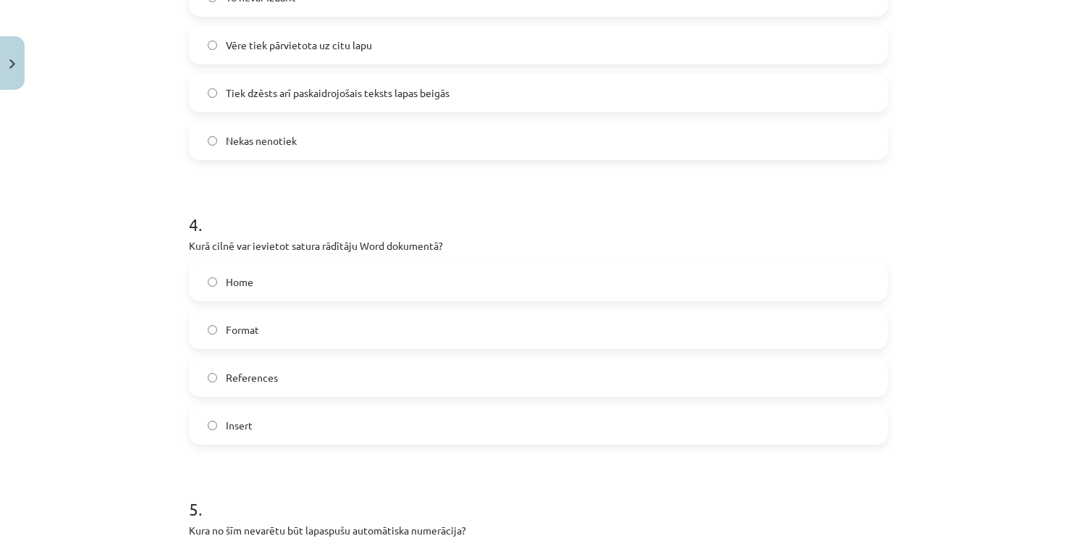
click at [245, 433] on label "Insert" at bounding box center [538, 425] width 697 height 36
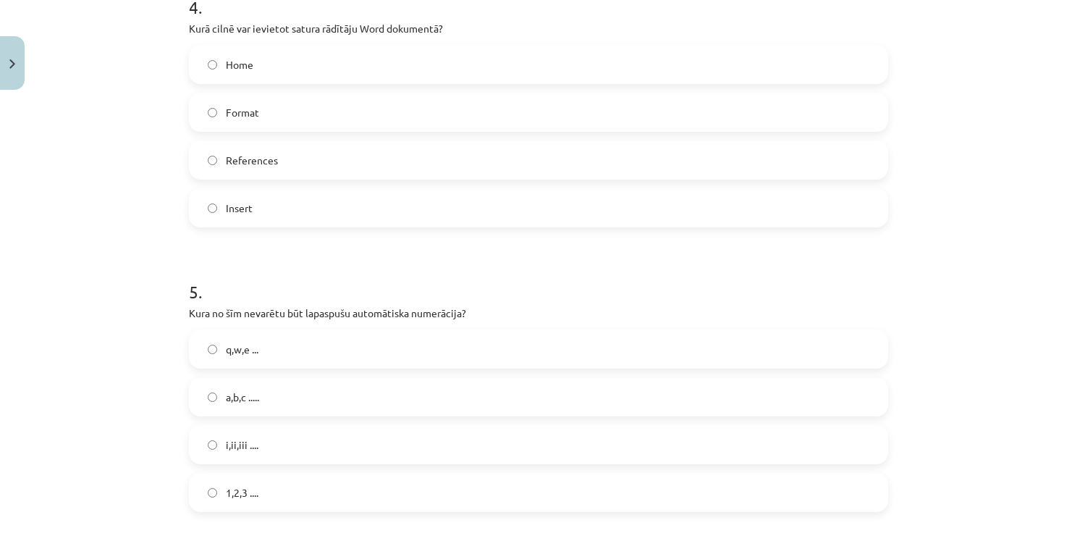
scroll to position [1195, 0]
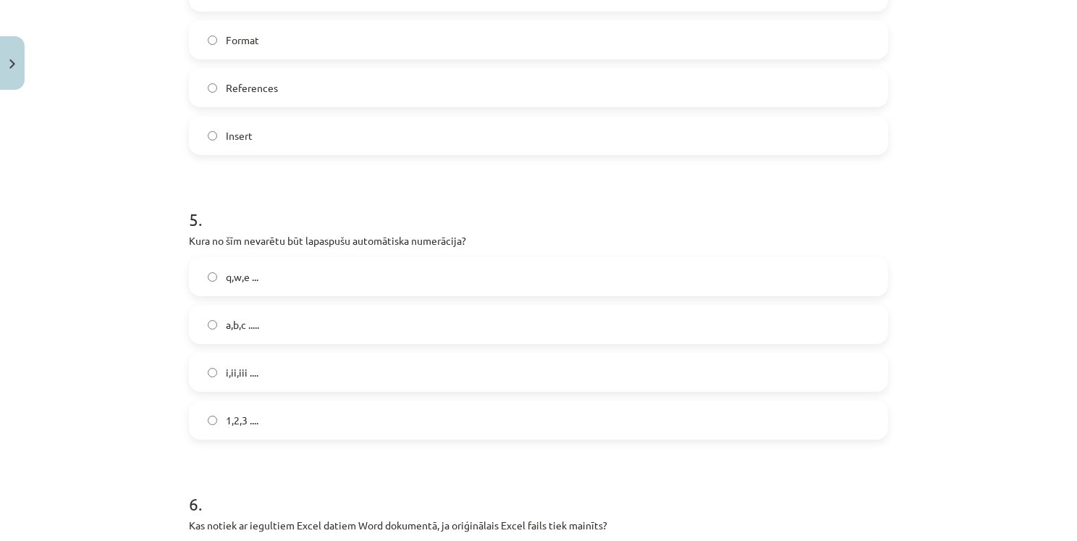
click at [246, 279] on span "q,w,e ..." at bounding box center [242, 276] width 33 height 15
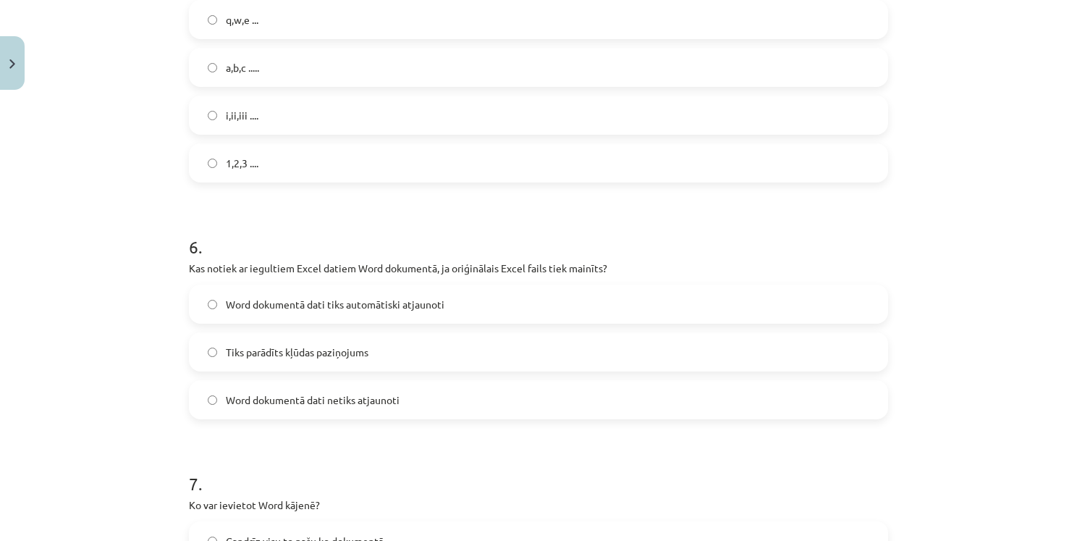
scroll to position [1484, 0]
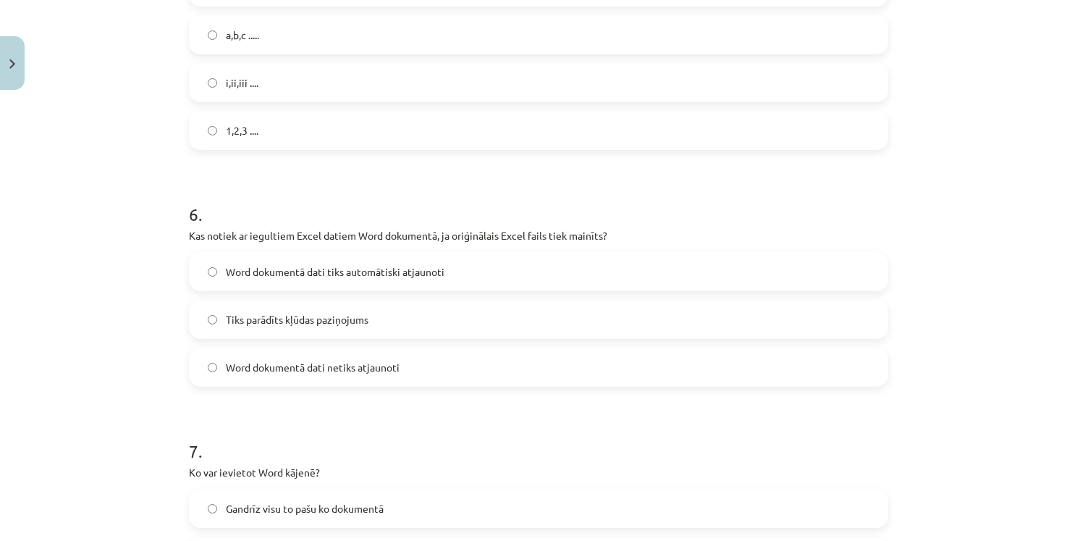
click at [336, 269] on span "Word dokumentā dati tiks automātiski atjaunoti" at bounding box center [335, 271] width 219 height 15
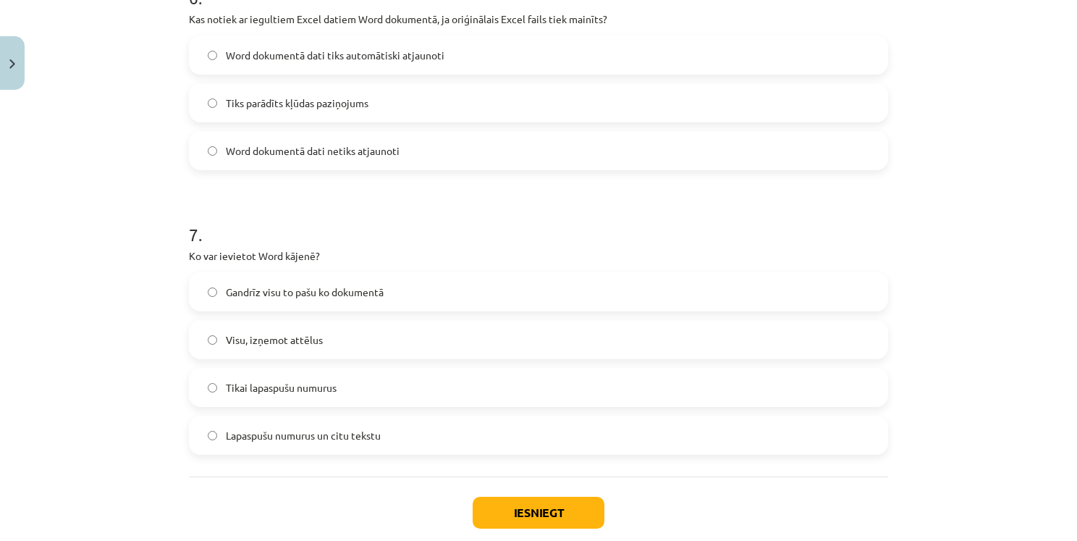
scroll to position [1702, 0]
click at [291, 255] on p "Ko var ievietot Word kājenē?" at bounding box center [538, 255] width 699 height 15
click at [293, 255] on p "Ko var ievietot Word kājenē?" at bounding box center [538, 255] width 699 height 15
copy p "kājenē"
click at [361, 227] on h1 "7 ." at bounding box center [538, 220] width 699 height 45
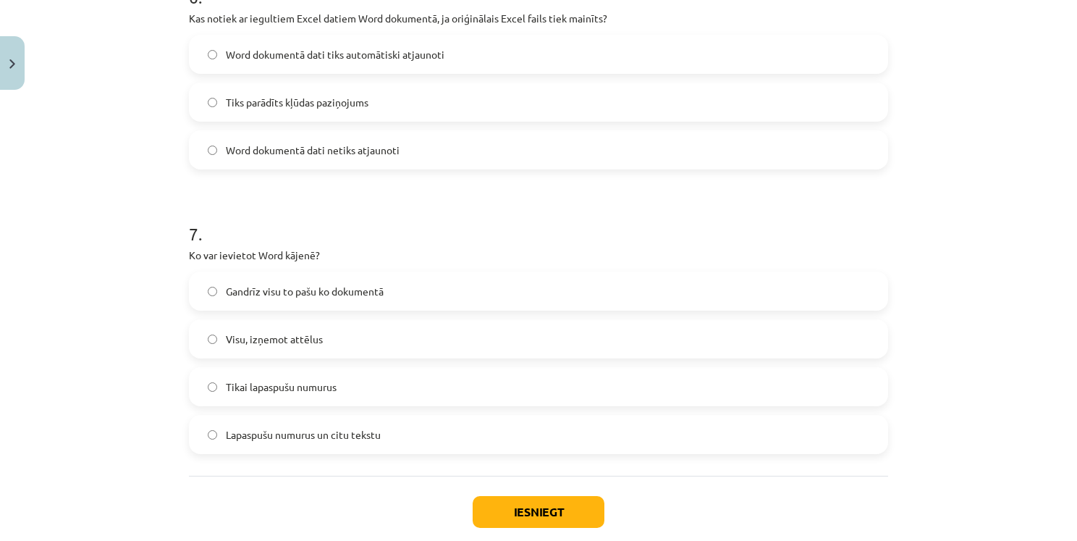
click at [387, 430] on label "Lapaspušu numurus un citu tekstu" at bounding box center [538, 434] width 697 height 36
click at [554, 512] on button "Iesniegt" at bounding box center [539, 512] width 132 height 32
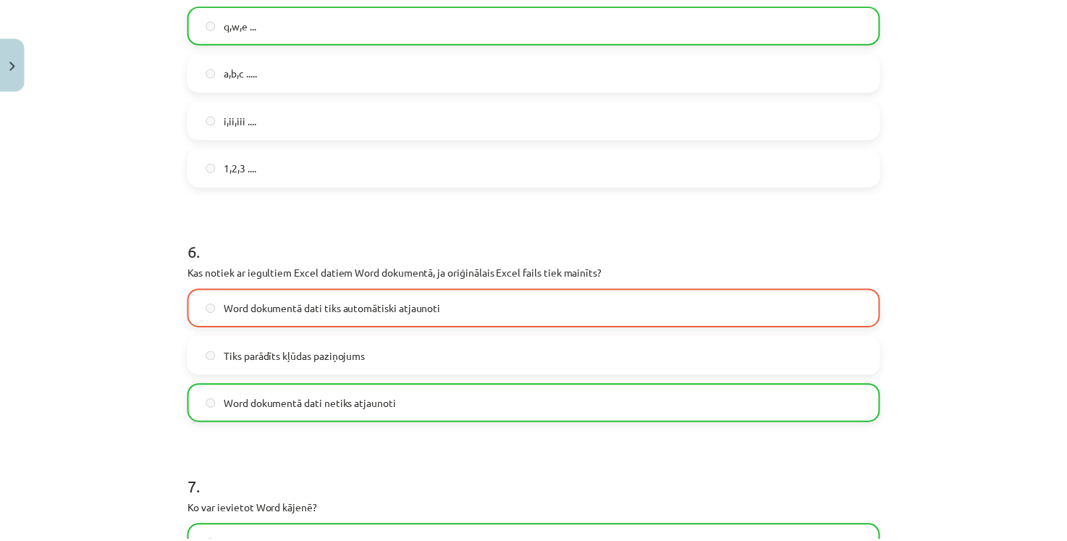
scroll to position [1828, 0]
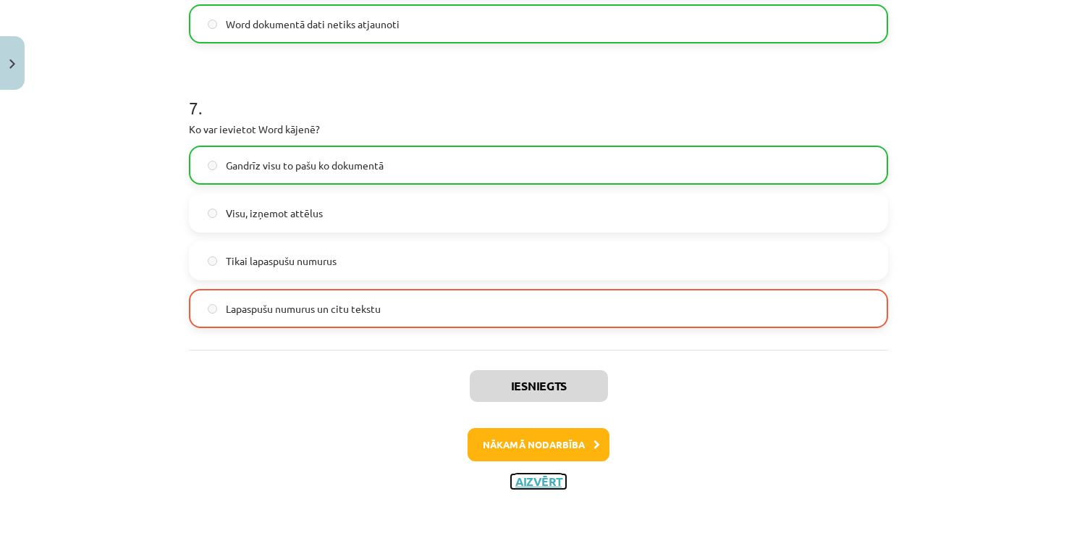
click at [538, 479] on button "Aizvērt" at bounding box center [538, 481] width 55 height 14
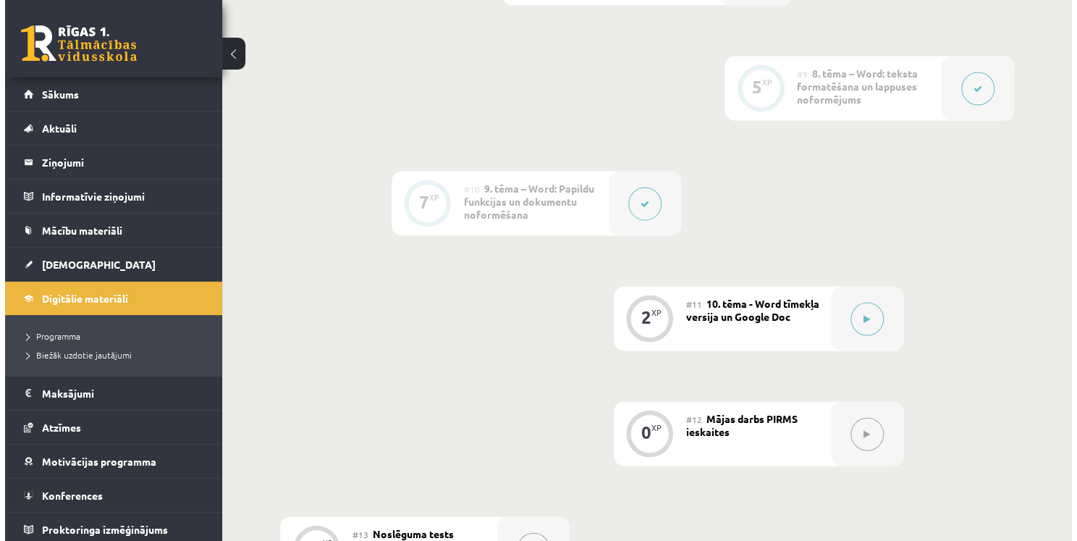
scroll to position [1448, 0]
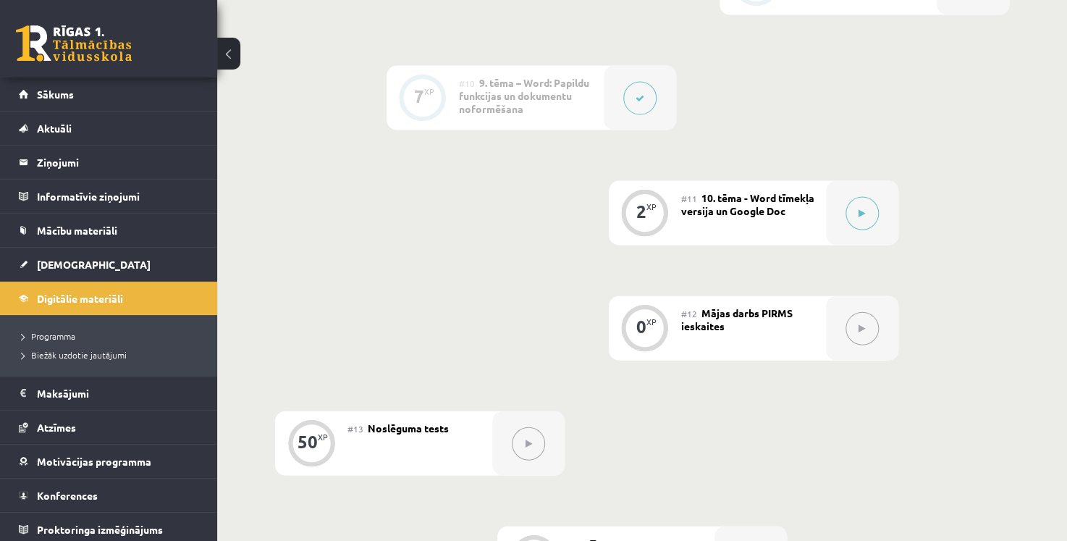
drag, startPoint x: 859, startPoint y: 211, endPoint x: 884, endPoint y: 265, distance: 59.3
click at [870, 219] on button at bounding box center [862, 213] width 33 height 33
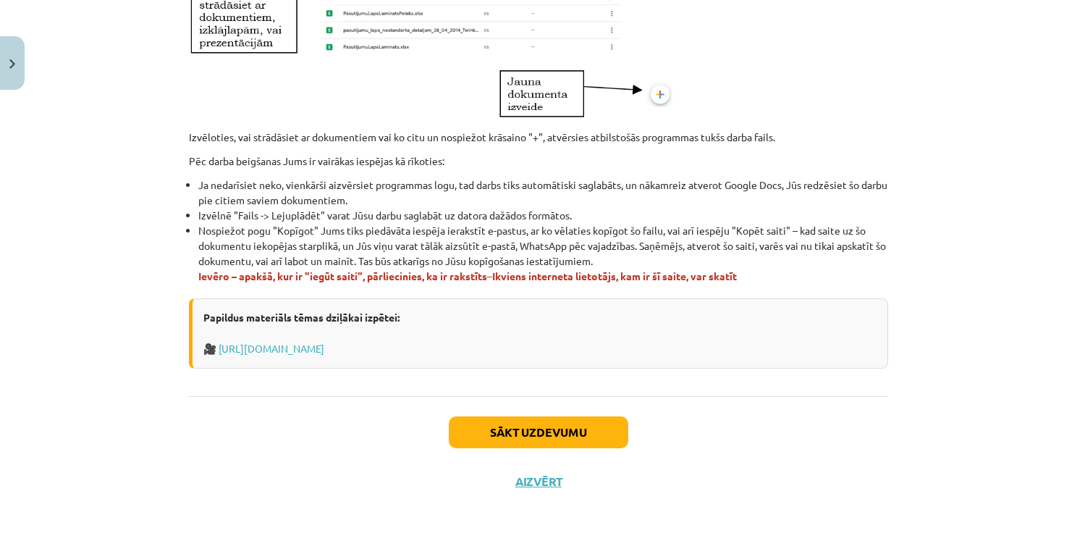
scroll to position [857, 0]
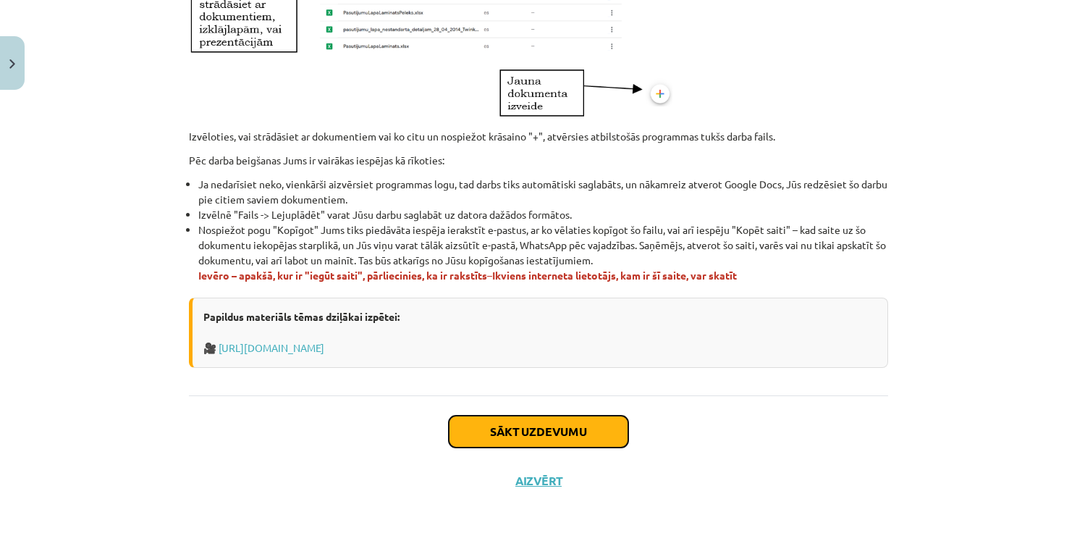
click at [613, 427] on button "Sākt uzdevumu" at bounding box center [539, 432] width 180 height 32
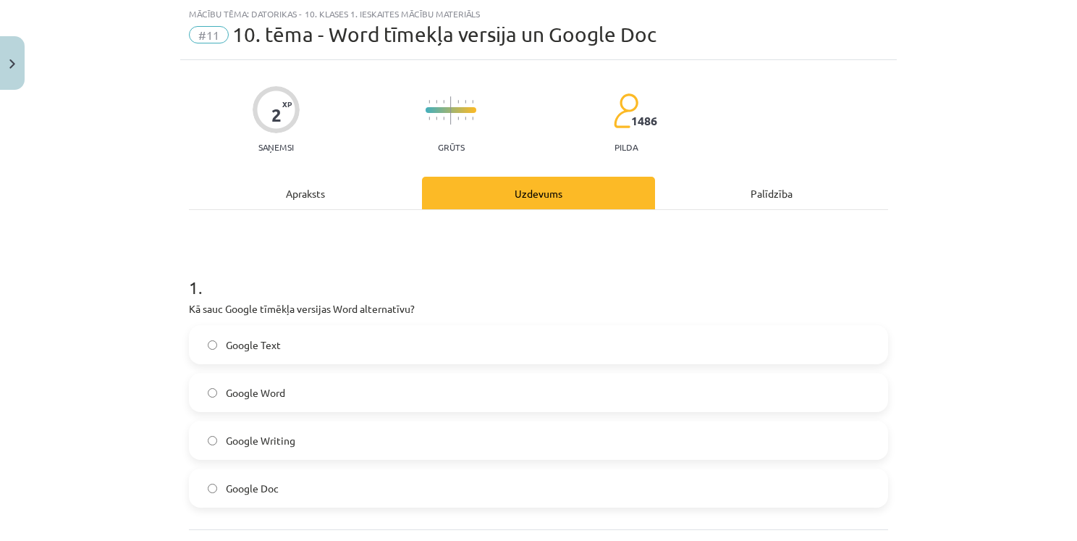
scroll to position [109, 0]
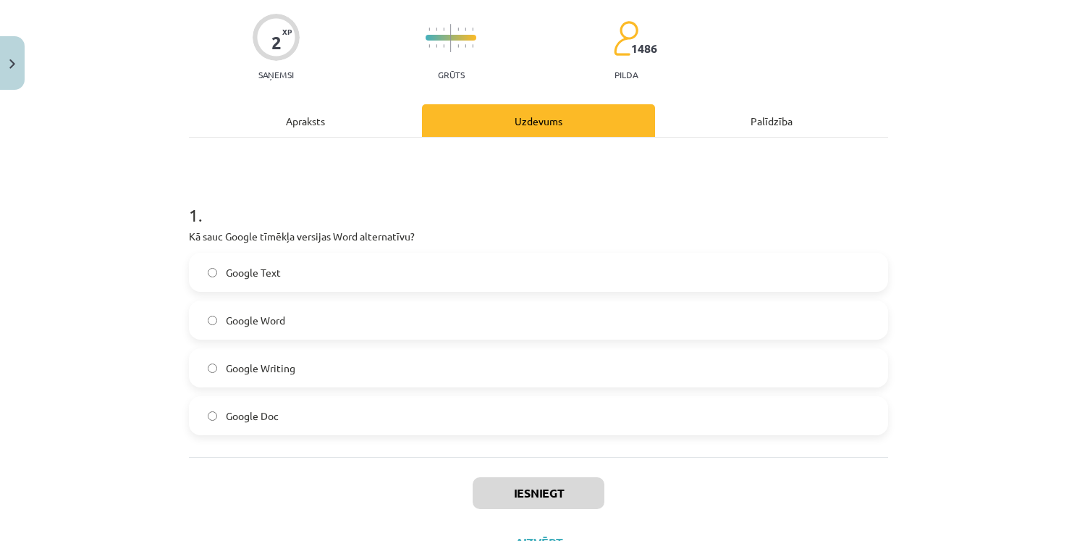
click at [257, 414] on span "Google Doc" at bounding box center [252, 415] width 53 height 15
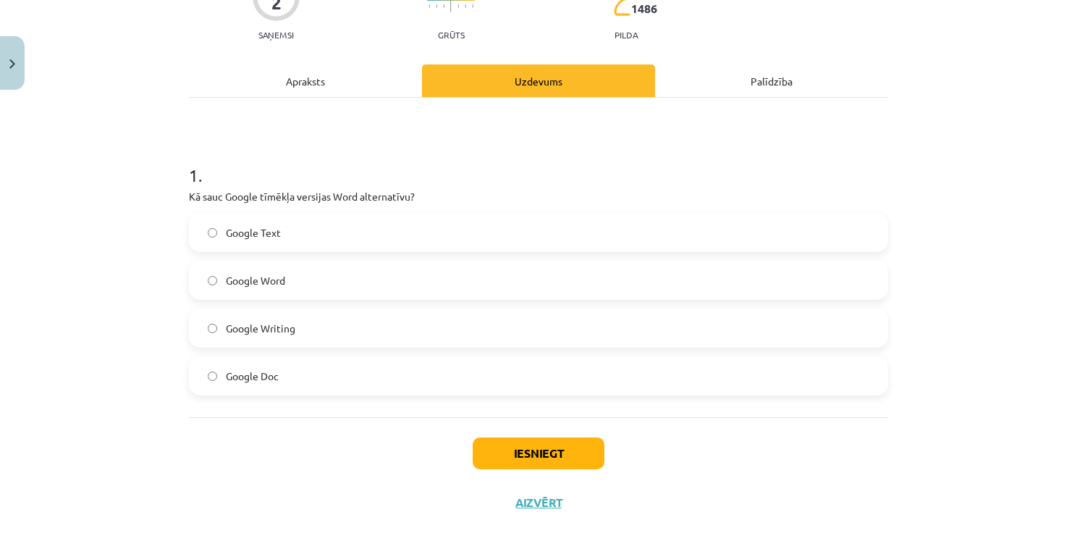
scroll to position [170, 0]
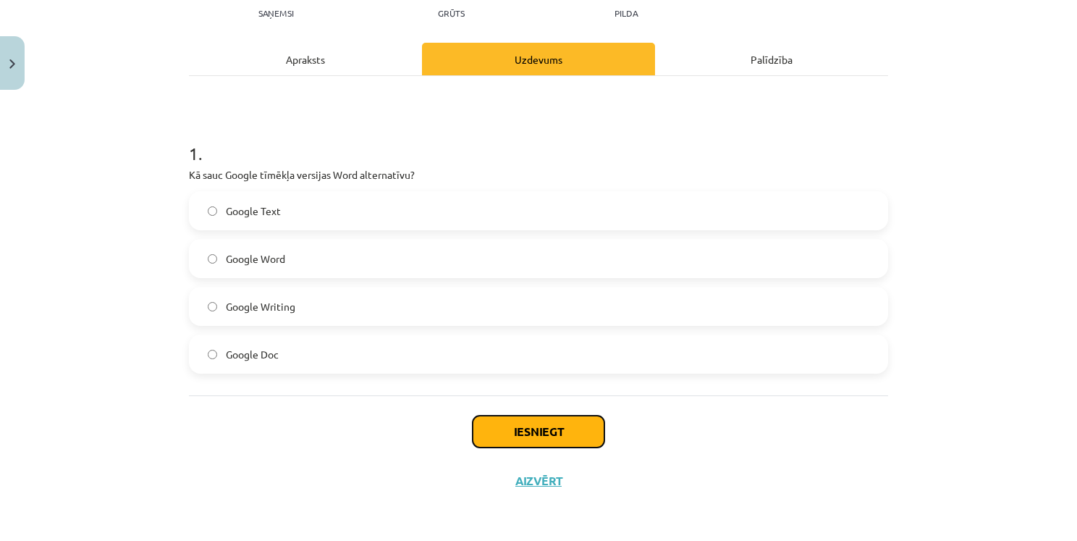
click at [549, 424] on button "Iesniegt" at bounding box center [539, 432] width 132 height 32
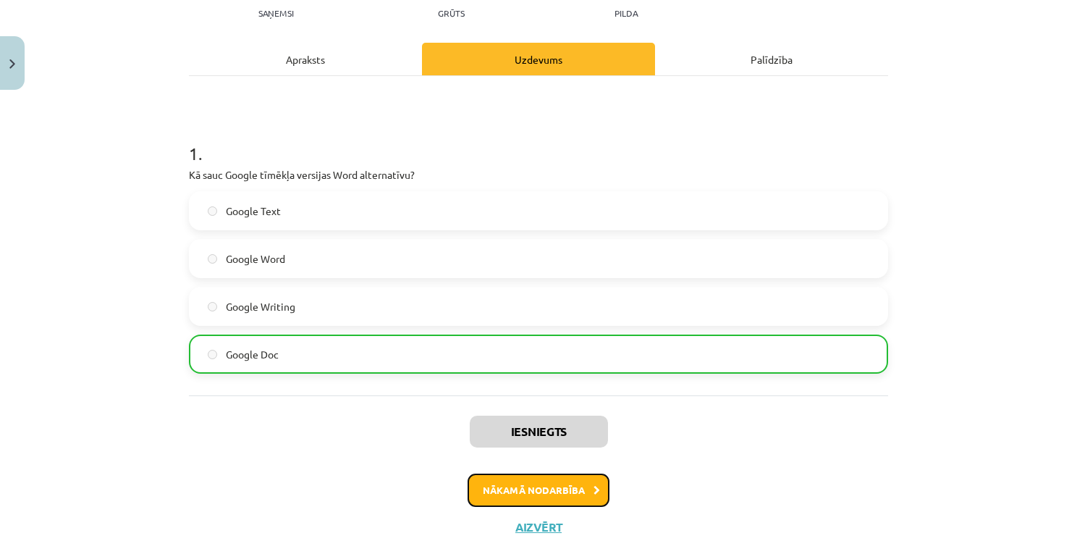
click at [579, 485] on button "Nākamā nodarbība" at bounding box center [539, 490] width 142 height 33
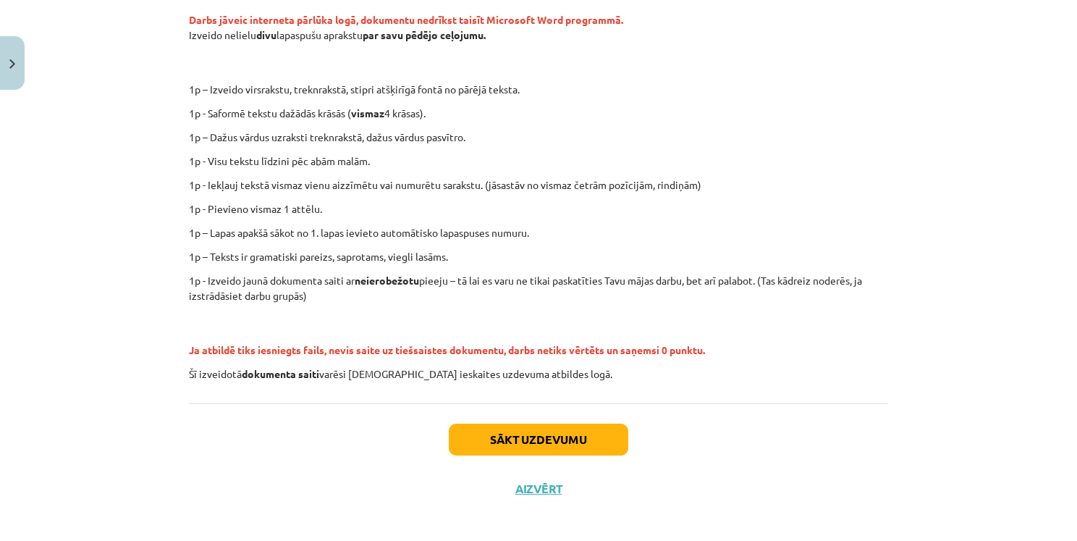
scroll to position [300, 0]
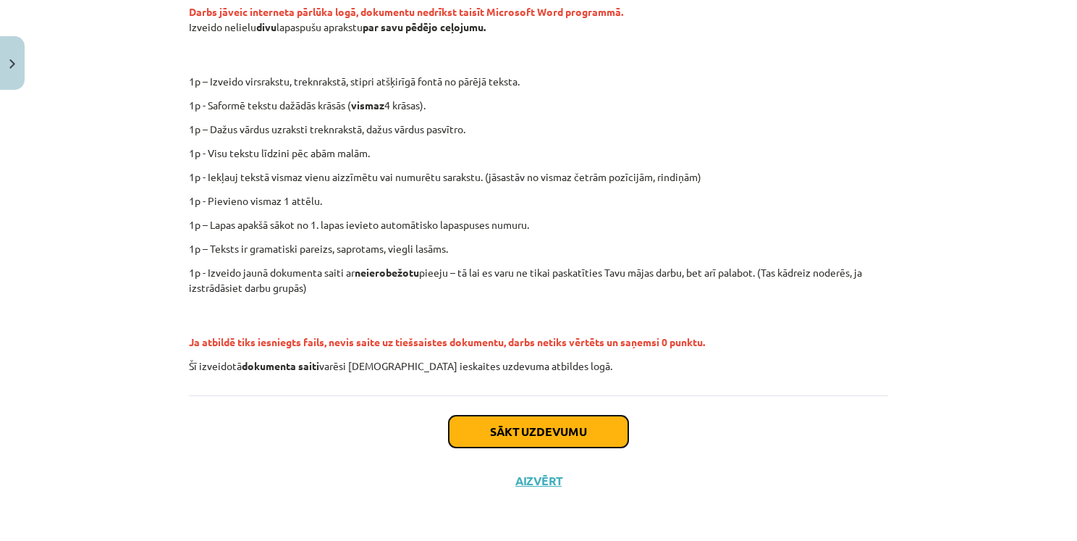
click at [569, 429] on button "Sākt uzdevumu" at bounding box center [539, 432] width 180 height 32
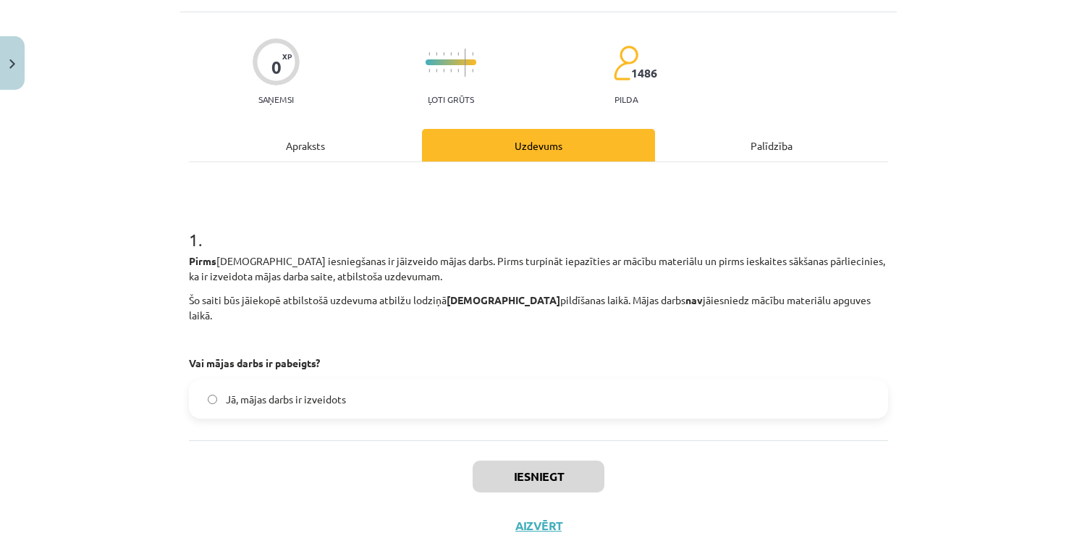
scroll to position [36, 0]
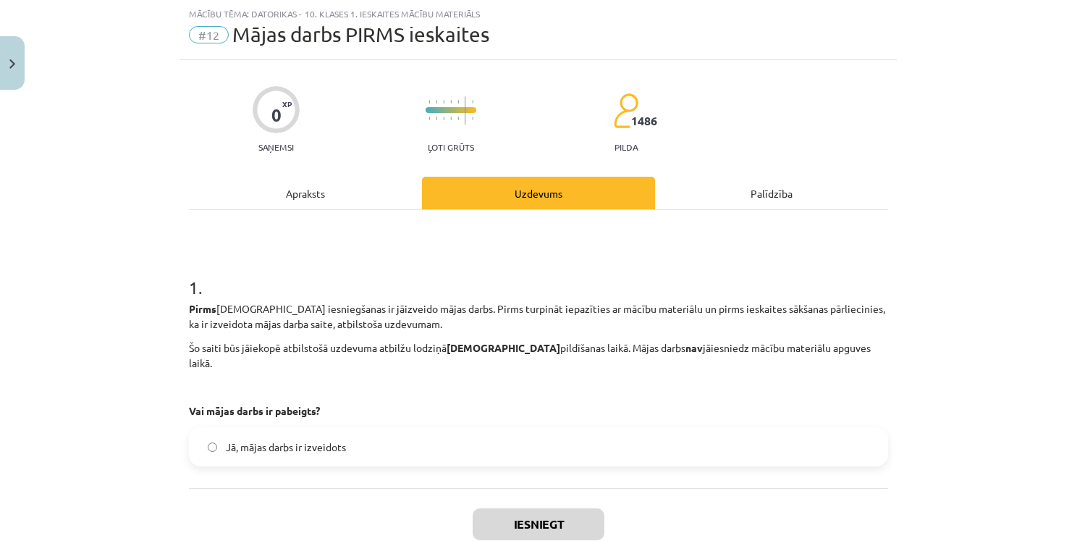
click at [338, 188] on div "Apraksts" at bounding box center [305, 193] width 233 height 33
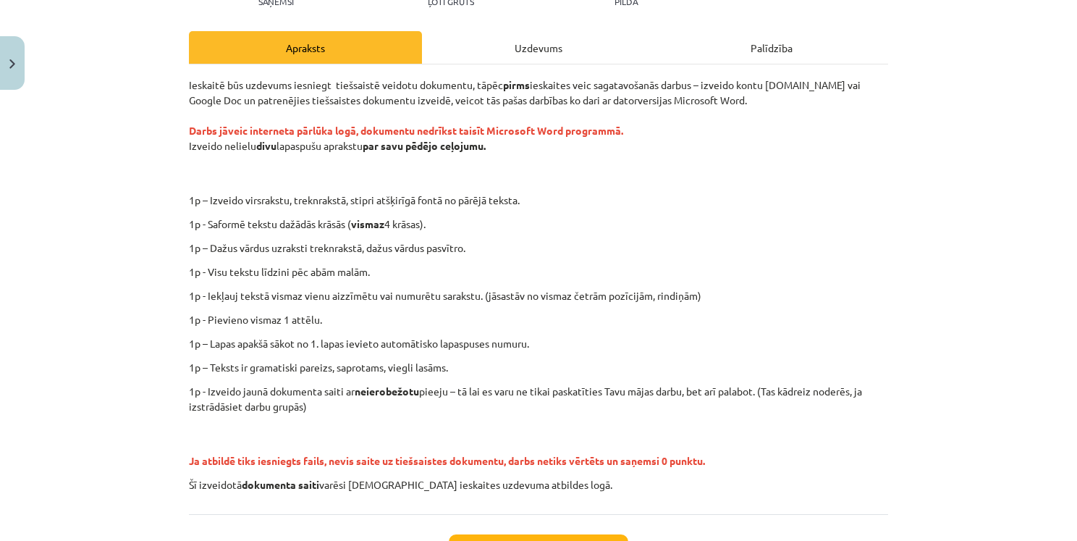
scroll to position [181, 0]
click at [222, 274] on p "1p - Visu tekstu līdzini pēc abām malām." at bounding box center [538, 272] width 699 height 15
click at [225, 269] on p "1p - Visu tekstu līdzini pēc abām malām." at bounding box center [538, 272] width 699 height 15
click at [225, 268] on p "1p - Visu tekstu līdzini pēc abām malām." at bounding box center [538, 272] width 699 height 15
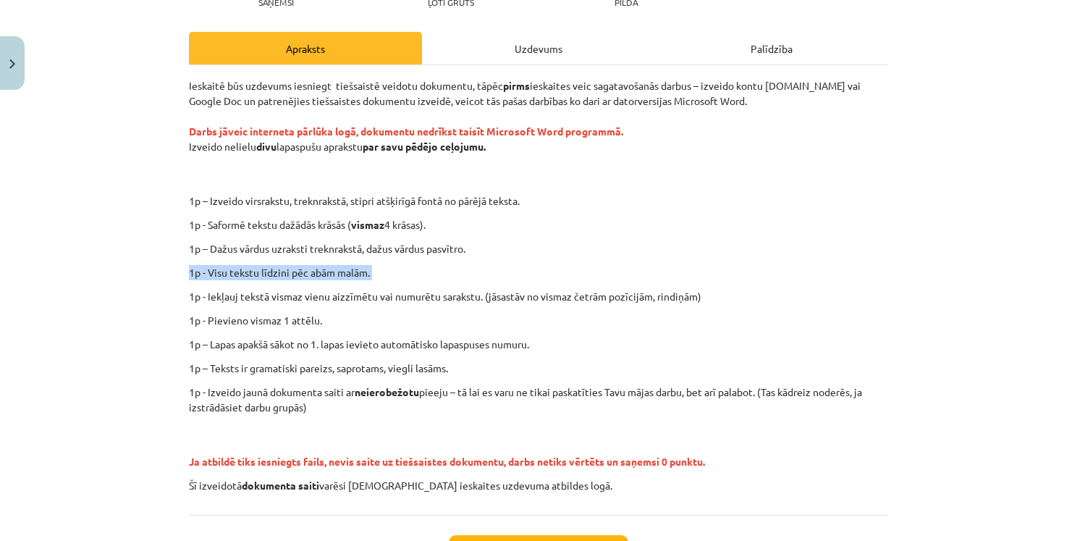
click at [225, 268] on p "1p - Visu tekstu līdzini pēc abām malām." at bounding box center [538, 272] width 699 height 15
copy div "1p - Visu tekstu līdzini pēc abām malām."
drag, startPoint x: 850, startPoint y: 242, endPoint x: 848, endPoint y: 222, distance: 20.4
click at [851, 236] on div "Ieskaitē būs uzdevums iesniegt tiešsaistē veidotu dokumentu, tāpēc pirms ieskai…" at bounding box center [538, 285] width 699 height 415
